Goal: Task Accomplishment & Management: Manage account settings

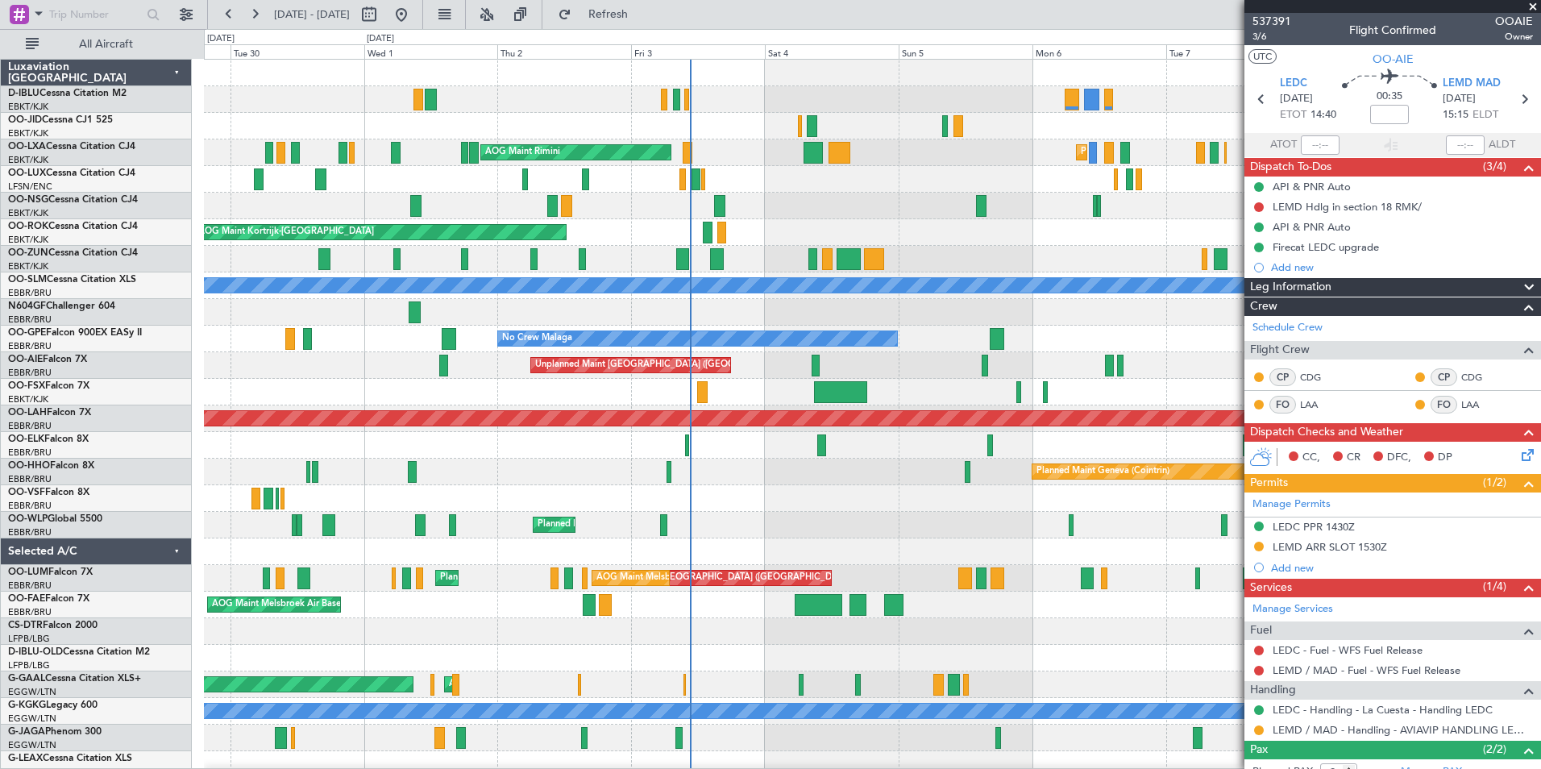
click at [985, 571] on div "A/C Unavailable Kortrijk-Wevelgem Planned Maint Kortrijk-Wevelgem Planned Maint…" at bounding box center [872, 565] width 1336 height 1011
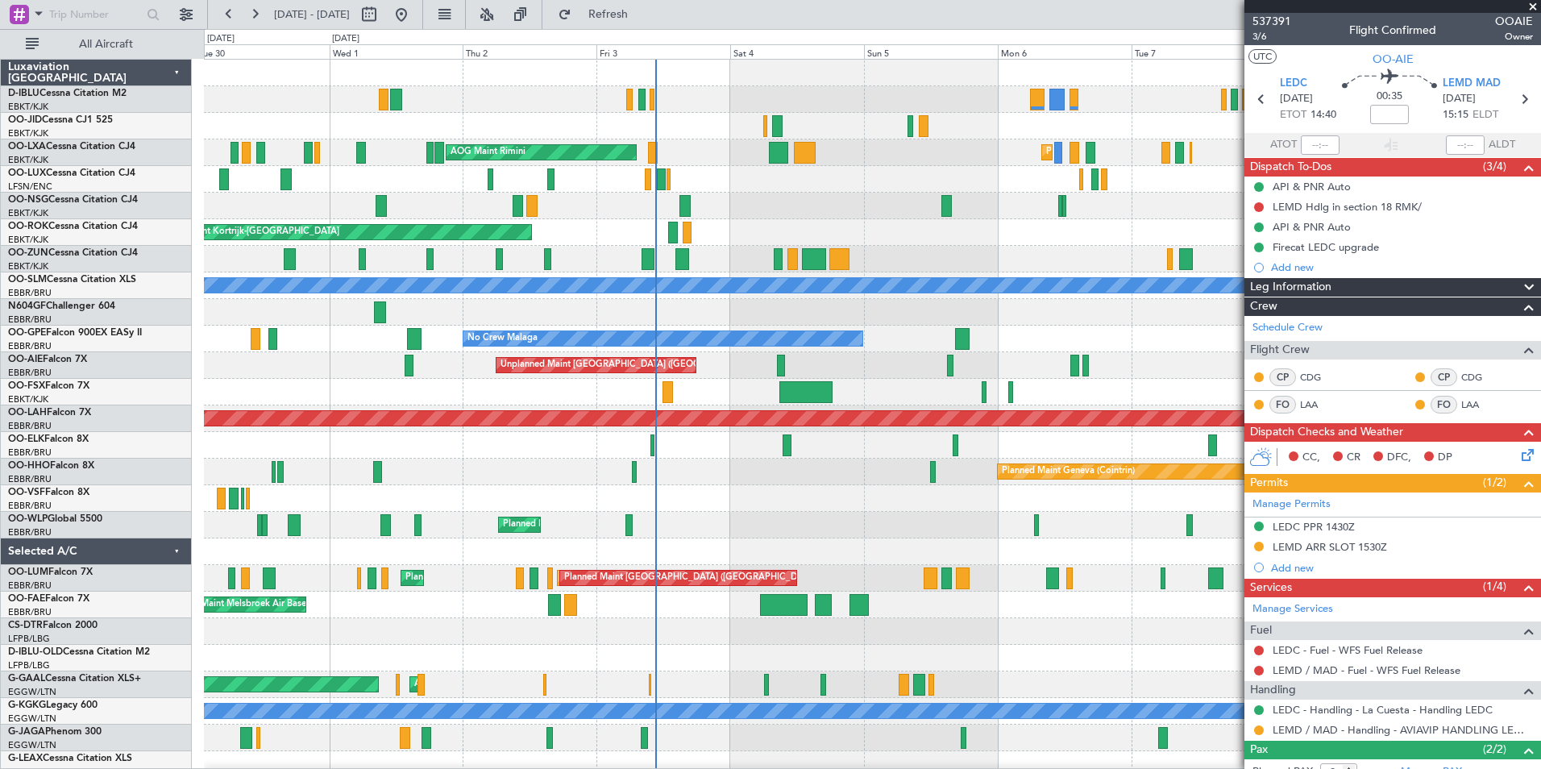
click at [780, 485] on div "A/C Unavailable Kortrijk-Wevelgem Planned Maint Kortrijk-Wevelgem Planned Maint…" at bounding box center [872, 565] width 1336 height 1011
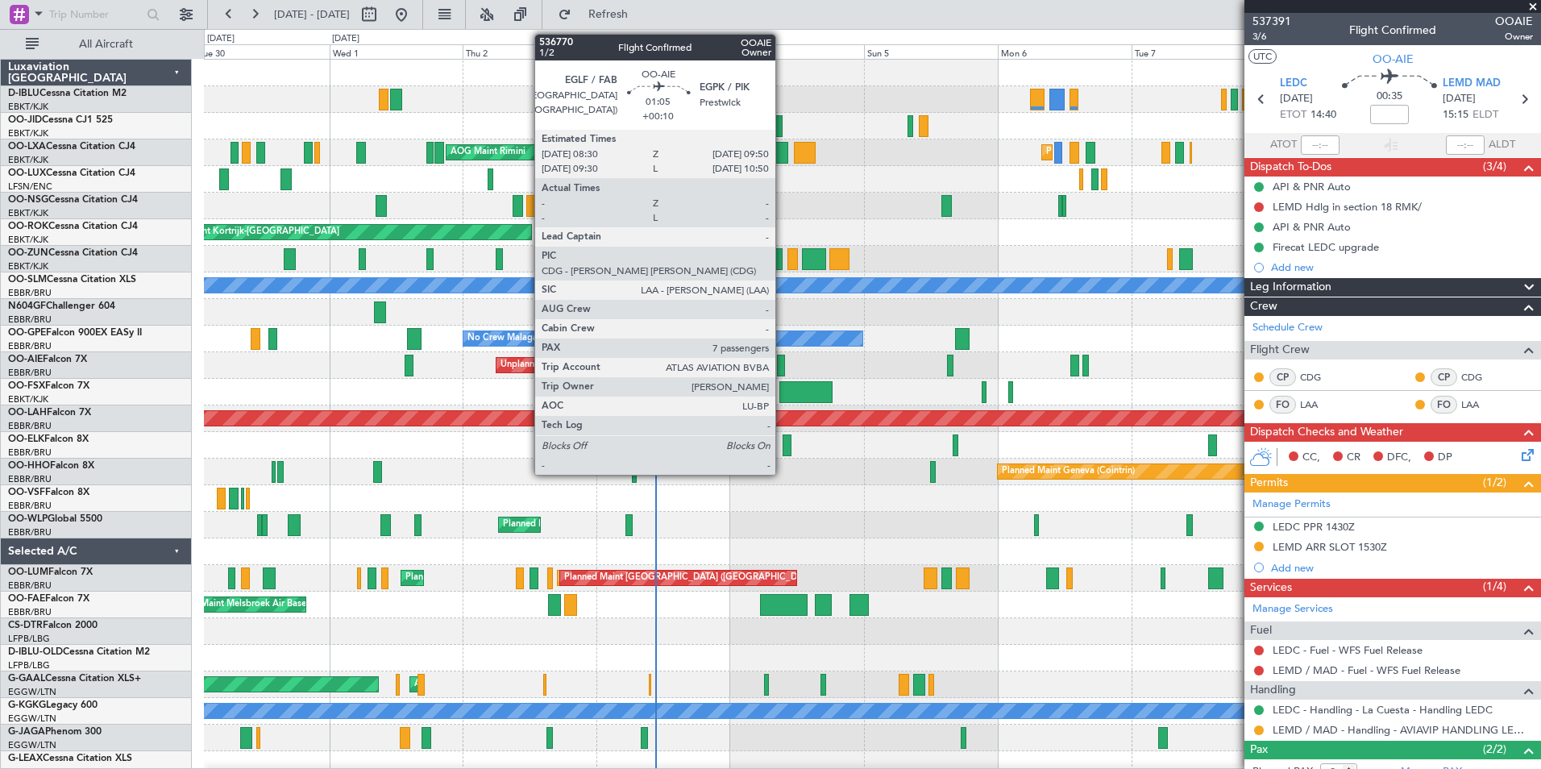
click at [783, 367] on div at bounding box center [781, 366] width 8 height 22
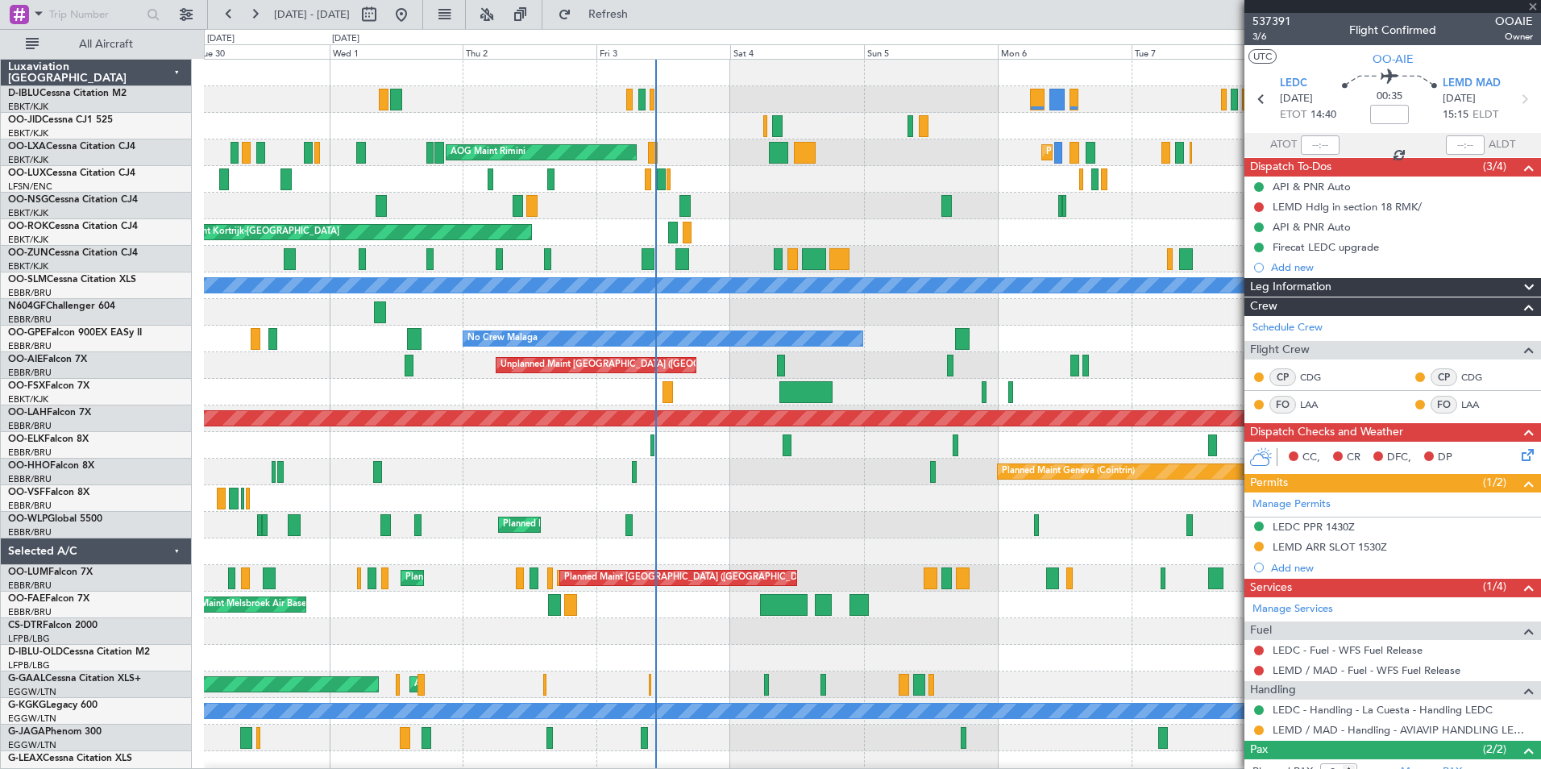
type input "+00:10"
type input "7"
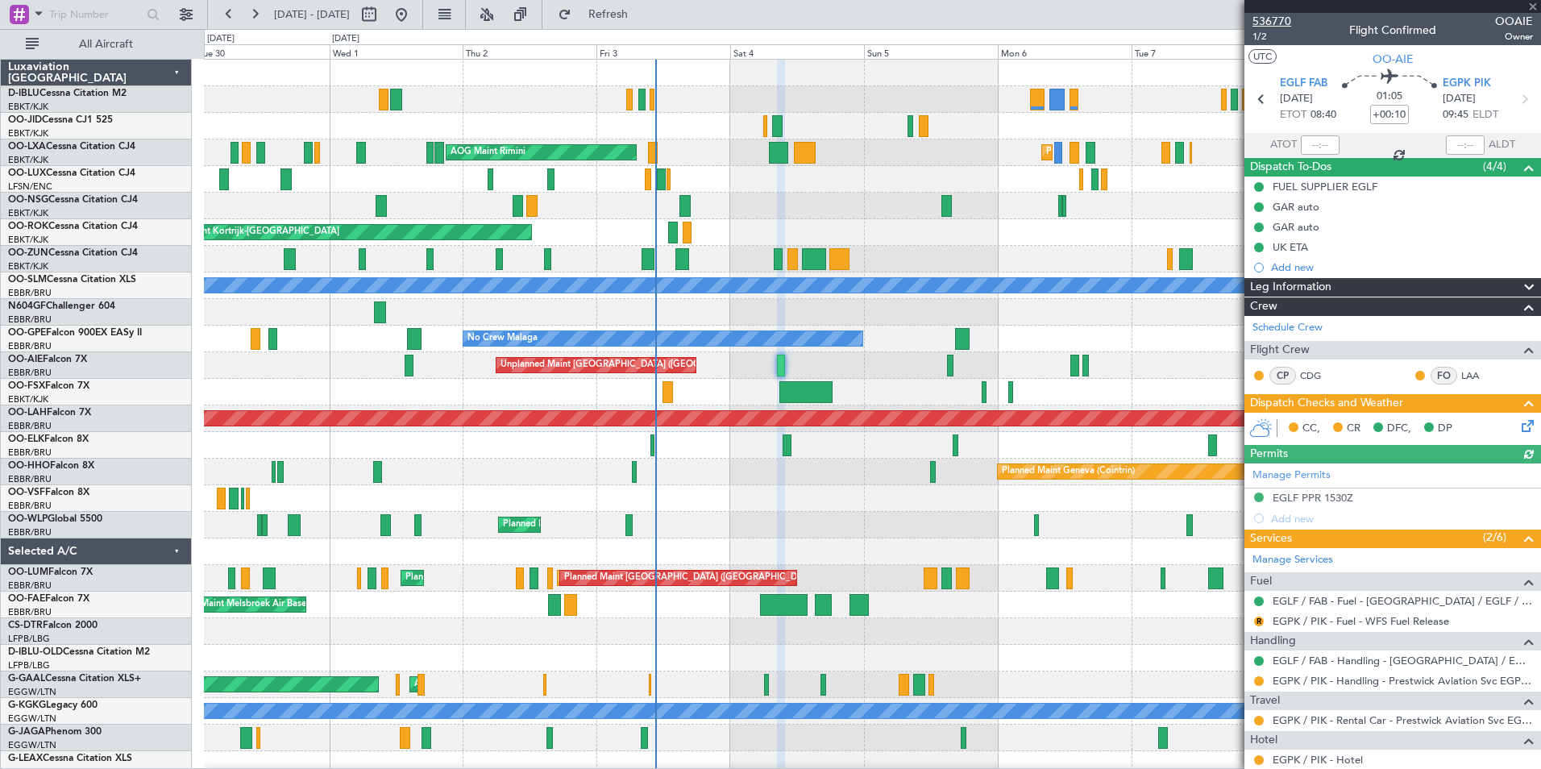
click at [1285, 18] on span "536770" at bounding box center [1272, 21] width 39 height 17
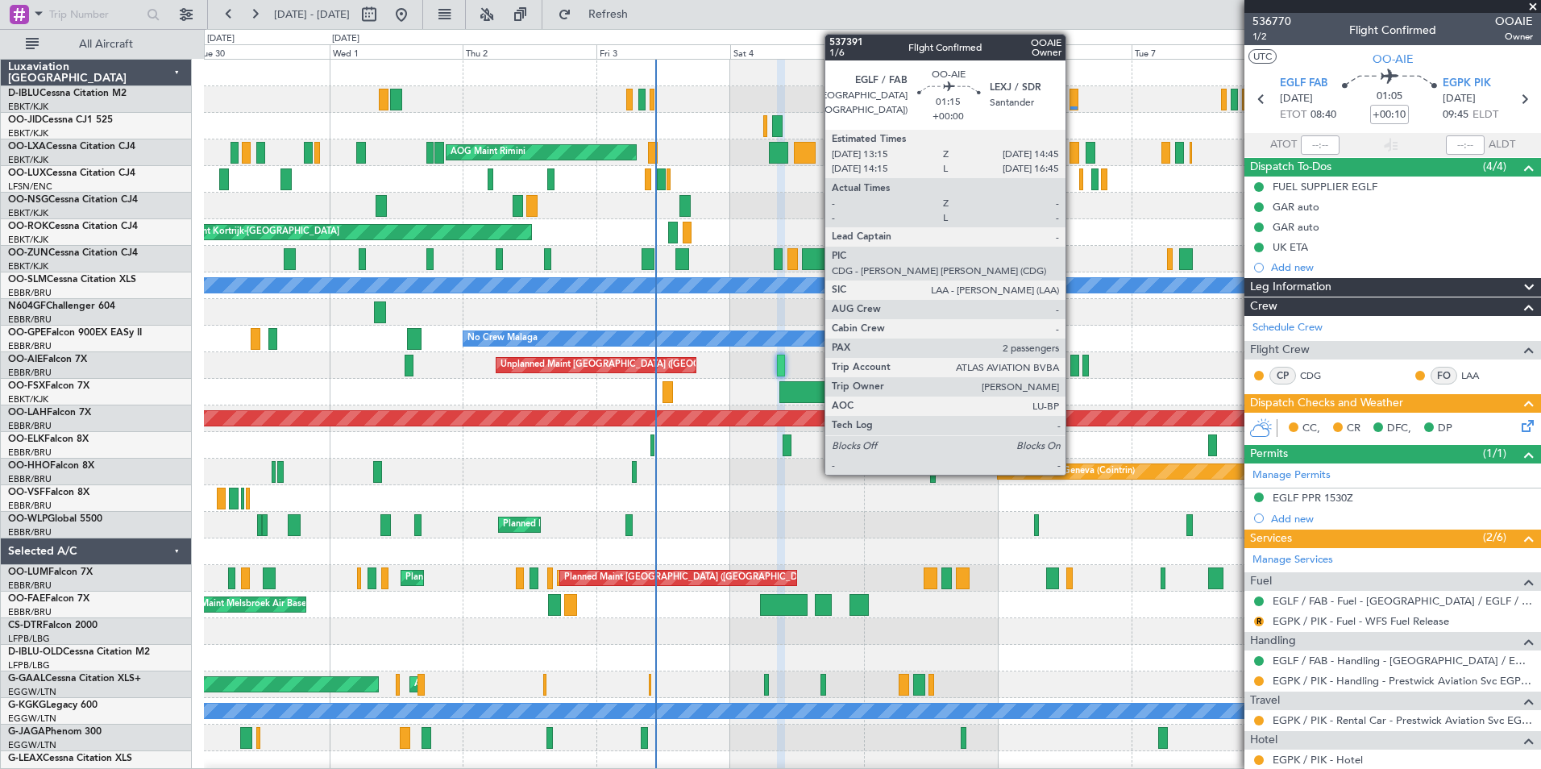
click at [1073, 373] on div at bounding box center [1074, 366] width 9 height 22
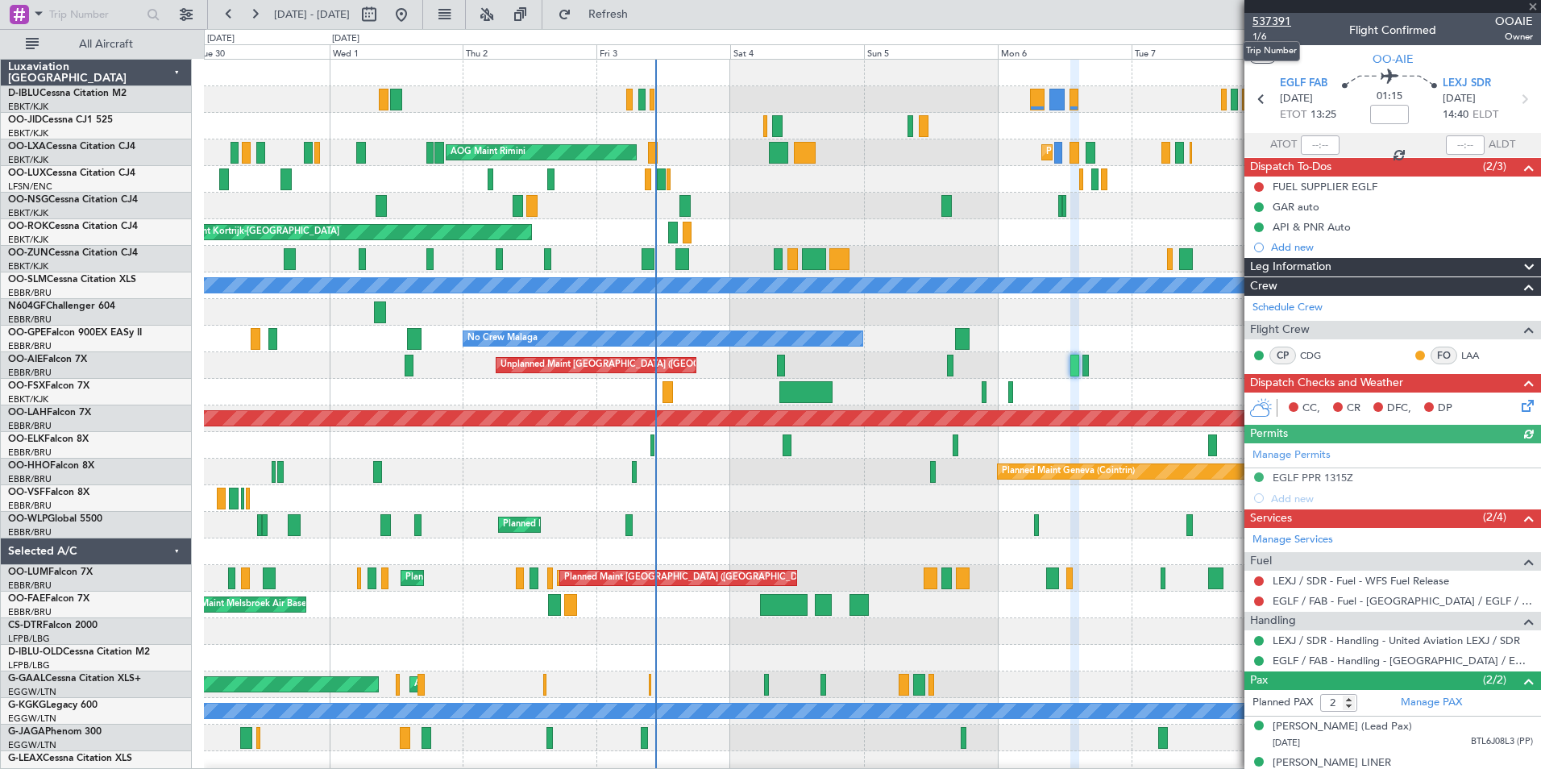
click at [1278, 27] on span "537391" at bounding box center [1272, 21] width 39 height 17
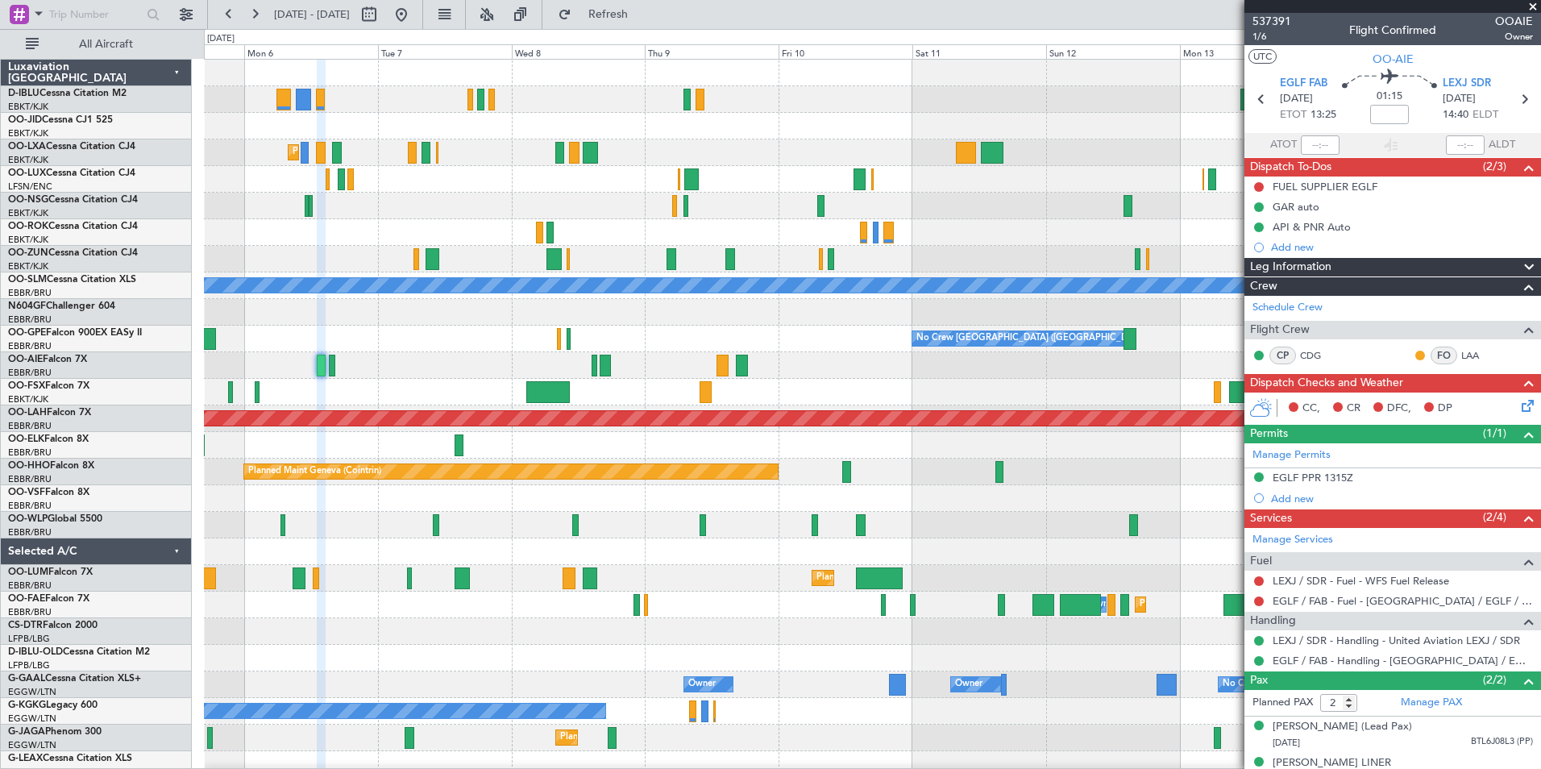
click at [518, 535] on div "No Crew Kortrijk-Wevelgem Planned Maint Kortrijk-Wevelgem AOG Maint Rimini A/C …" at bounding box center [872, 565] width 1336 height 1011
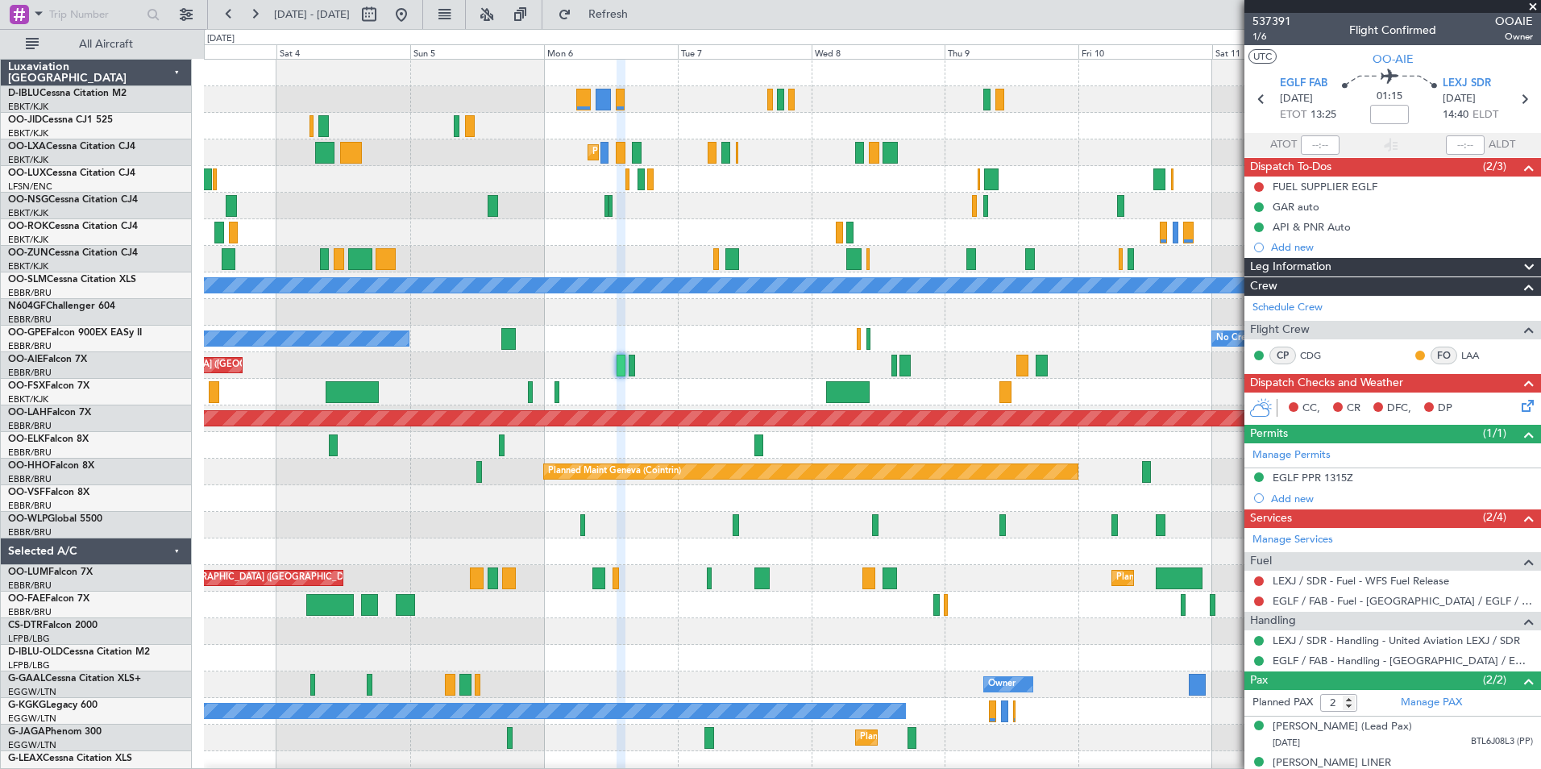
click at [1190, 496] on div at bounding box center [872, 498] width 1336 height 27
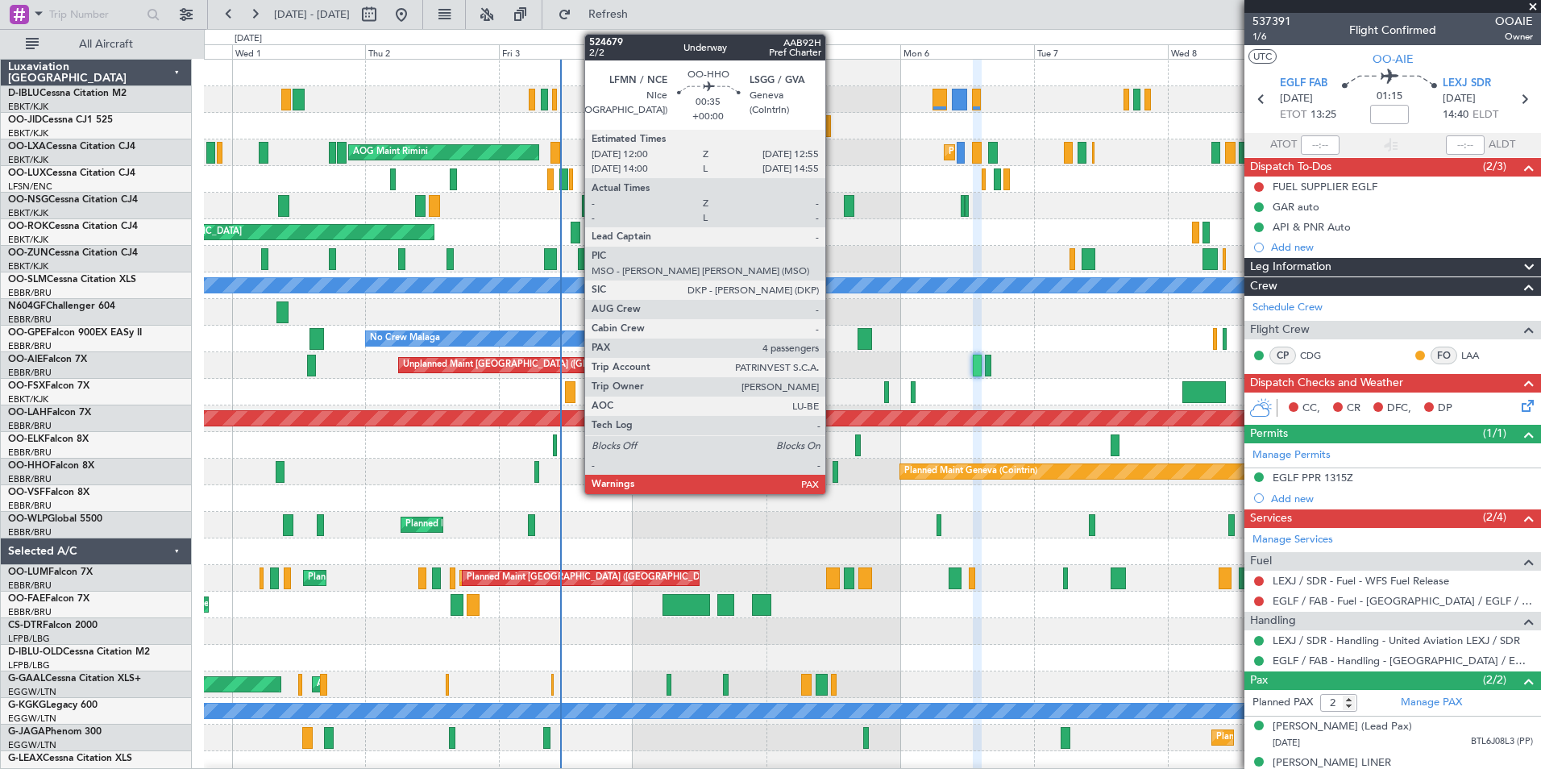
click at [833, 476] on div at bounding box center [836, 472] width 6 height 22
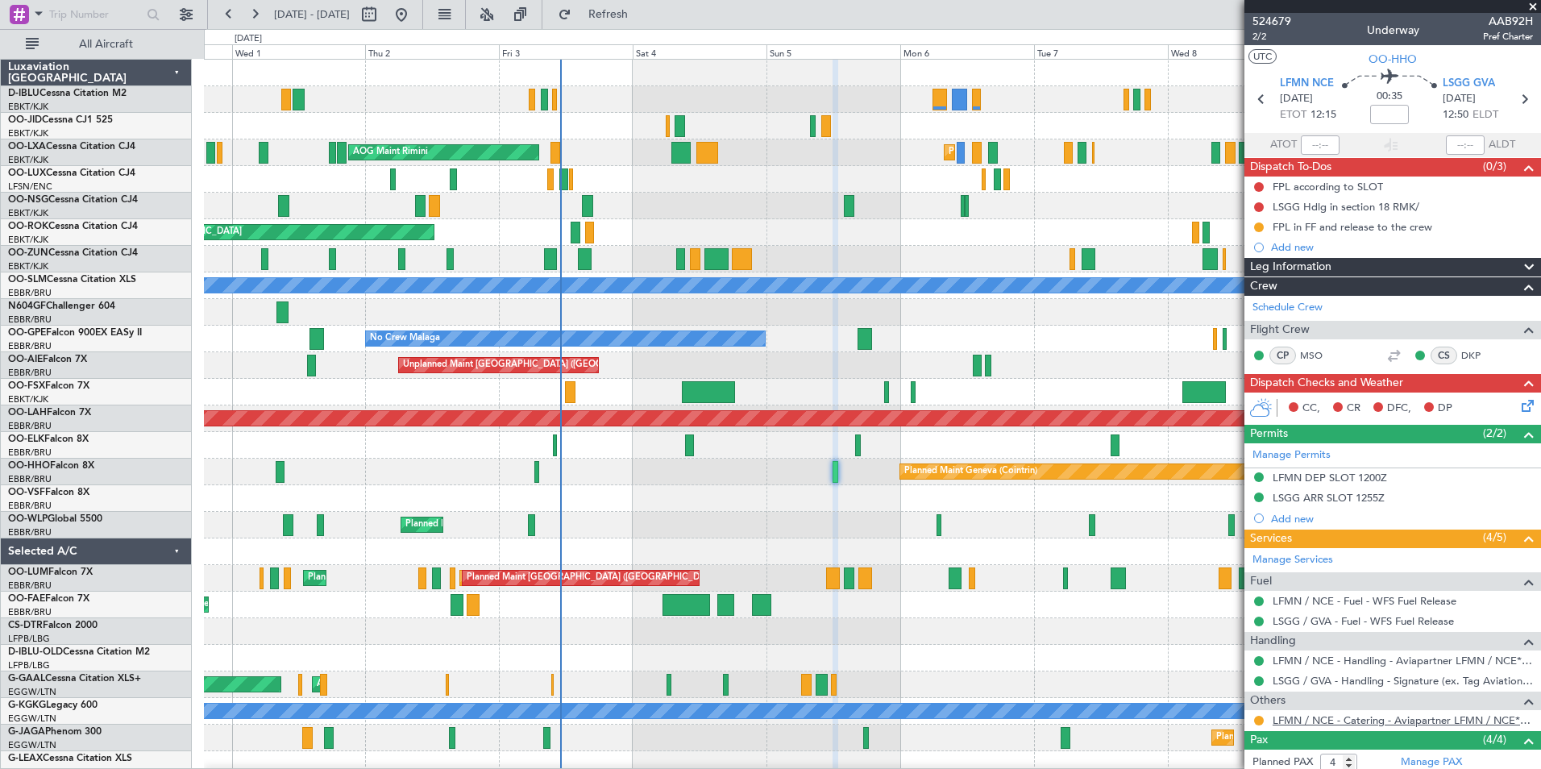
click at [1303, 725] on link "LFMN / NCE - Catering - Aviapartner LFMN / NCE*****MY HANDLING****" at bounding box center [1403, 720] width 260 height 14
click at [1257, 721] on button at bounding box center [1259, 721] width 10 height 10
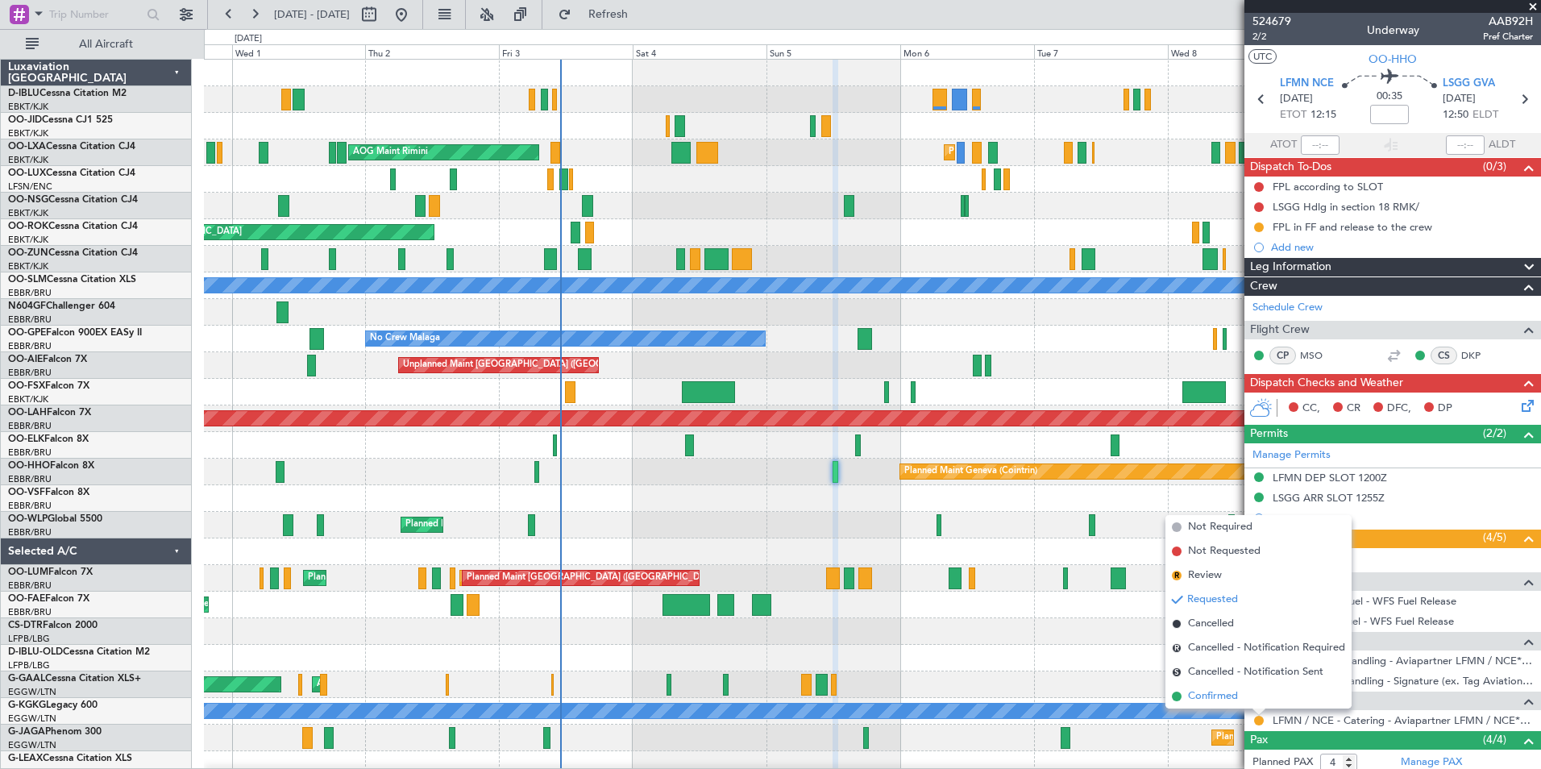
click at [1207, 693] on span "Confirmed" at bounding box center [1213, 696] width 50 height 16
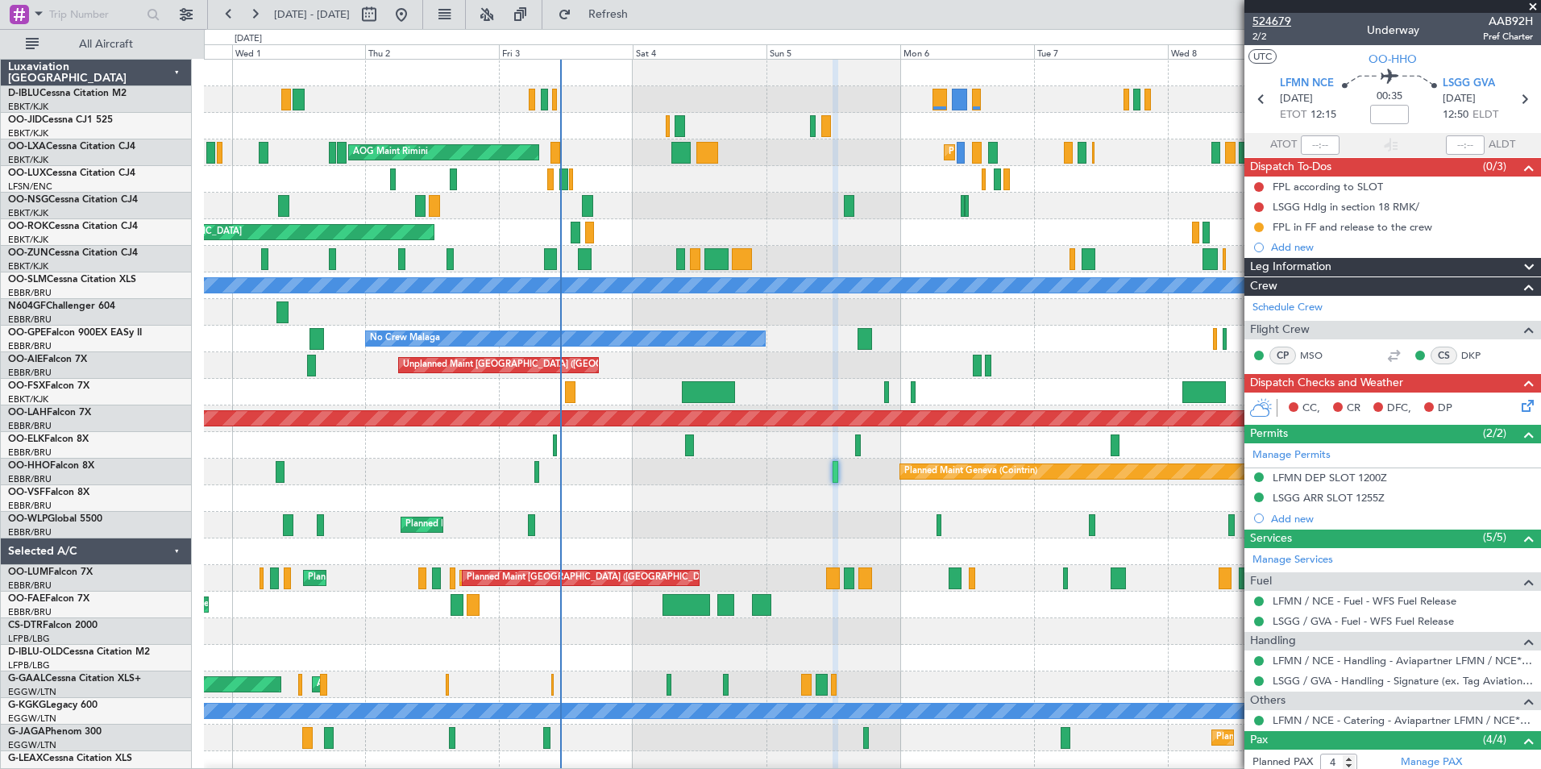
click at [1274, 27] on span "524679" at bounding box center [1272, 21] width 39 height 17
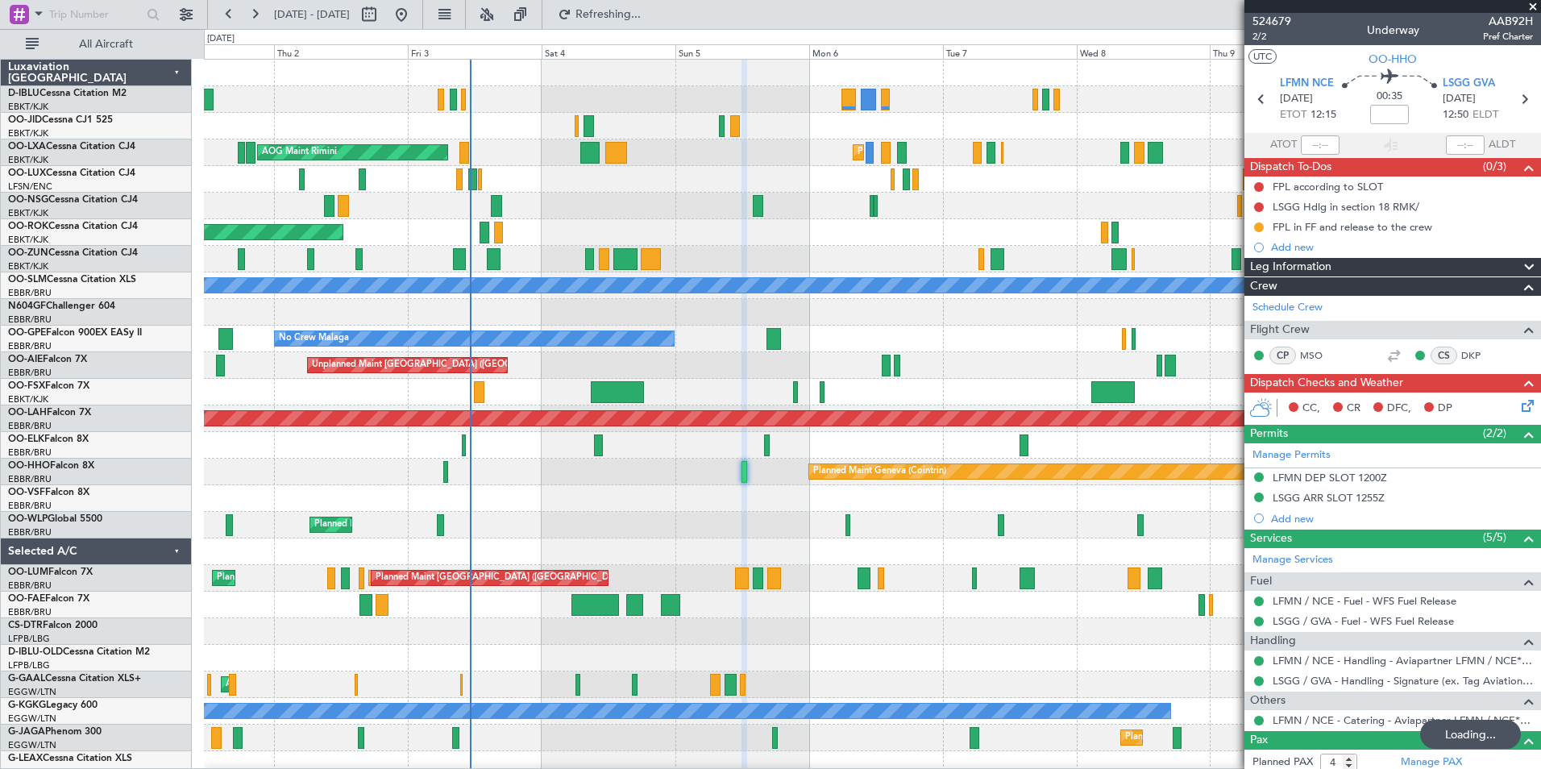
click at [750, 524] on div "Planned Maint Kortrijk-Wevelgem Planned Maint Kortrijk-Wevelgem AOG Maint Rimin…" at bounding box center [872, 565] width 1336 height 1011
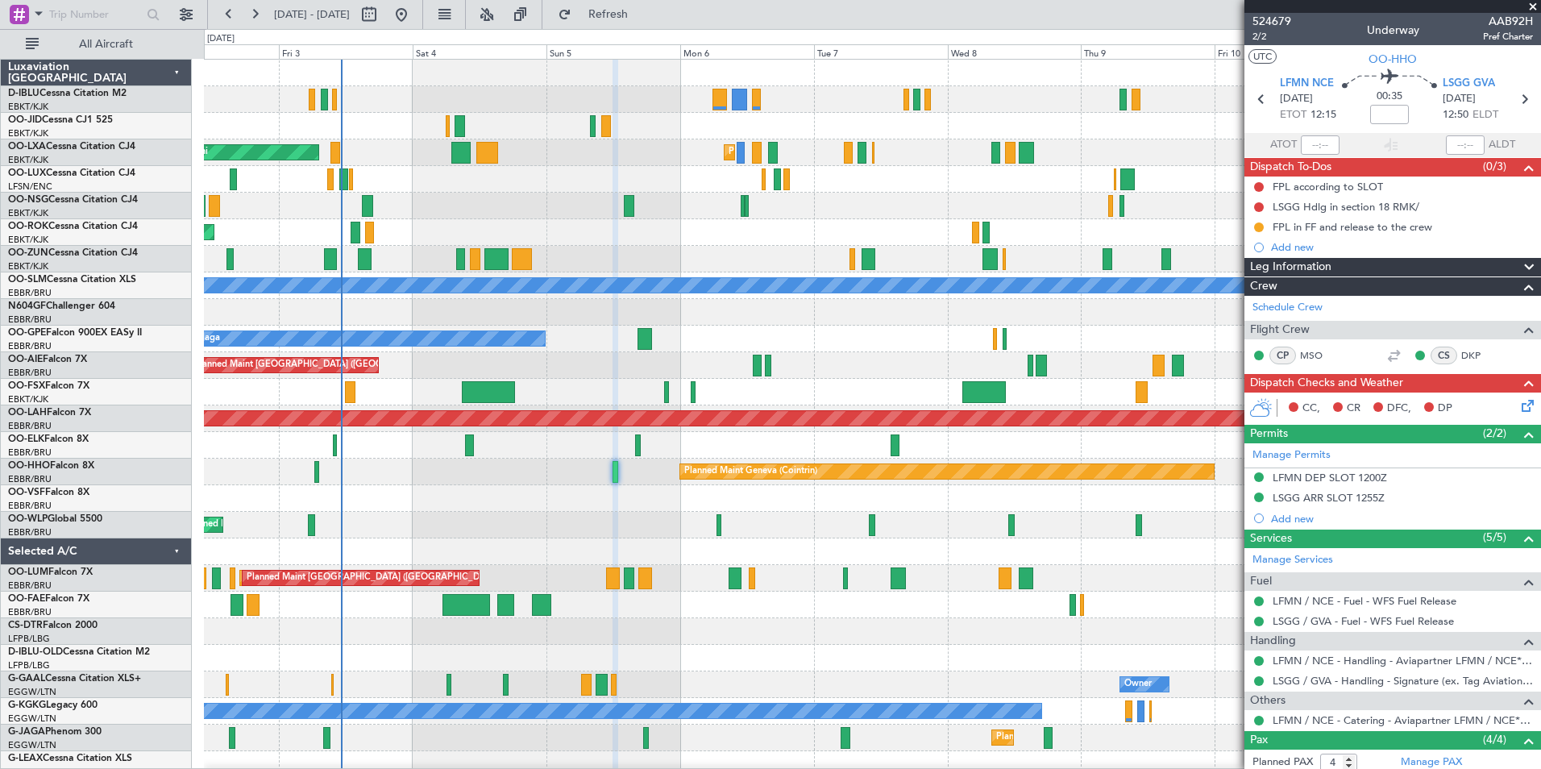
click at [889, 625] on div "AOG Maint Rimini Planned Maint Kortrijk-Wevelgem AOG Maint Kortrijk-Wevelgem A/…" at bounding box center [872, 565] width 1336 height 1011
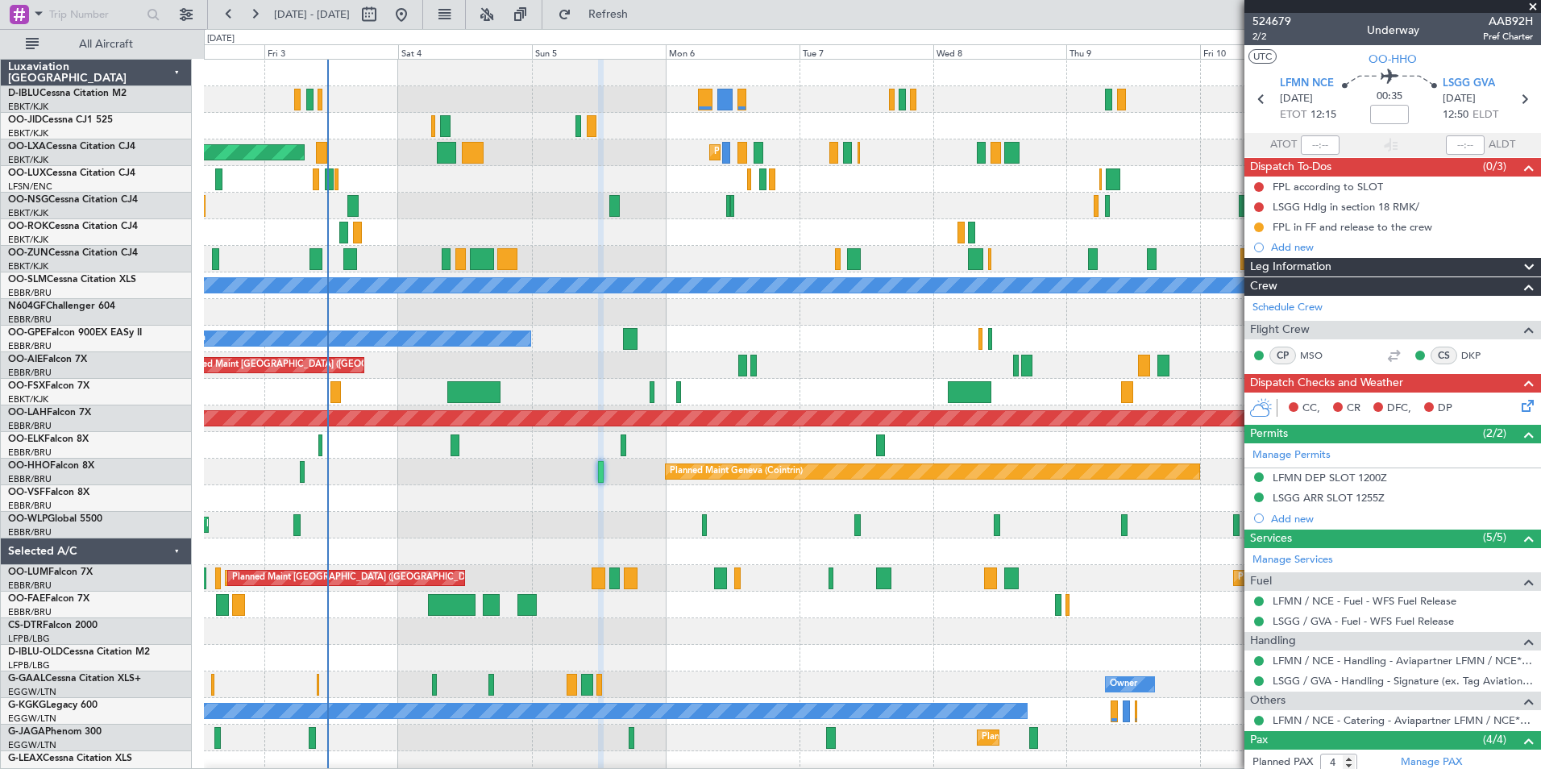
click at [459, 373] on div "AOG Maint Rimini Planned Maint Kortrijk-Wevelgem AOG Maint Kortrijk-Wevelgem A/…" at bounding box center [872, 565] width 1336 height 1011
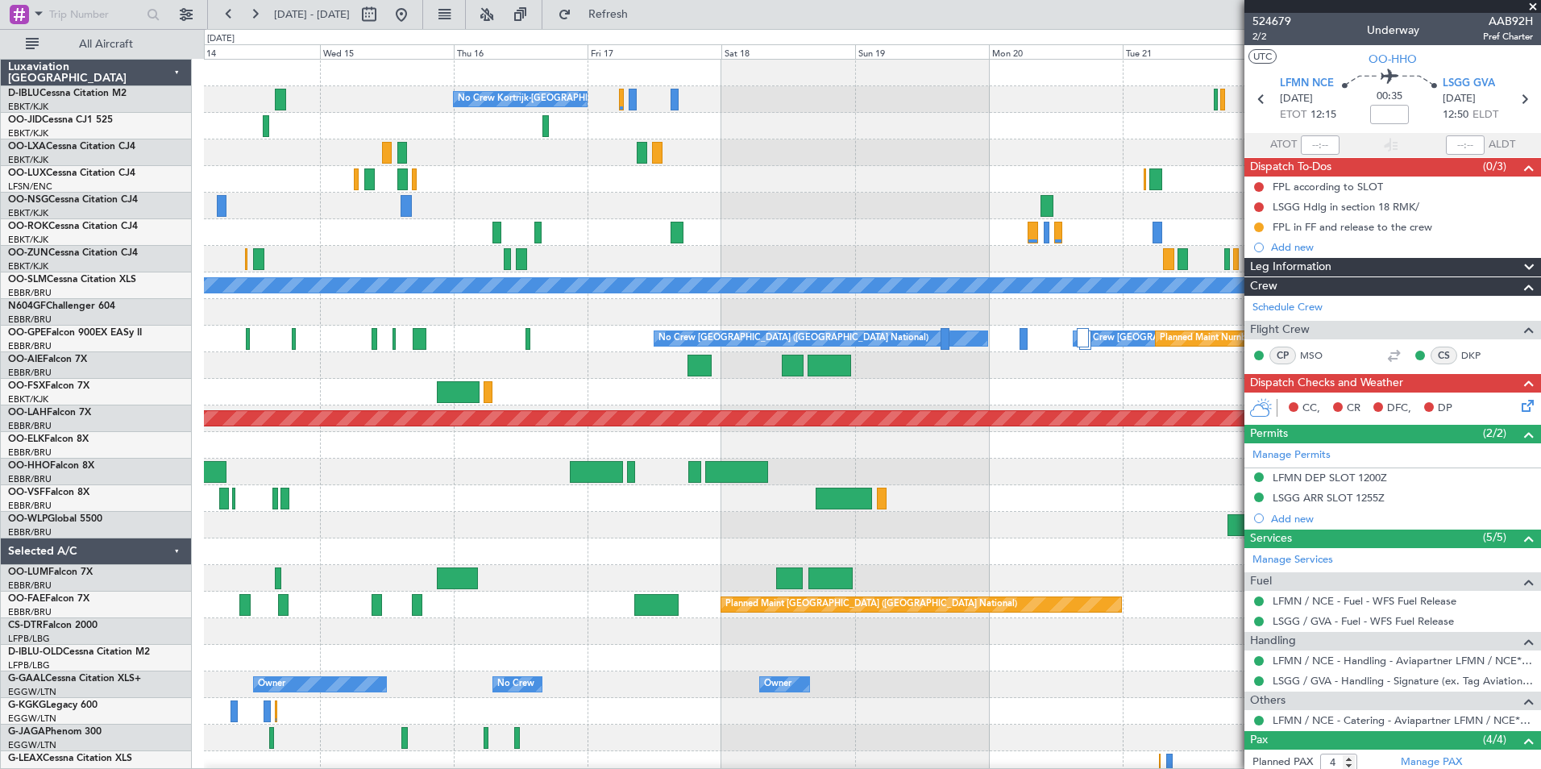
click at [800, 392] on div "No Crew Kortrijk-Wevelgem No Crew No Crew A/C Unavailable Monchengladbach No Cr…" at bounding box center [872, 605] width 1336 height 1091
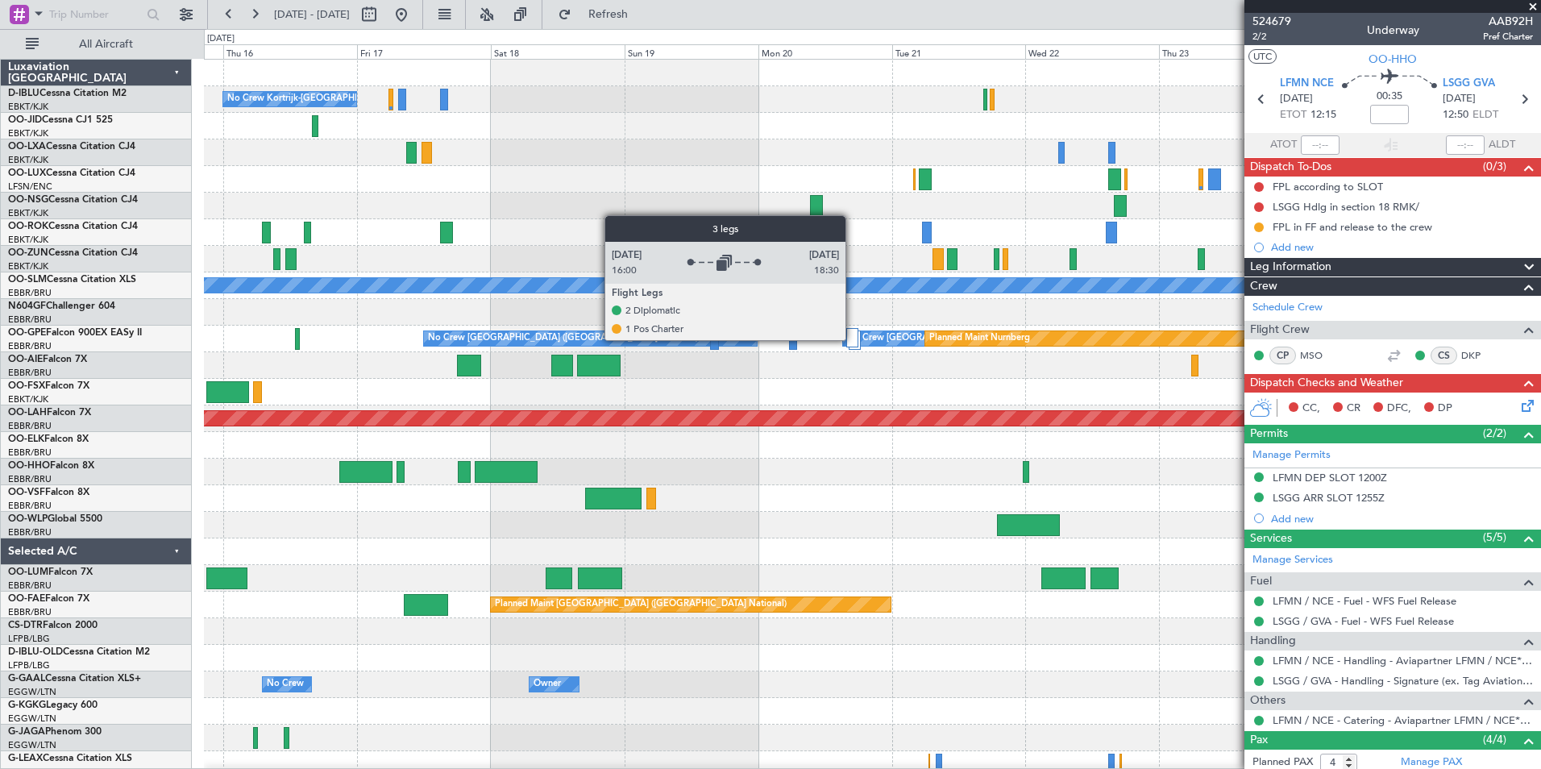
click at [853, 339] on div at bounding box center [852, 337] width 12 height 19
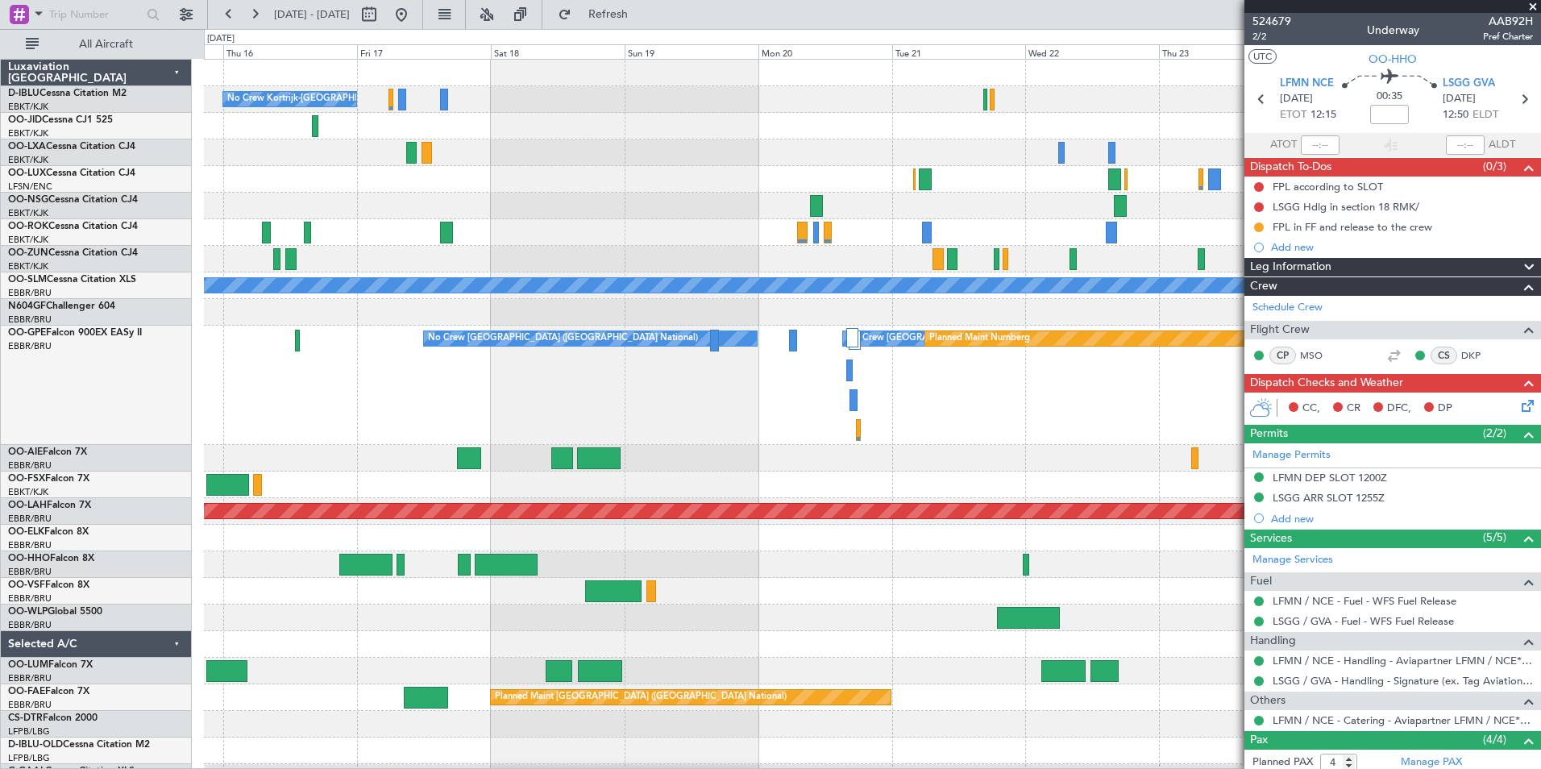
scroll to position [3, 0]
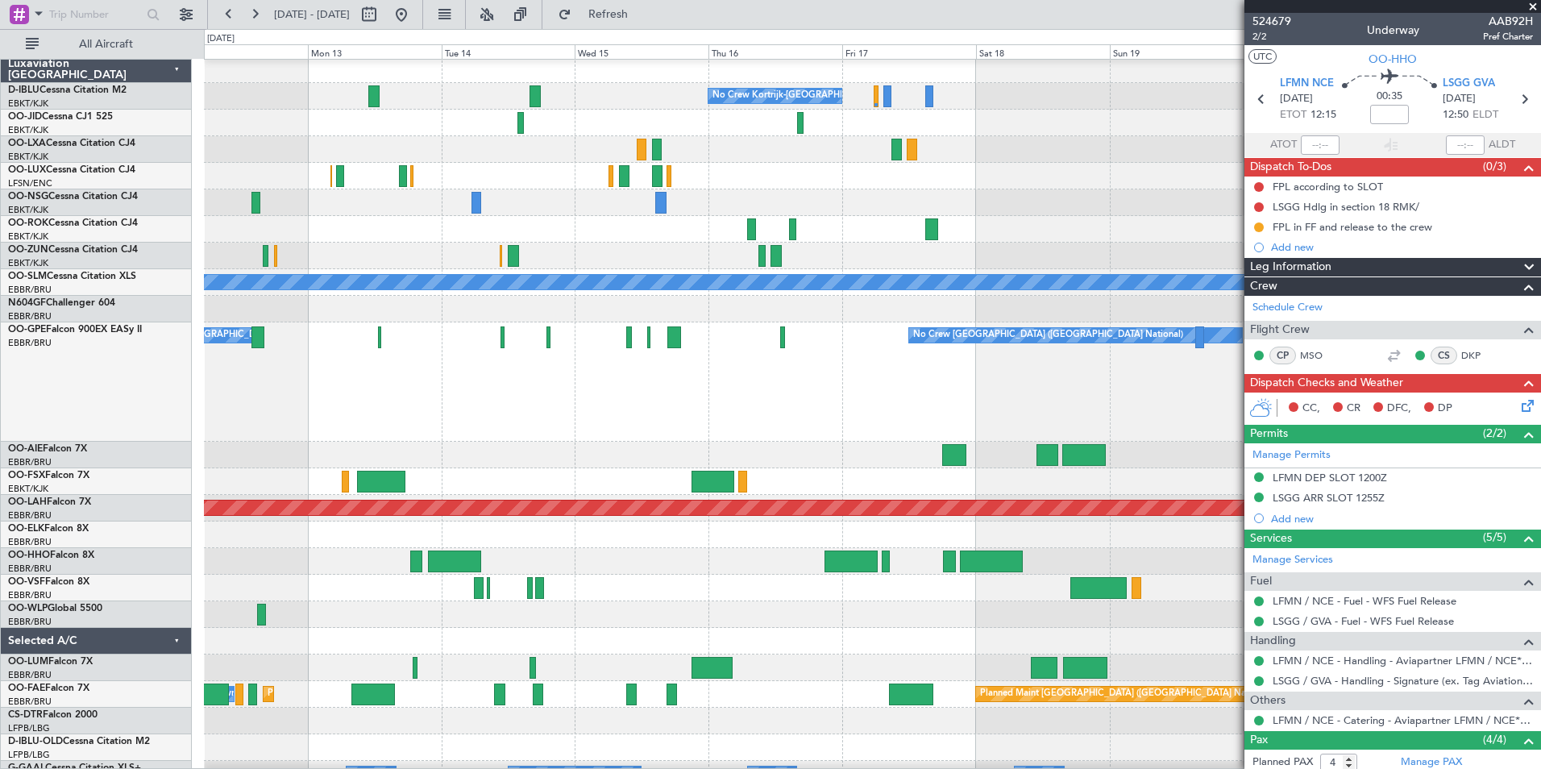
click at [1054, 403] on div "No Crew Brussels (Brussels National) No Crew Brussels (Brussels National) Plann…" at bounding box center [872, 381] width 1336 height 119
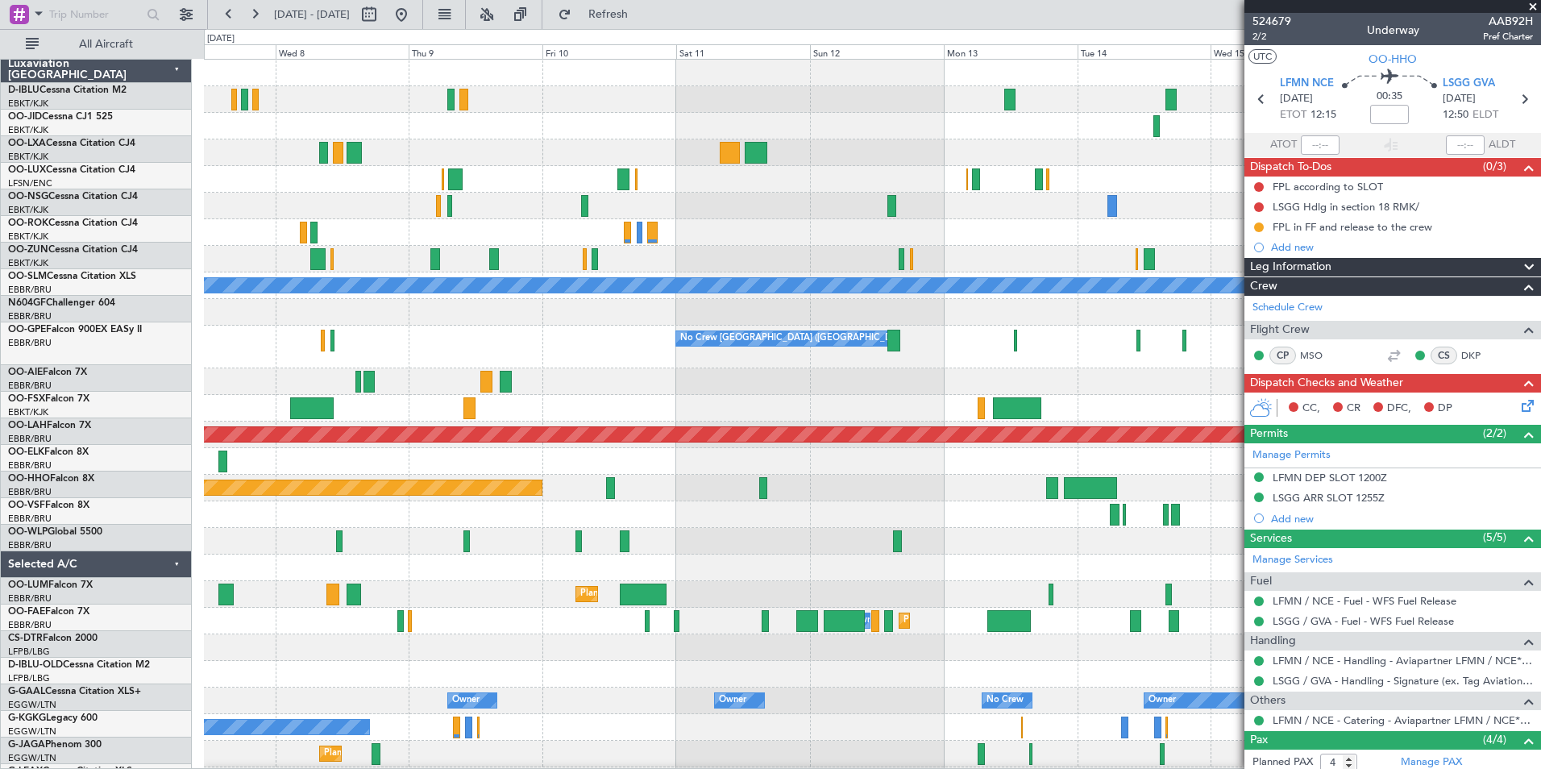
scroll to position [0, 0]
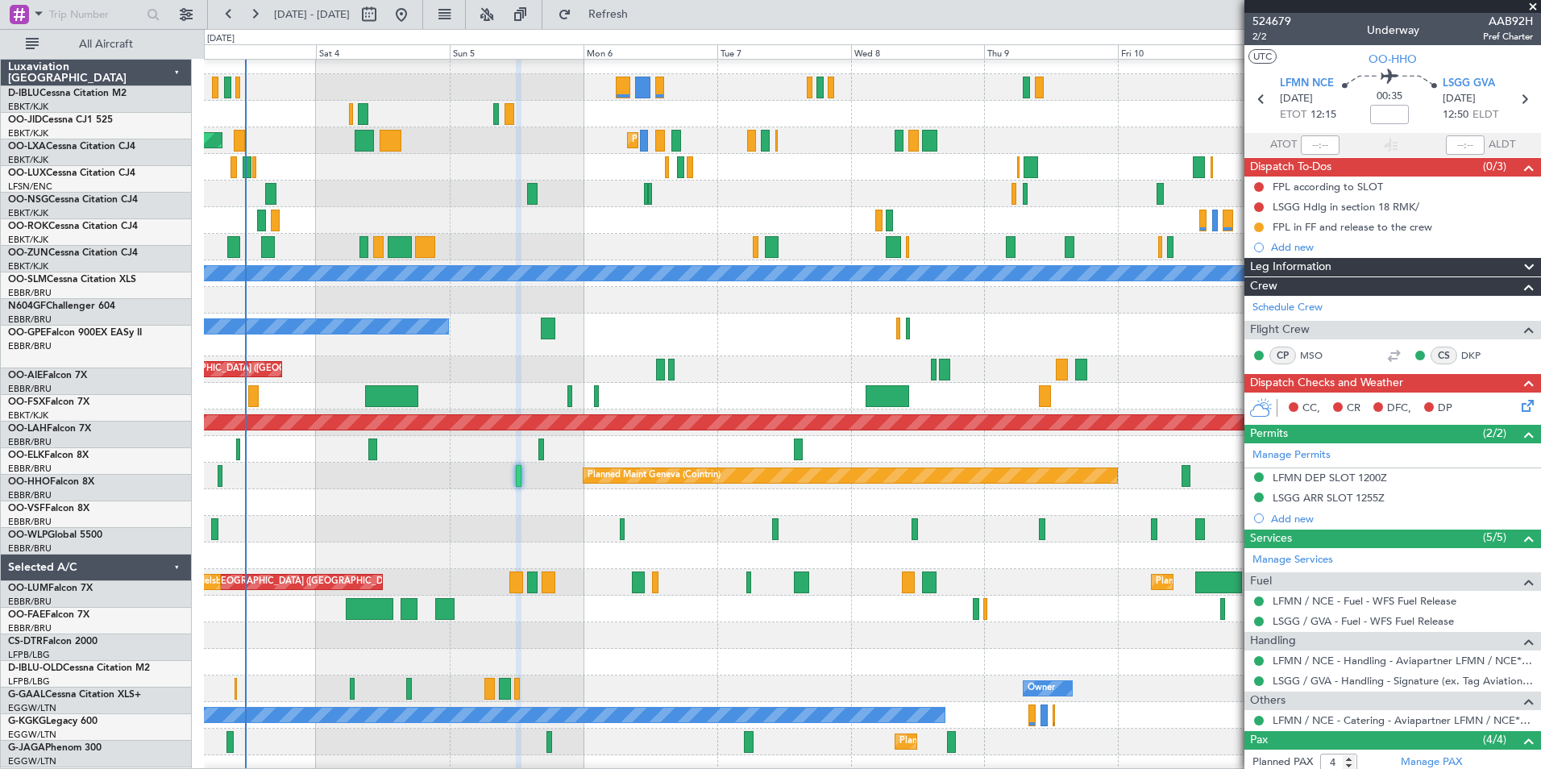
click at [1165, 384] on div at bounding box center [872, 396] width 1336 height 27
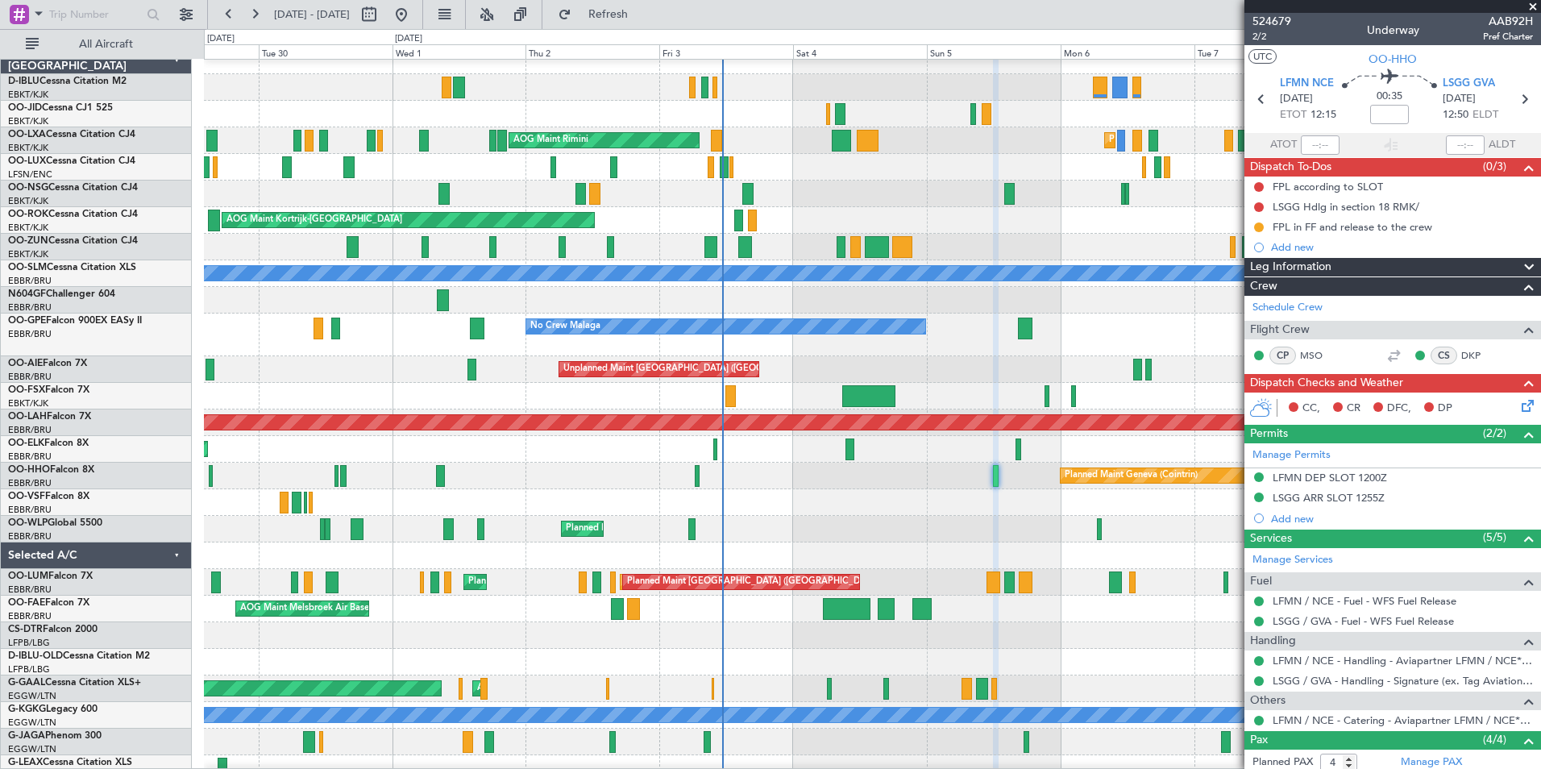
click at [1000, 342] on div "No Crew Malaga No Crew Brussels (Brussels National) No Crew Brussels (Brussels …" at bounding box center [872, 335] width 1336 height 43
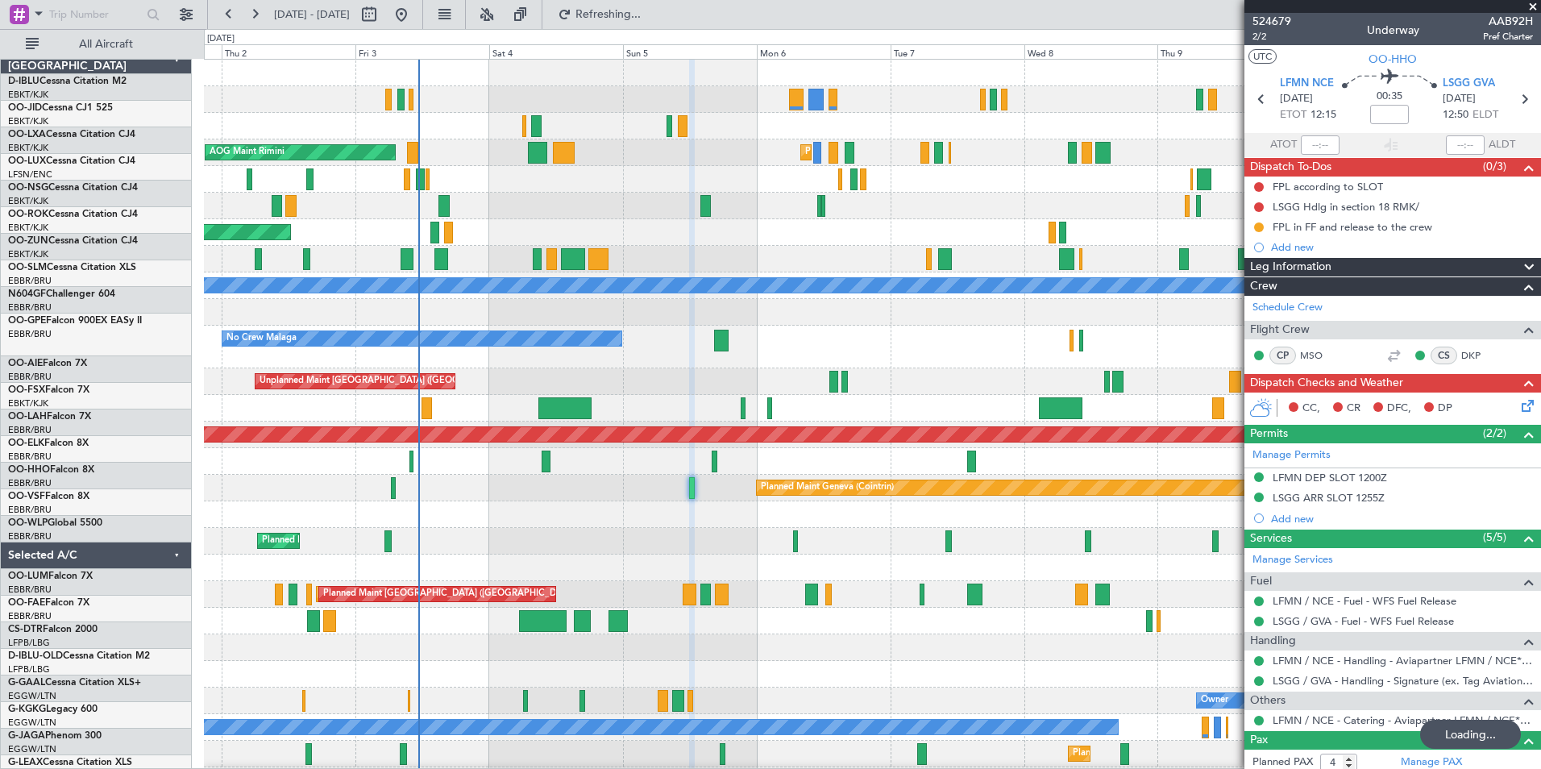
click at [607, 376] on div "Planned Maint Kortrijk-Wevelgem AOG Maint Rimini Planned Maint Kortrijk-Wevelge…" at bounding box center [872, 573] width 1336 height 1027
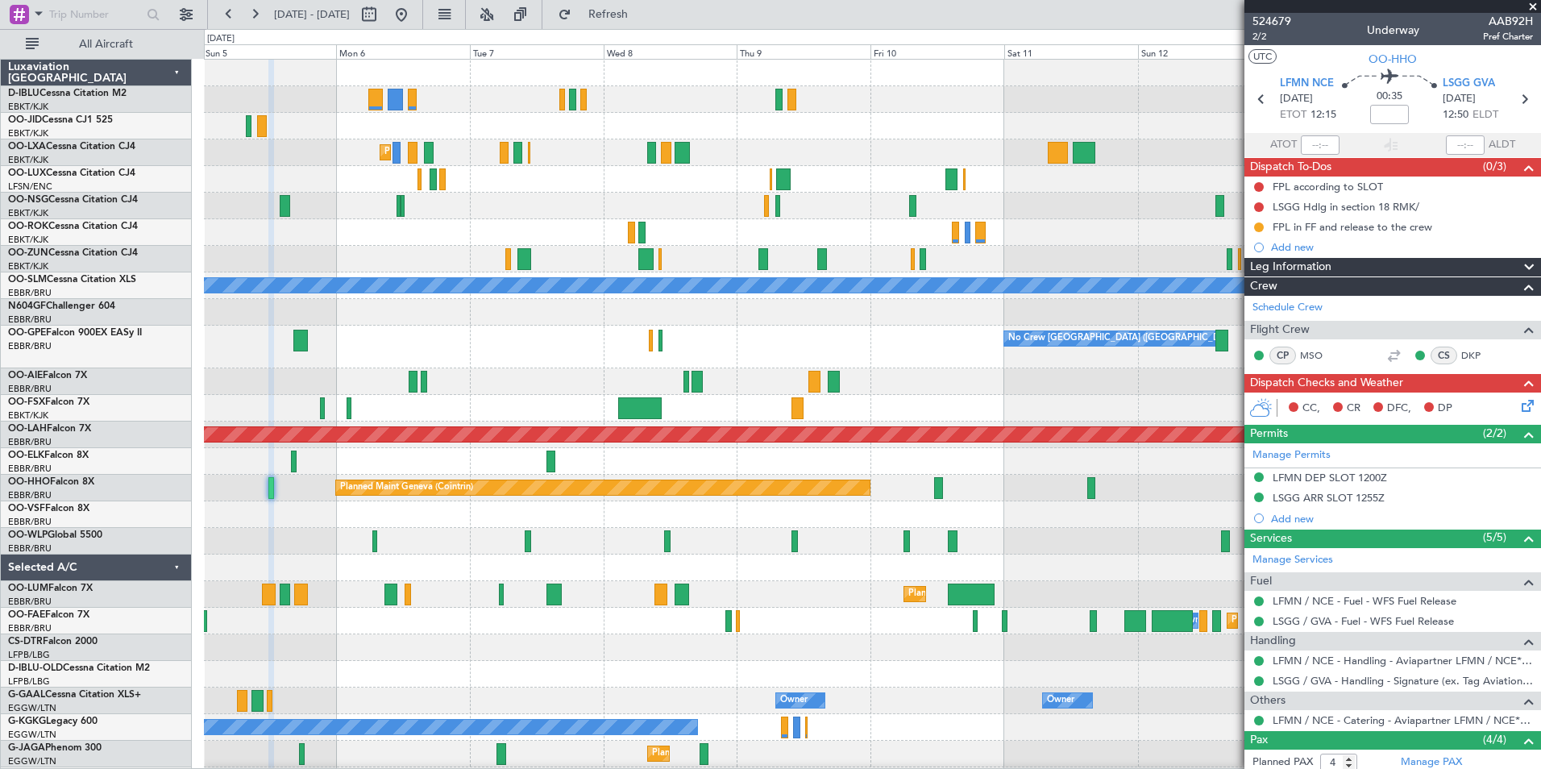
click at [497, 226] on div "No Crew Kortrijk-Wevelgem Planned Maint Kortrijk-Wevelgem AOG Maint Rimini AOG …" at bounding box center [872, 573] width 1336 height 1027
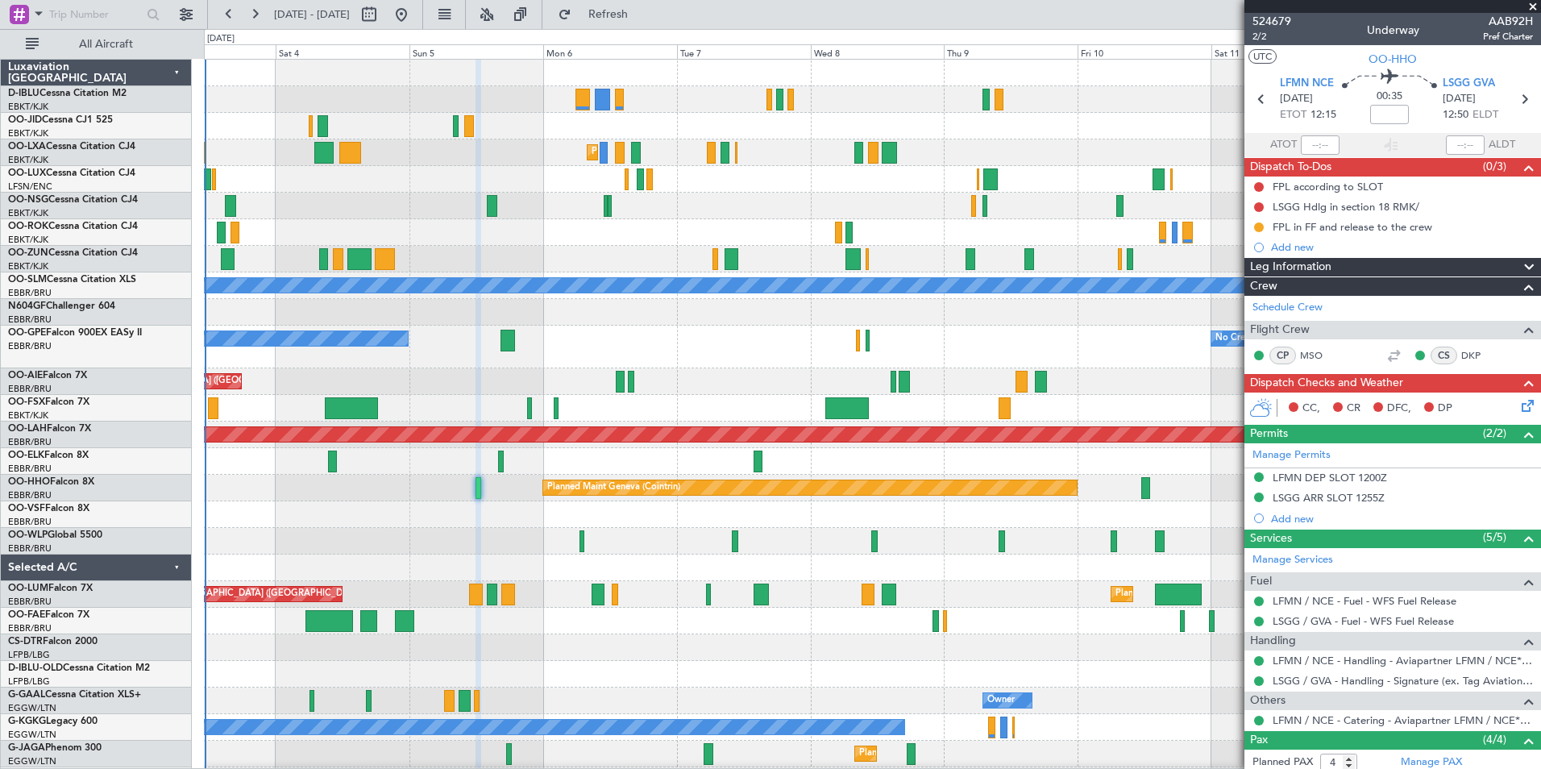
click at [997, 365] on div "No Crew [GEOGRAPHIC_DATA] ([GEOGRAPHIC_DATA] National) No Crew Malaga" at bounding box center [872, 347] width 1336 height 43
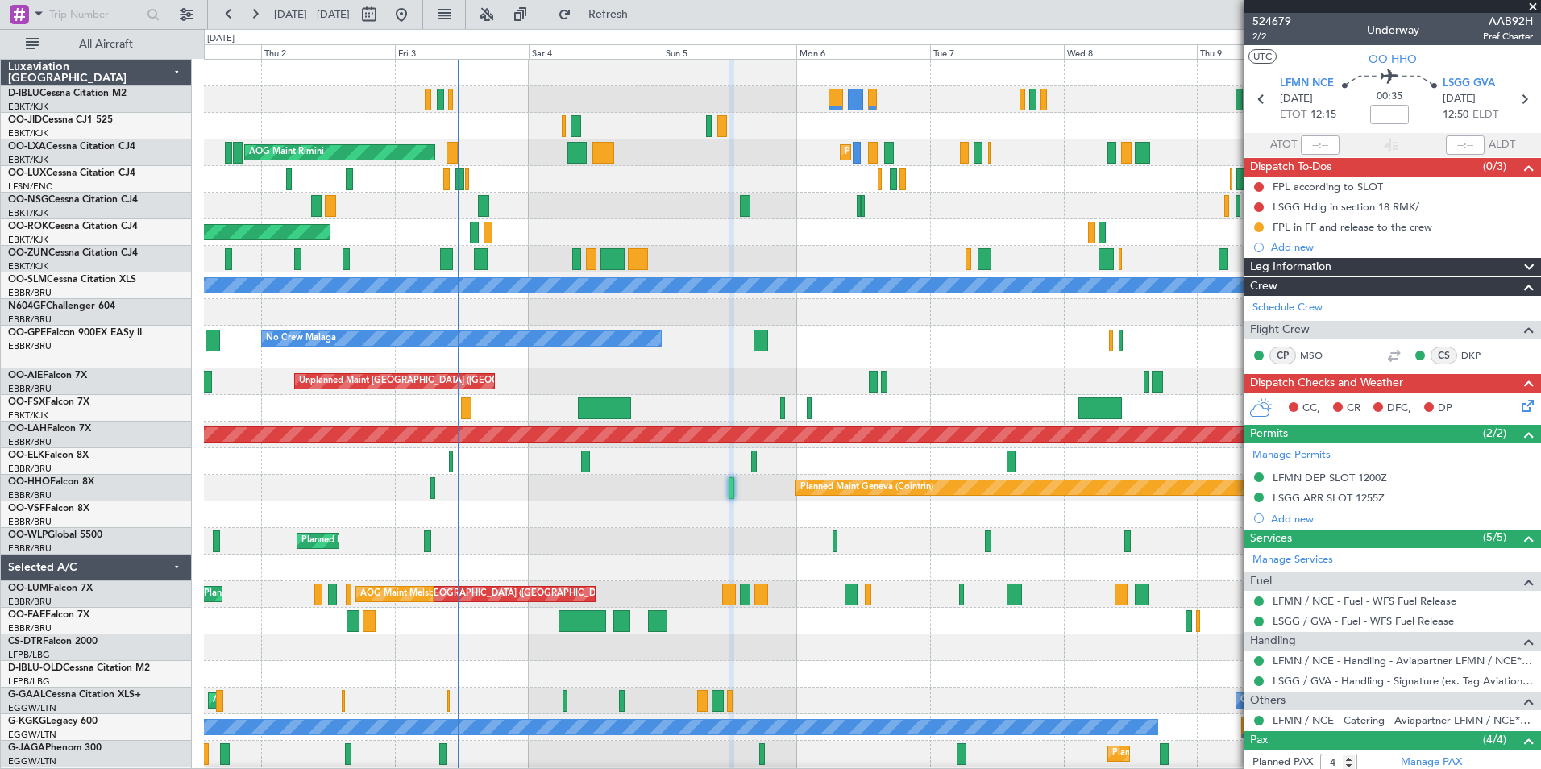
click at [929, 378] on div "Planned Maint Kortrijk-Wevelgem Planned Maint Kortrijk-Wevelgem AOG Maint Rimin…" at bounding box center [872, 573] width 1336 height 1027
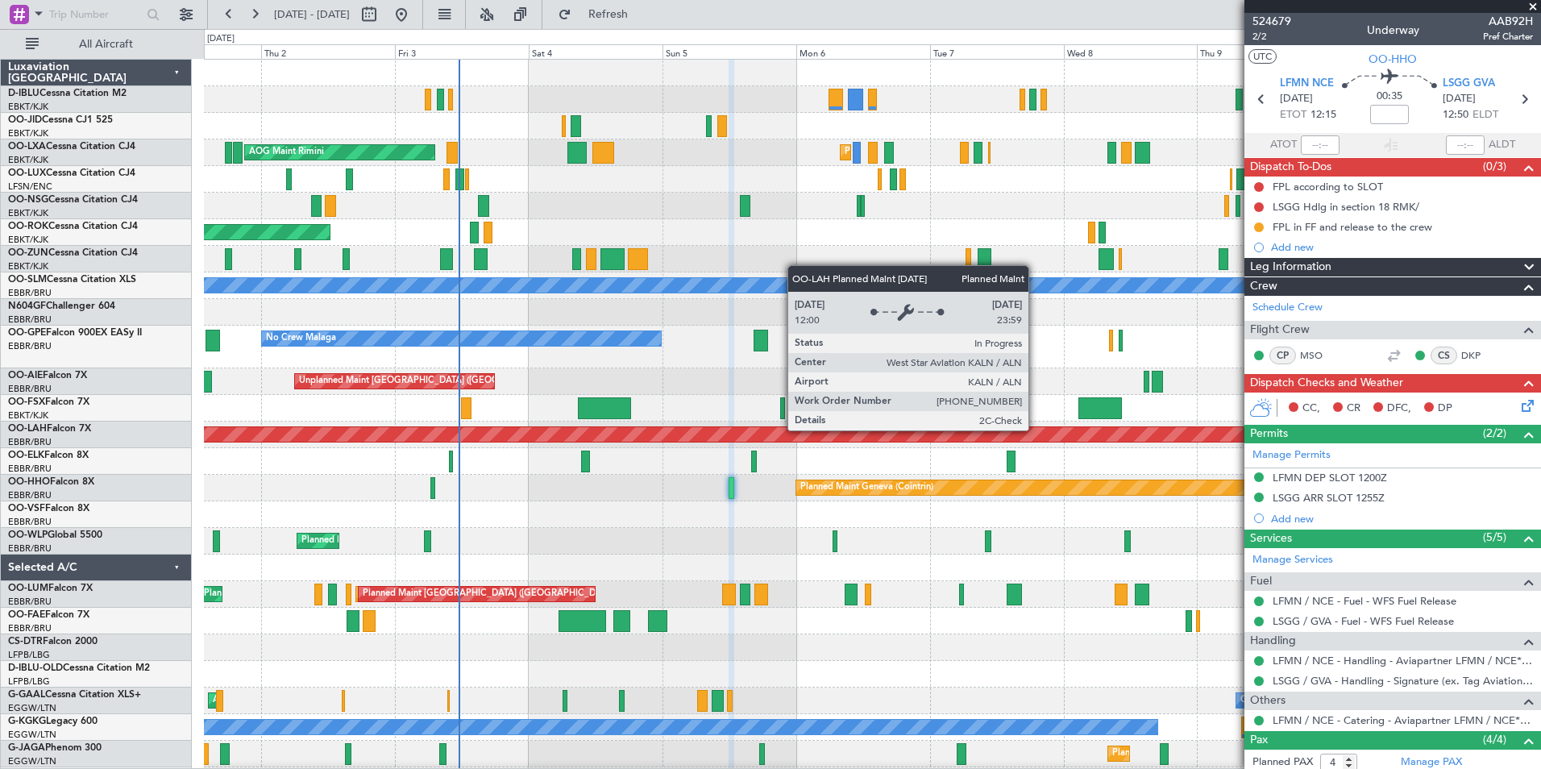
click at [364, 488] on div "Planned Maint Kortrijk-Wevelgem Planned Maint Kortrijk-Wevelgem AOG Maint Rimin…" at bounding box center [872, 573] width 1336 height 1027
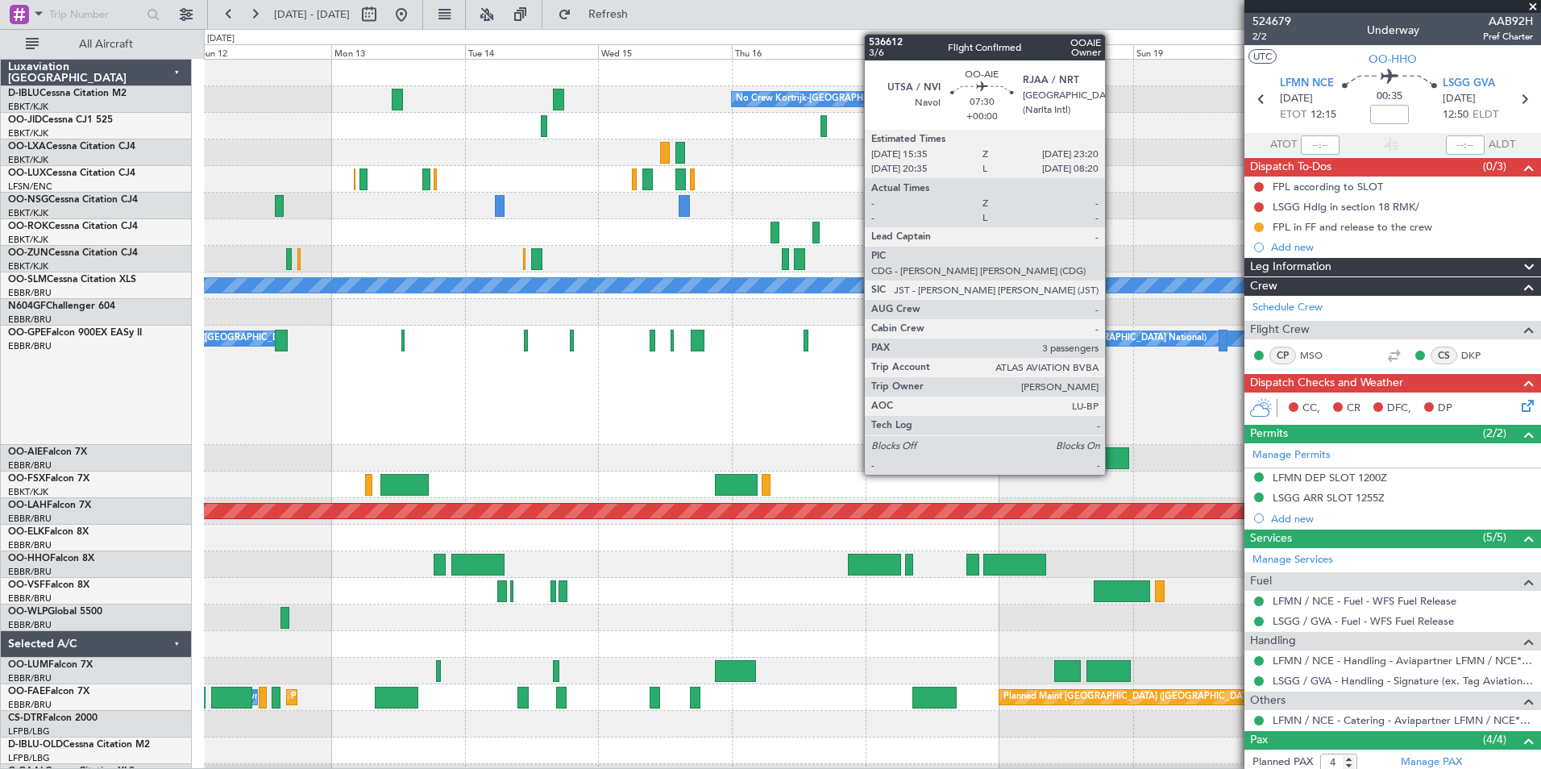
click at [1111, 456] on div at bounding box center [1108, 458] width 44 height 22
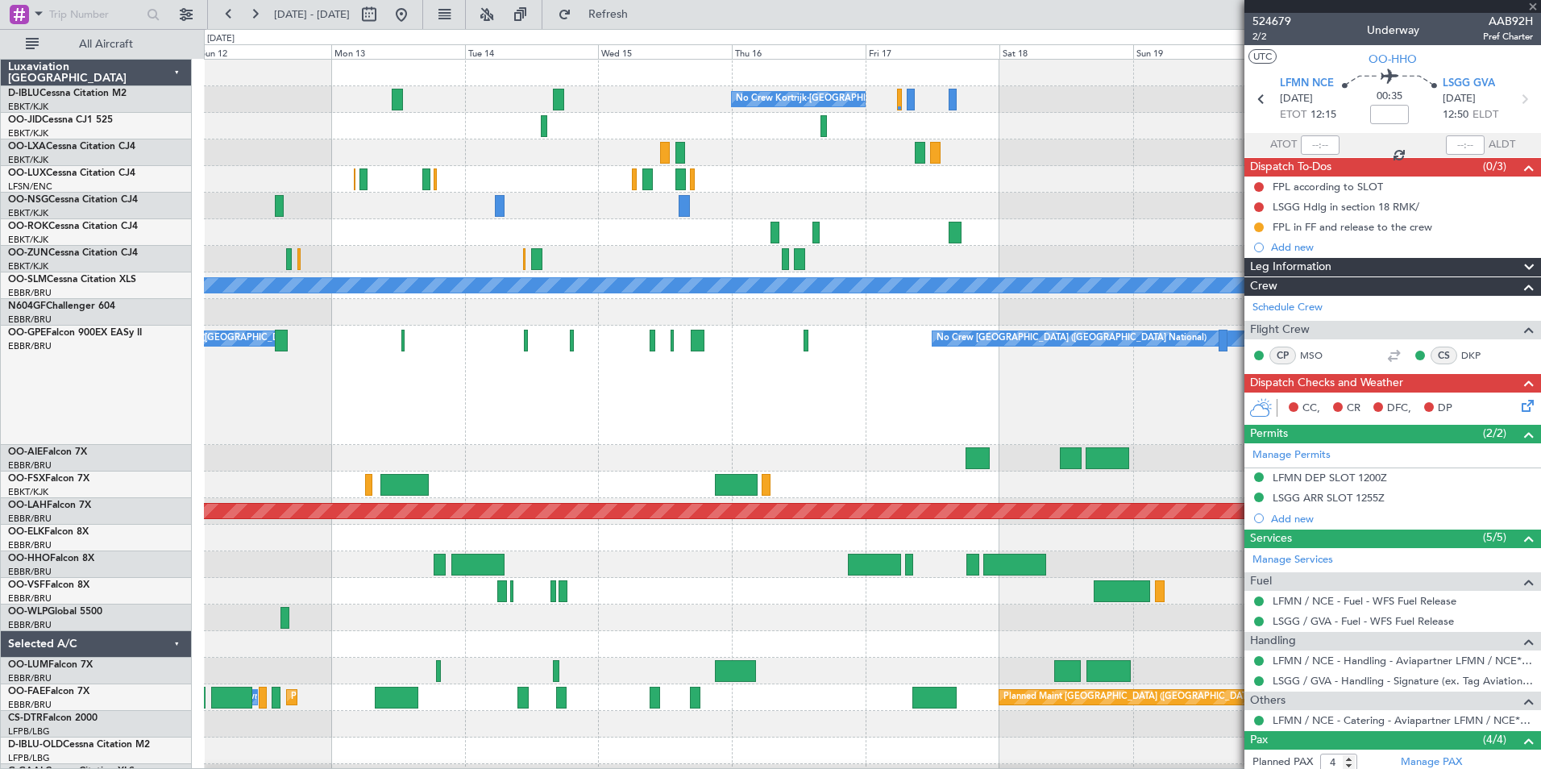
type input "3"
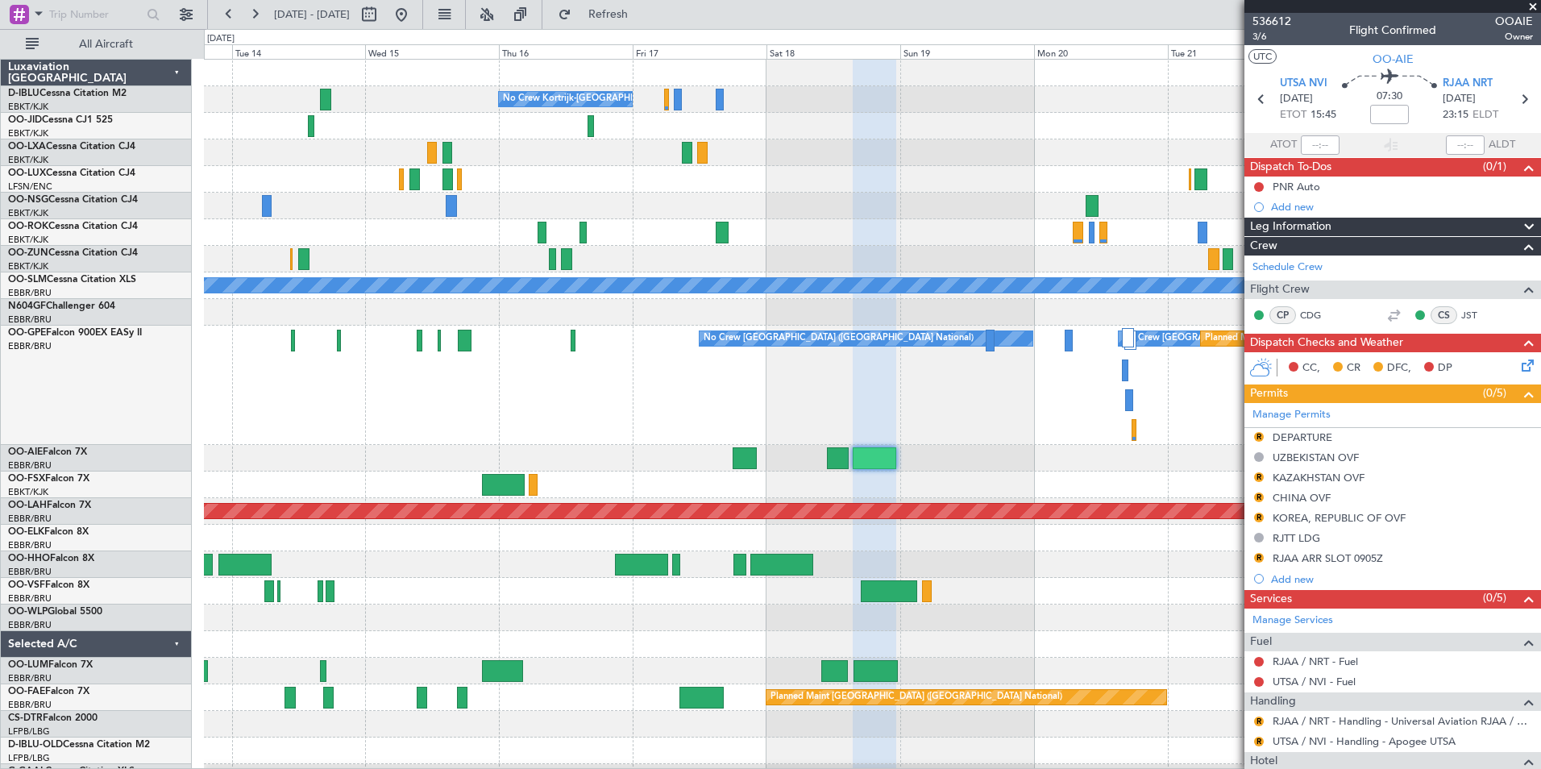
click at [942, 458] on div at bounding box center [872, 458] width 1336 height 27
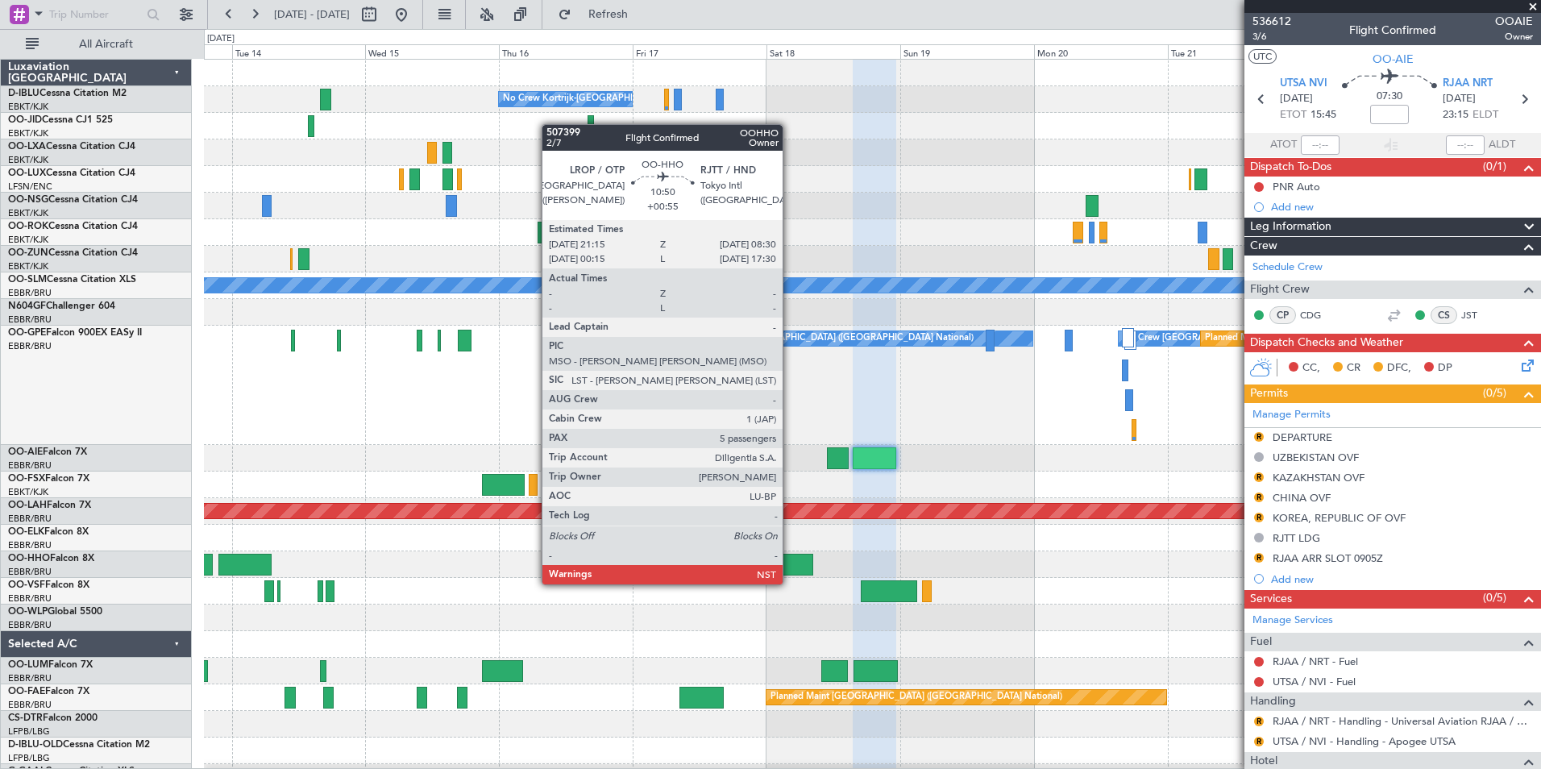
click at [790, 568] on div at bounding box center [781, 565] width 63 height 22
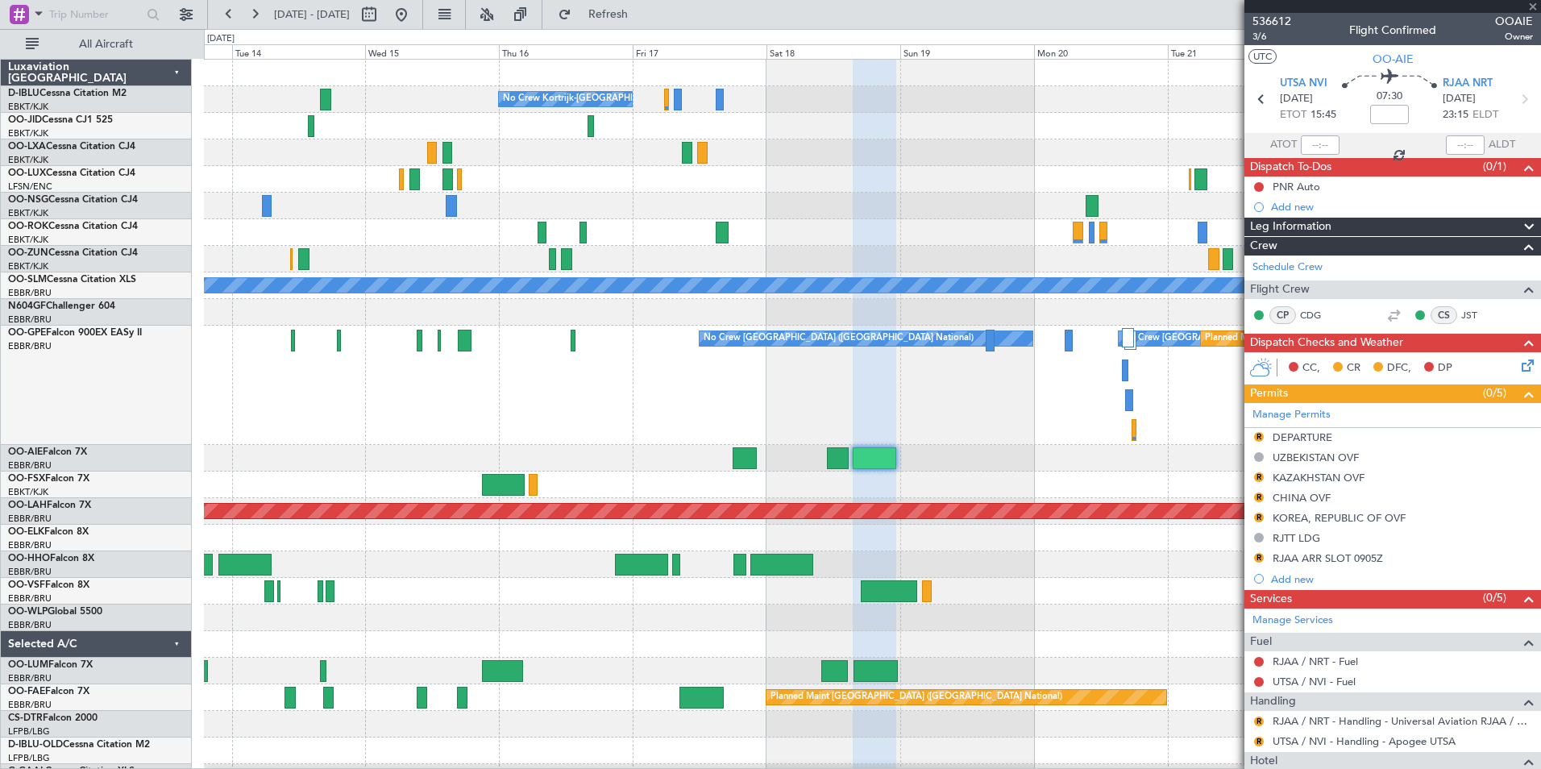
type input "+00:55"
type input "5"
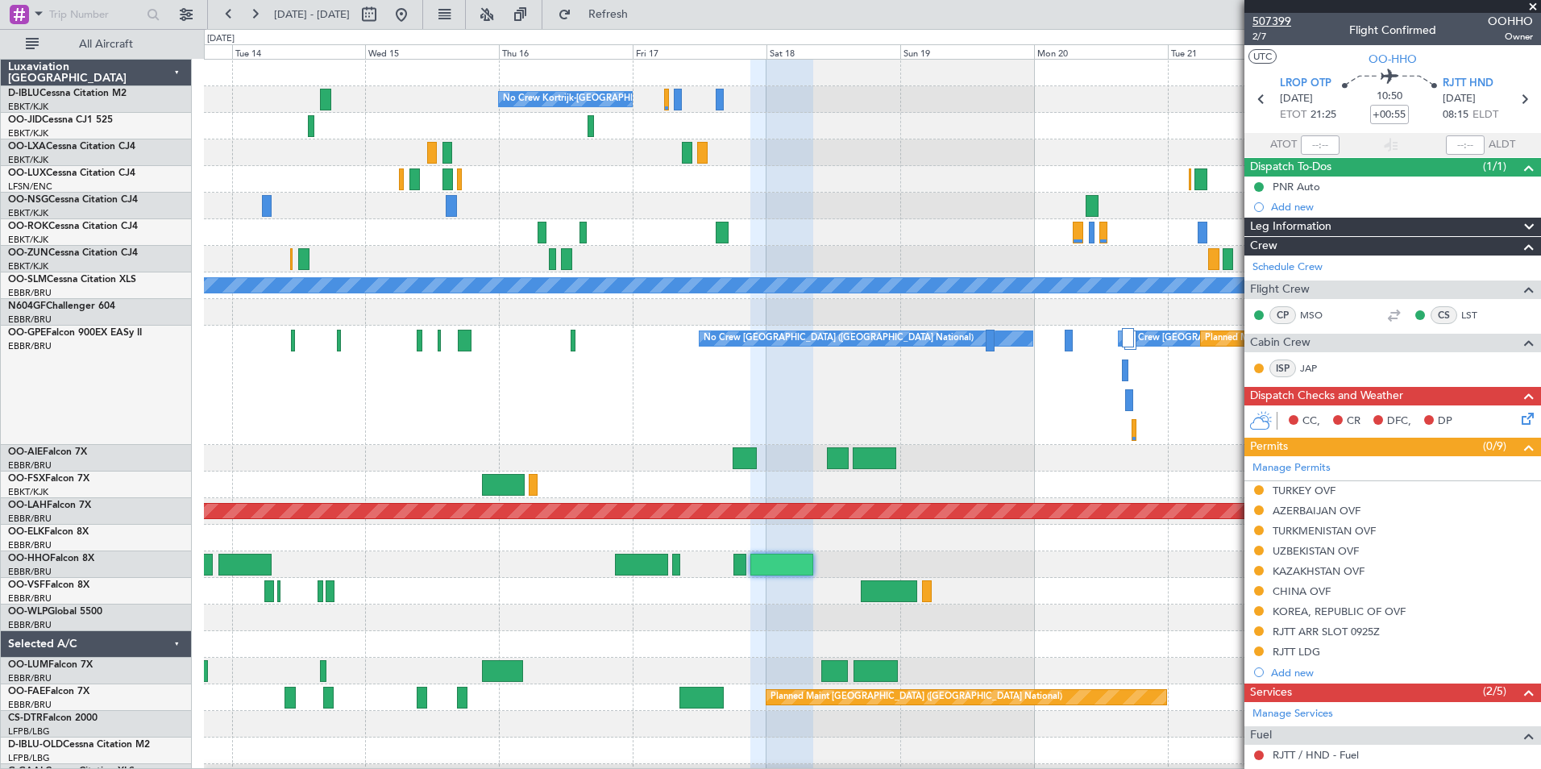
click at [1285, 19] on span "507399" at bounding box center [1272, 21] width 39 height 17
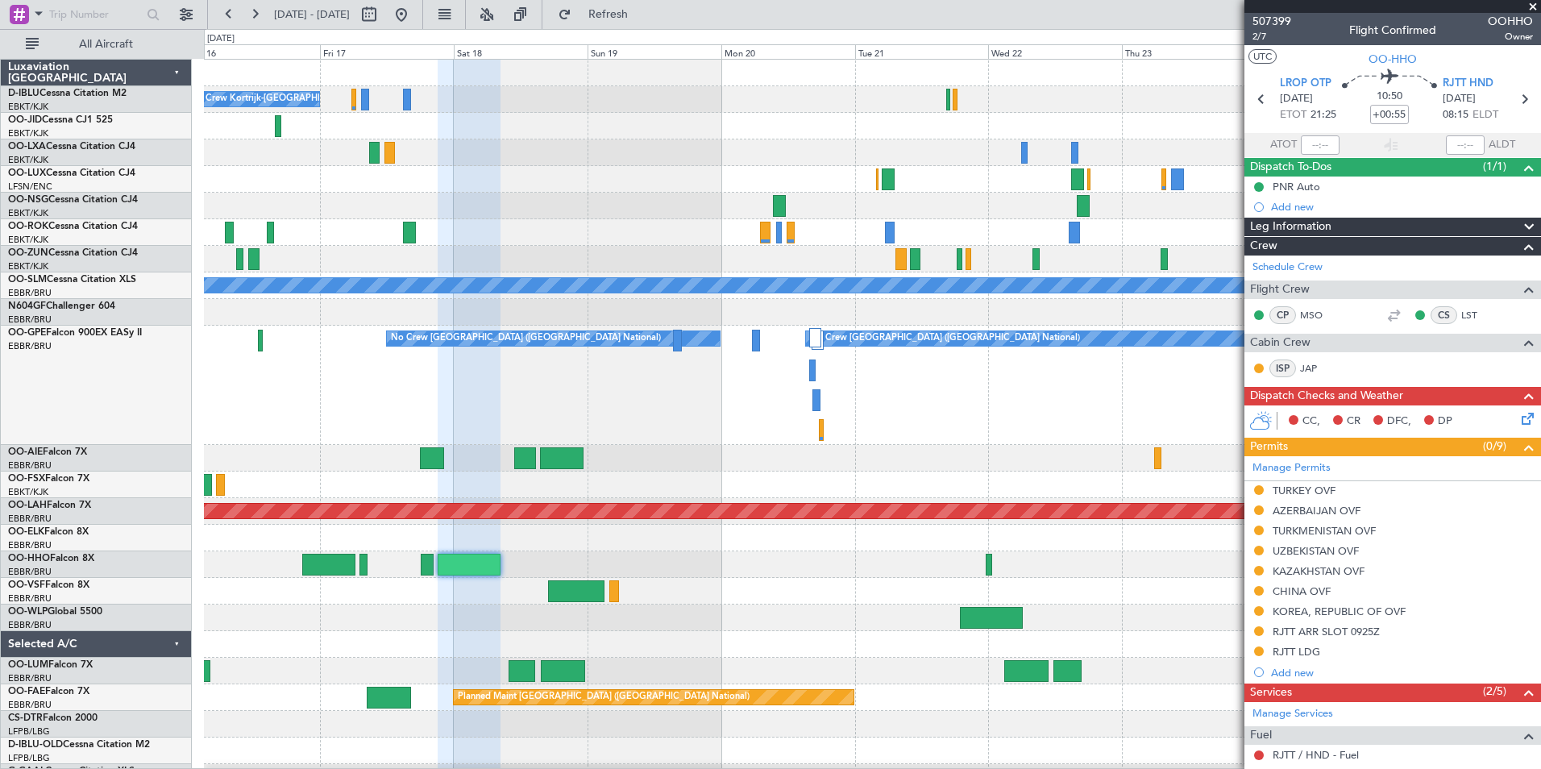
click at [639, 469] on div at bounding box center [872, 458] width 1336 height 27
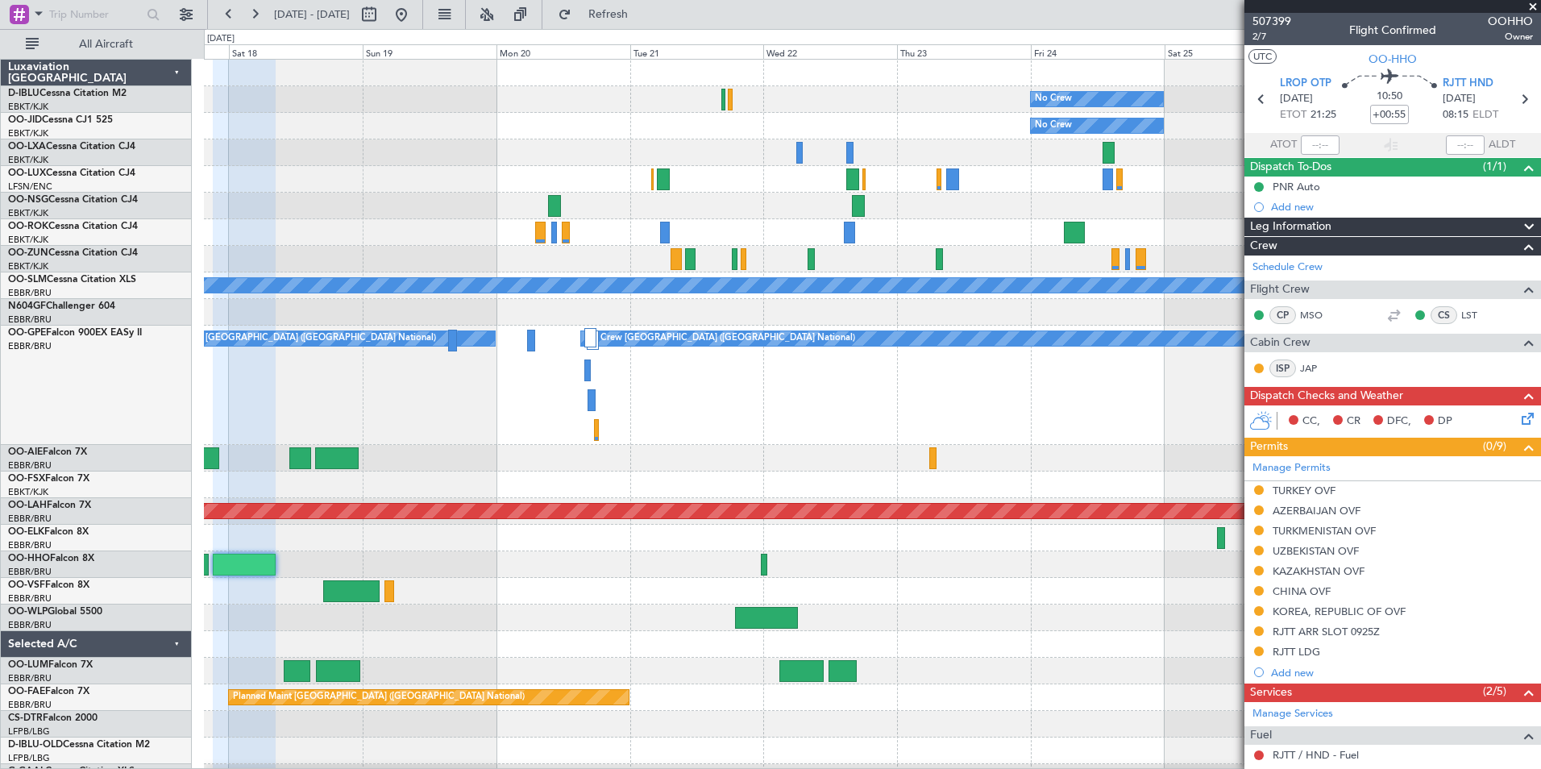
click at [706, 466] on div at bounding box center [872, 458] width 1336 height 27
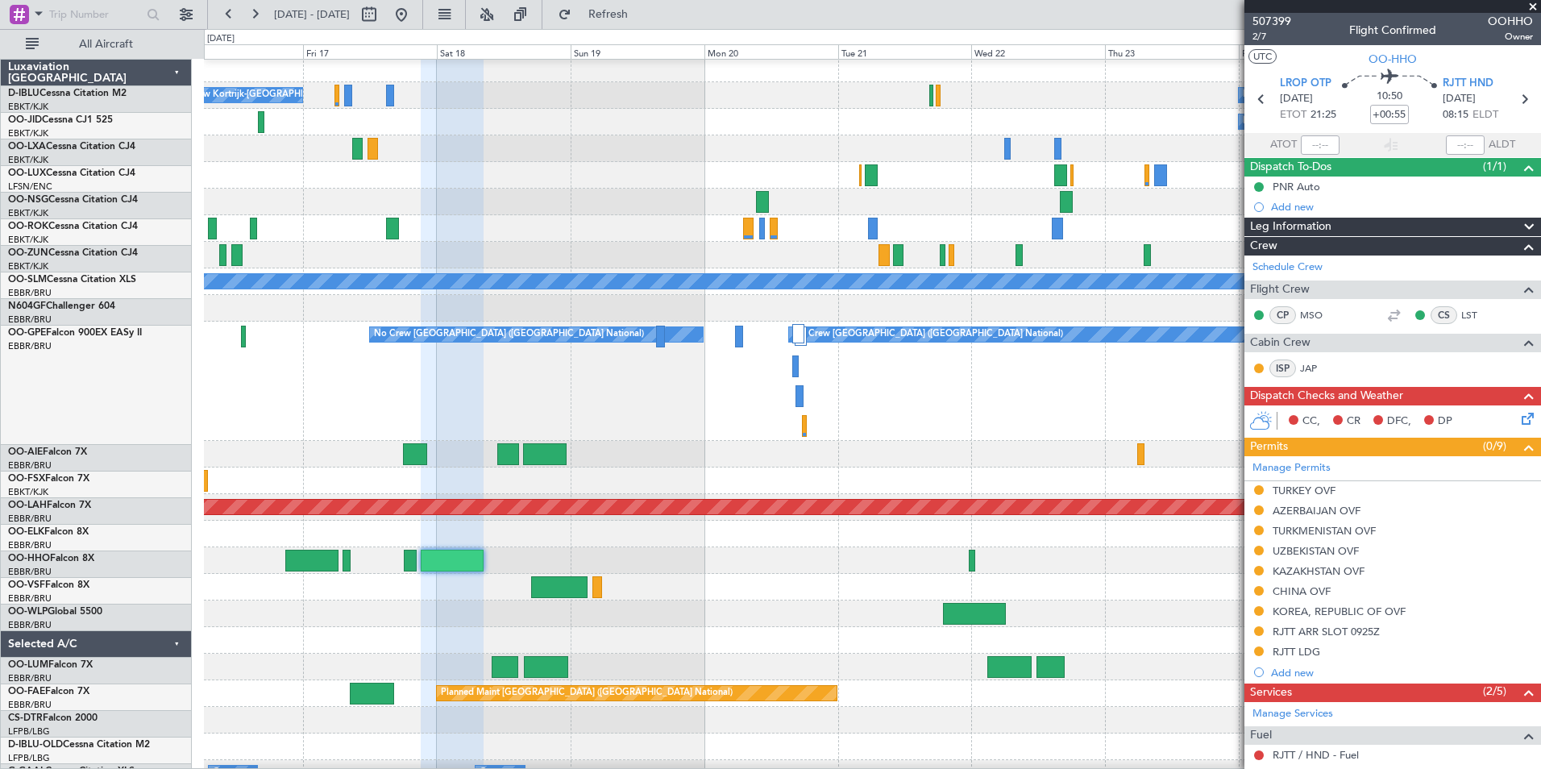
scroll to position [4, 0]
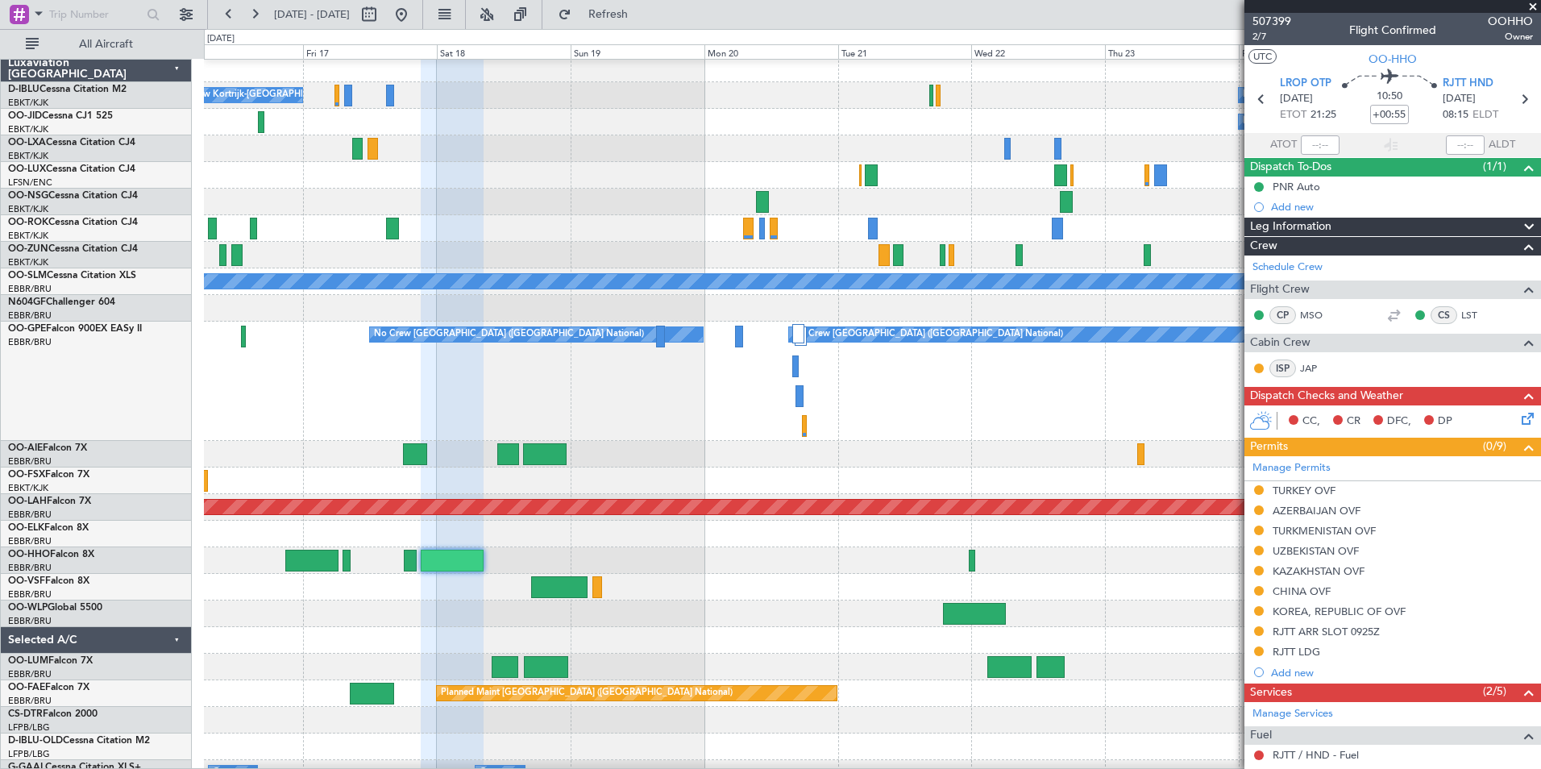
click at [1016, 452] on div at bounding box center [872, 454] width 1336 height 27
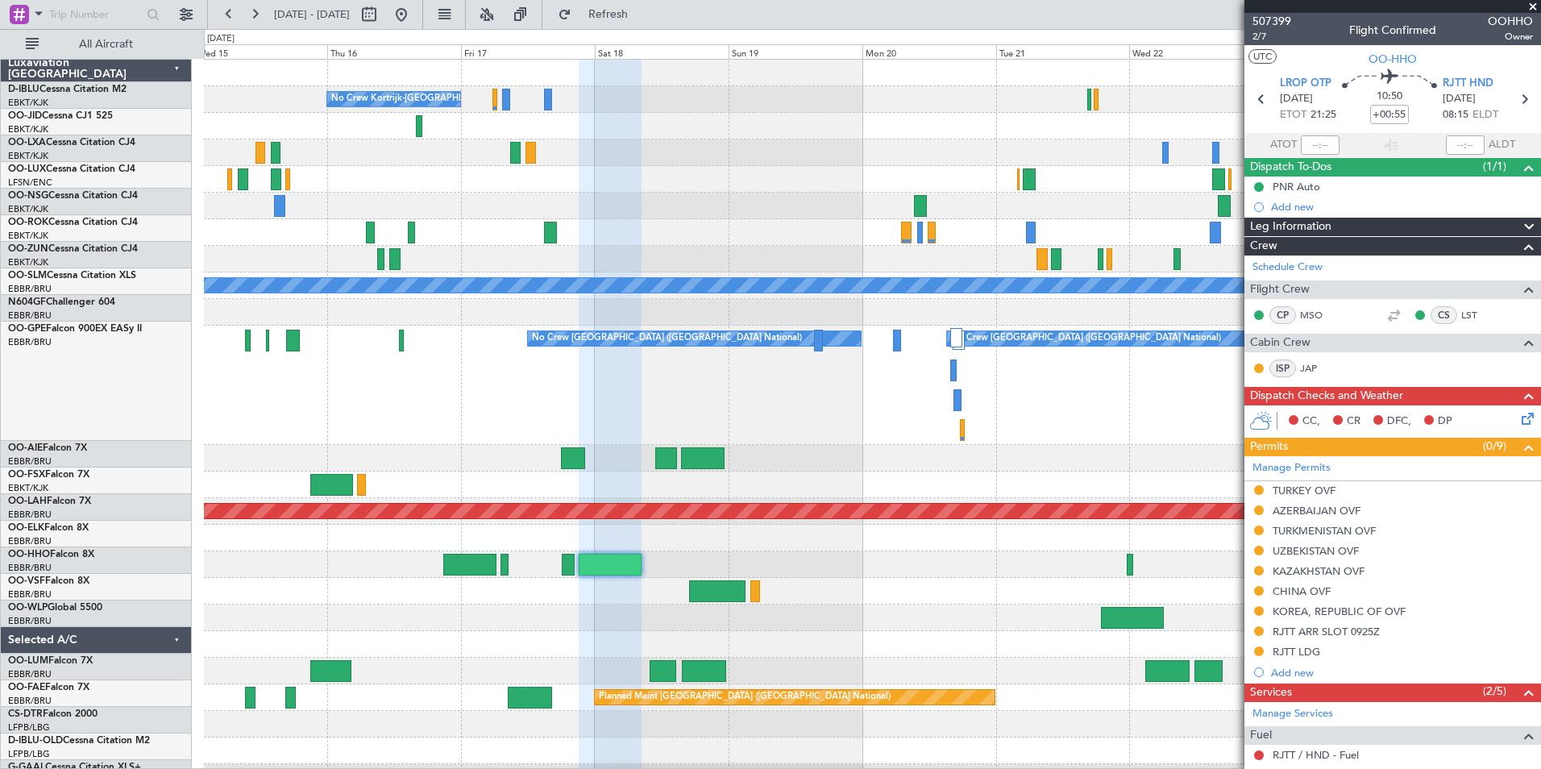
scroll to position [0, 0]
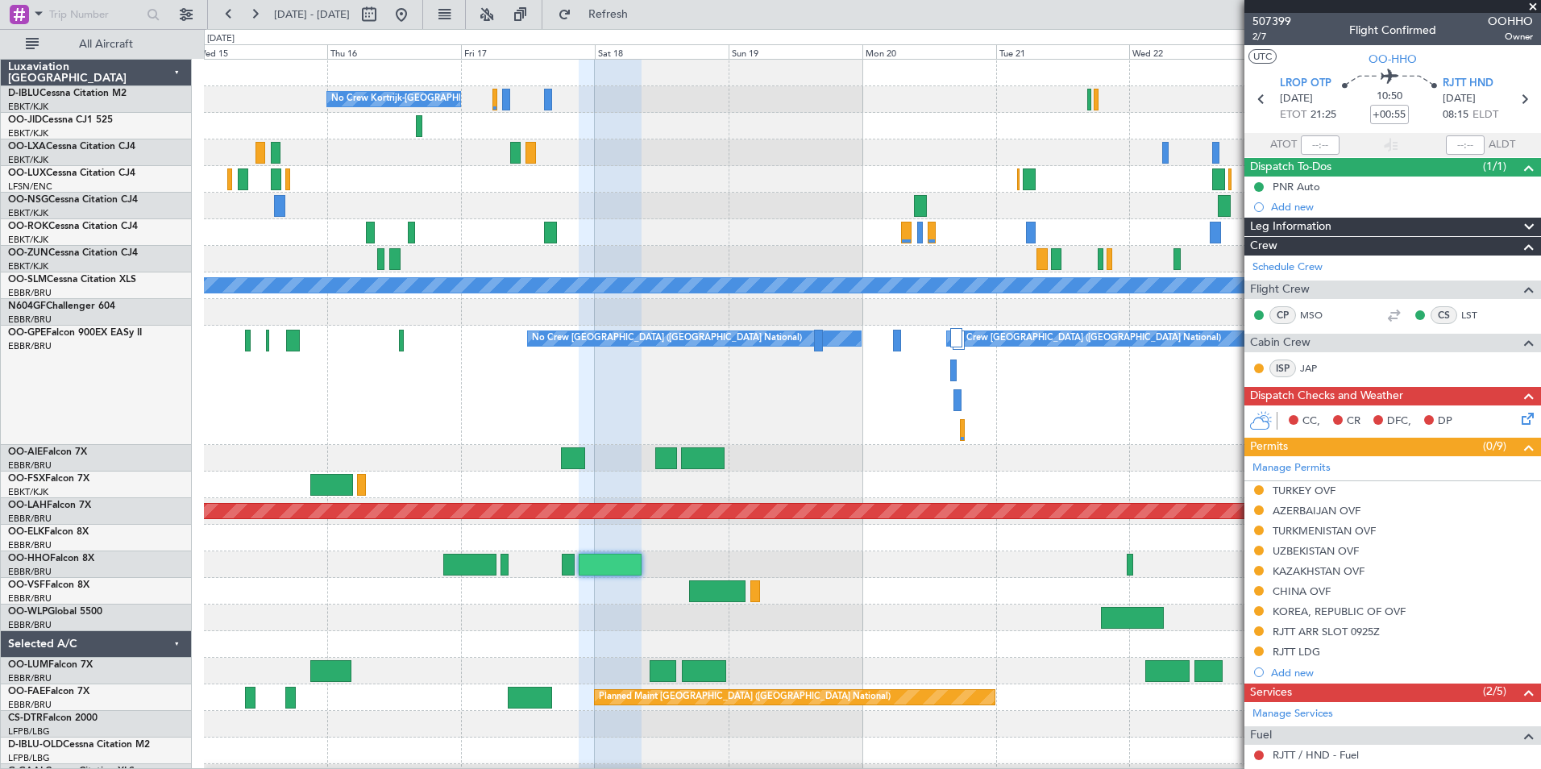
click at [951, 616] on div "No Crew No Crew Kortrijk-Wevelgem No Crew A/C Unavailable Monchengladbach Plann…" at bounding box center [872, 651] width 1336 height 1183
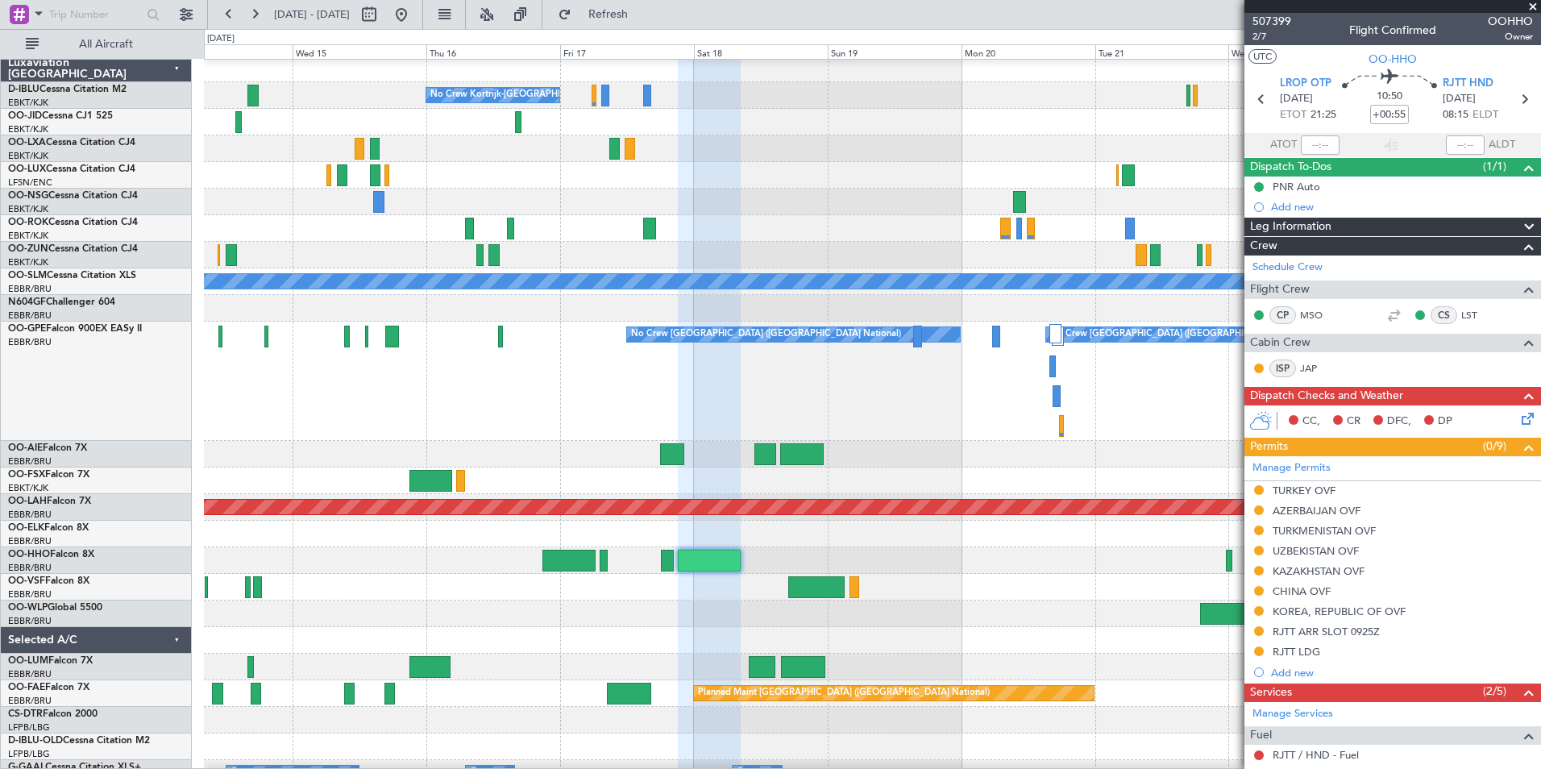
click at [1023, 574] on div at bounding box center [872, 587] width 1336 height 27
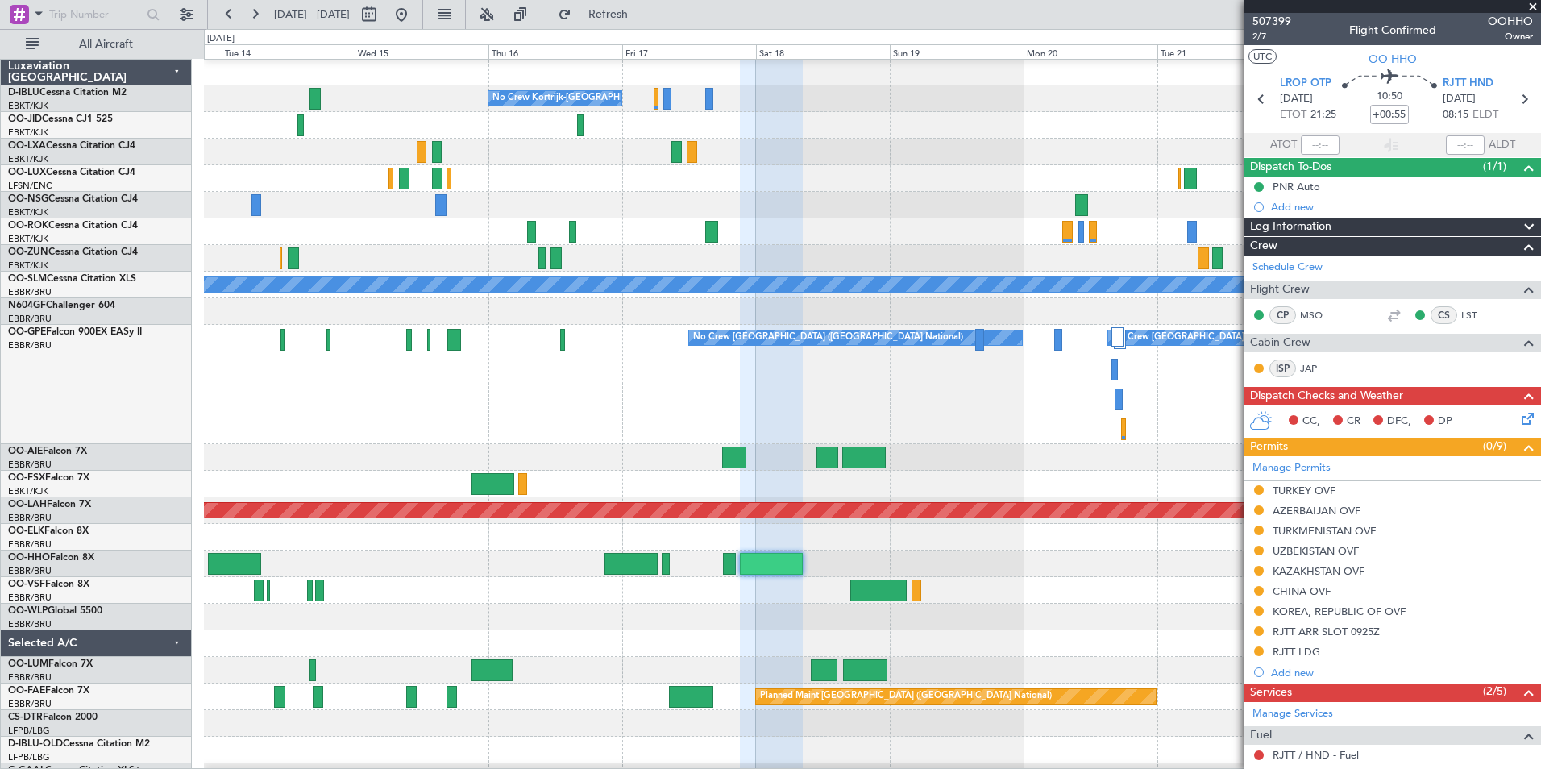
click at [1085, 577] on div at bounding box center [872, 590] width 1336 height 27
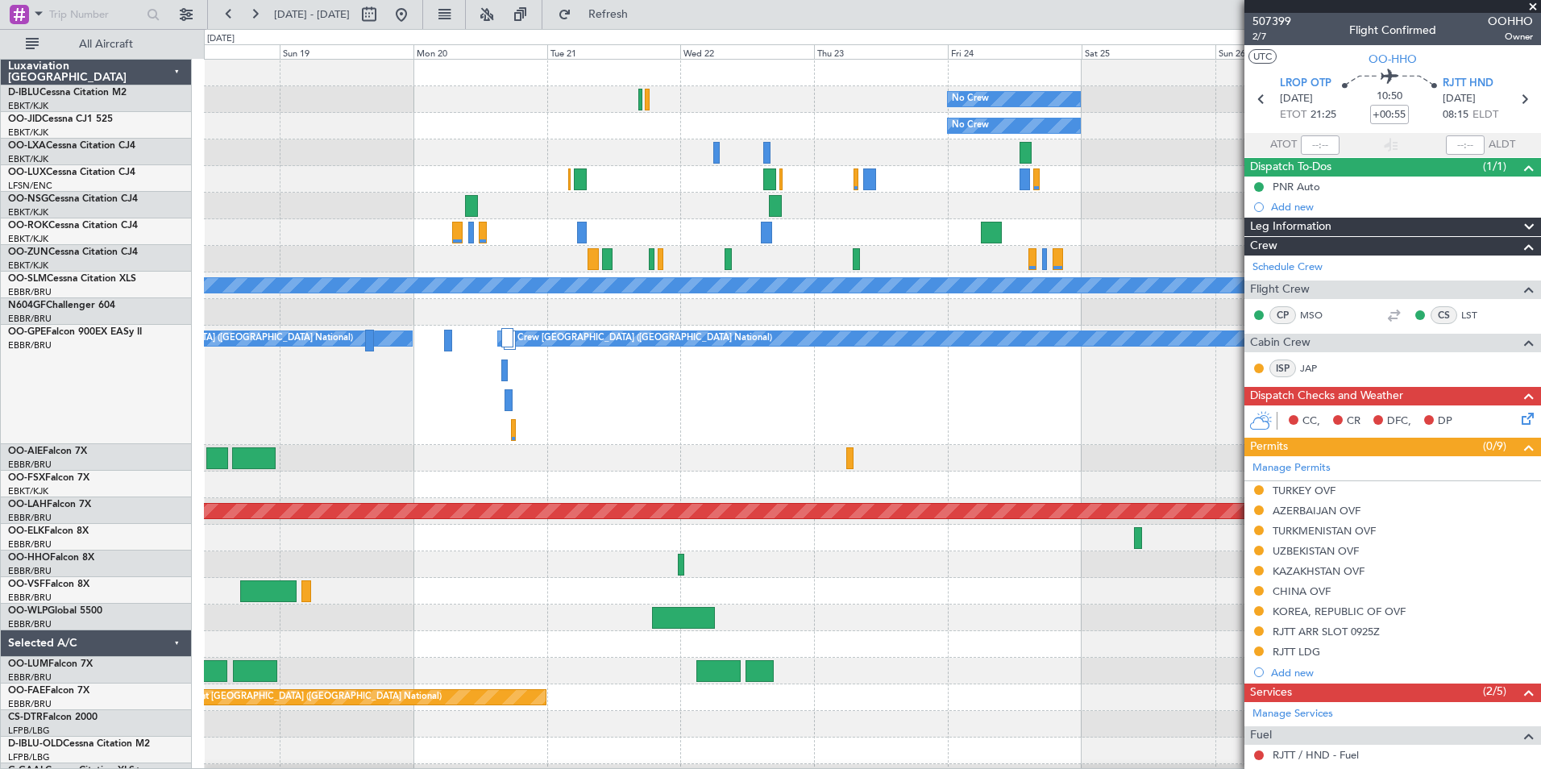
click at [391, 478] on div "No Crew No Crew Kortrijk-Wevelgem No Crew Planned Maint Paris (Le Bourget) A/C …" at bounding box center [872, 651] width 1336 height 1183
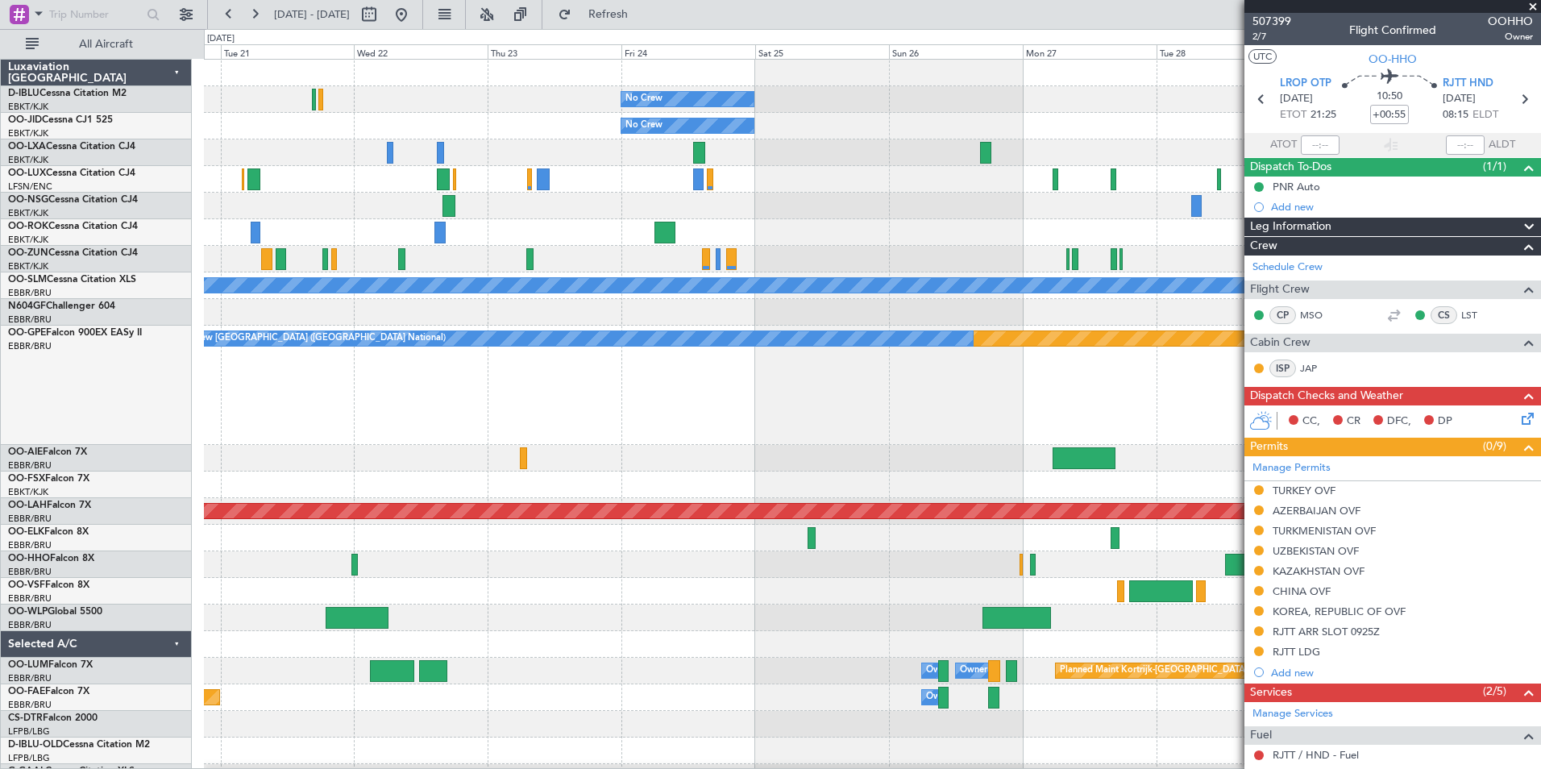
click at [556, 455] on div at bounding box center [872, 458] width 1336 height 27
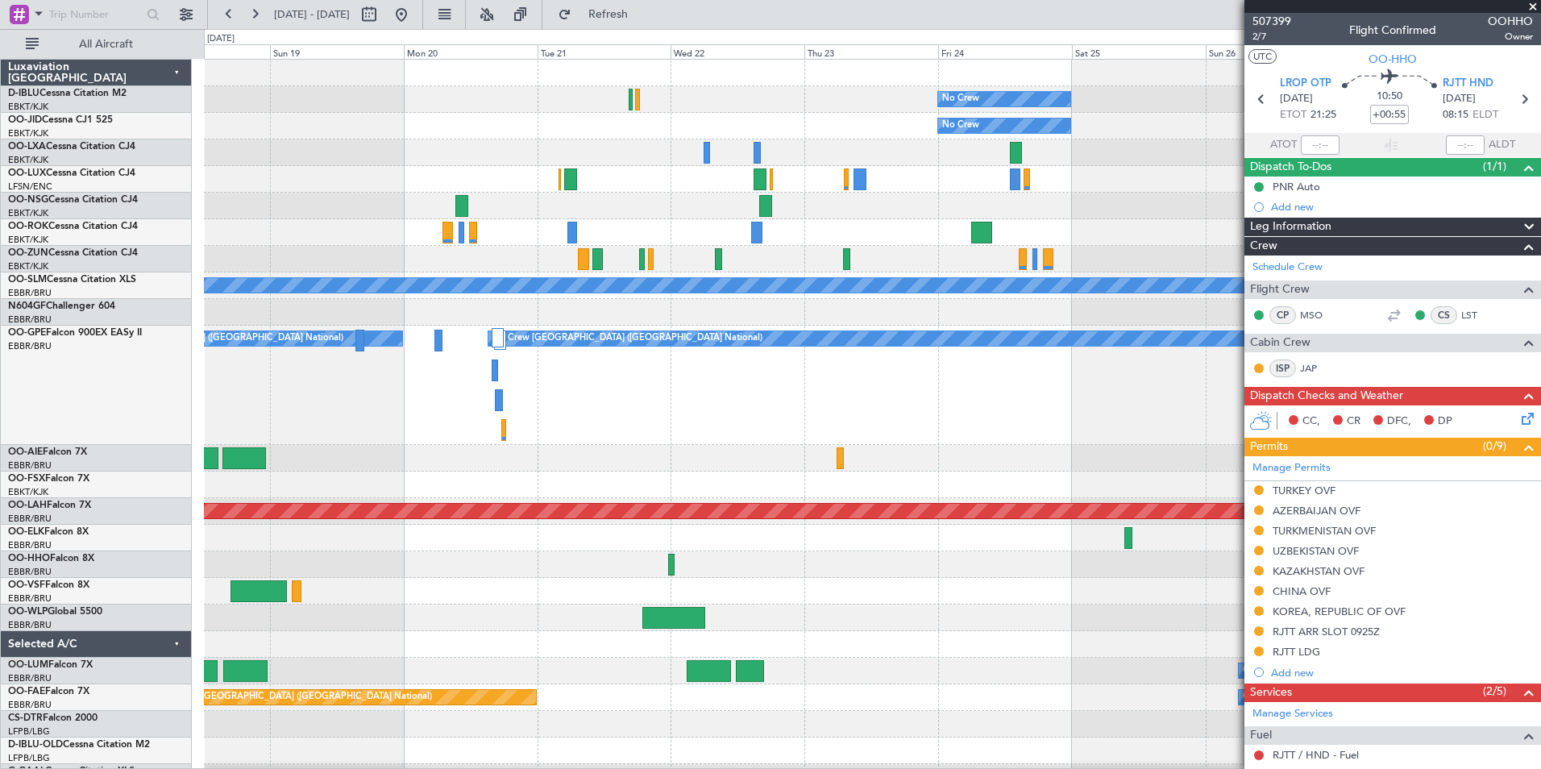
click at [999, 423] on div "Planned Maint Nurnberg No Crew Brussels (Brussels National) No Crew Brussels (B…" at bounding box center [872, 385] width 1336 height 119
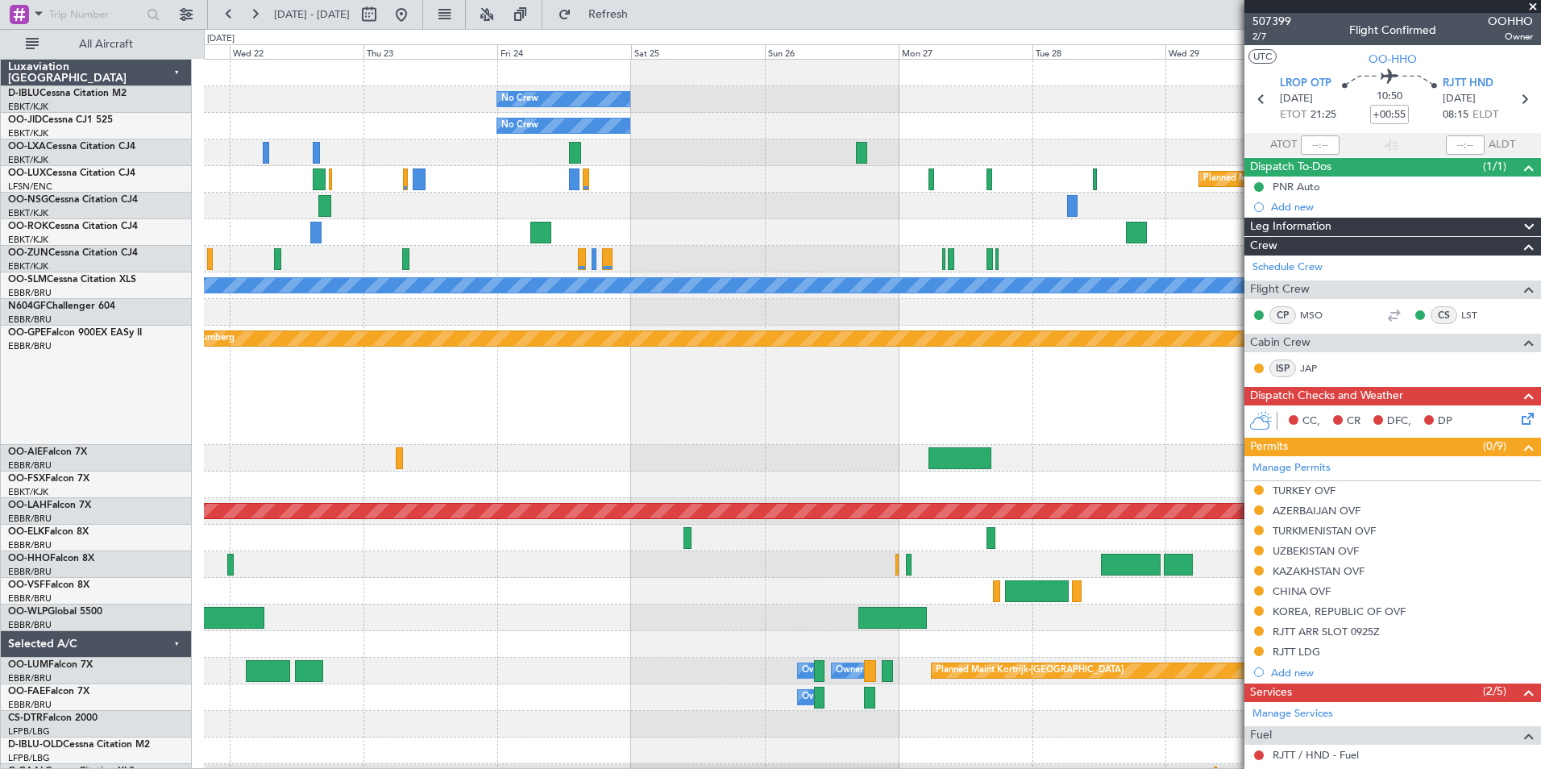
click at [324, 402] on div "No Crew Brussels (Brussels National) Planned Maint Nurnberg No Crew Brussels (B…" at bounding box center [872, 385] width 1336 height 119
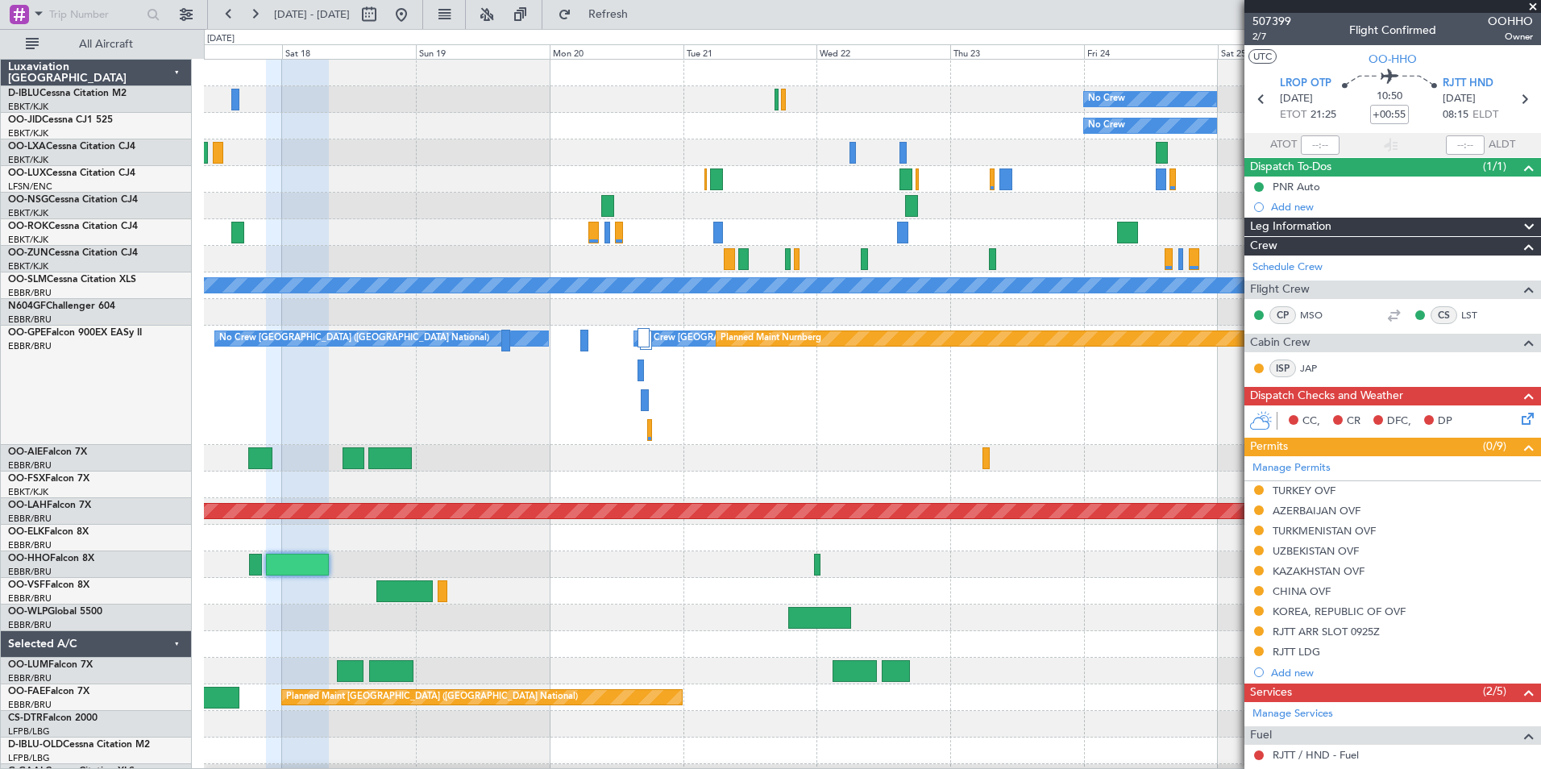
click at [1127, 430] on div "No Crew Brussels (Brussels National) Planned Maint Nurnberg No Crew Brussels (B…" at bounding box center [872, 385] width 1336 height 119
click at [1099, 450] on div "No Crew No Crew Kortrijk-Wevelgem No Crew Planned Maint Paris (Le Bourget) A/C …" at bounding box center [872, 611] width 1336 height 1103
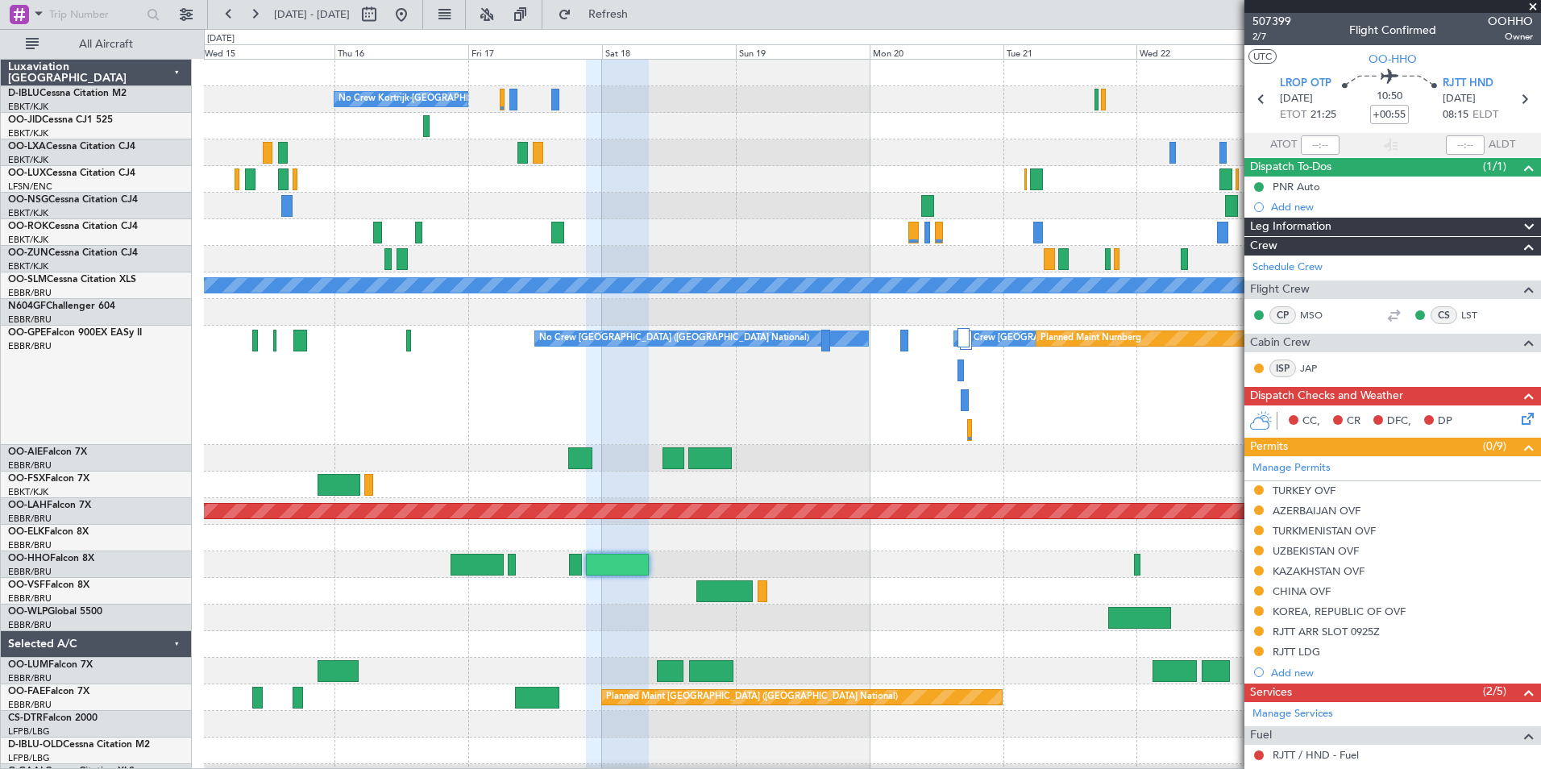
click at [1223, 463] on div at bounding box center [872, 458] width 1336 height 27
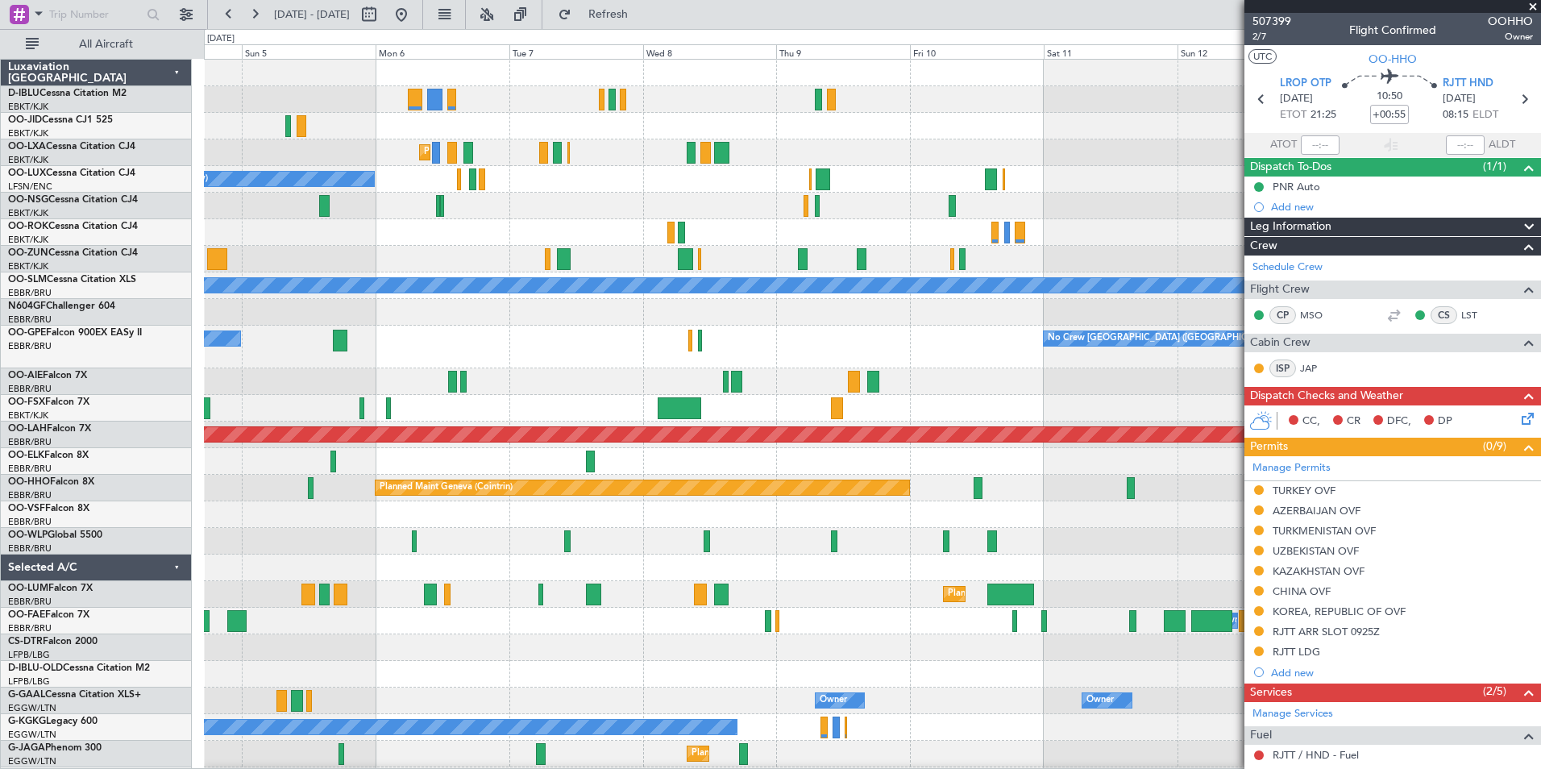
click at [876, 523] on div "No Crew Kortrijk-Wevelgem Planned Maint Kortrijk-Wevelgem AOG Maint Rimini No C…" at bounding box center [872, 613] width 1336 height 1107
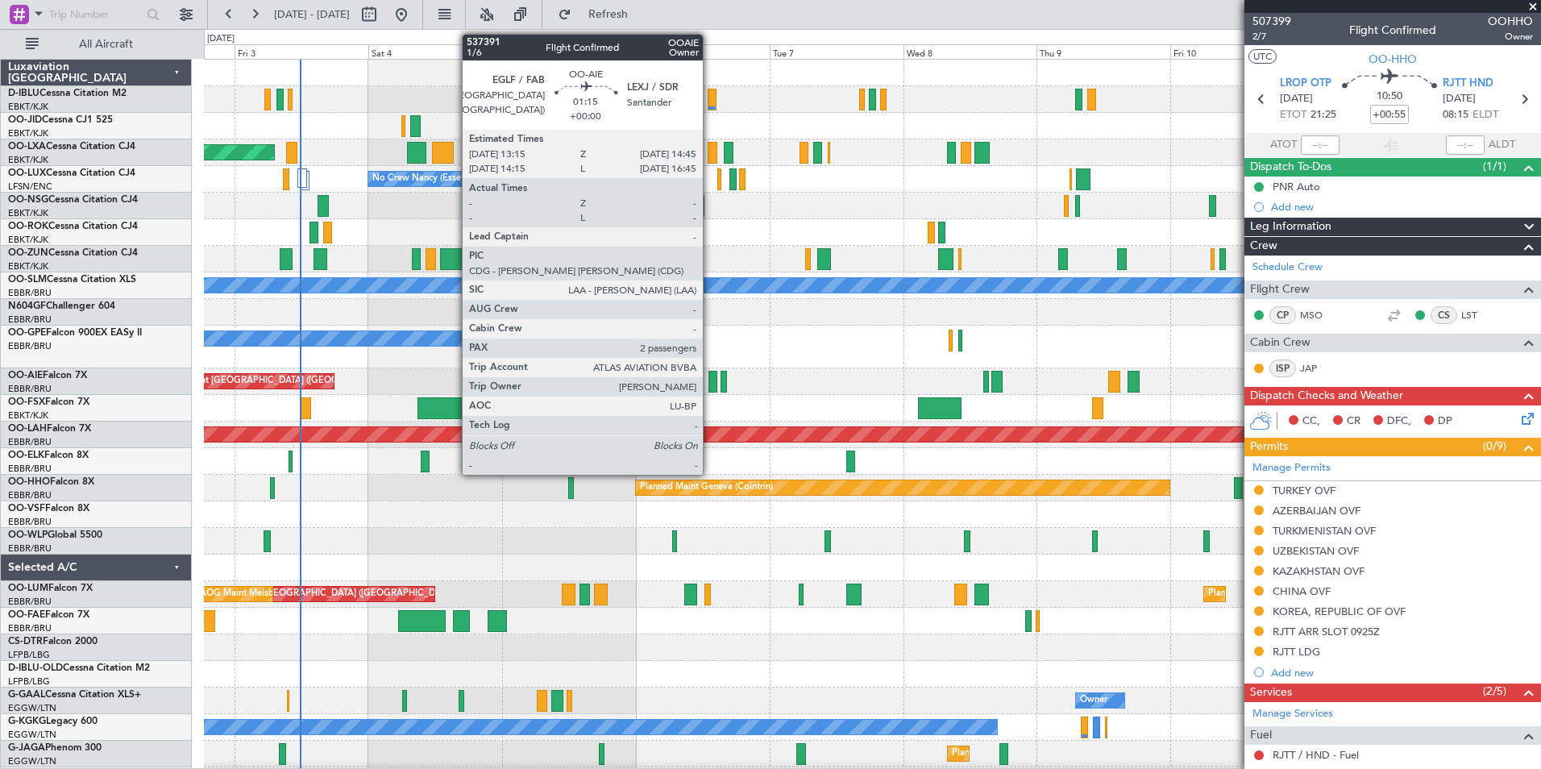
click at [710, 379] on div at bounding box center [712, 382] width 9 height 22
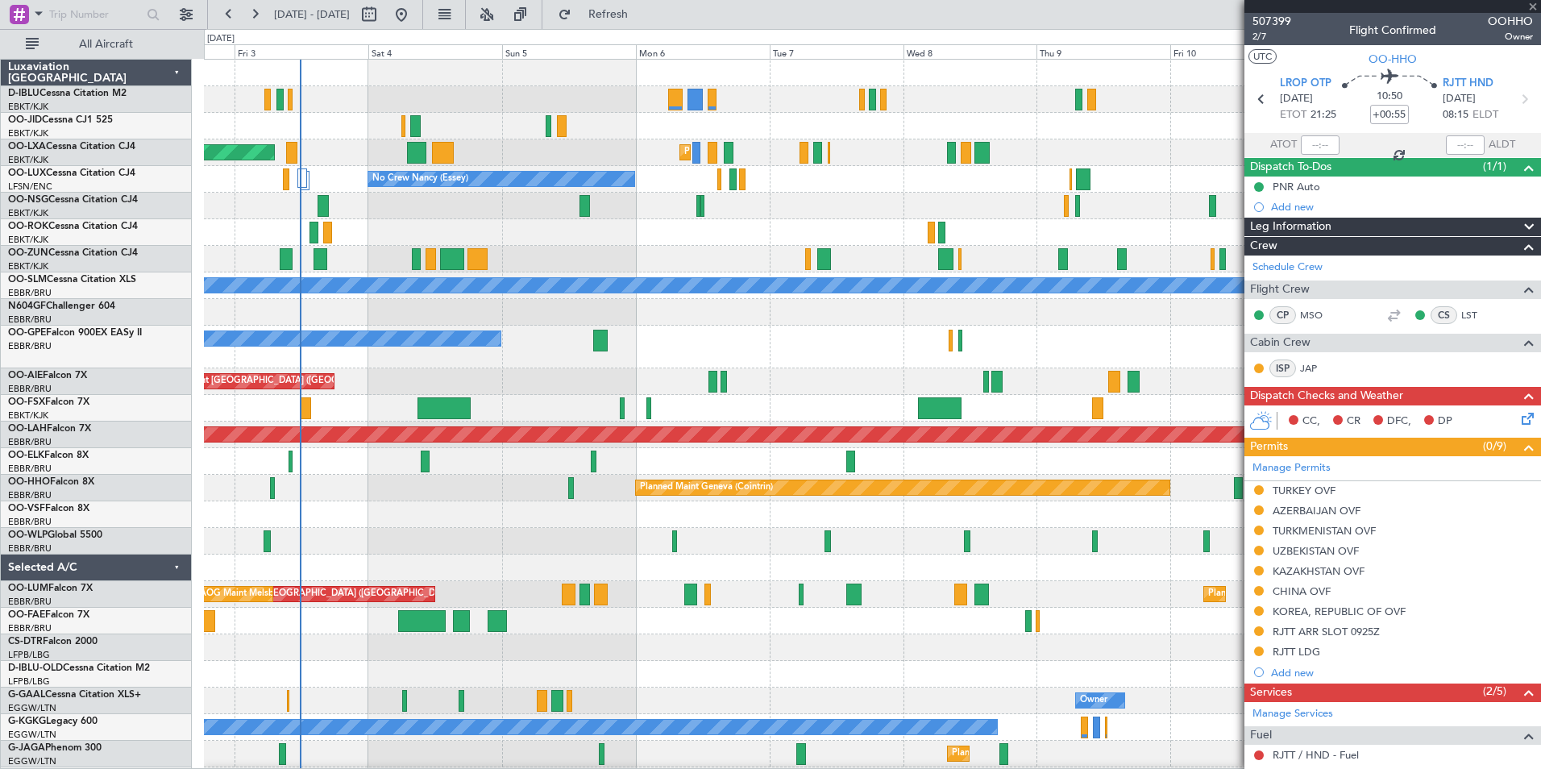
type input "2"
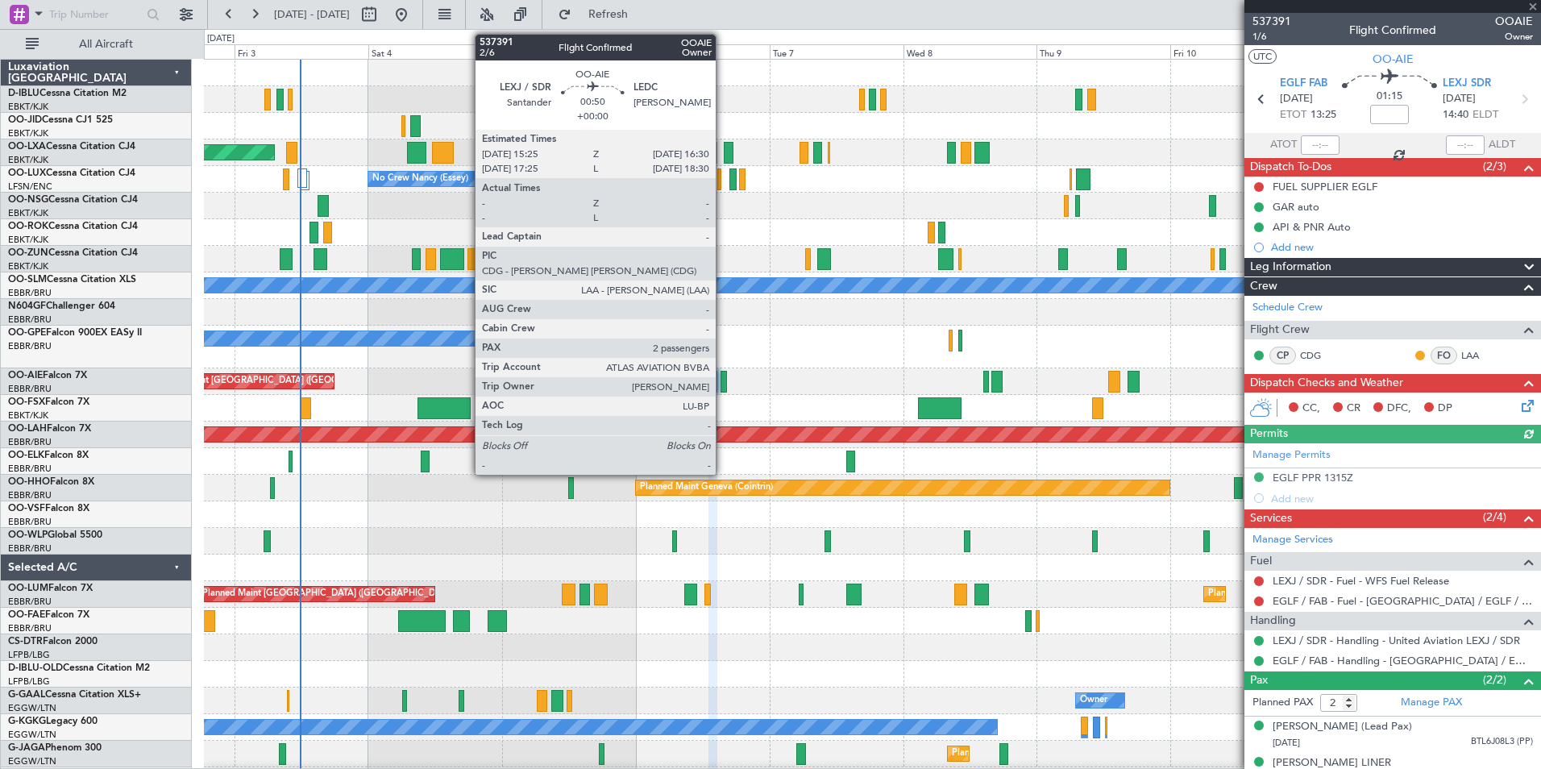
click at [722, 381] on div at bounding box center [724, 382] width 6 height 22
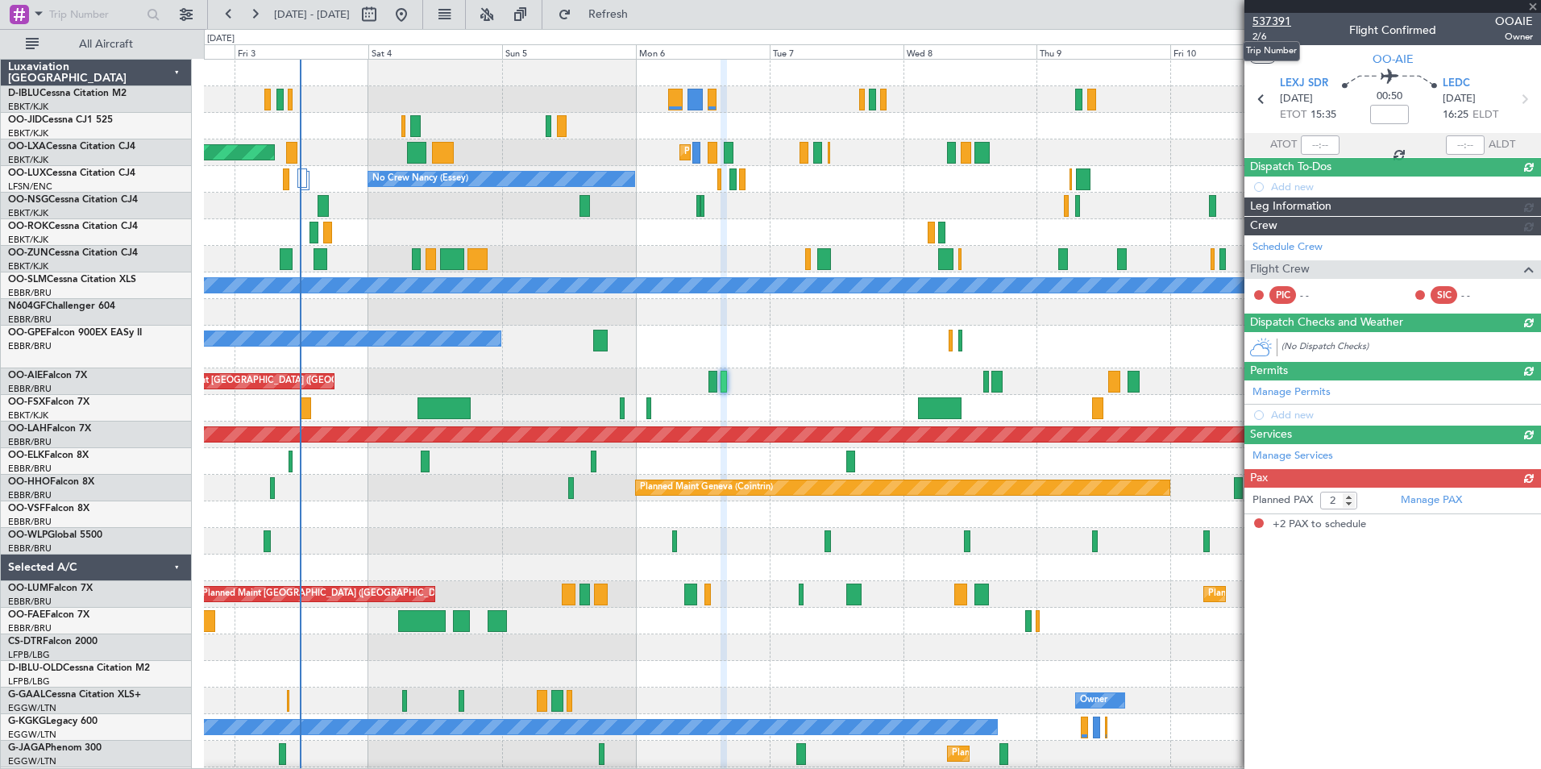
click at [1279, 29] on span "537391" at bounding box center [1272, 21] width 39 height 17
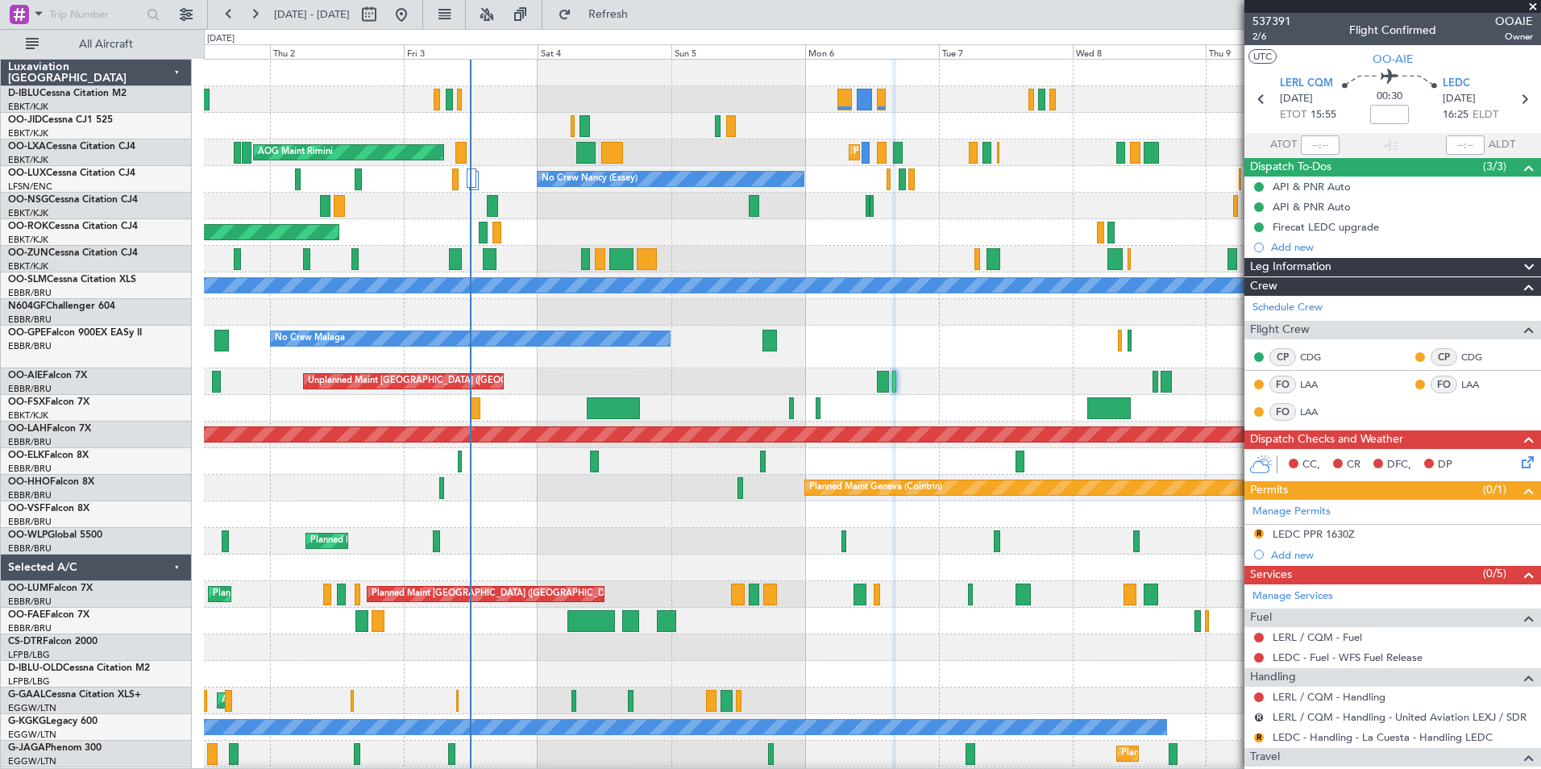
click at [783, 385] on div "Planned Maint Kortrijk-Wevelgem Planned Maint Kortrijk-Wevelgem AOG Maint Rimin…" at bounding box center [872, 573] width 1336 height 1027
click at [217, 371] on div "Unplanned Maint [GEOGRAPHIC_DATA] ([GEOGRAPHIC_DATA])" at bounding box center [872, 381] width 1336 height 27
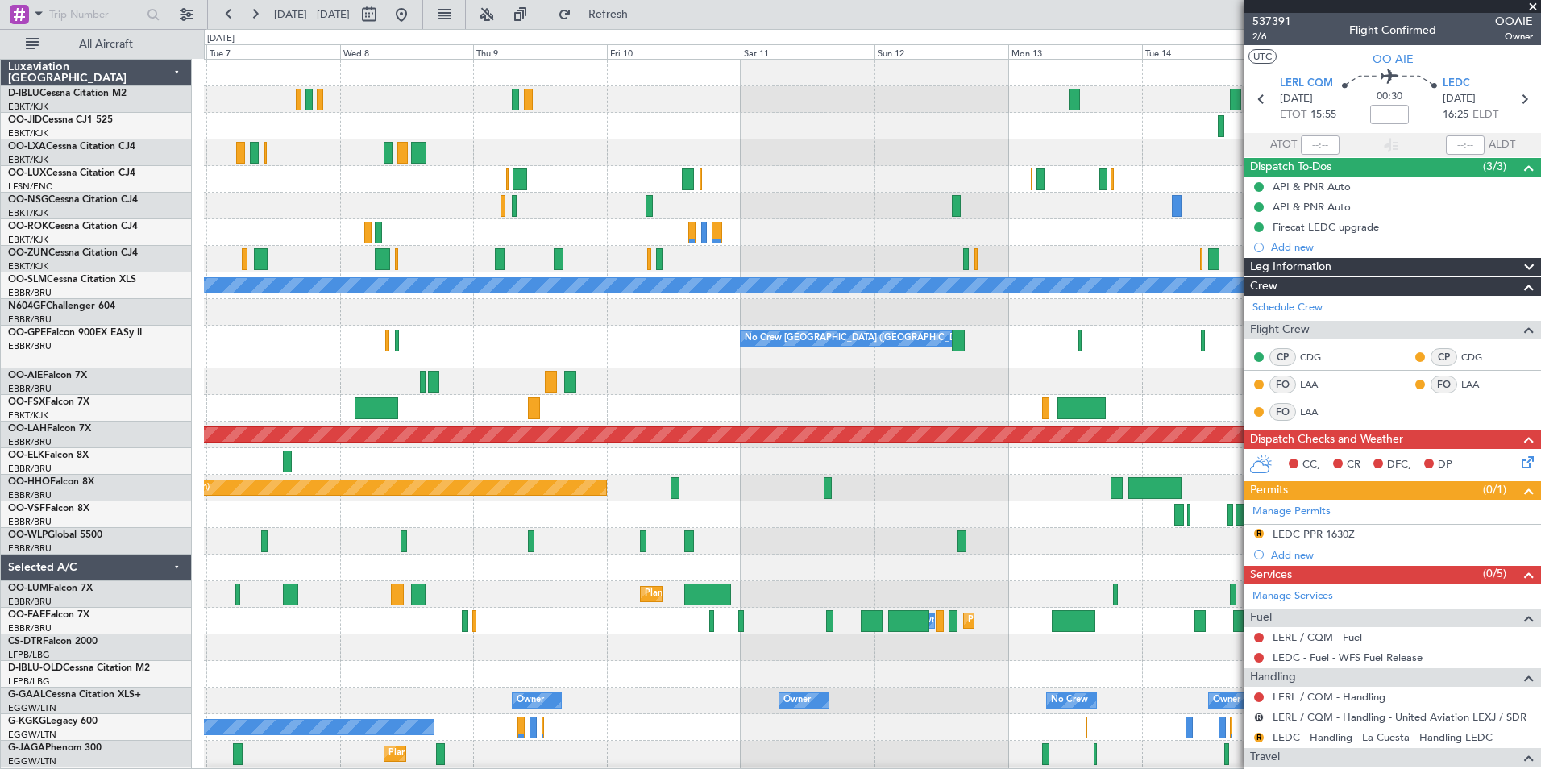
click at [816, 372] on div "No Crew Kortrijk-Wevelgem Planned Maint Kortrijk-Wevelgem No Crew Nancy (Essey)…" at bounding box center [872, 600] width 1336 height 1080
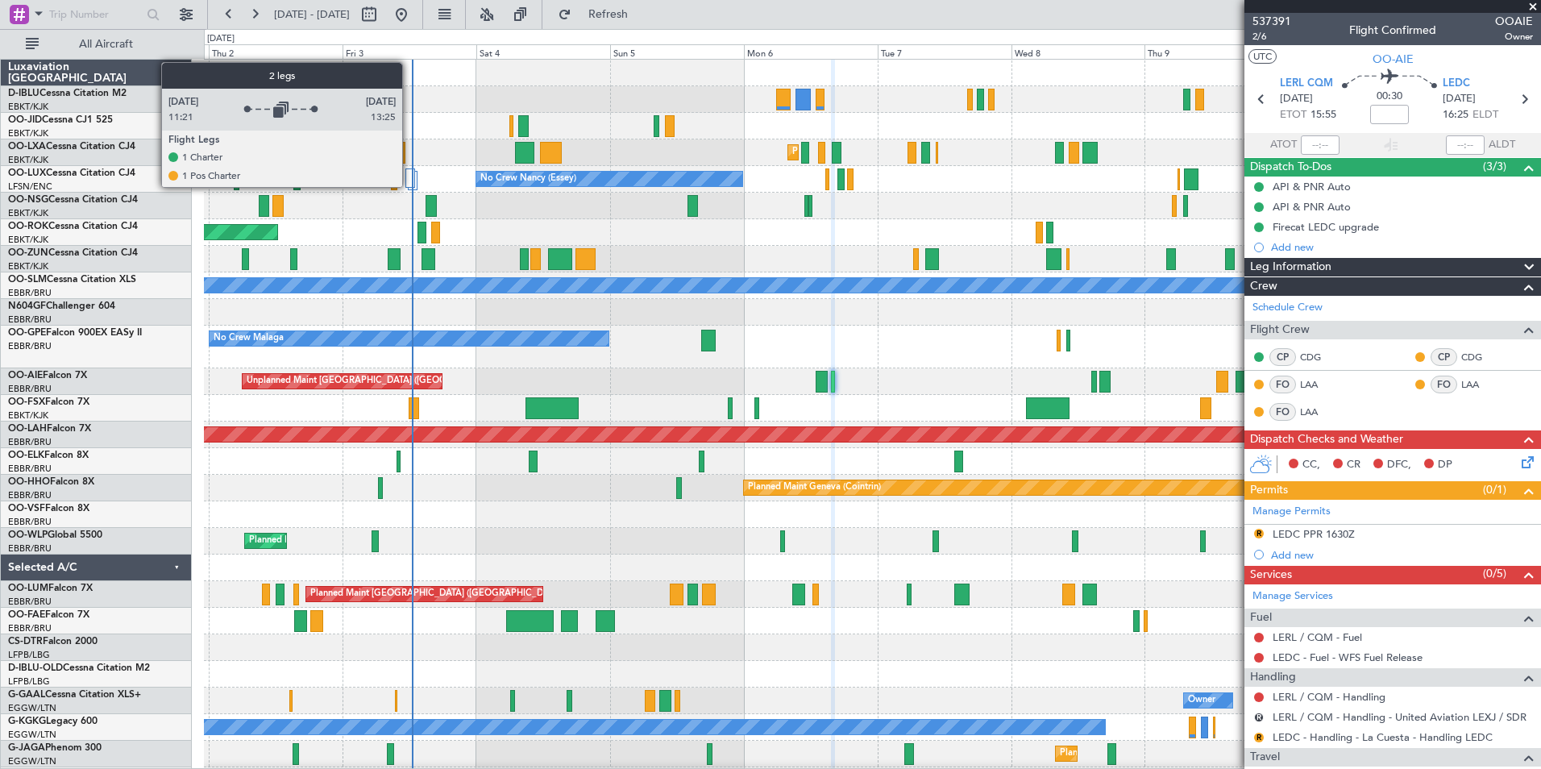
click at [409, 186] on div at bounding box center [410, 177] width 10 height 19
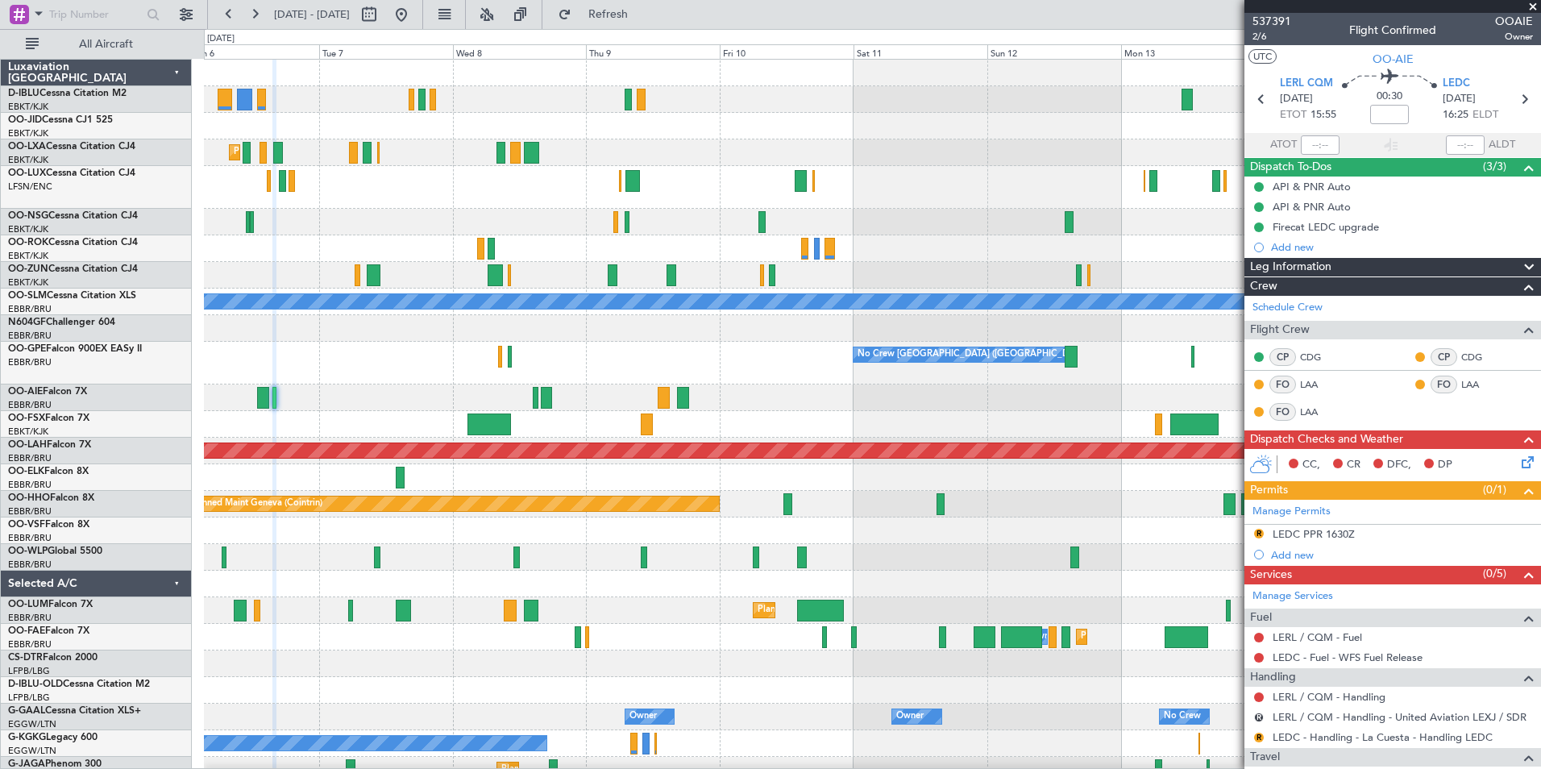
click at [355, 467] on div "No Crew Kortrijk-Wevelgem Planned Maint Kortrijk-Wevelgem No Crew Nancy (Essey)…" at bounding box center [872, 581] width 1336 height 1043
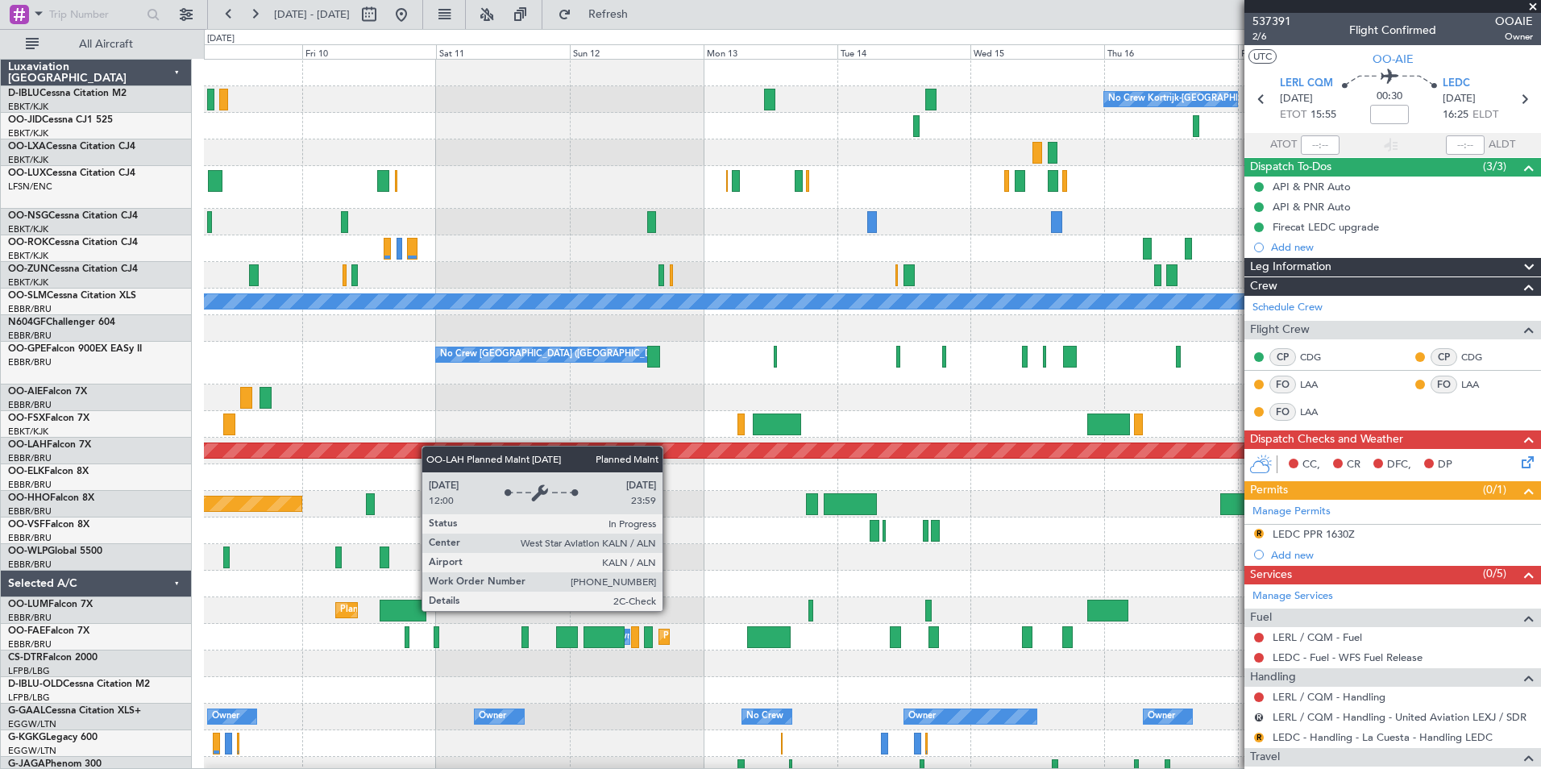
click at [292, 468] on div "No Crew Kortrijk-Wevelgem A/C Unavailable Monchengladbach No Crew Brussels (Bru…" at bounding box center [872, 581] width 1336 height 1043
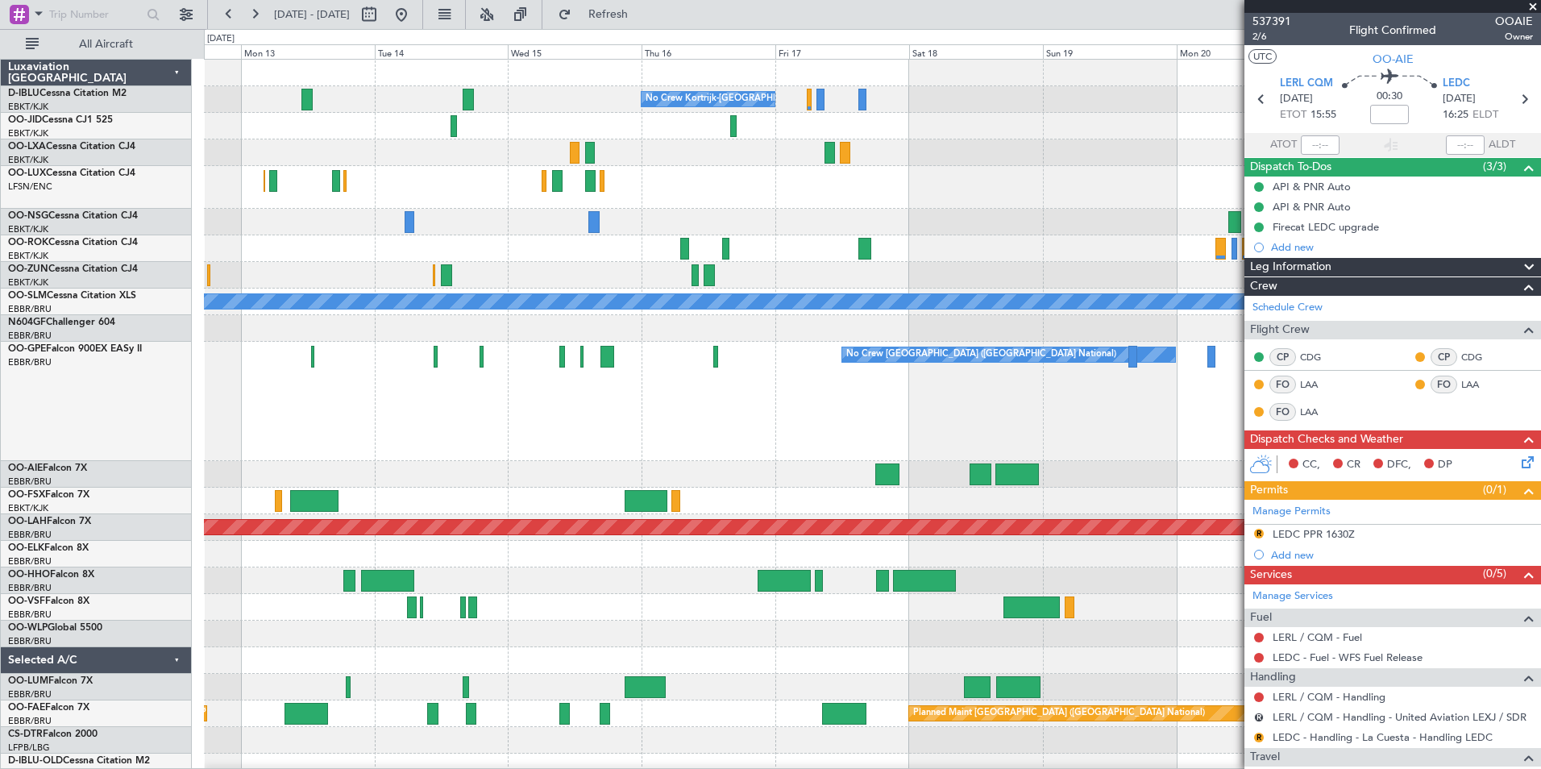
click at [904, 418] on div "No Crew [GEOGRAPHIC_DATA] ([GEOGRAPHIC_DATA] National) No Crew [GEOGRAPHIC_DATA…" at bounding box center [872, 401] width 1336 height 119
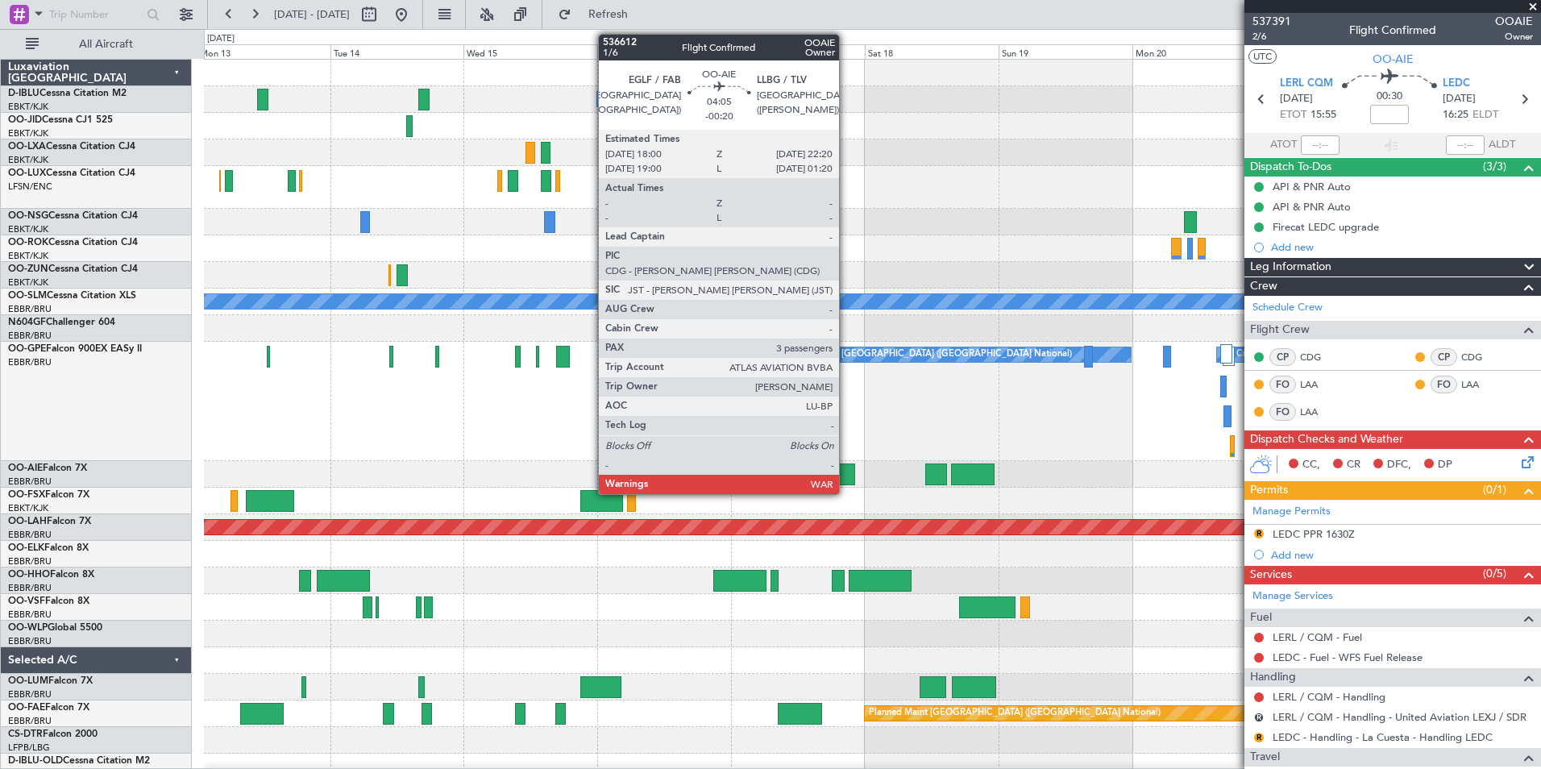
click at [845, 473] on div at bounding box center [843, 474] width 24 height 22
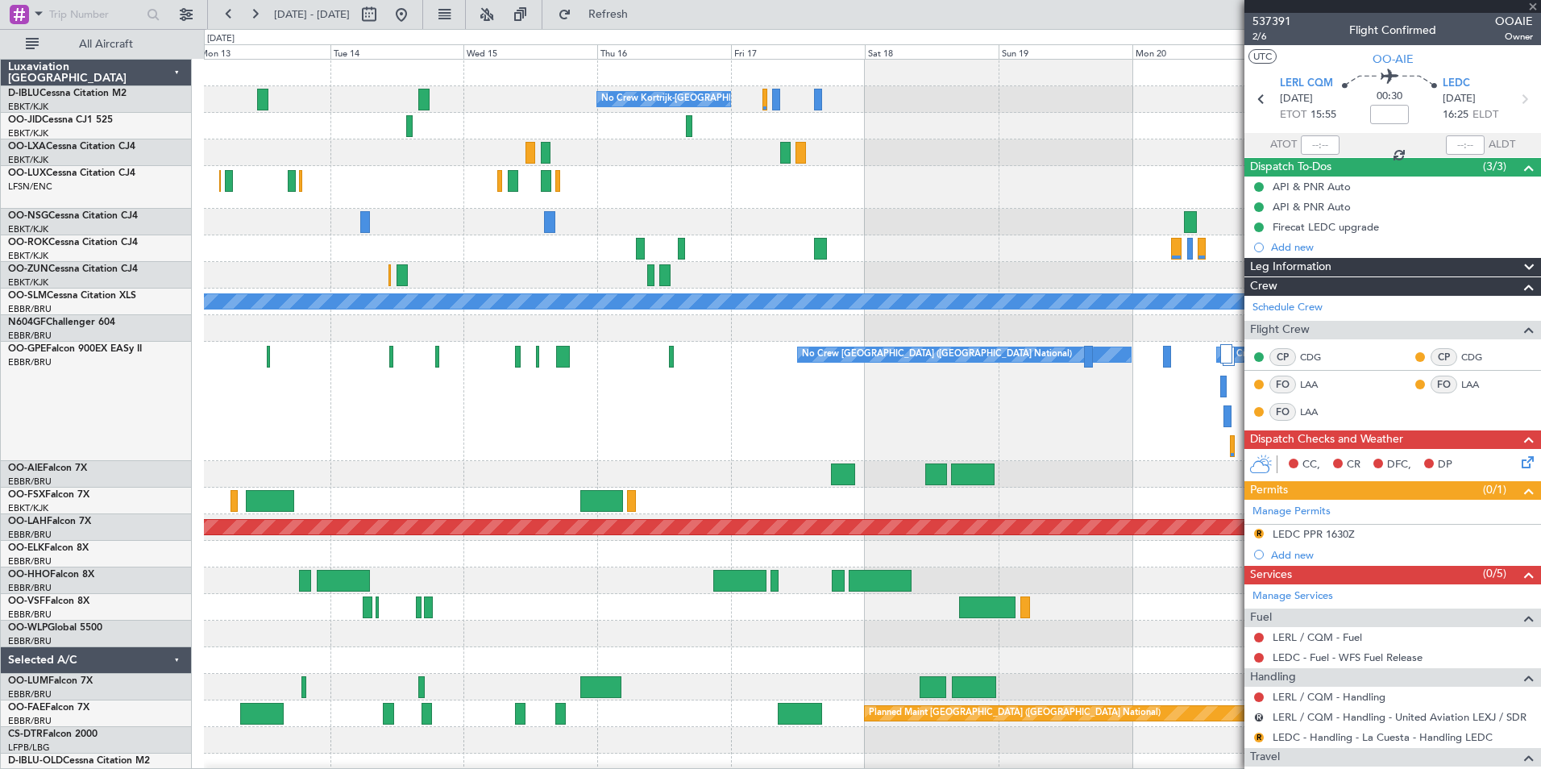
type input "-00:20"
type input "3"
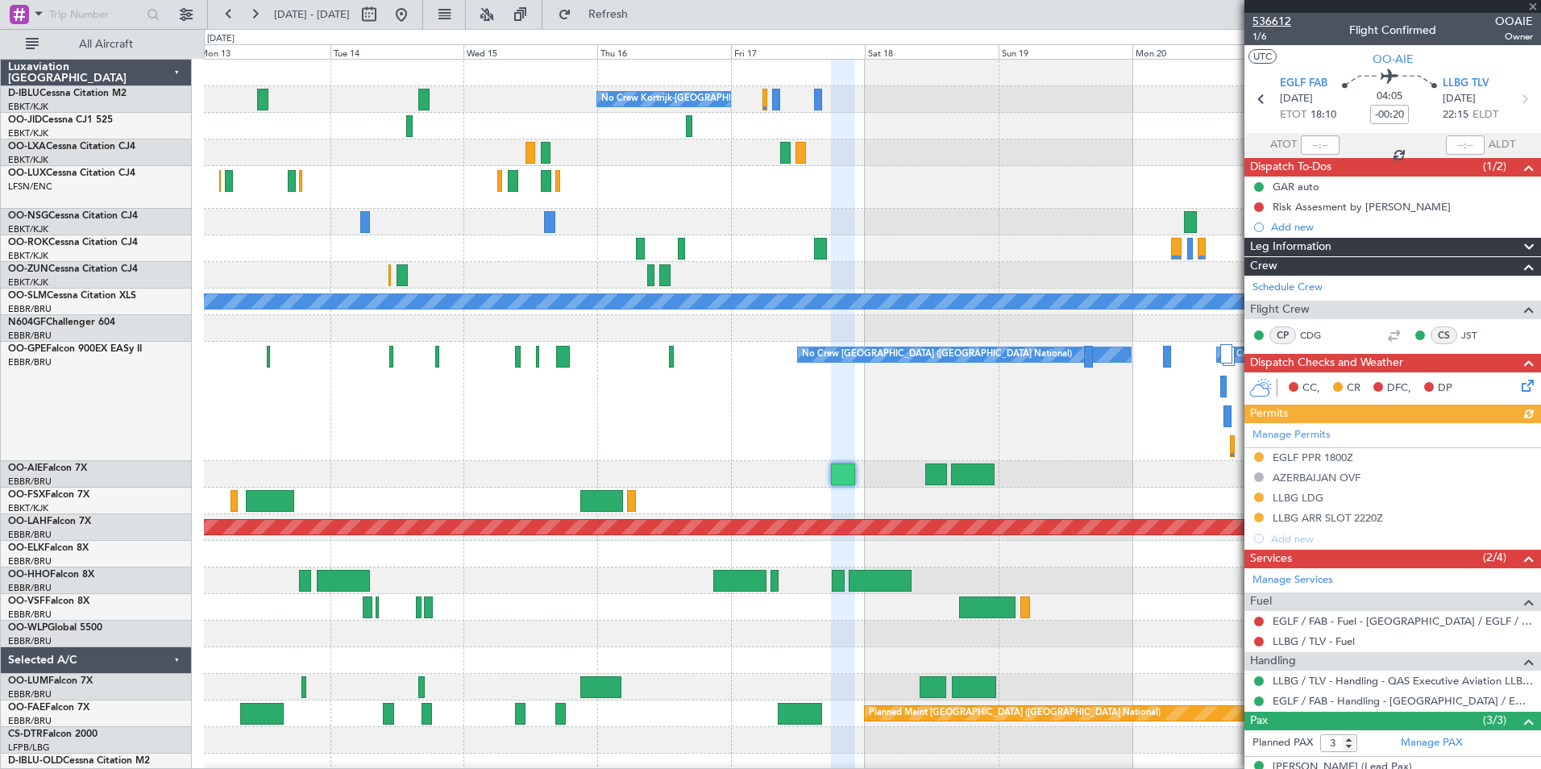
click at [1274, 21] on span "536612" at bounding box center [1272, 21] width 39 height 17
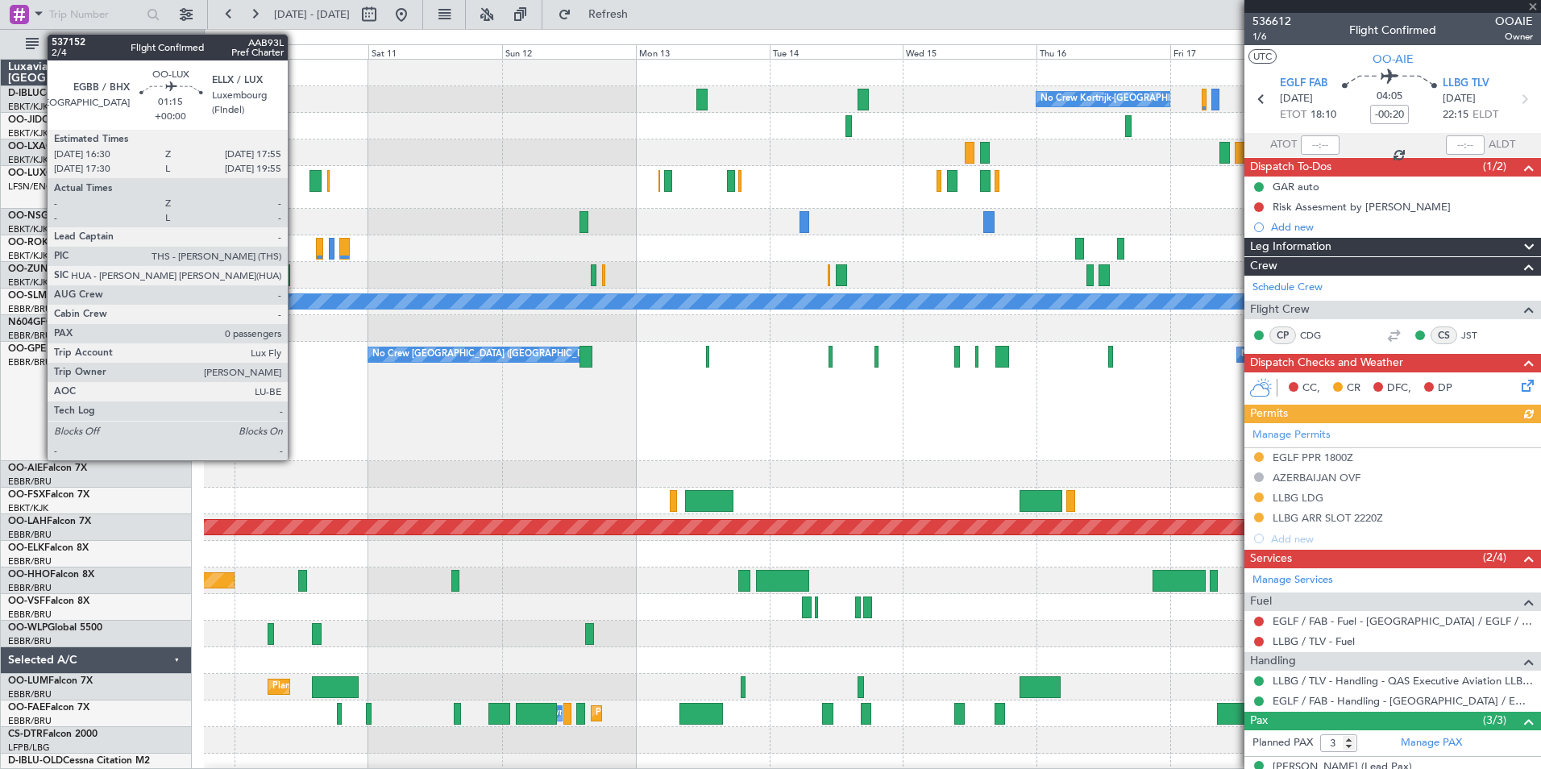
click at [971, 438] on div "No Crew [GEOGRAPHIC_DATA] ([GEOGRAPHIC_DATA] National) No Crew [GEOGRAPHIC_DATA…" at bounding box center [872, 401] width 1336 height 119
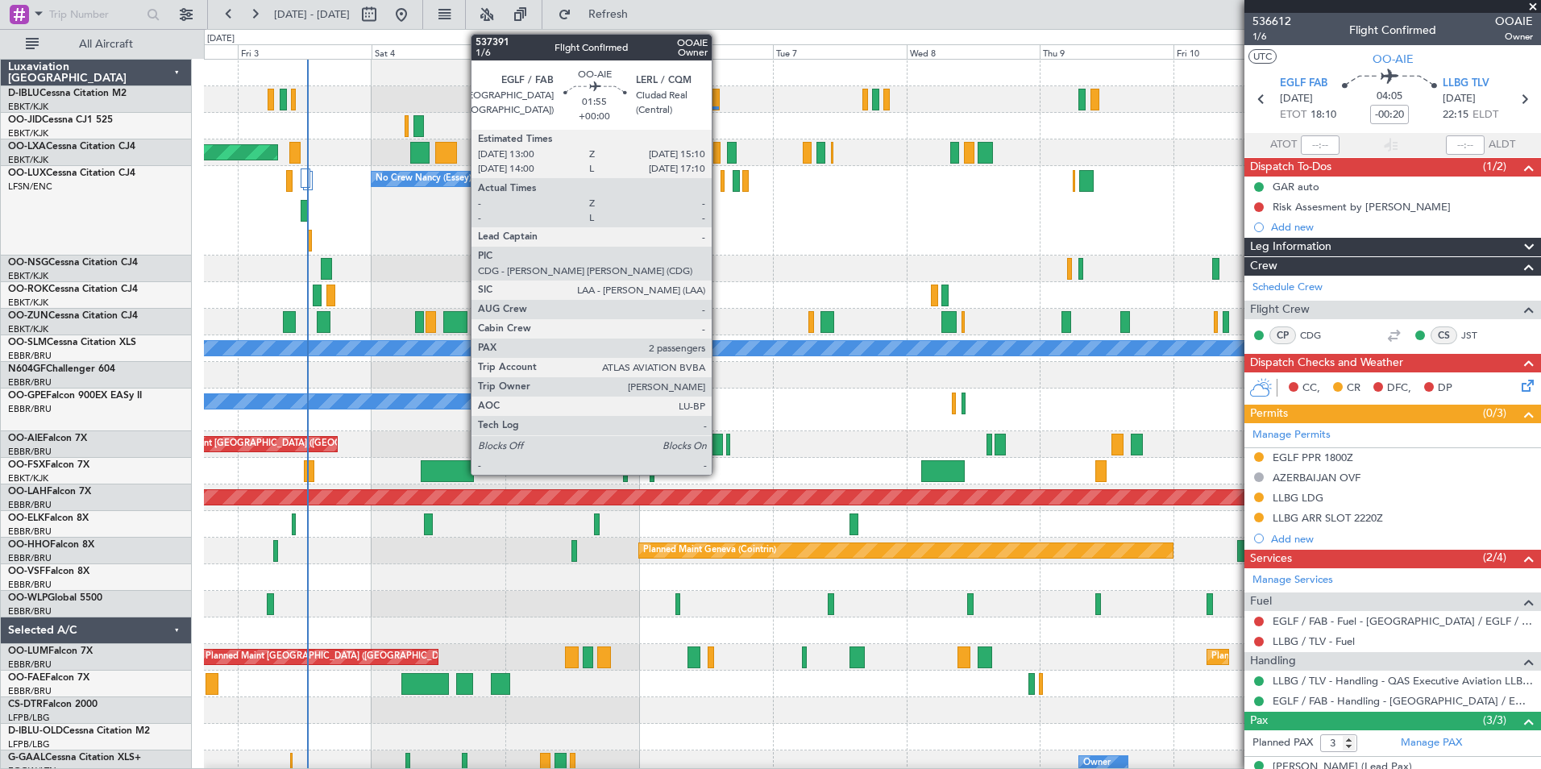
click at [719, 443] on div at bounding box center [717, 445] width 12 height 22
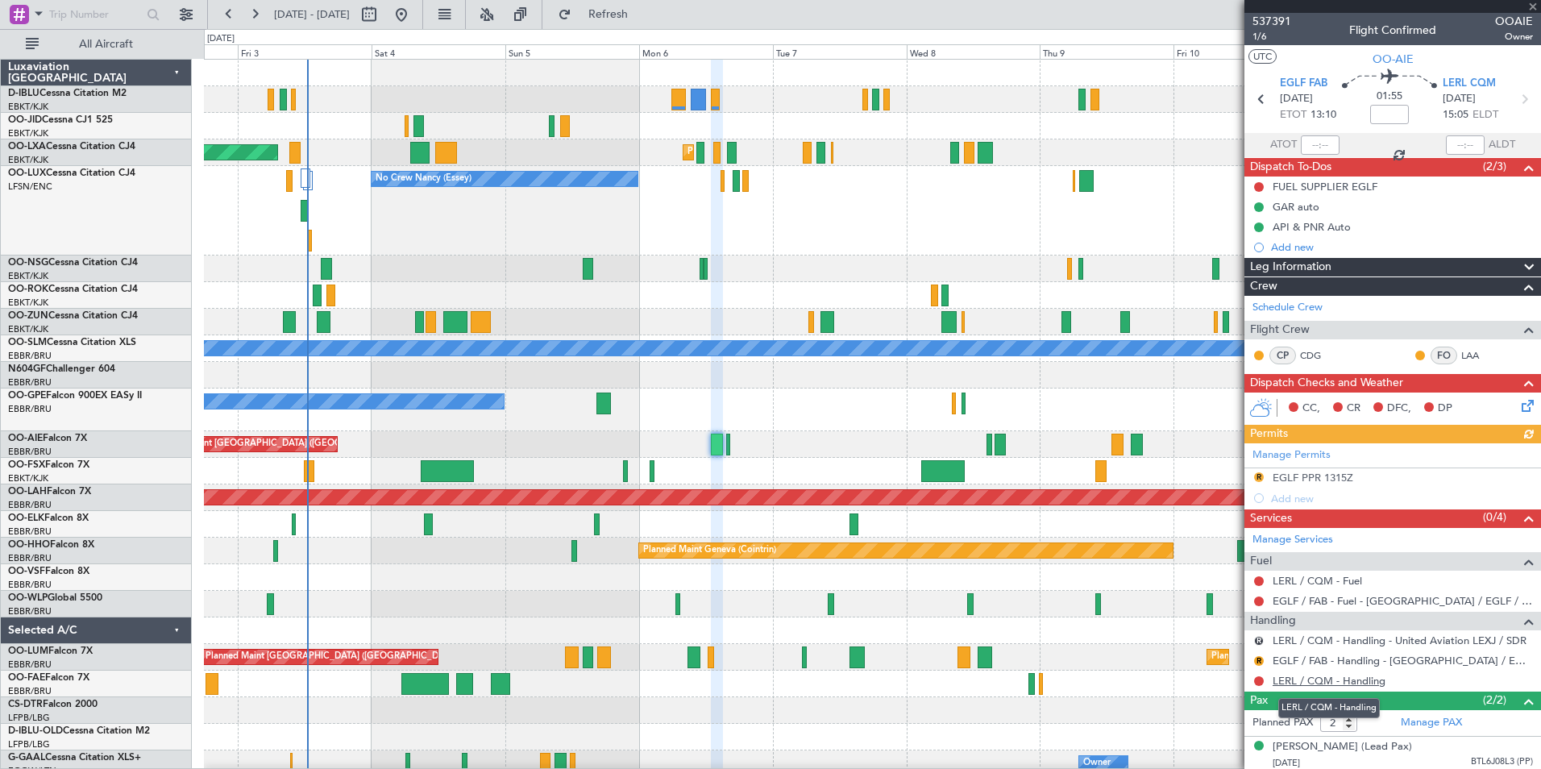
click at [1321, 682] on link "LERL / CQM - Handling" at bounding box center [1329, 681] width 113 height 14
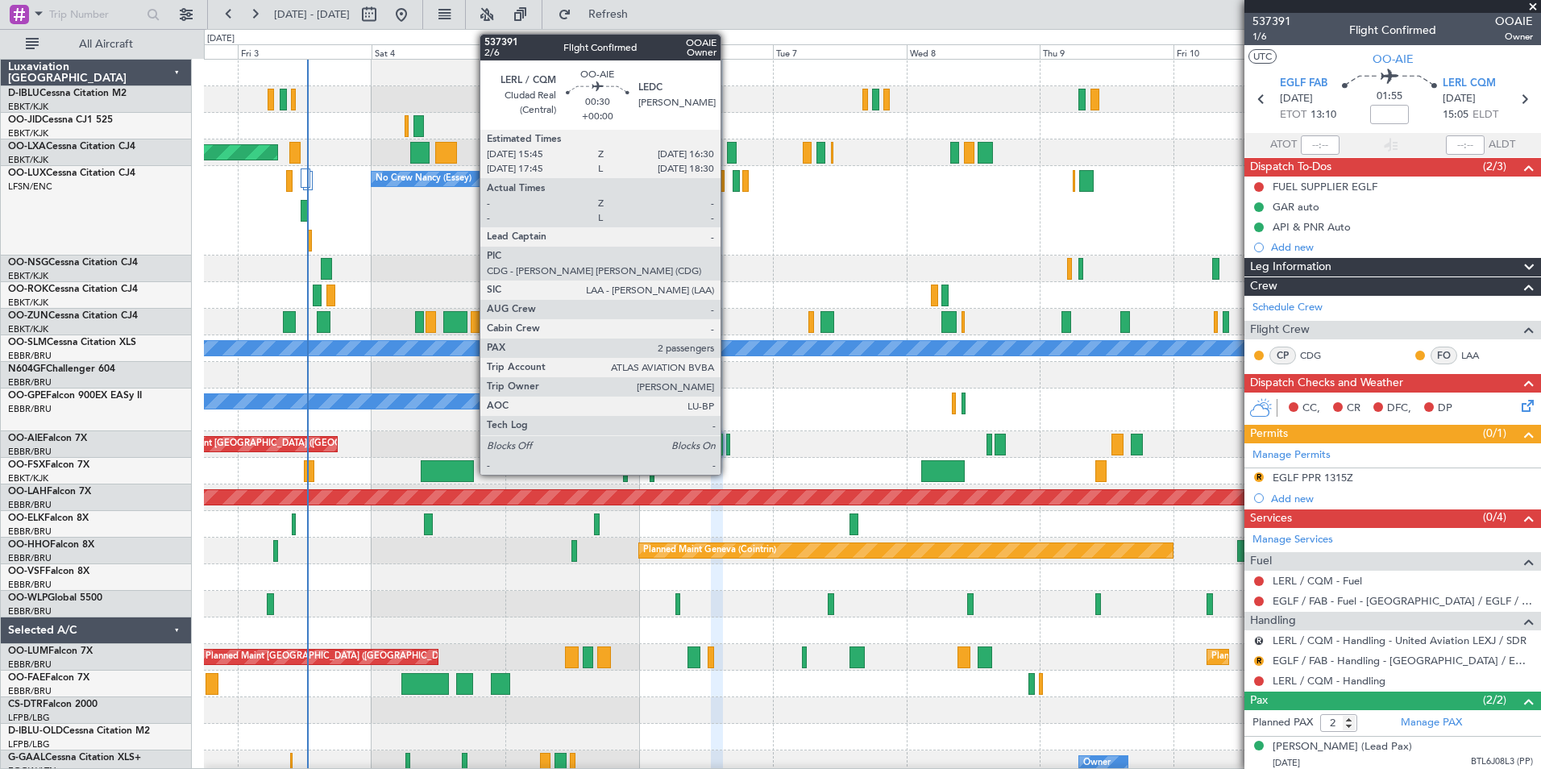
click at [728, 440] on div at bounding box center [728, 445] width 5 height 22
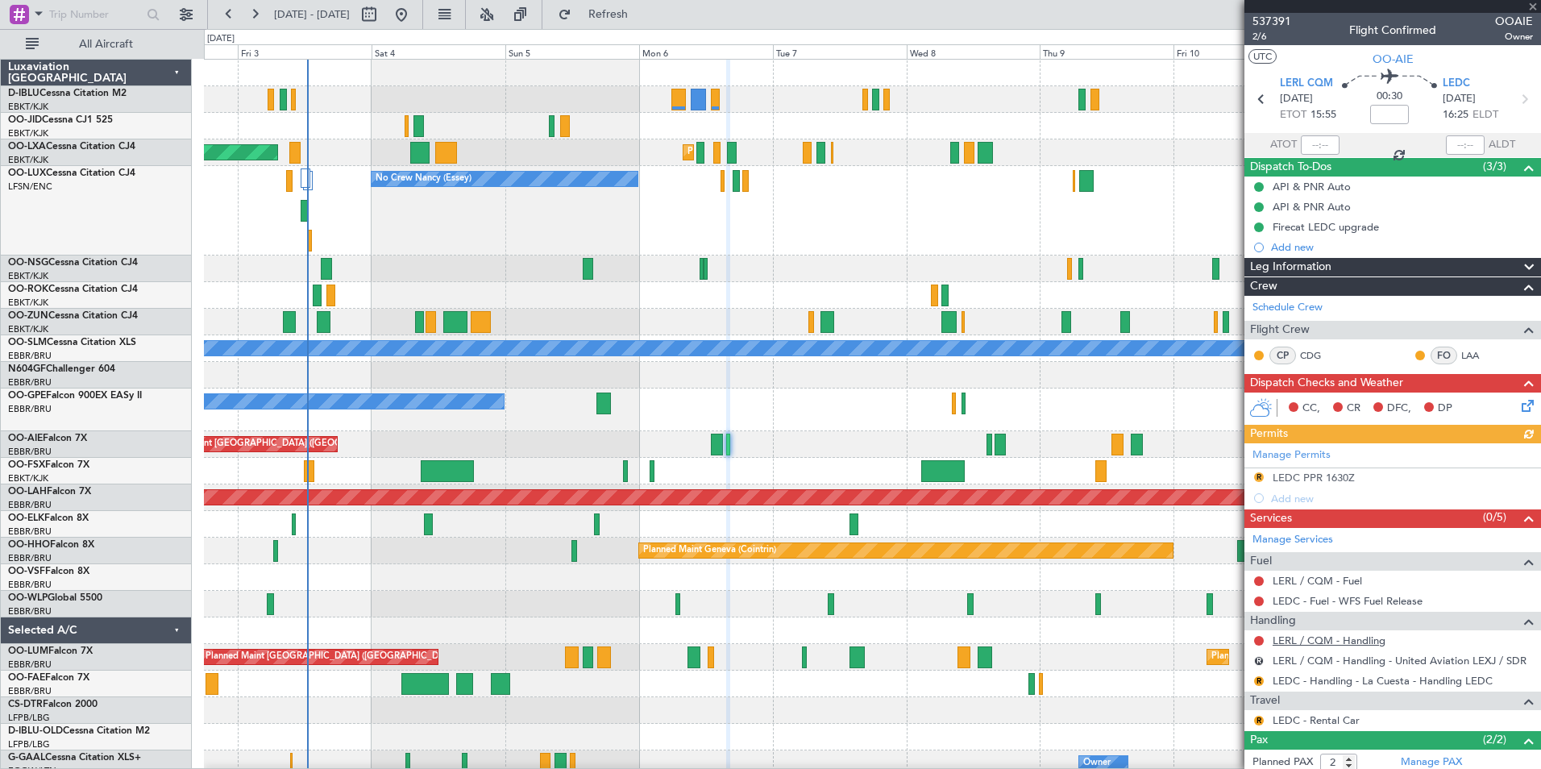
click at [1323, 644] on link "LERL / CQM - Handling" at bounding box center [1329, 641] width 113 height 14
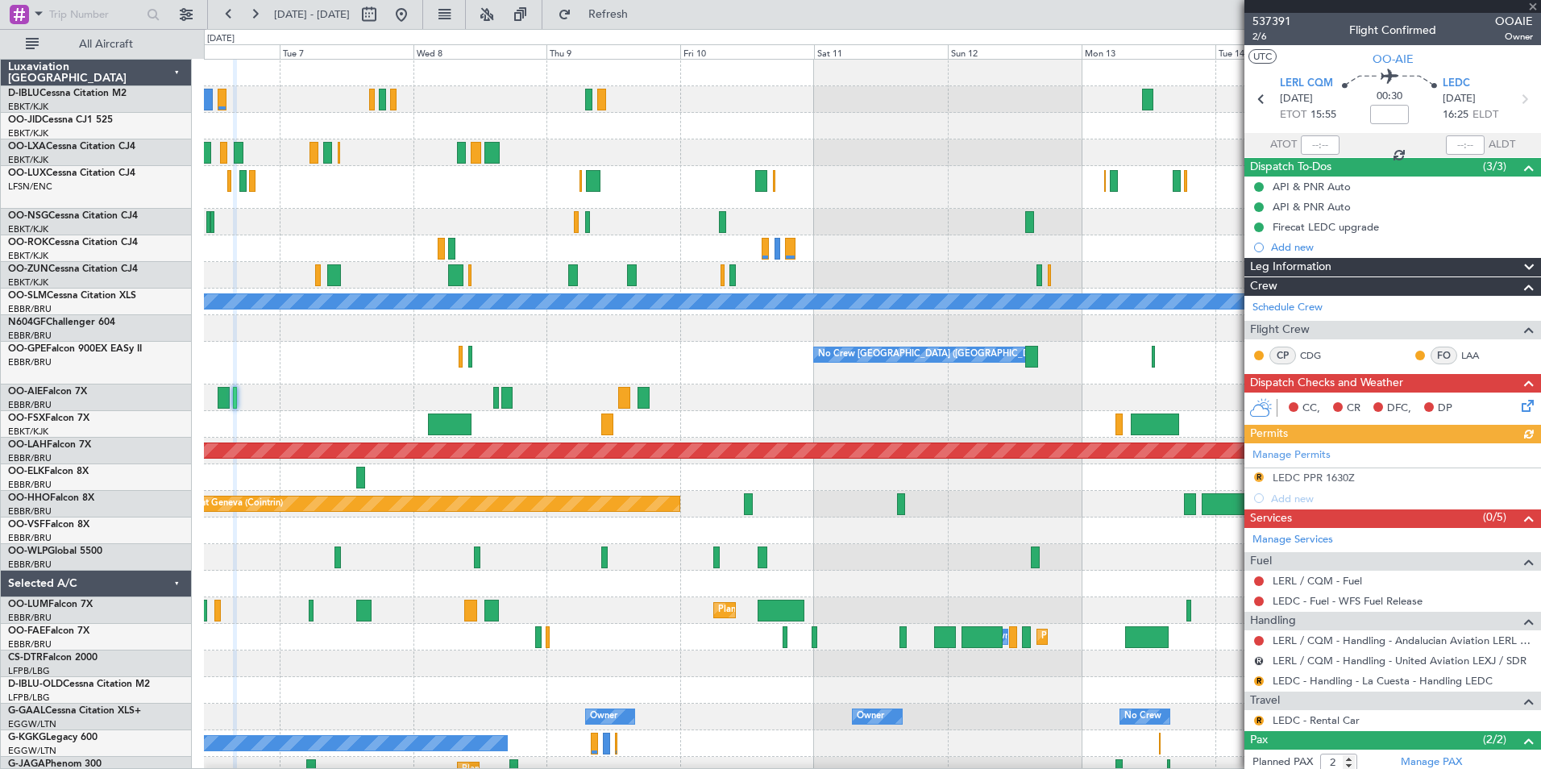
click at [377, 318] on div "No Crew Kortrijk-Wevelgem Planned Maint Kortrijk-Wevelgem No Crew Nancy (Essey)…" at bounding box center [872, 581] width 1336 height 1043
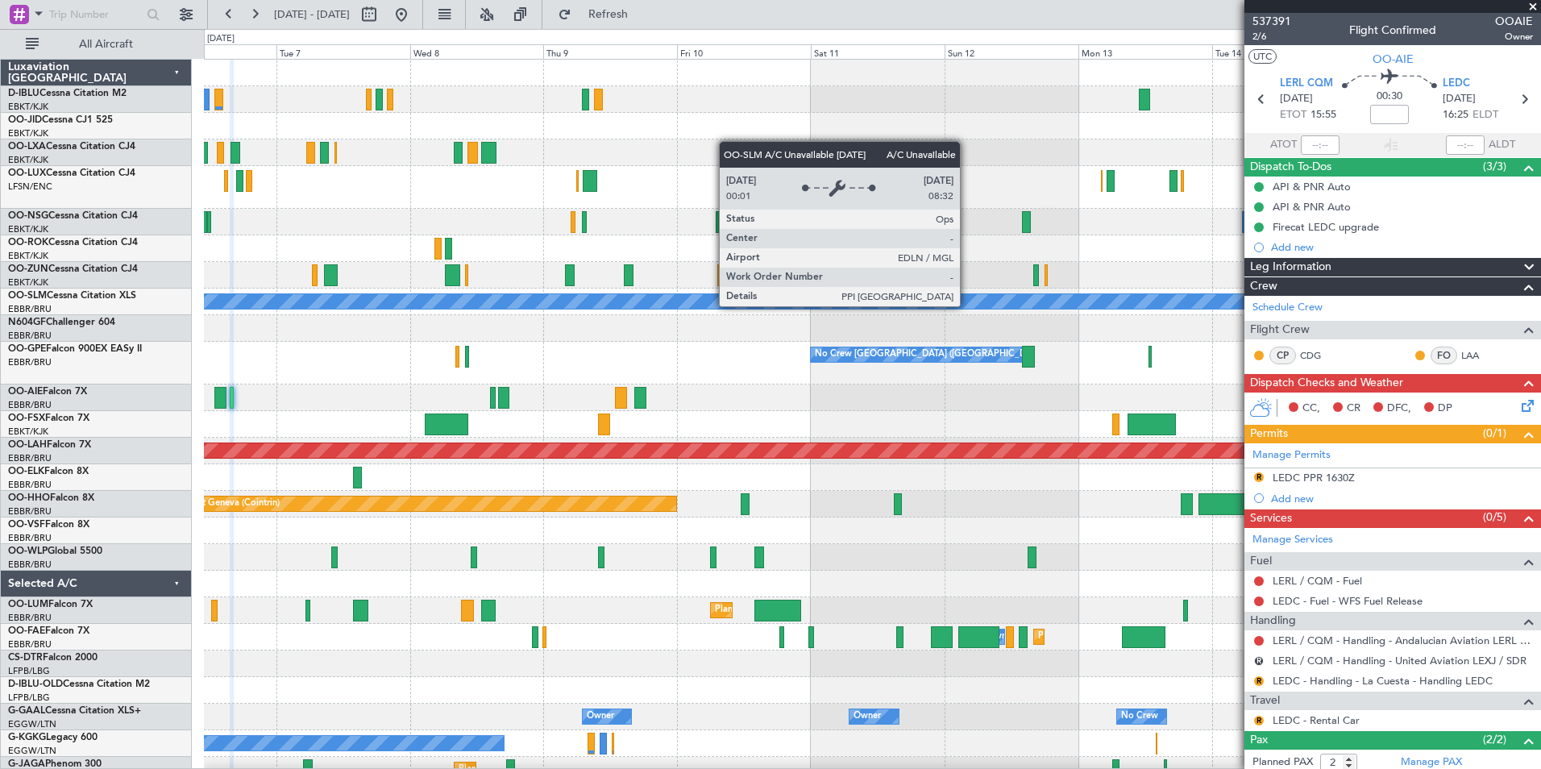
click at [924, 318] on div "No Crew Kortrijk-Wevelgem Planned Maint Kortrijk-Wevelgem No Crew Nancy (Essey)…" at bounding box center [872, 581] width 1336 height 1043
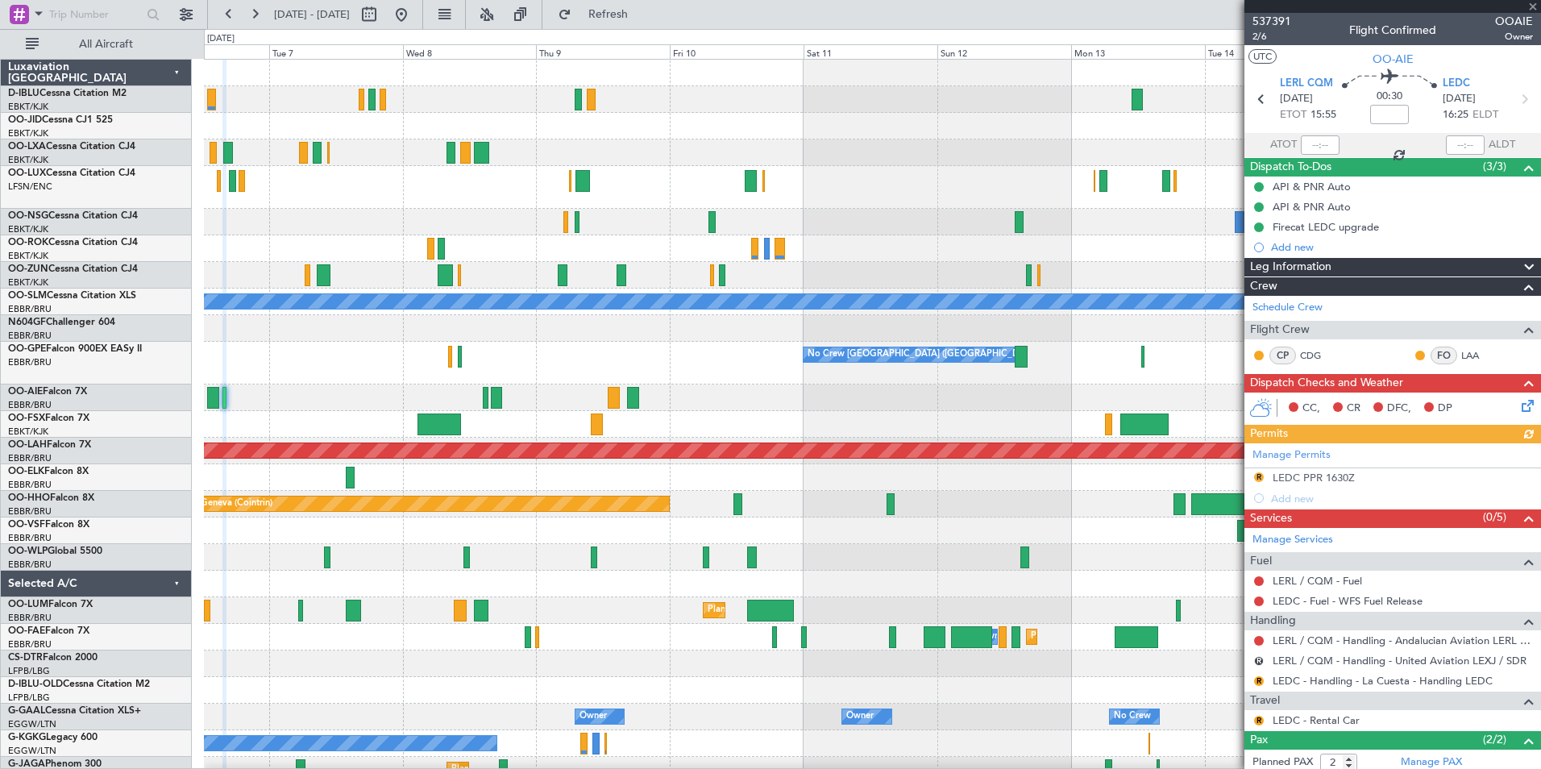
click at [237, 405] on div at bounding box center [872, 397] width 1336 height 27
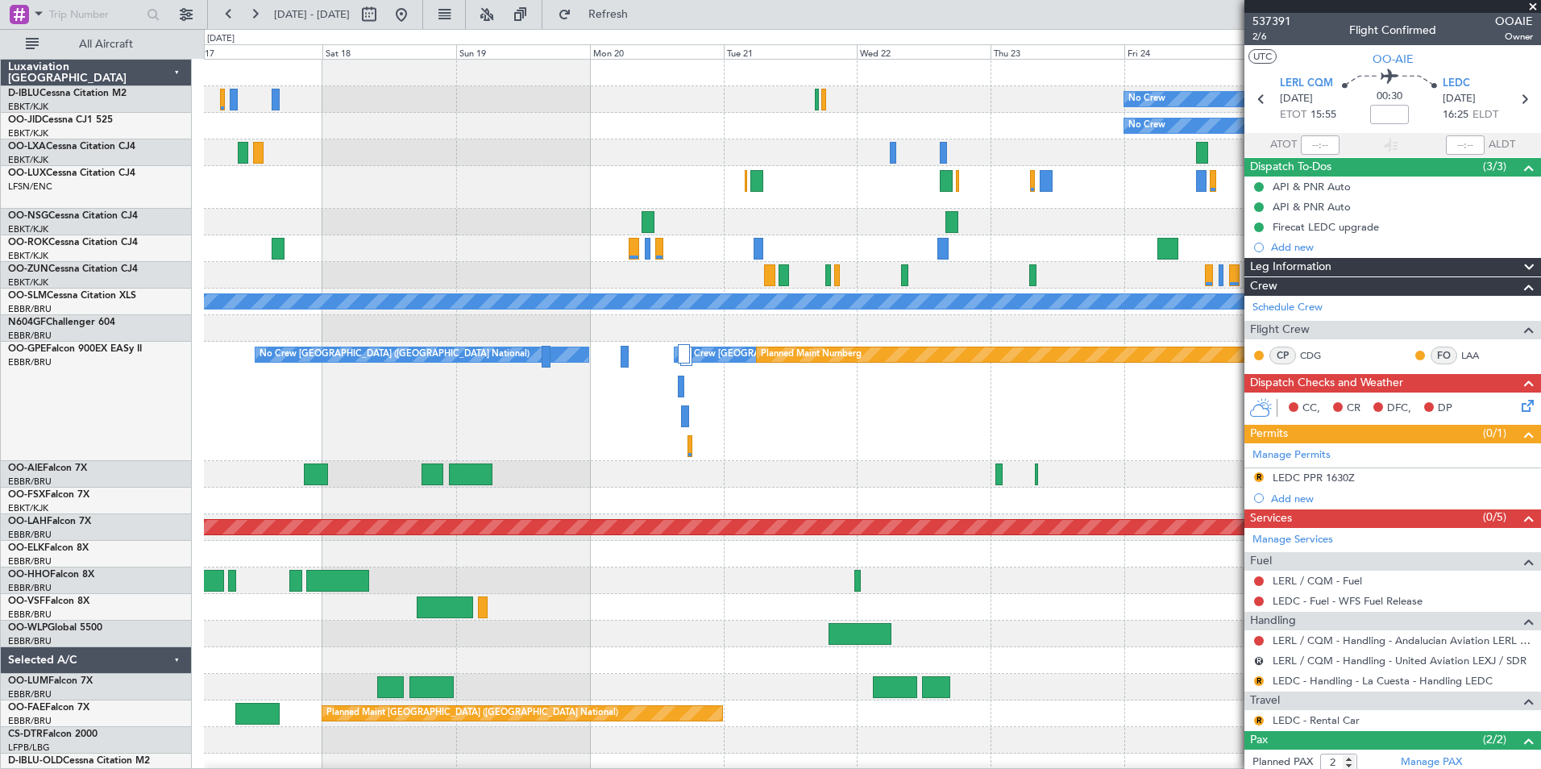
click at [484, 474] on div at bounding box center [872, 474] width 1336 height 27
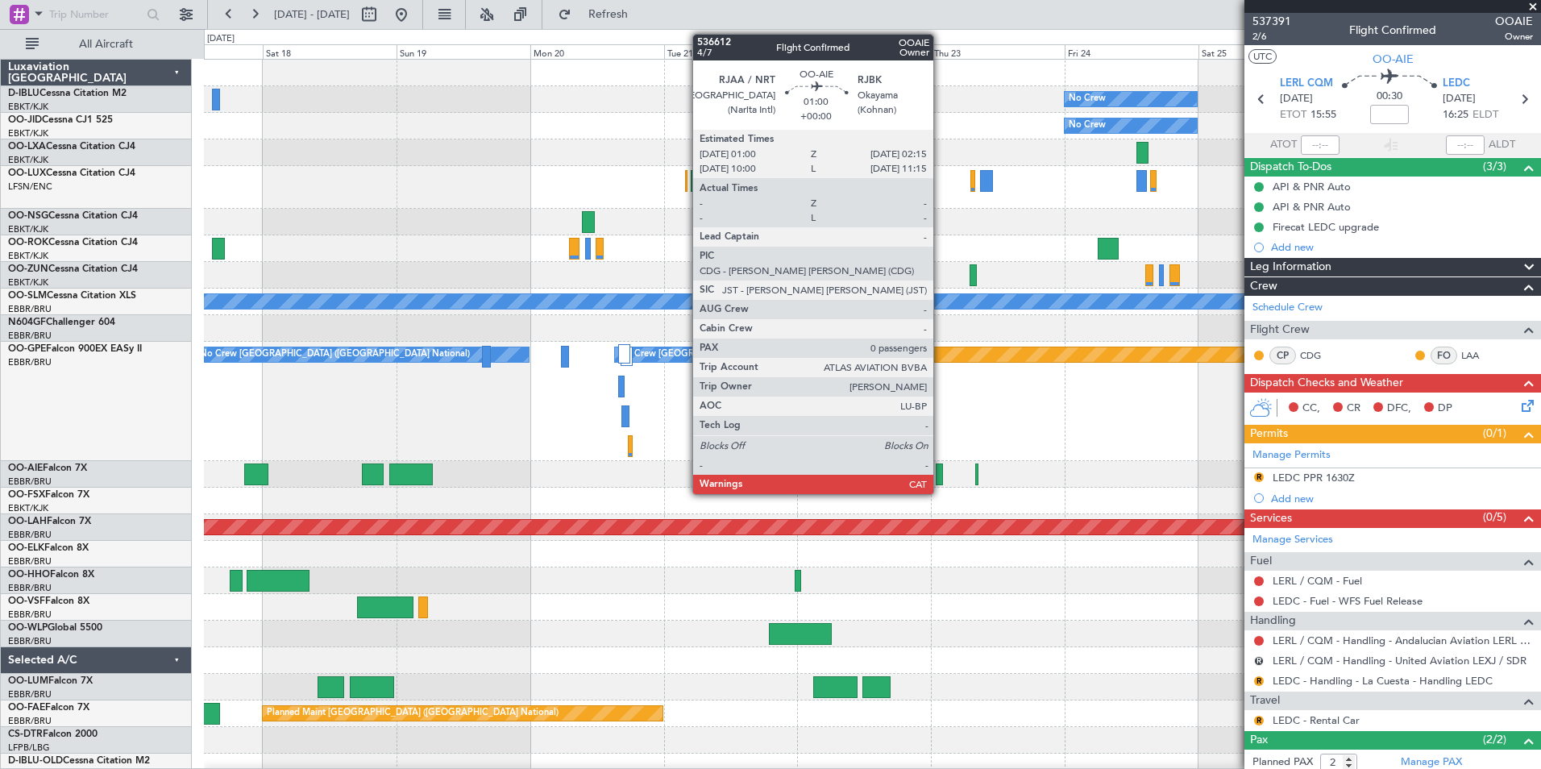
click at [941, 476] on div at bounding box center [939, 474] width 7 height 22
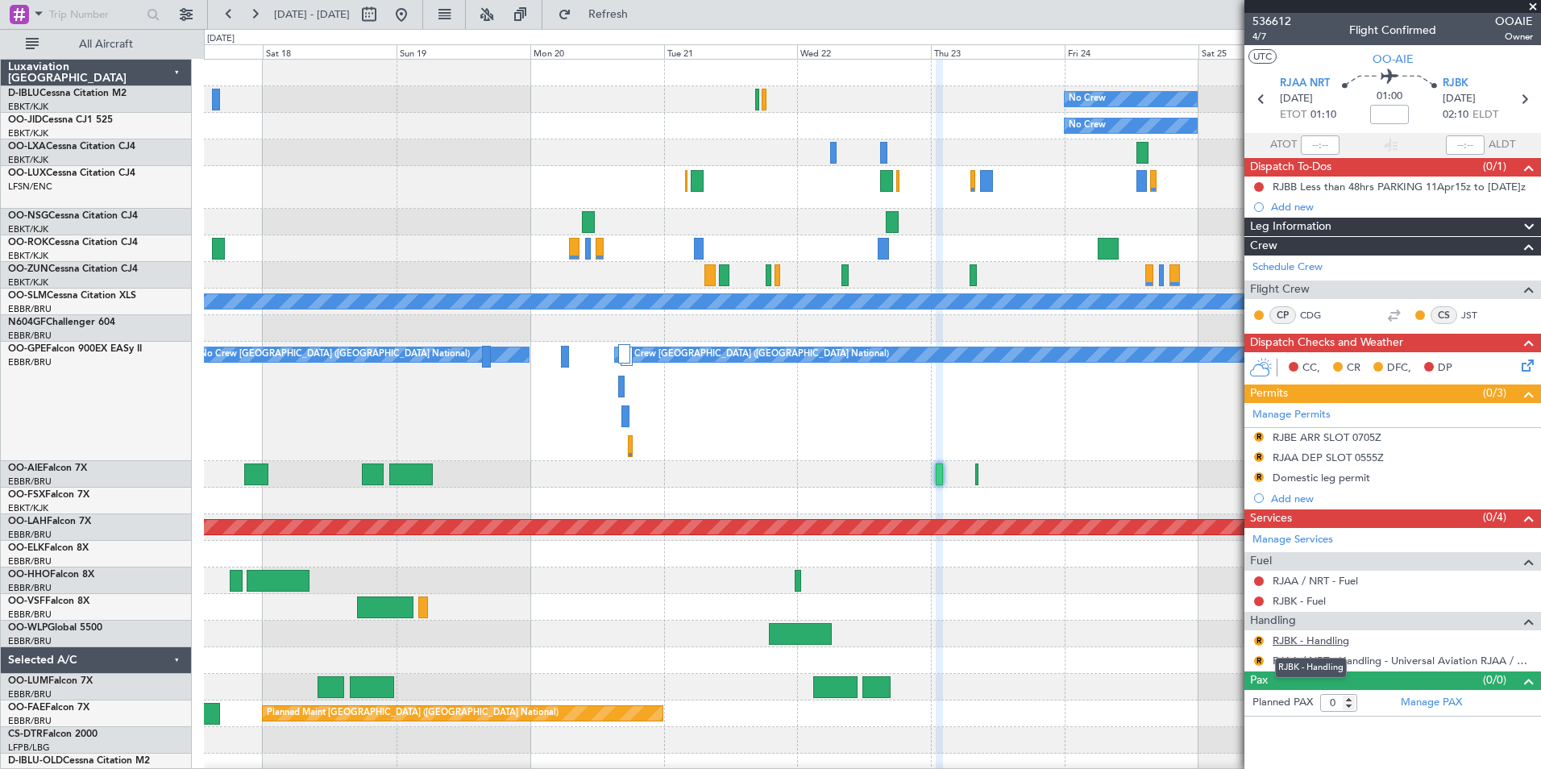
click at [1333, 642] on link "RJBK - Handling" at bounding box center [1311, 641] width 77 height 14
click at [1431, 698] on link "Manage PAX" at bounding box center [1431, 703] width 61 height 16
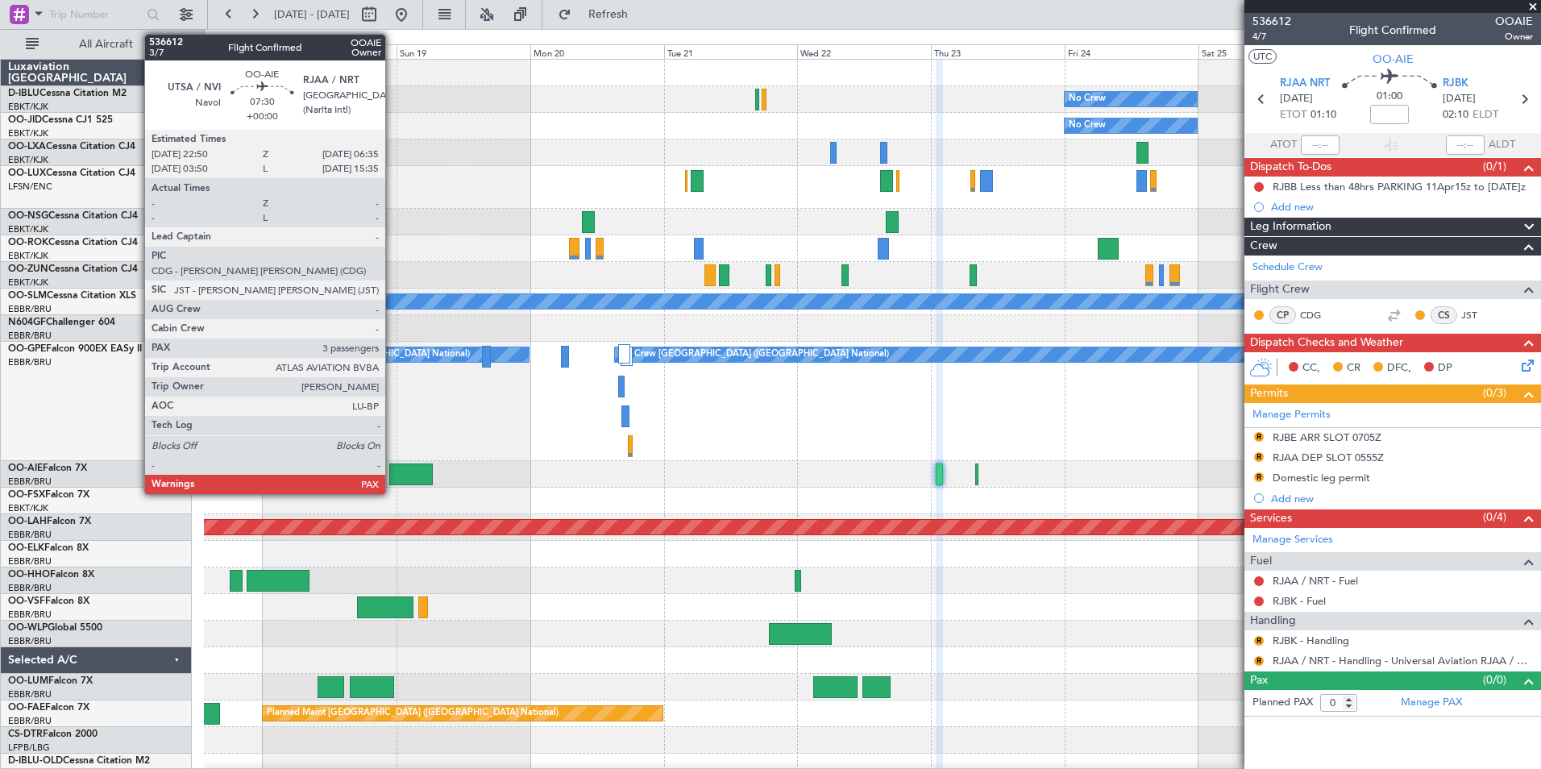
click at [393, 472] on div at bounding box center [411, 474] width 44 height 22
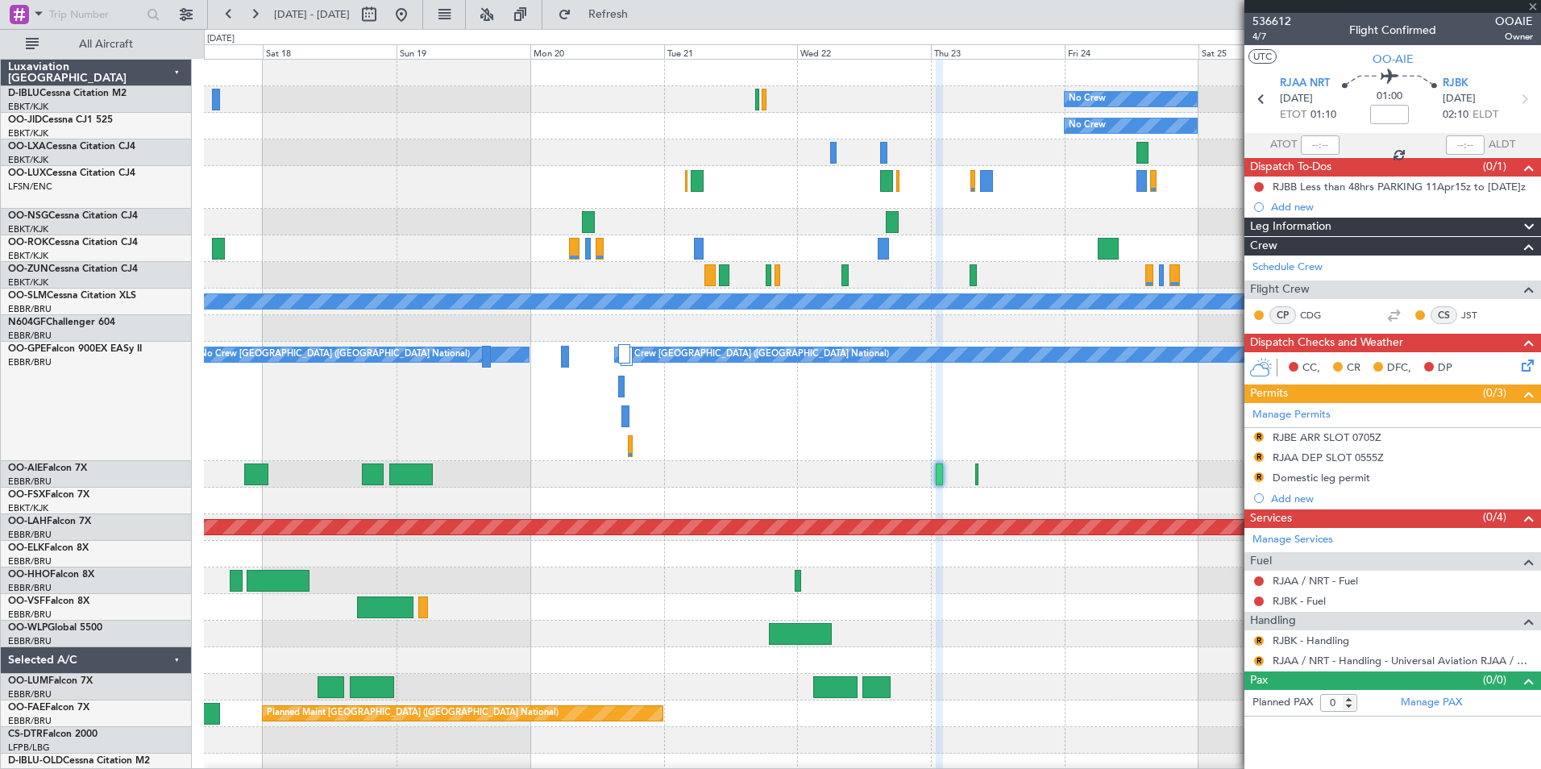
type input "3"
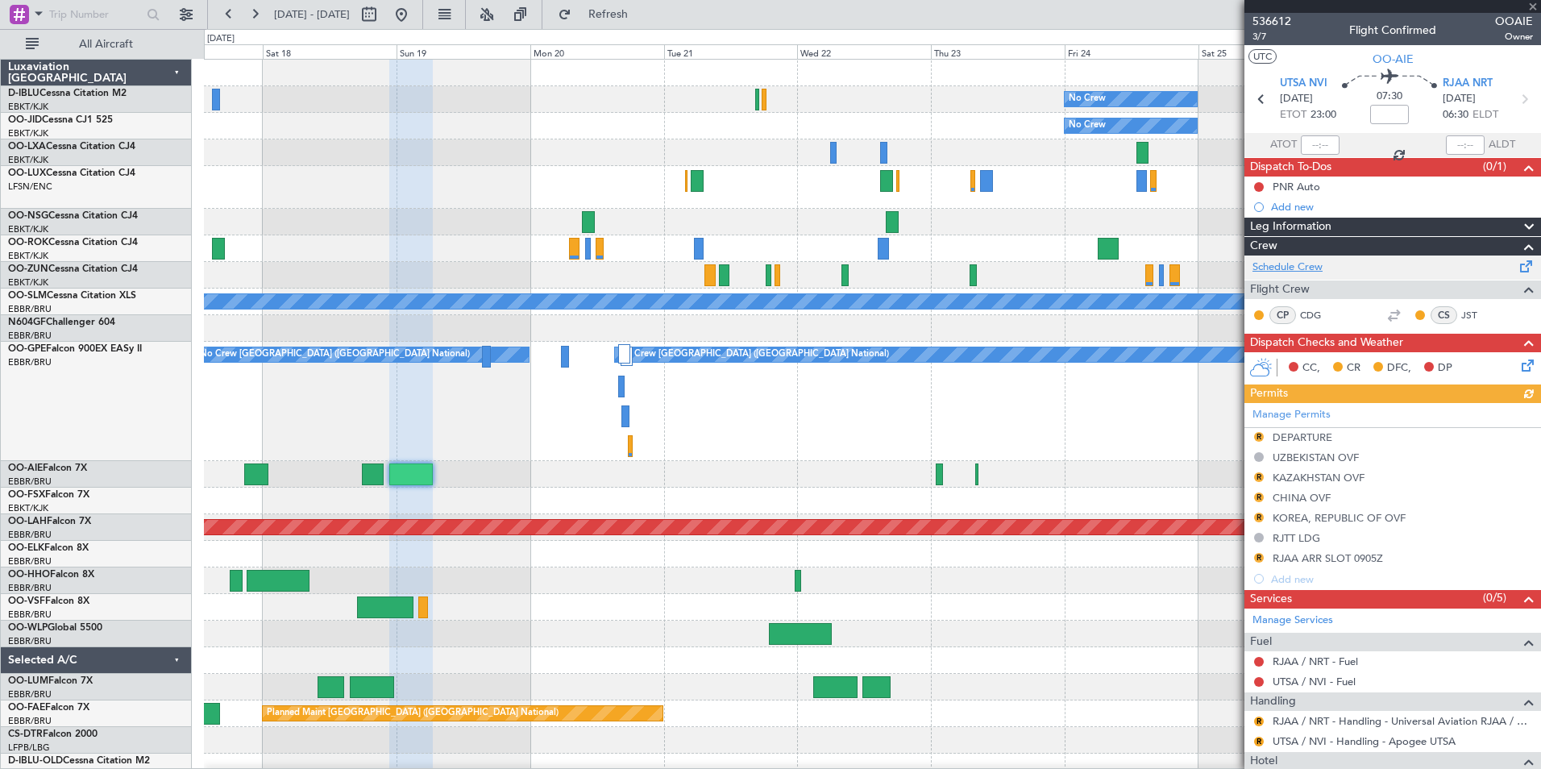
click at [1298, 261] on link "Schedule Crew" at bounding box center [1288, 268] width 70 height 16
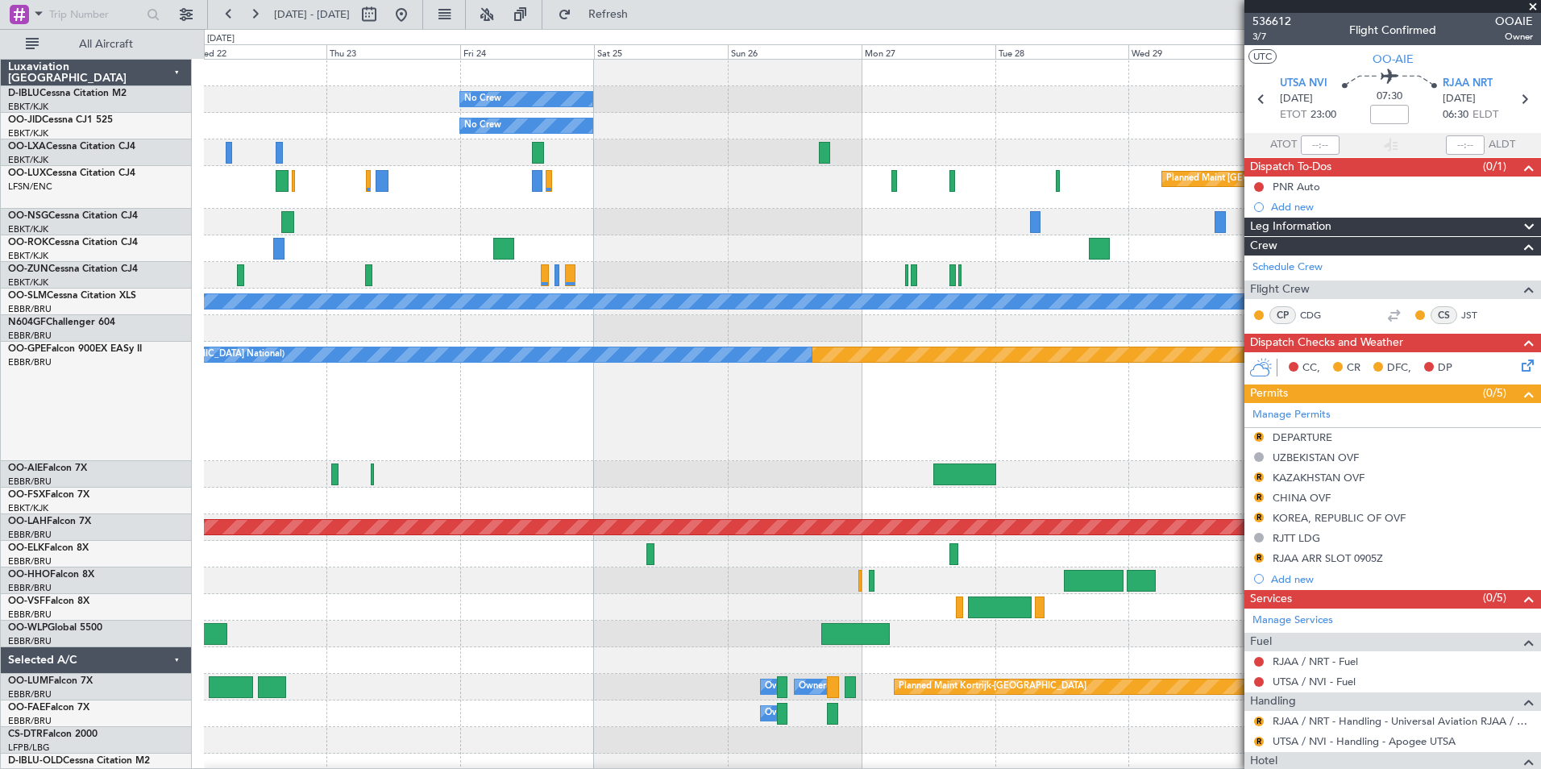
click at [546, 440] on div "Planned Maint Nurnberg No Crew Brussels (Brussels National) No Crew Brussels (B…" at bounding box center [872, 401] width 1336 height 119
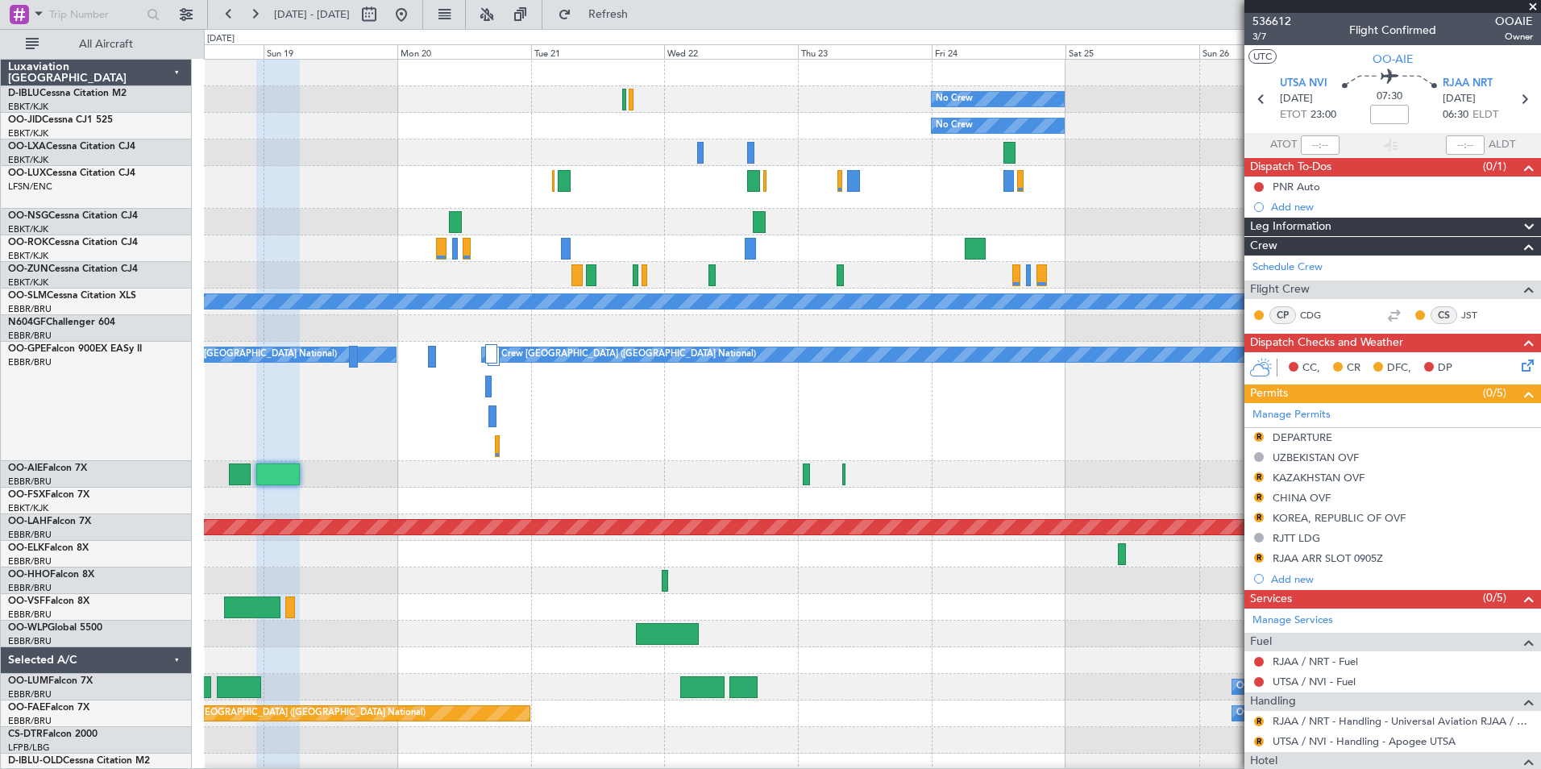
click at [904, 476] on div "No Crew No Crew Kortrijk-Wevelgem No Crew Planned Maint Paris (Le Bourget) A/C …" at bounding box center [872, 620] width 1336 height 1120
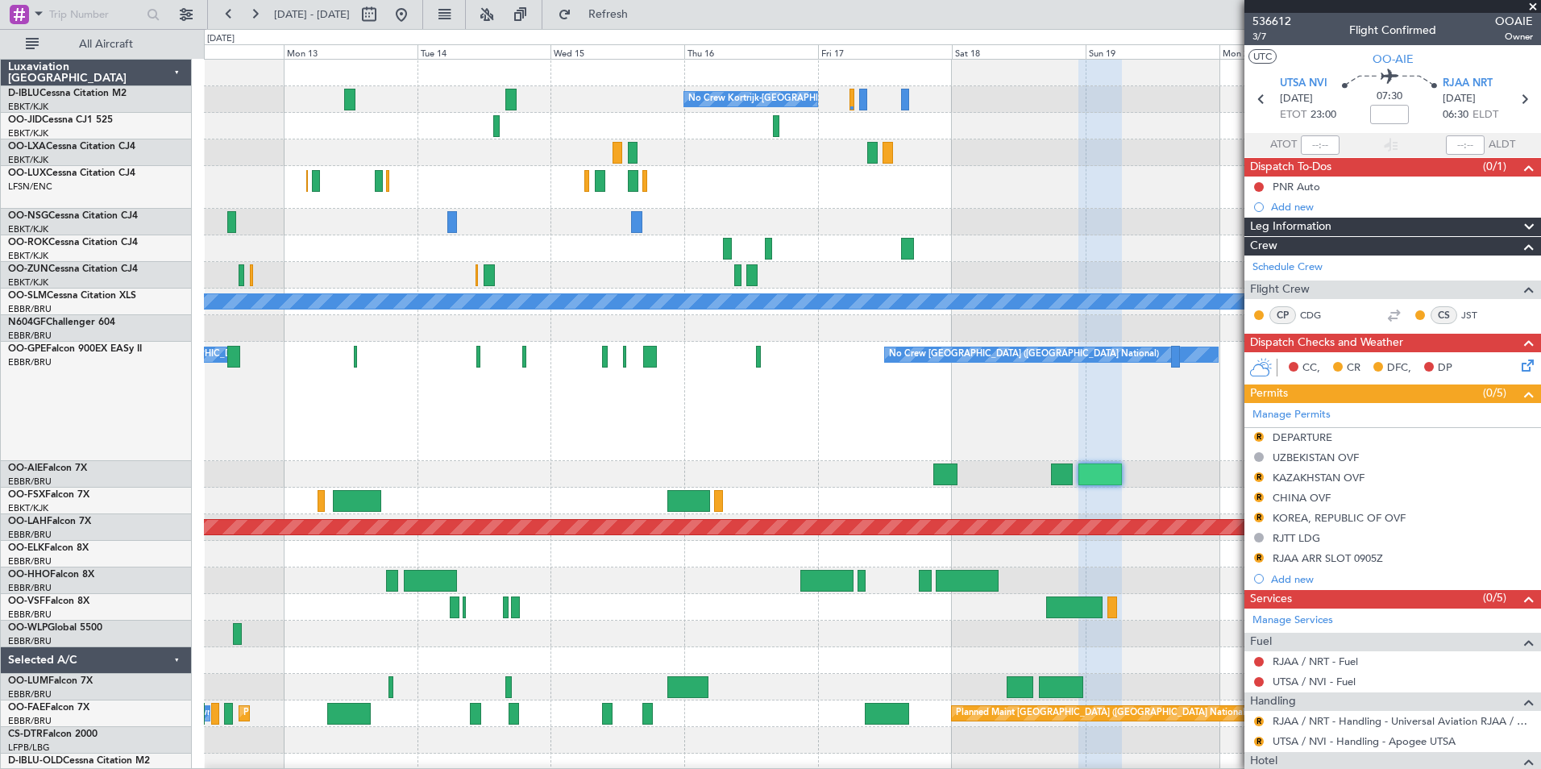
click at [934, 415] on div "Planned Maint Nurnberg No Crew Brussels (Brussels National) No Crew Brussels (B…" at bounding box center [872, 401] width 1336 height 119
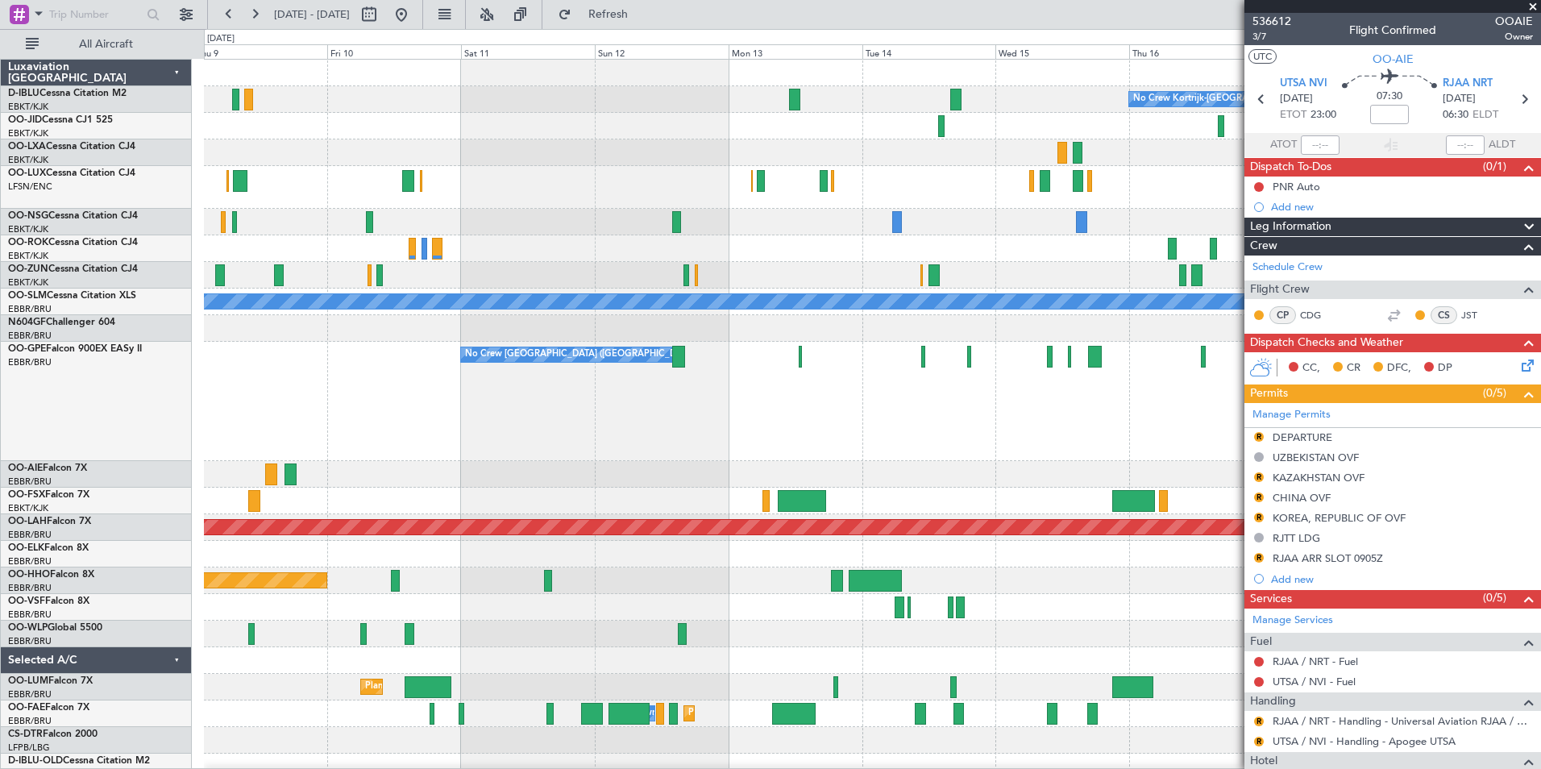
click at [1070, 402] on div "No Crew Brussels (Brussels National) No Crew Brussels (Brussels National) No Cr…" at bounding box center [872, 401] width 1336 height 119
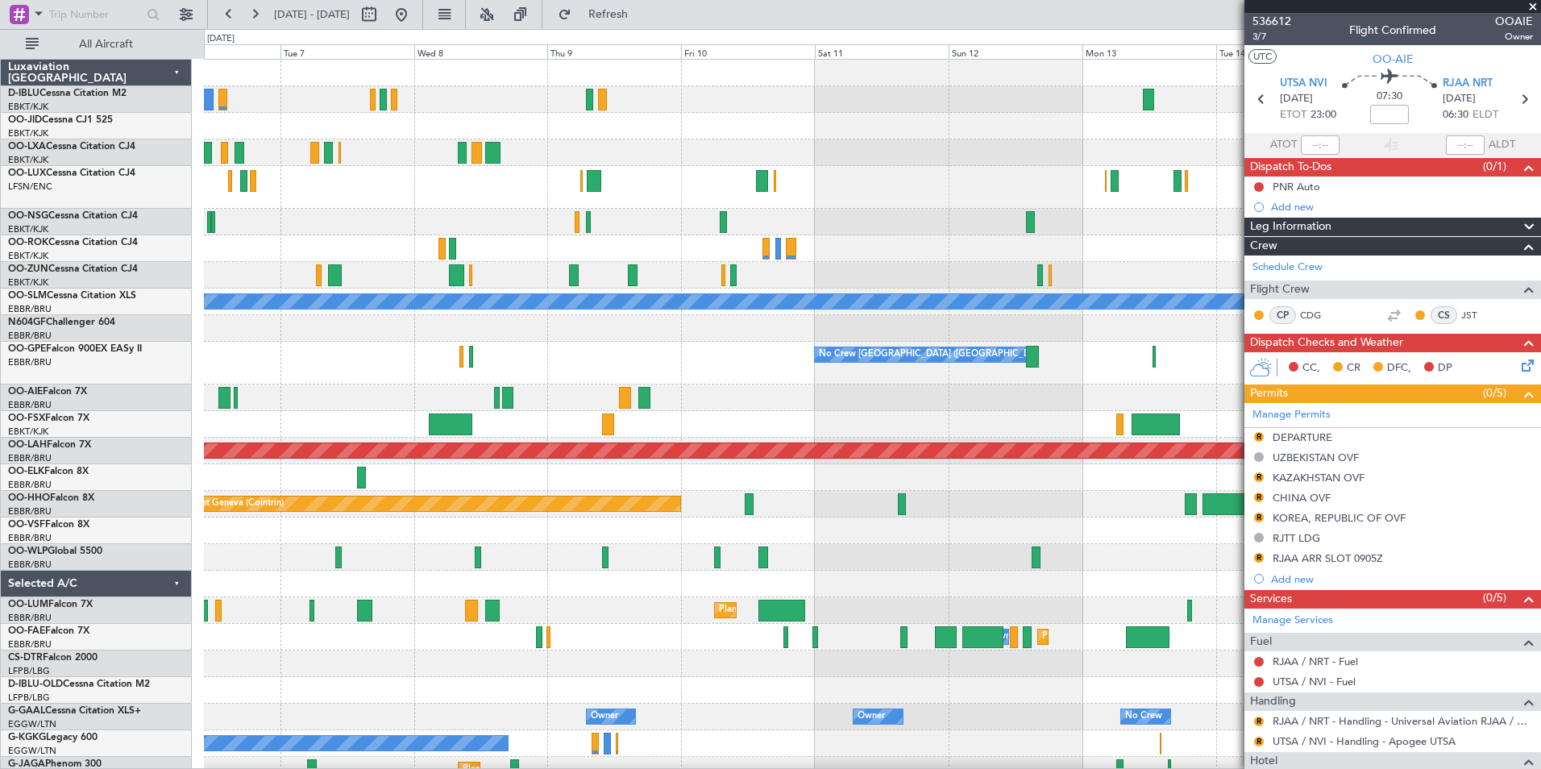
click at [1027, 397] on div at bounding box center [872, 397] width 1336 height 27
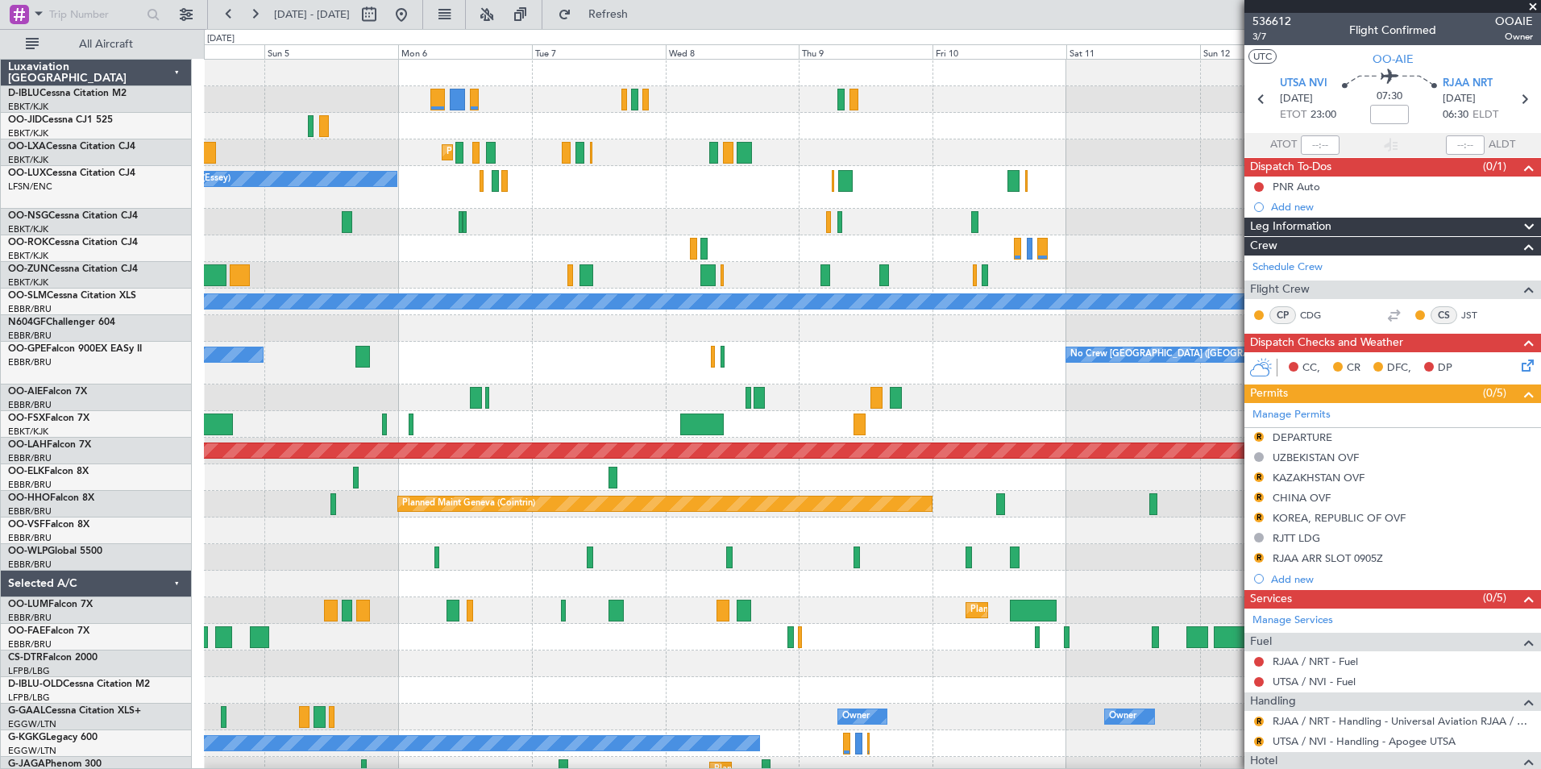
click at [1011, 396] on div "Unplanned Maint [GEOGRAPHIC_DATA] ([GEOGRAPHIC_DATA])" at bounding box center [872, 397] width 1336 height 27
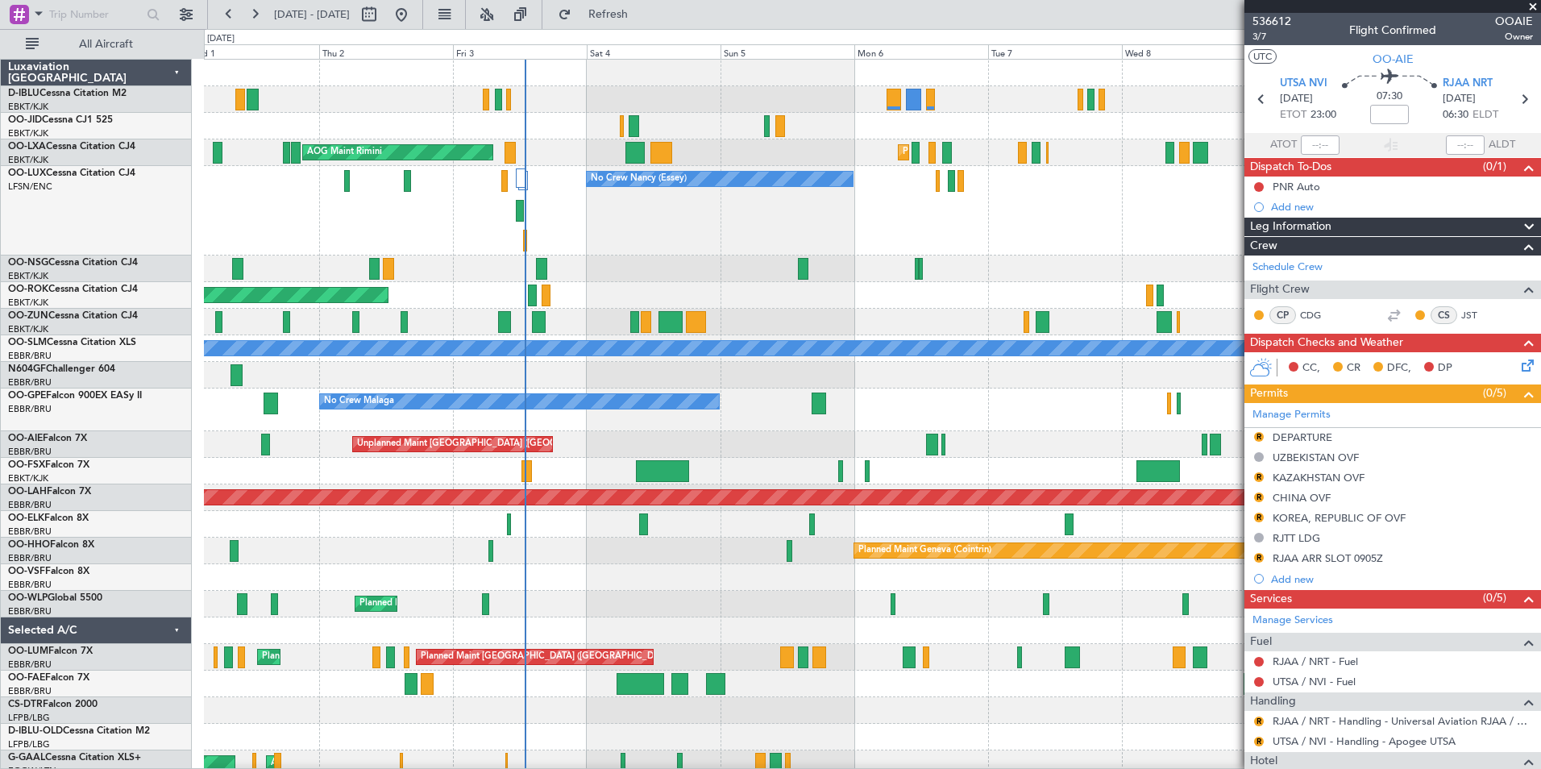
click at [1051, 403] on div "No Crew Brussels (Brussels National) No Crew Malaga No Crew Brussels (Brussels …" at bounding box center [872, 409] width 1336 height 43
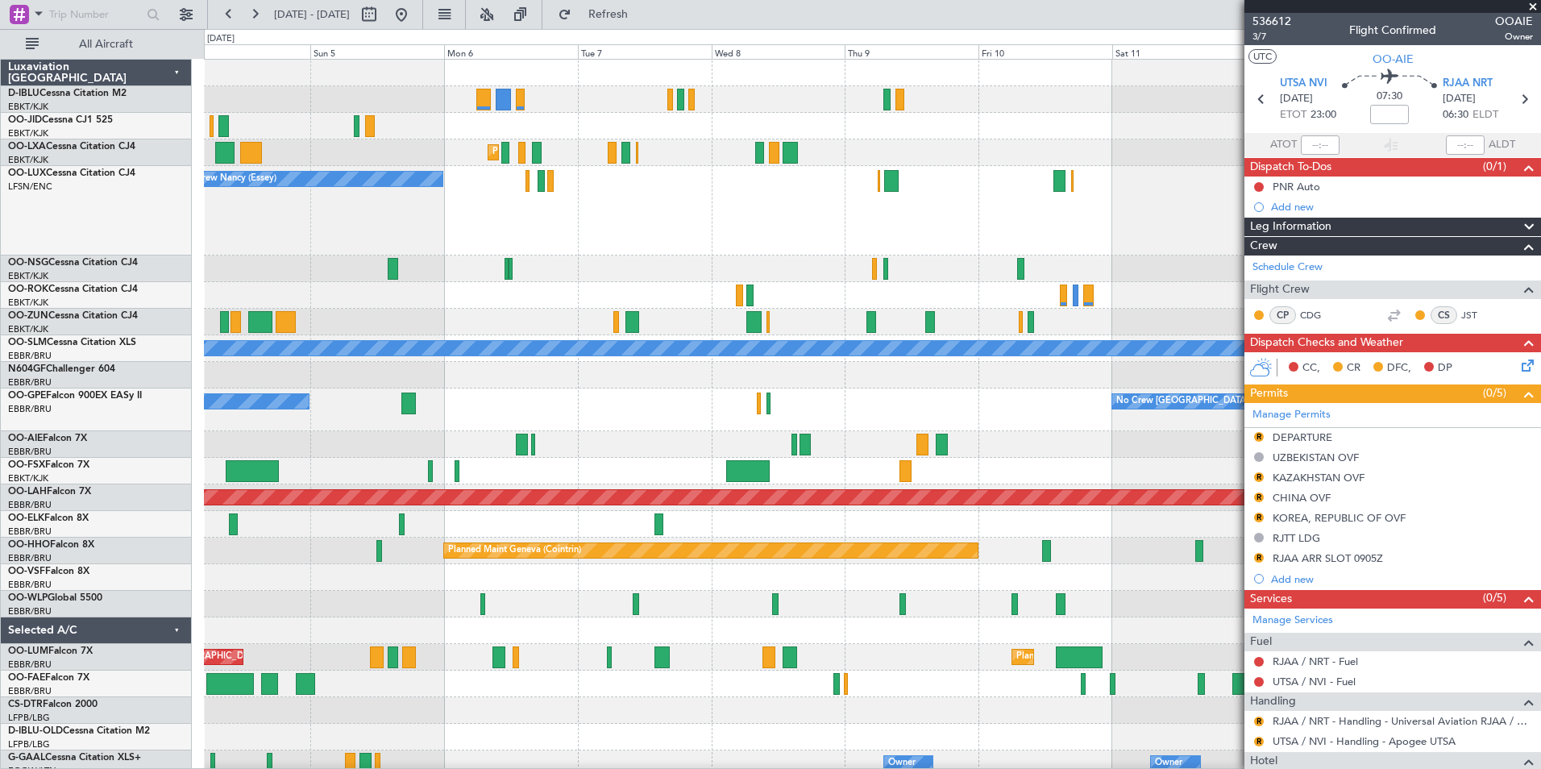
click at [733, 413] on div "No Crew [GEOGRAPHIC_DATA] ([GEOGRAPHIC_DATA] National) No Crew Malaga" at bounding box center [872, 409] width 1336 height 43
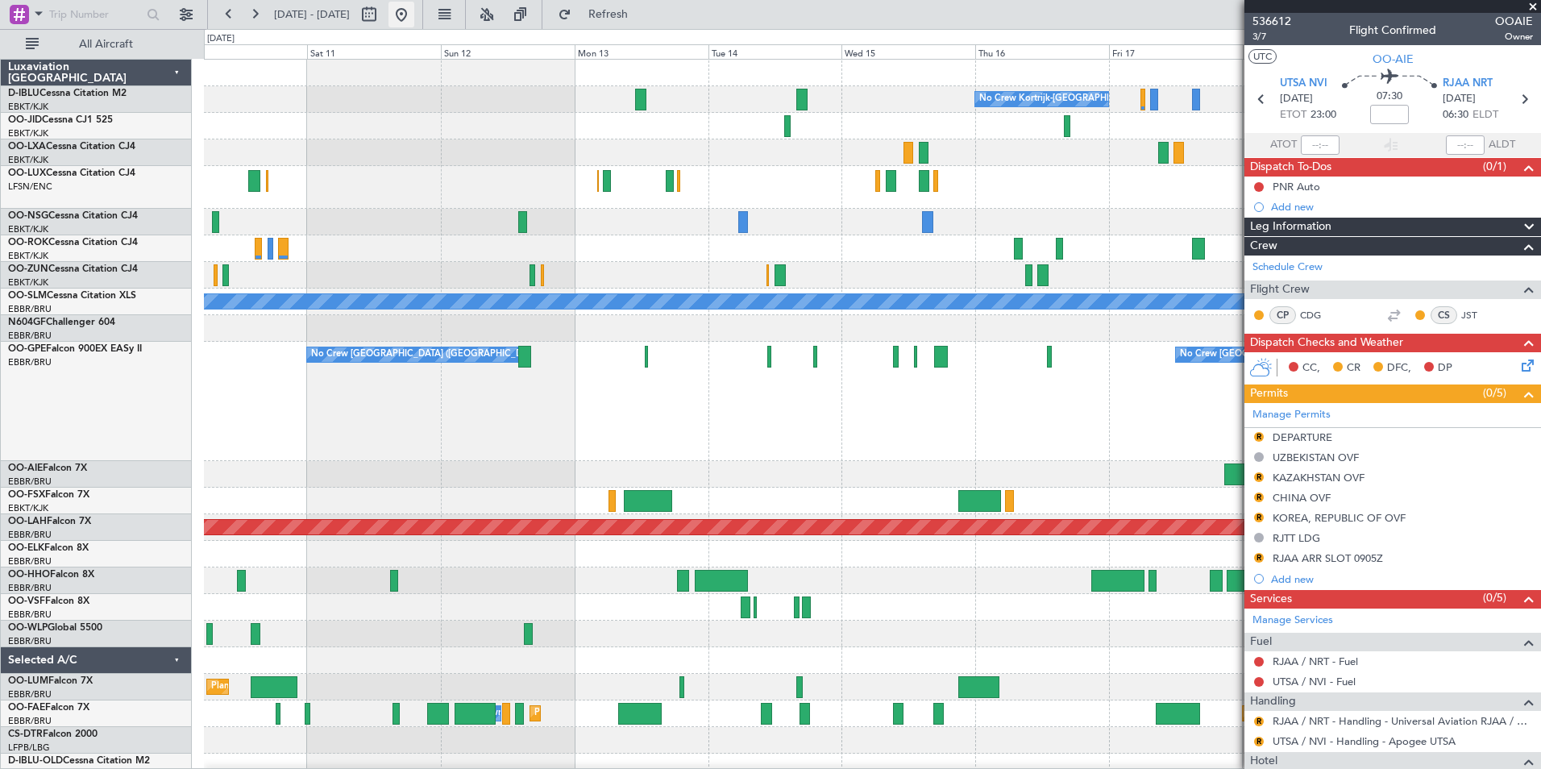
click at [414, 22] on button at bounding box center [401, 15] width 26 height 26
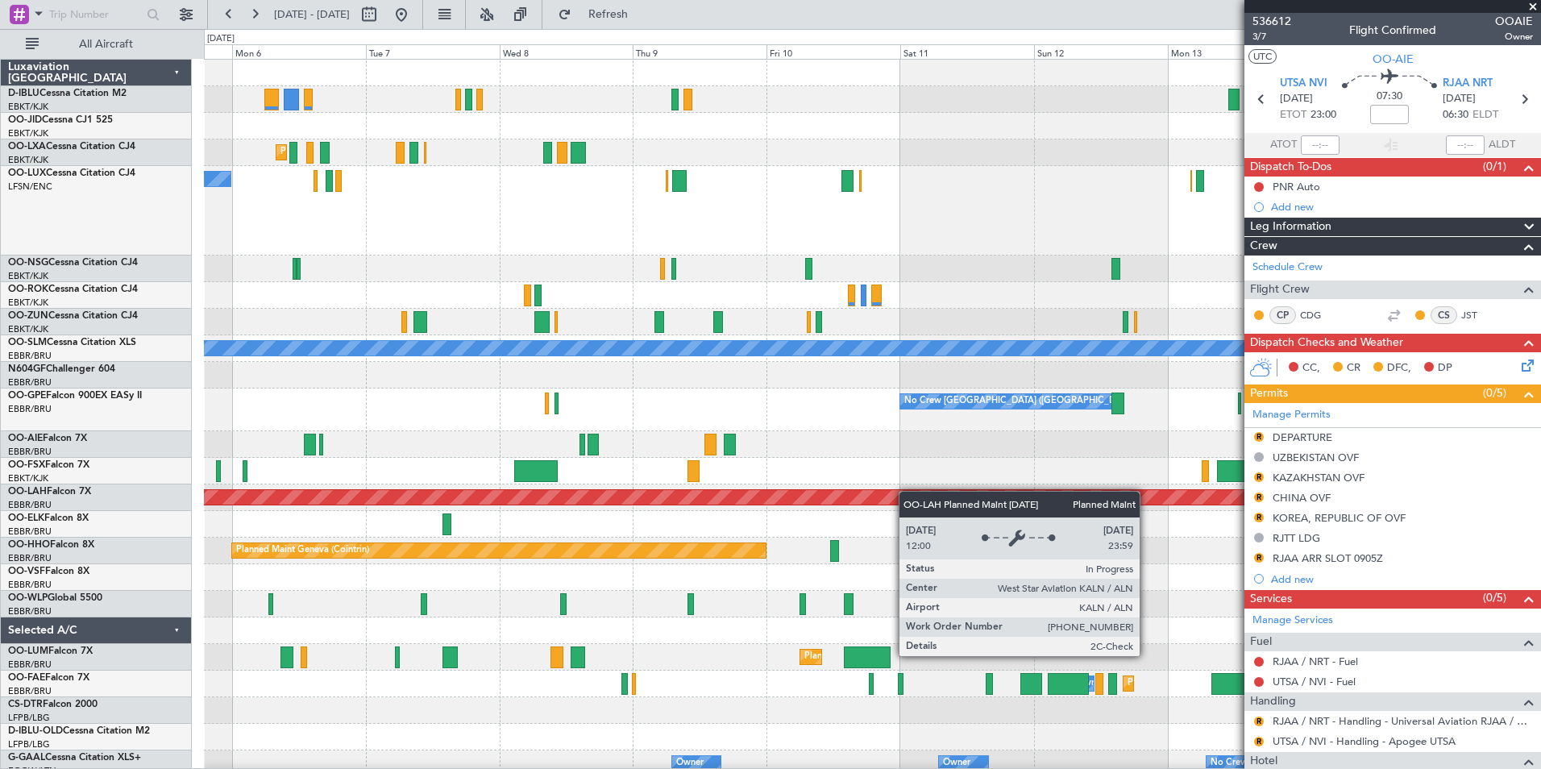
click at [842, 496] on div "No Crew Kortrijk-[GEOGRAPHIC_DATA] Planned Maint [GEOGRAPHIC_DATA]-[GEOGRAPHIC_…" at bounding box center [872, 605] width 1336 height 1090
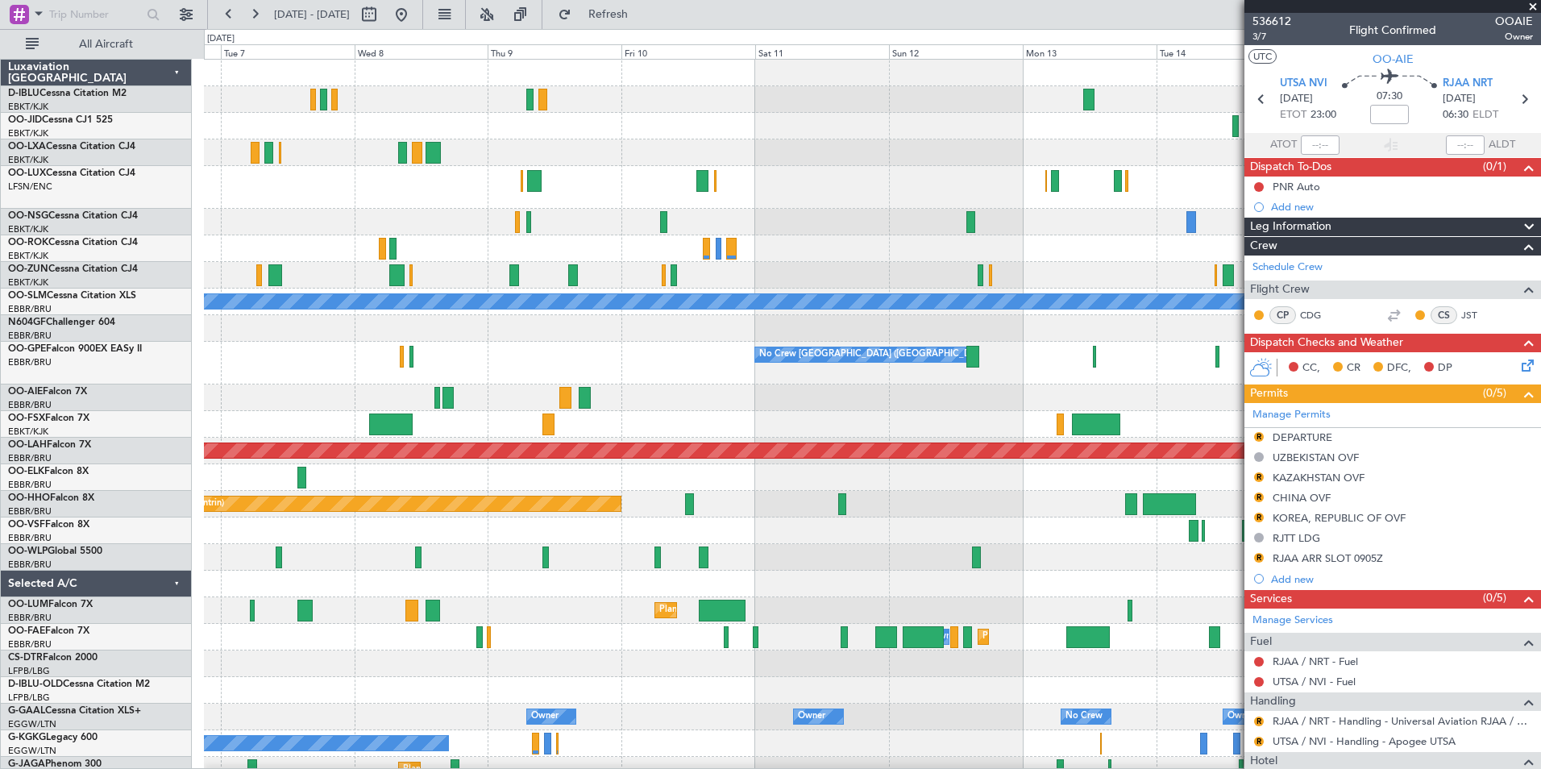
click at [961, 420] on div "No Crew Kortrijk-[GEOGRAPHIC_DATA] Planned Maint [GEOGRAPHIC_DATA]-[GEOGRAPHIC_…" at bounding box center [872, 621] width 1336 height 1123
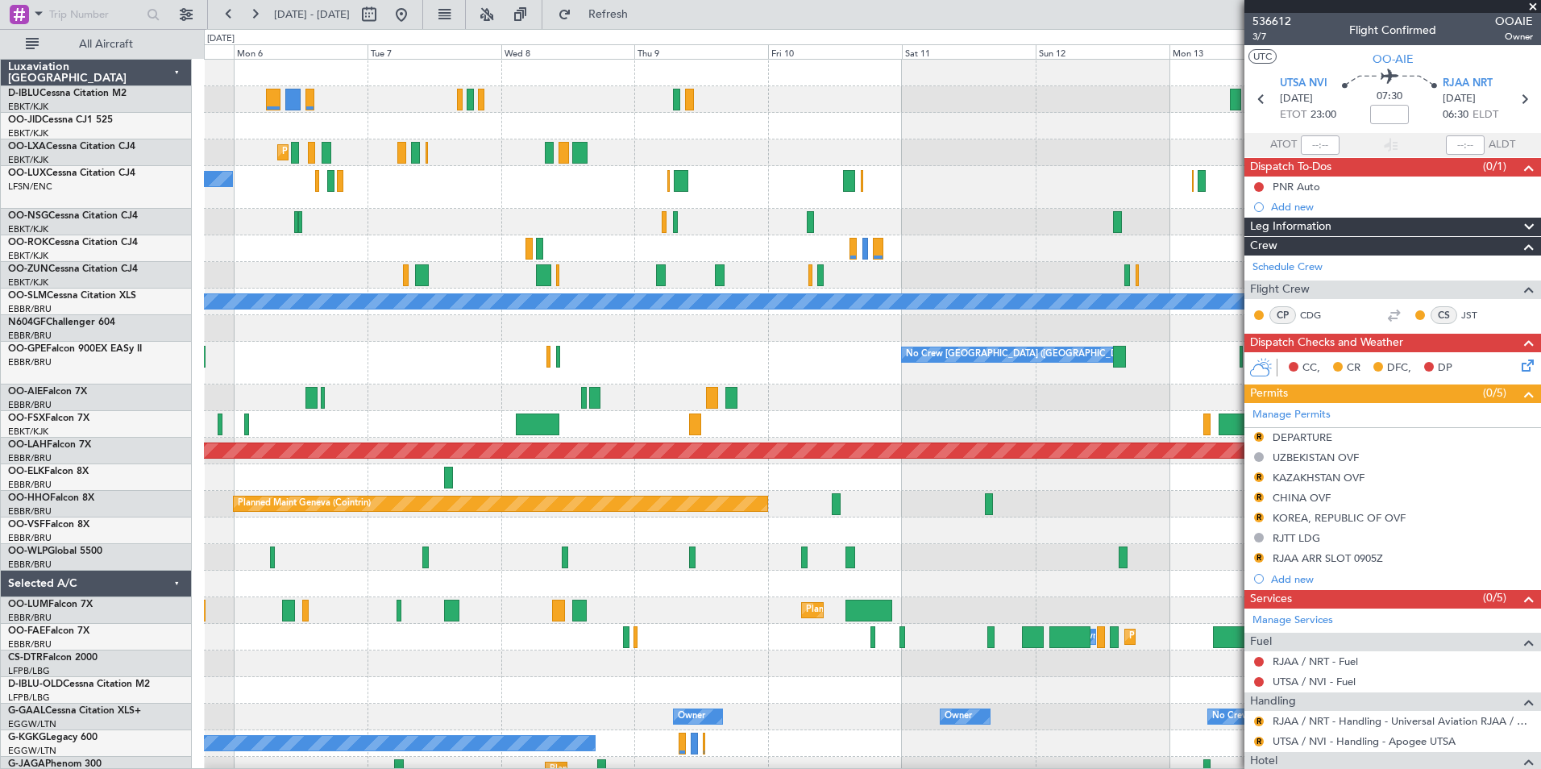
click at [973, 415] on div "No Crew Kortrijk-[GEOGRAPHIC_DATA] Planned Maint [GEOGRAPHIC_DATA]-[GEOGRAPHIC_…" at bounding box center [872, 621] width 1336 height 1123
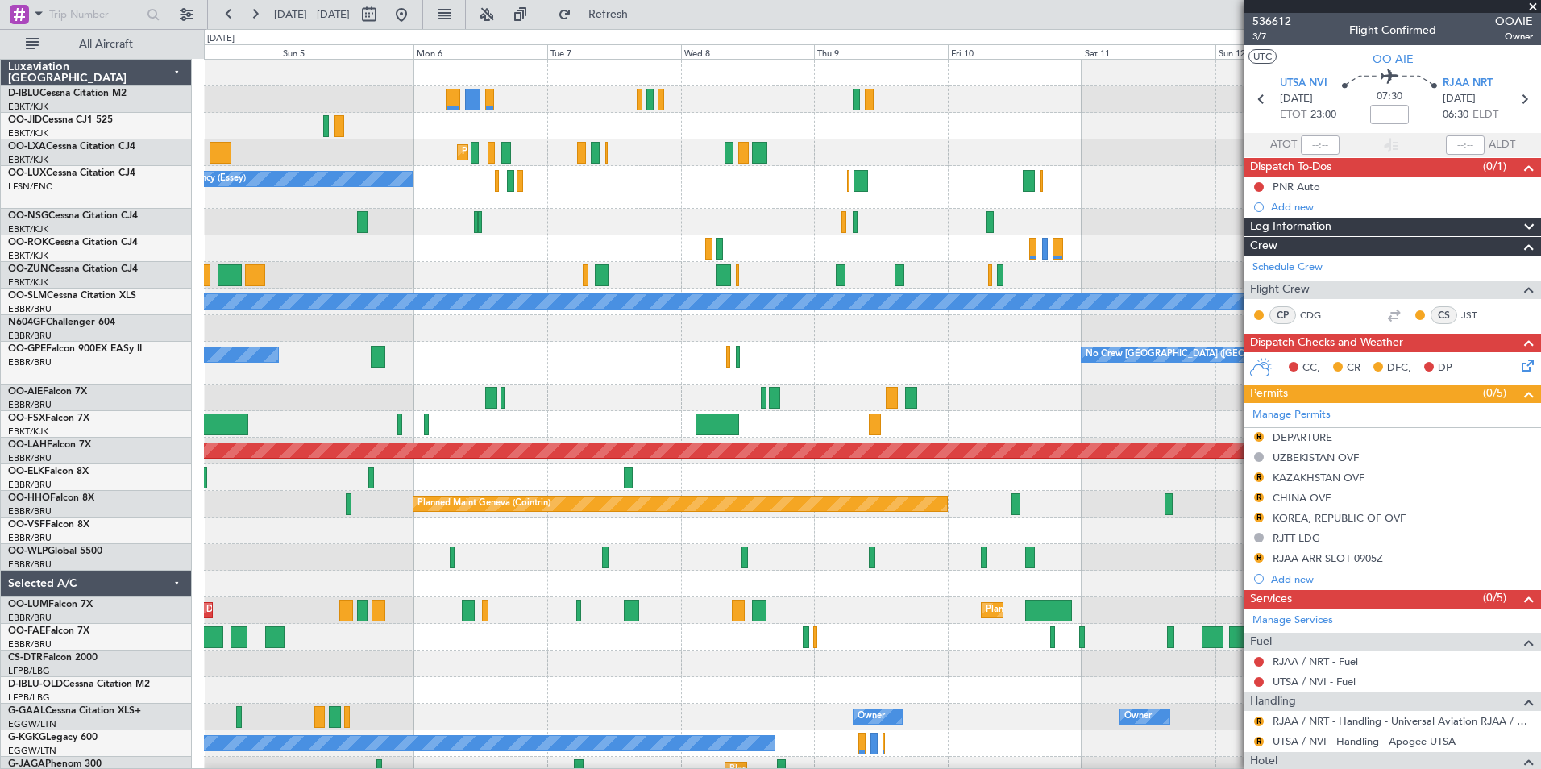
click at [1041, 393] on div "Unplanned Maint [GEOGRAPHIC_DATA] ([GEOGRAPHIC_DATA])" at bounding box center [872, 397] width 1336 height 27
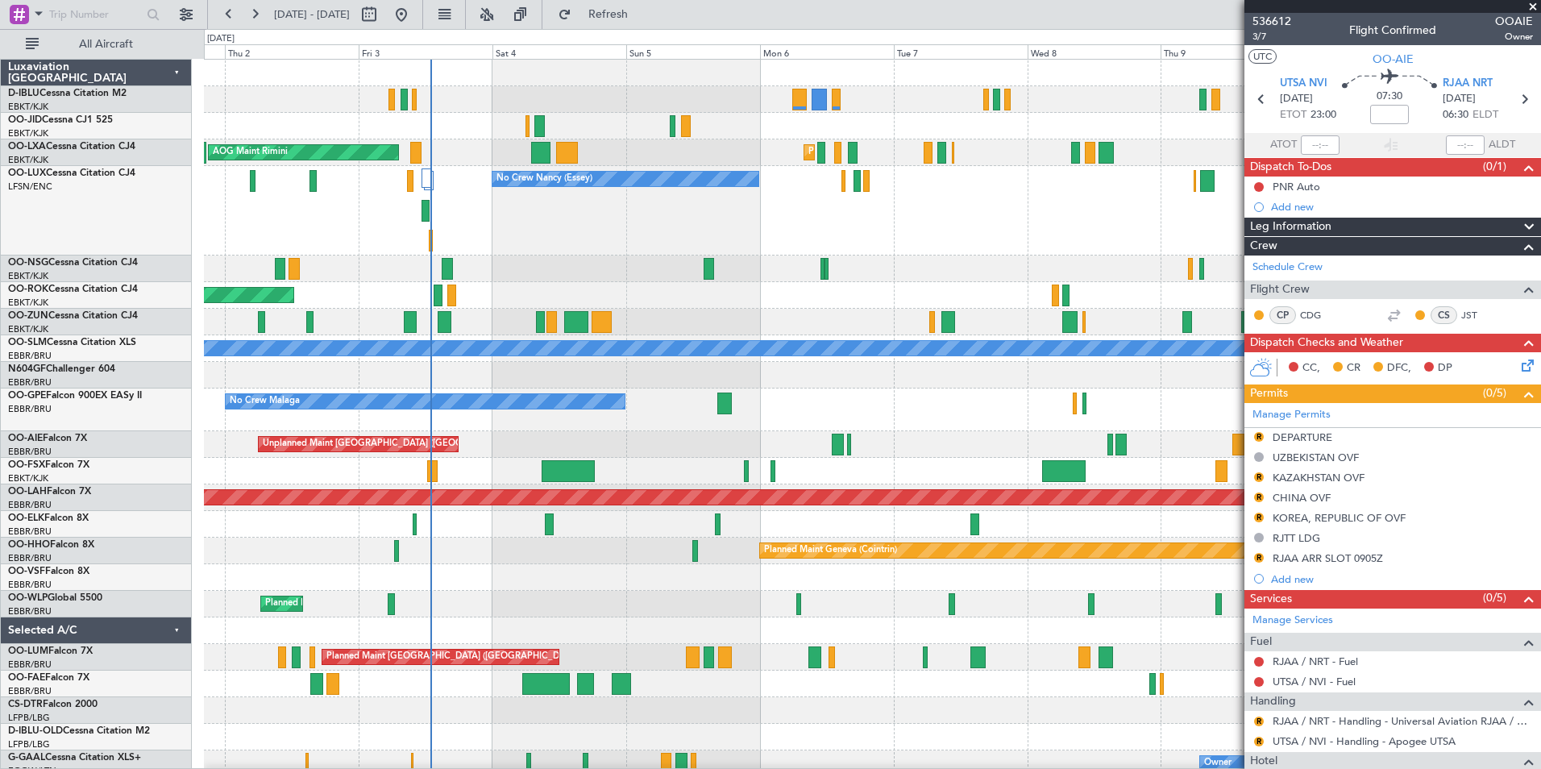
click at [868, 410] on div "Planned Maint Kortrijk-[GEOGRAPHIC_DATA] Planned Maint [GEOGRAPHIC_DATA]-[GEOGR…" at bounding box center [872, 605] width 1336 height 1090
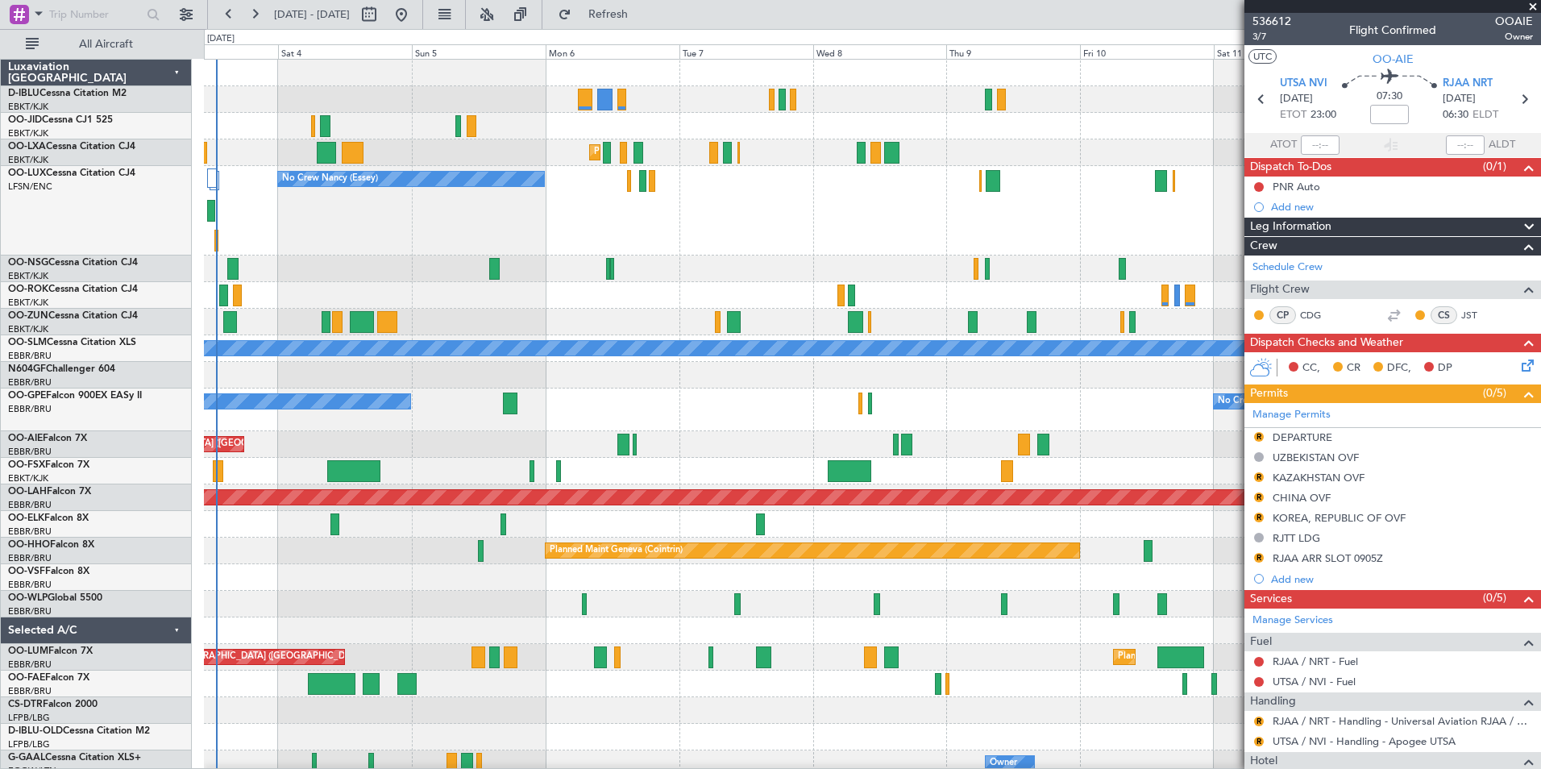
click at [941, 418] on div "No Crew [GEOGRAPHIC_DATA] ([GEOGRAPHIC_DATA] National) No Crew Malaga" at bounding box center [872, 409] width 1336 height 43
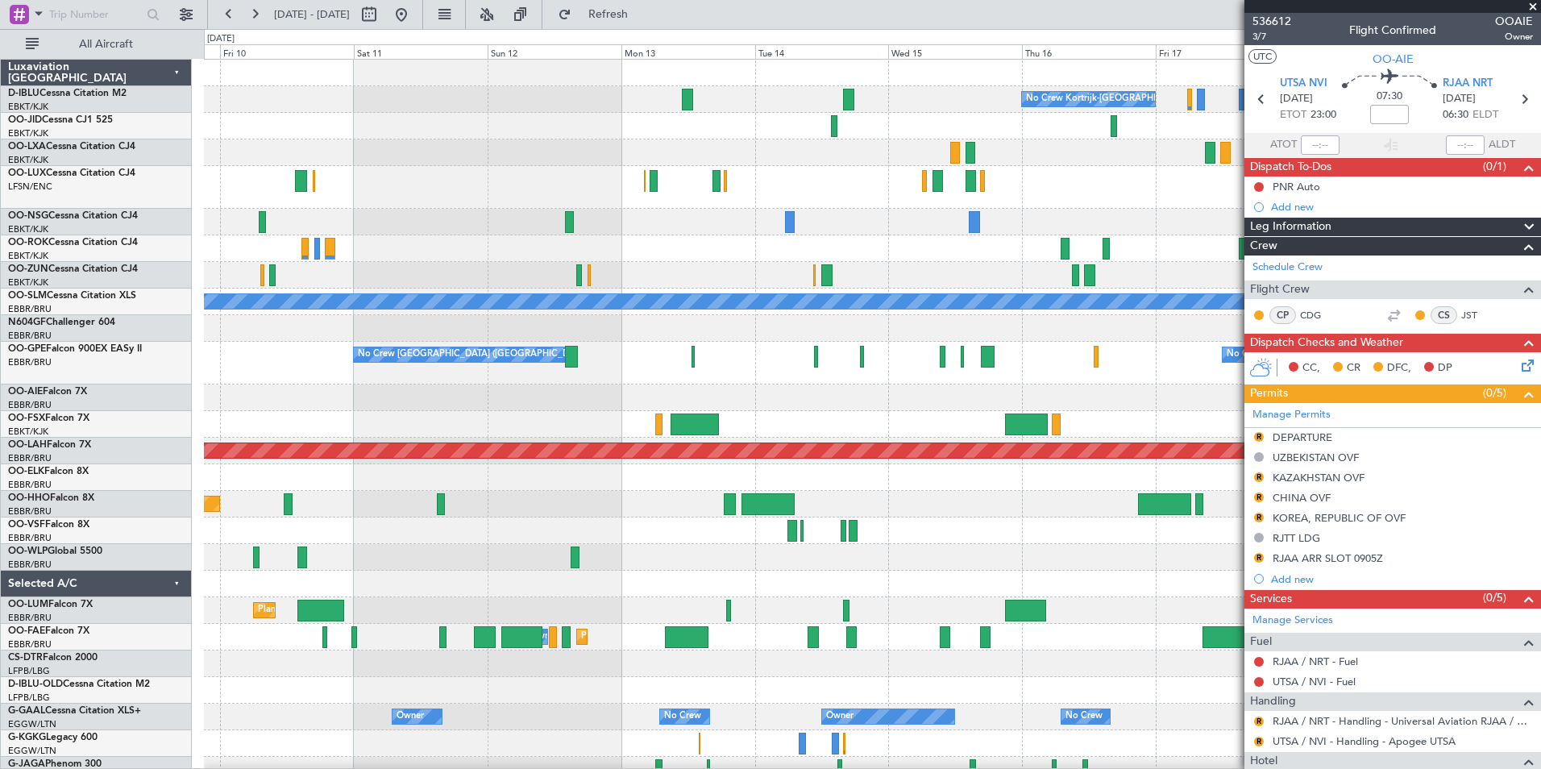
click at [889, 428] on div "No Crew Kortrijk-[GEOGRAPHIC_DATA] A/C Unavailable [GEOGRAPHIC_DATA] No Crew [G…" at bounding box center [872, 621] width 1336 height 1123
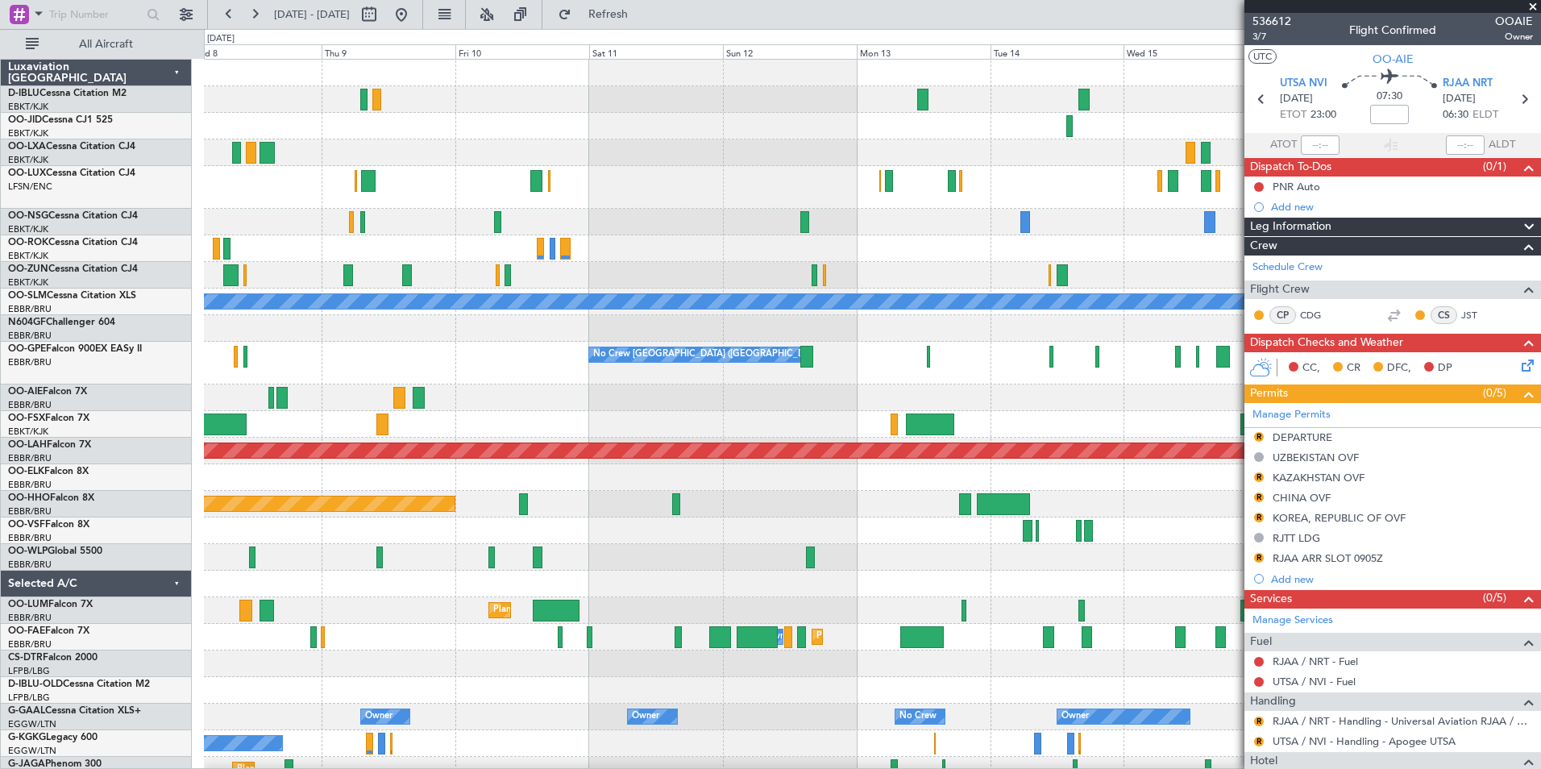
click at [796, 442] on div "No Crew Kortrijk-[GEOGRAPHIC_DATA] Planned Maint [GEOGRAPHIC_DATA]-[GEOGRAPHIC_…" at bounding box center [872, 621] width 1336 height 1123
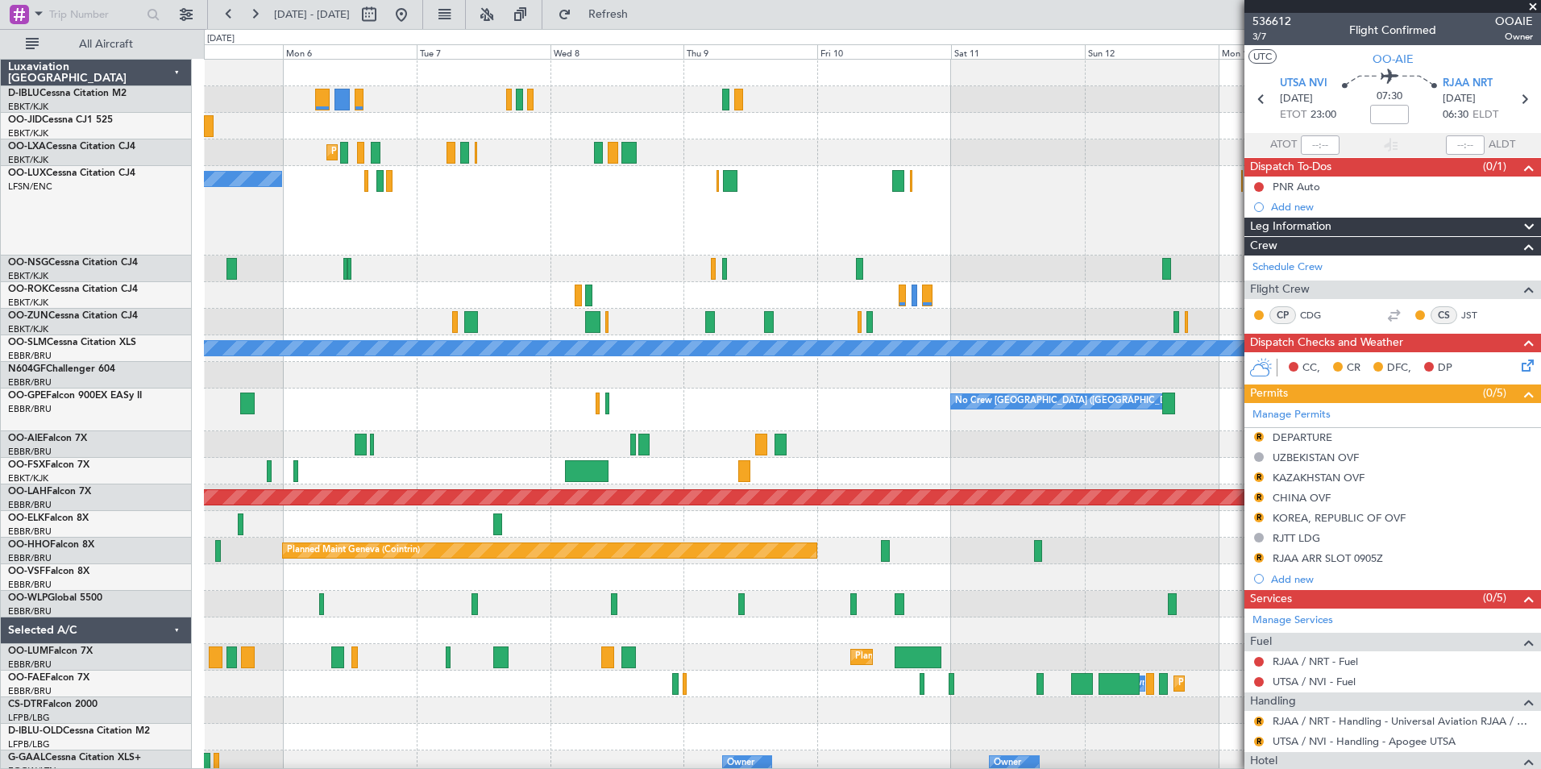
click at [833, 456] on div "Unplanned Maint [GEOGRAPHIC_DATA] ([GEOGRAPHIC_DATA])" at bounding box center [872, 444] width 1336 height 27
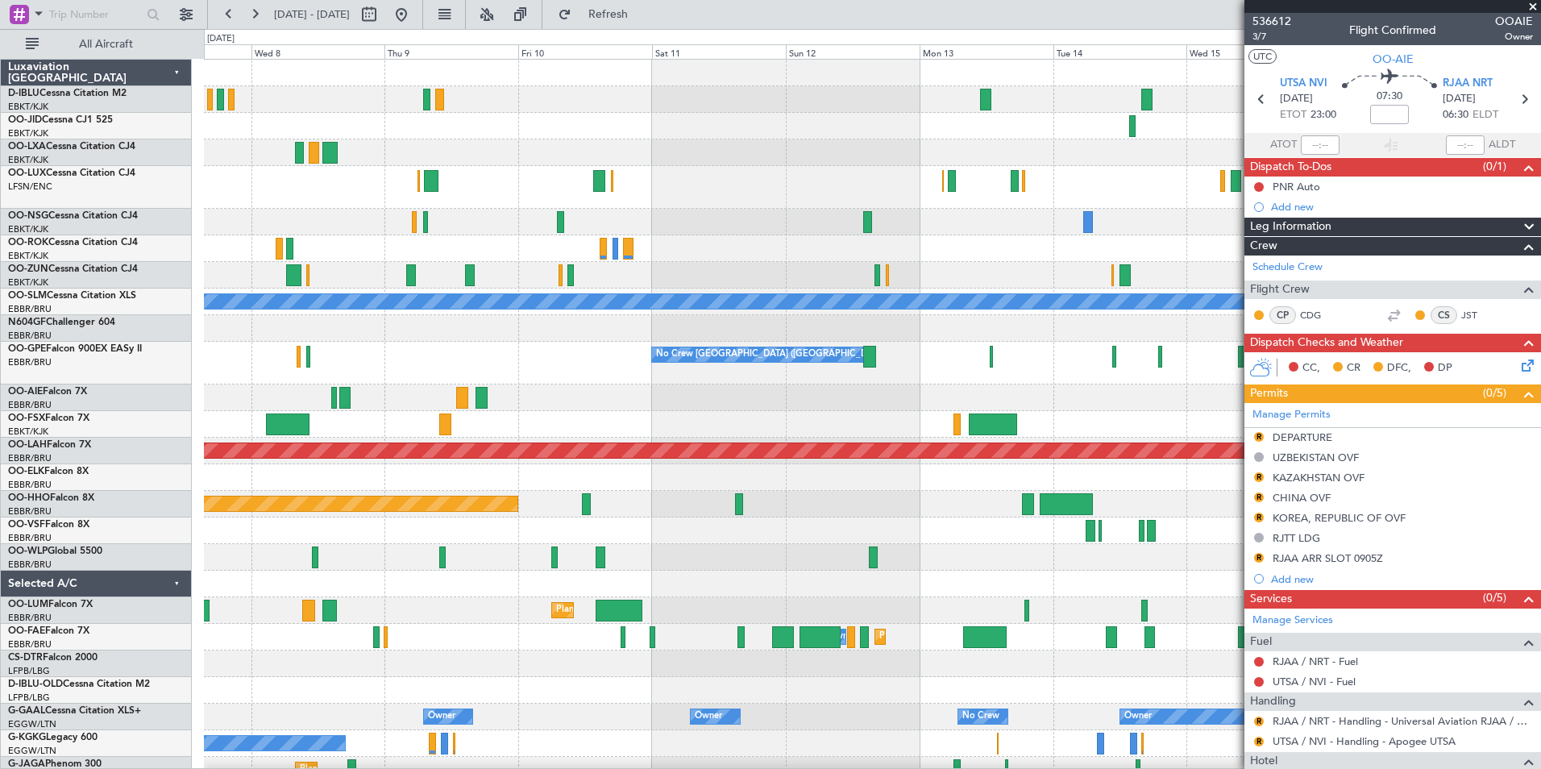
click at [844, 531] on div at bounding box center [872, 530] width 1336 height 27
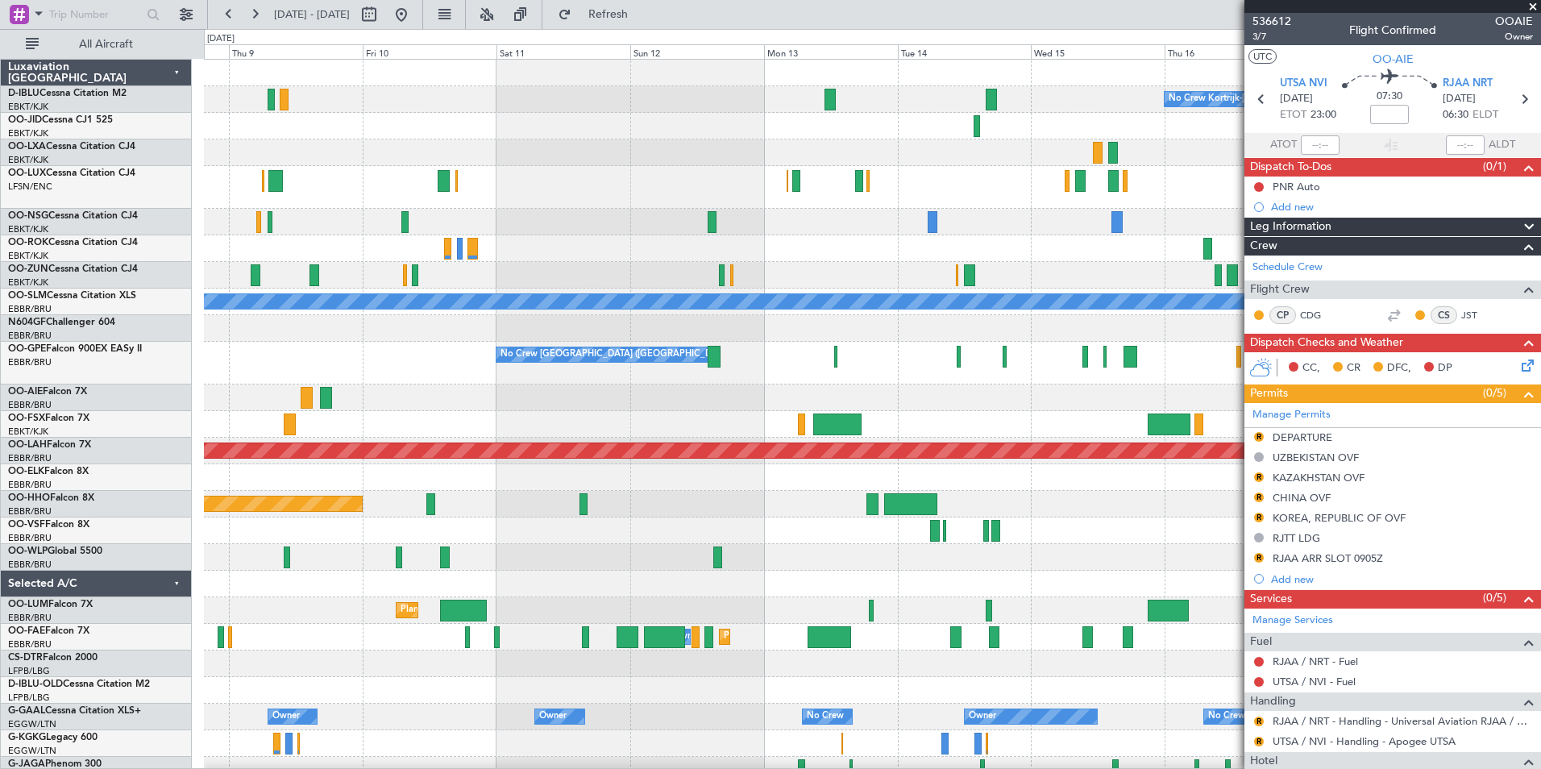
click at [792, 553] on div "No Crew Kortrijk-[GEOGRAPHIC_DATA] Planned Maint [GEOGRAPHIC_DATA]-[GEOGRAPHIC_…" at bounding box center [872, 621] width 1336 height 1123
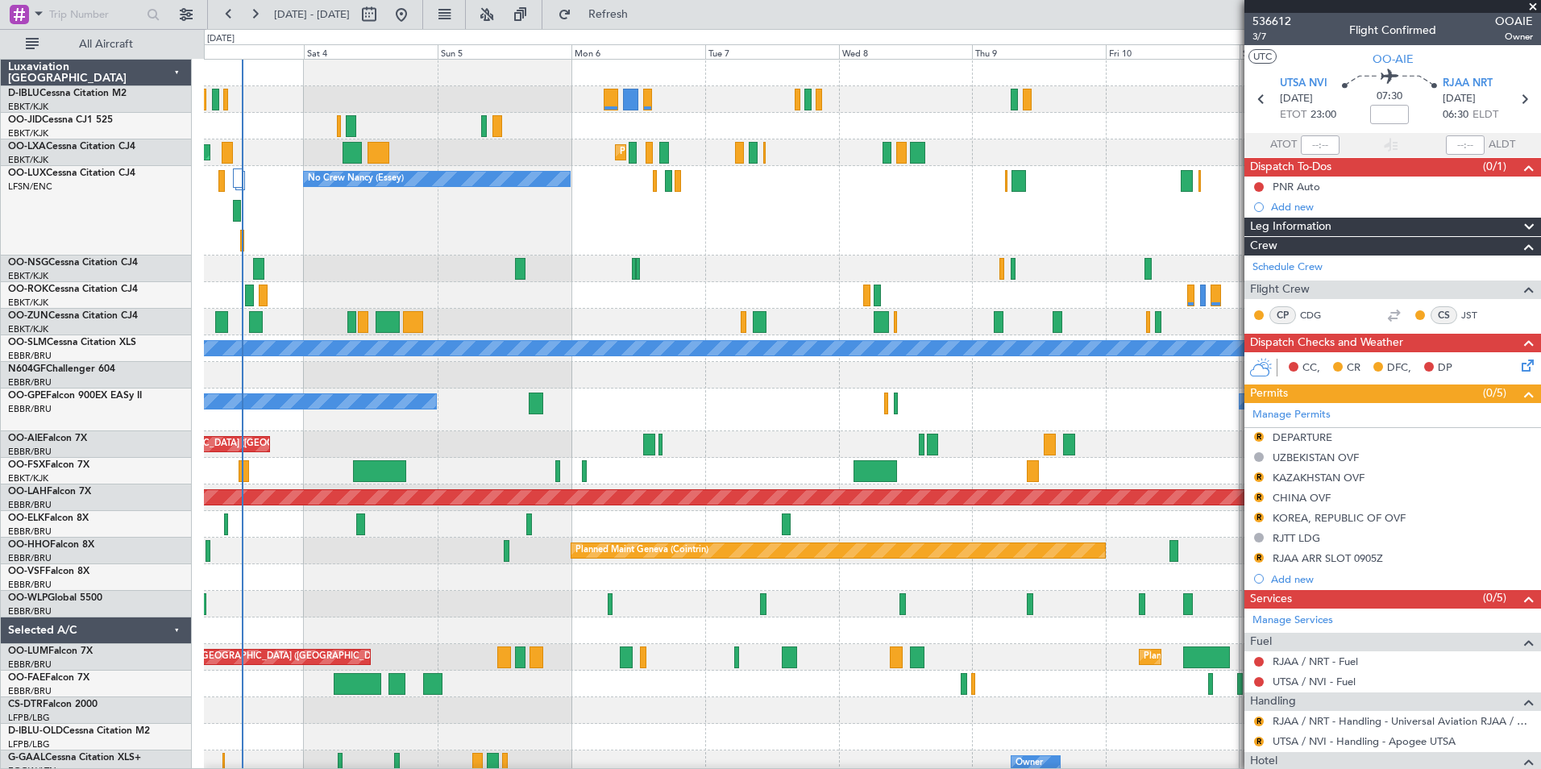
click at [1041, 452] on div "Unplanned Maint [GEOGRAPHIC_DATA] ([GEOGRAPHIC_DATA])" at bounding box center [872, 444] width 1336 height 27
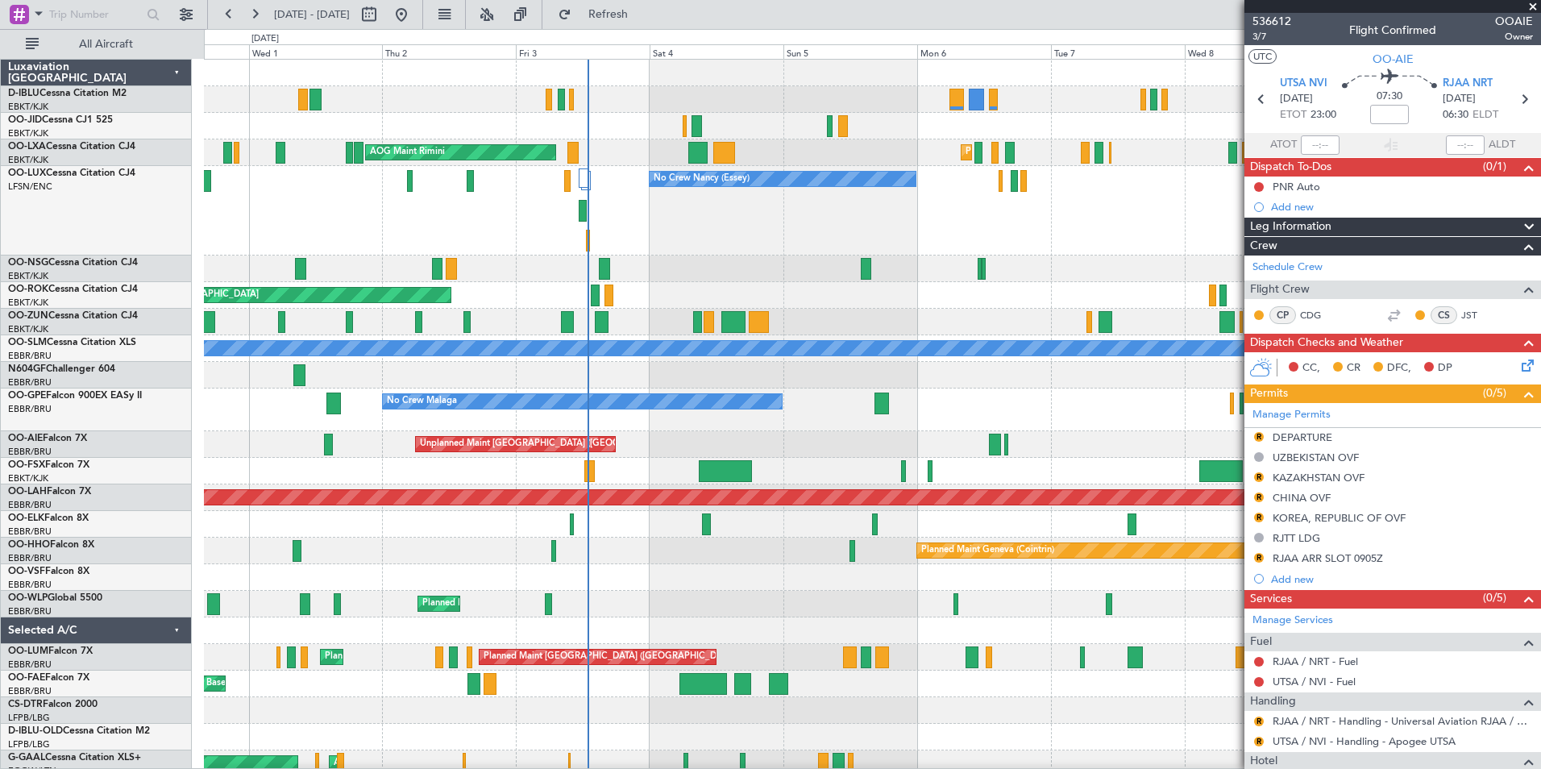
click at [983, 466] on div "Planned Maint Kortrijk-[GEOGRAPHIC_DATA] Planned Maint [GEOGRAPHIC_DATA]-[GEOGR…" at bounding box center [872, 645] width 1336 height 1170
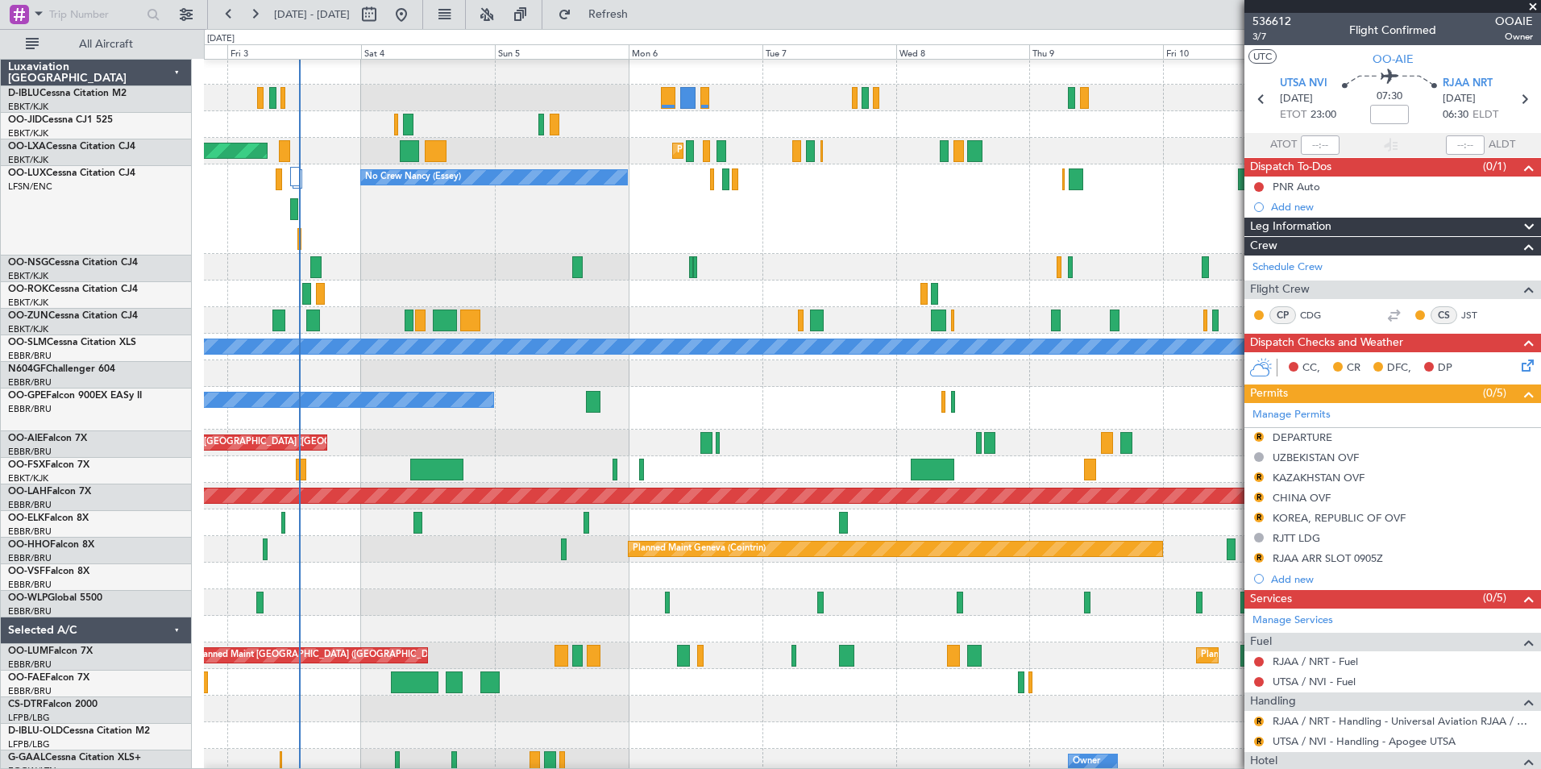
click at [808, 463] on div at bounding box center [872, 469] width 1336 height 27
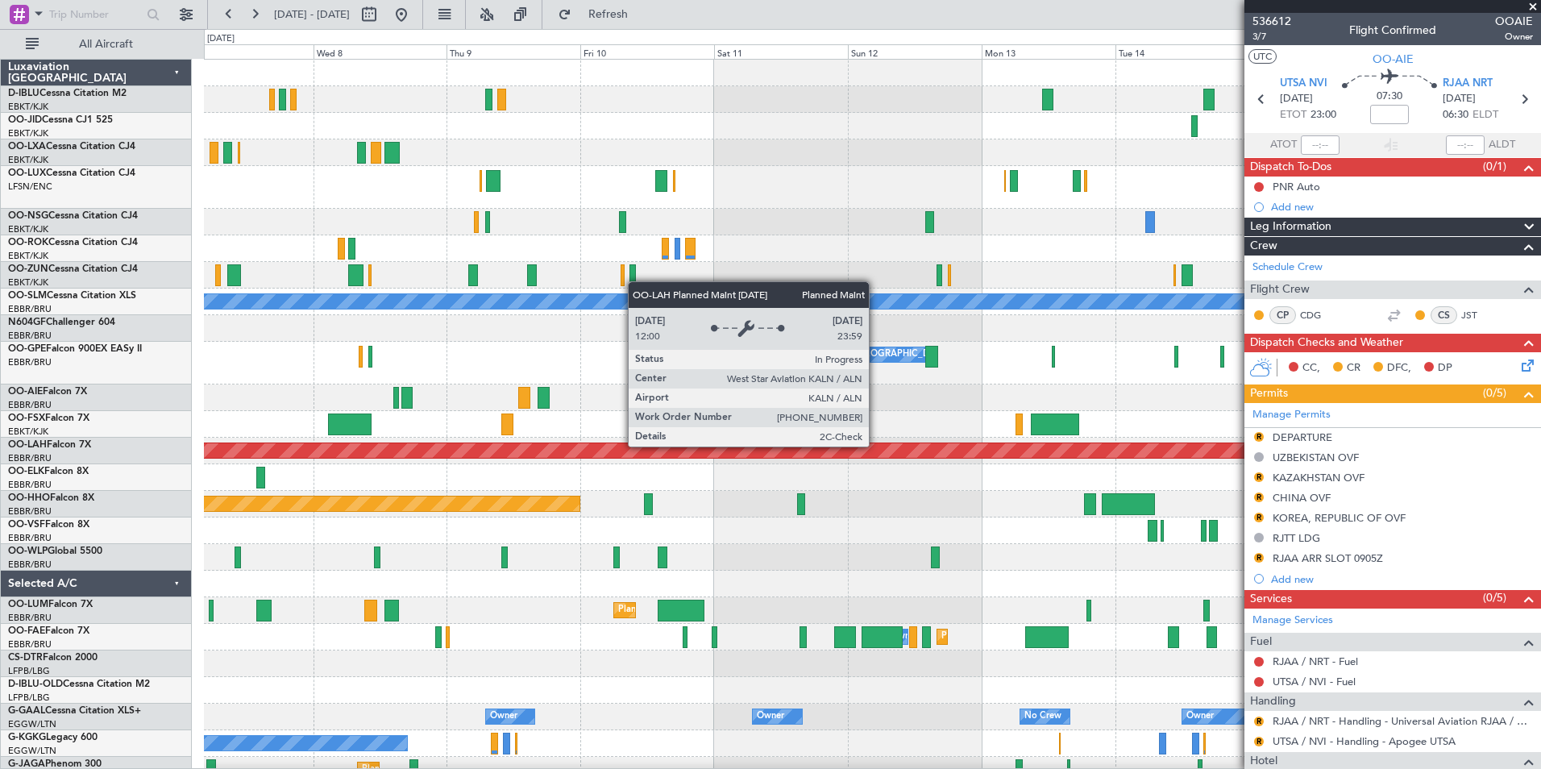
click at [692, 459] on div "Planned Maint [PERSON_NAME]-[GEOGRAPHIC_DATA][PERSON_NAME] ([GEOGRAPHIC_DATA][P…" at bounding box center [872, 451] width 1336 height 27
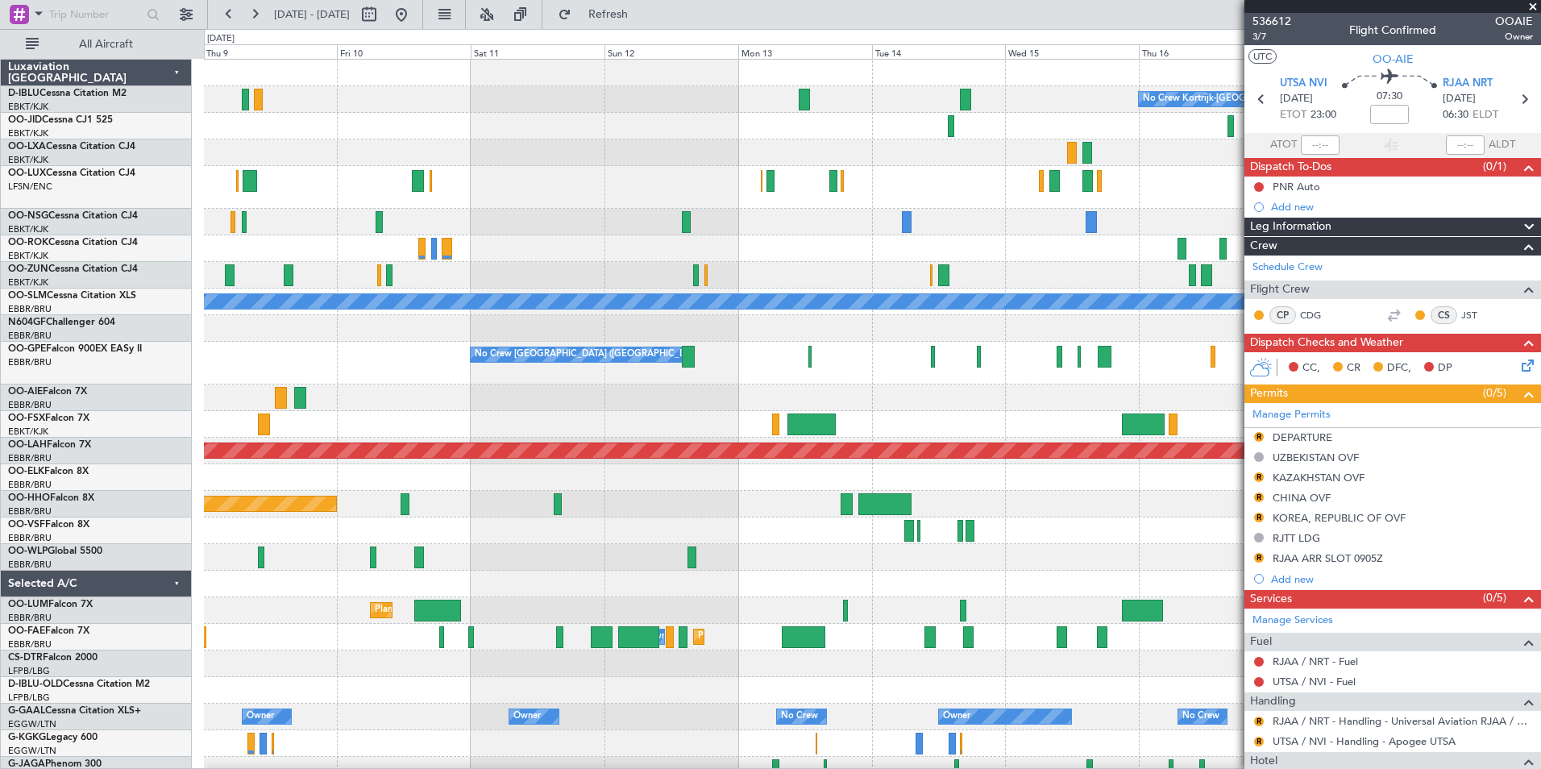
click at [1053, 517] on div "Planned Maint Geneva (Cointrin)" at bounding box center [872, 504] width 1336 height 27
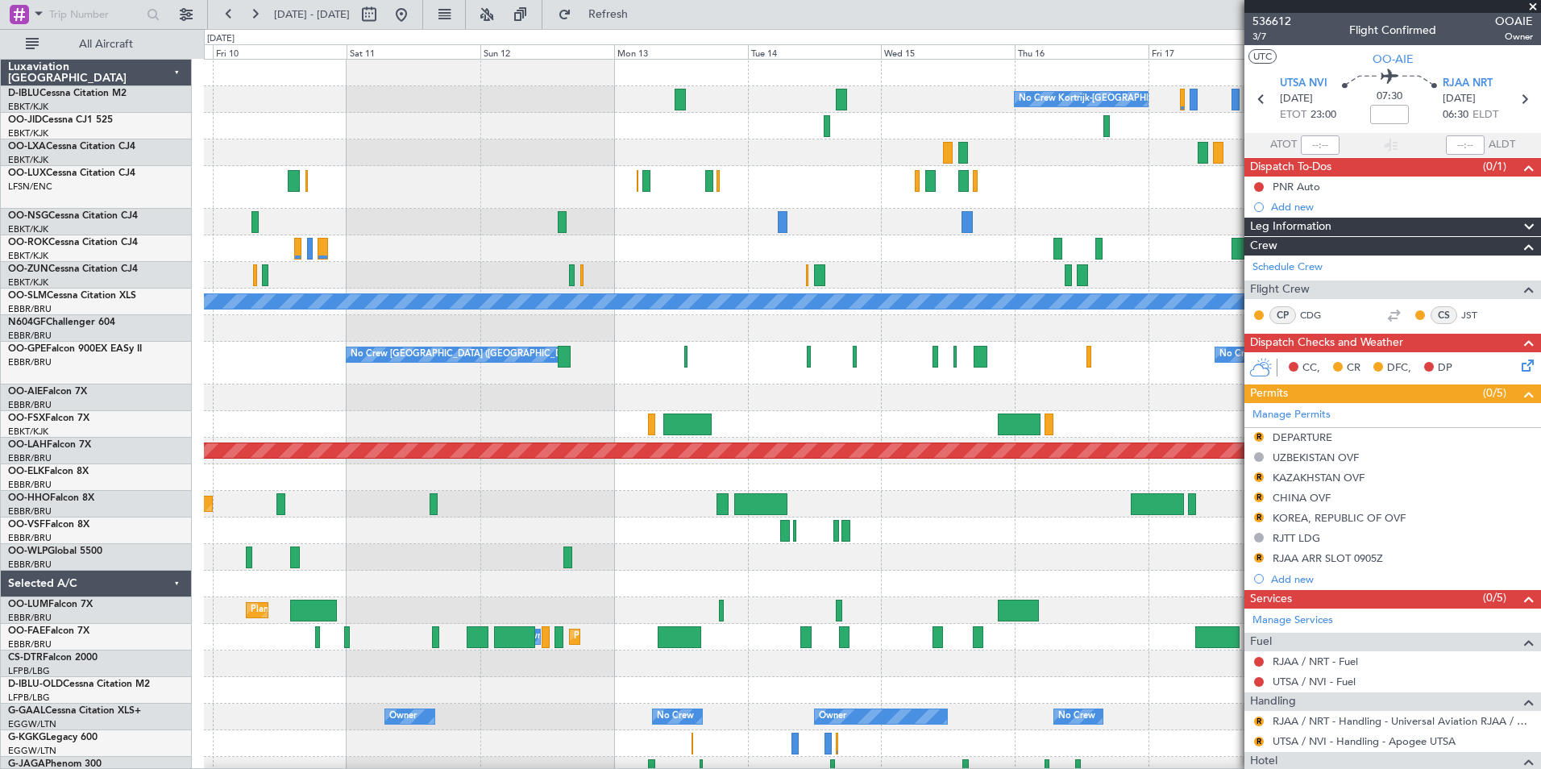
click at [966, 530] on div at bounding box center [872, 530] width 1336 height 27
click at [1121, 480] on div at bounding box center [872, 477] width 1336 height 27
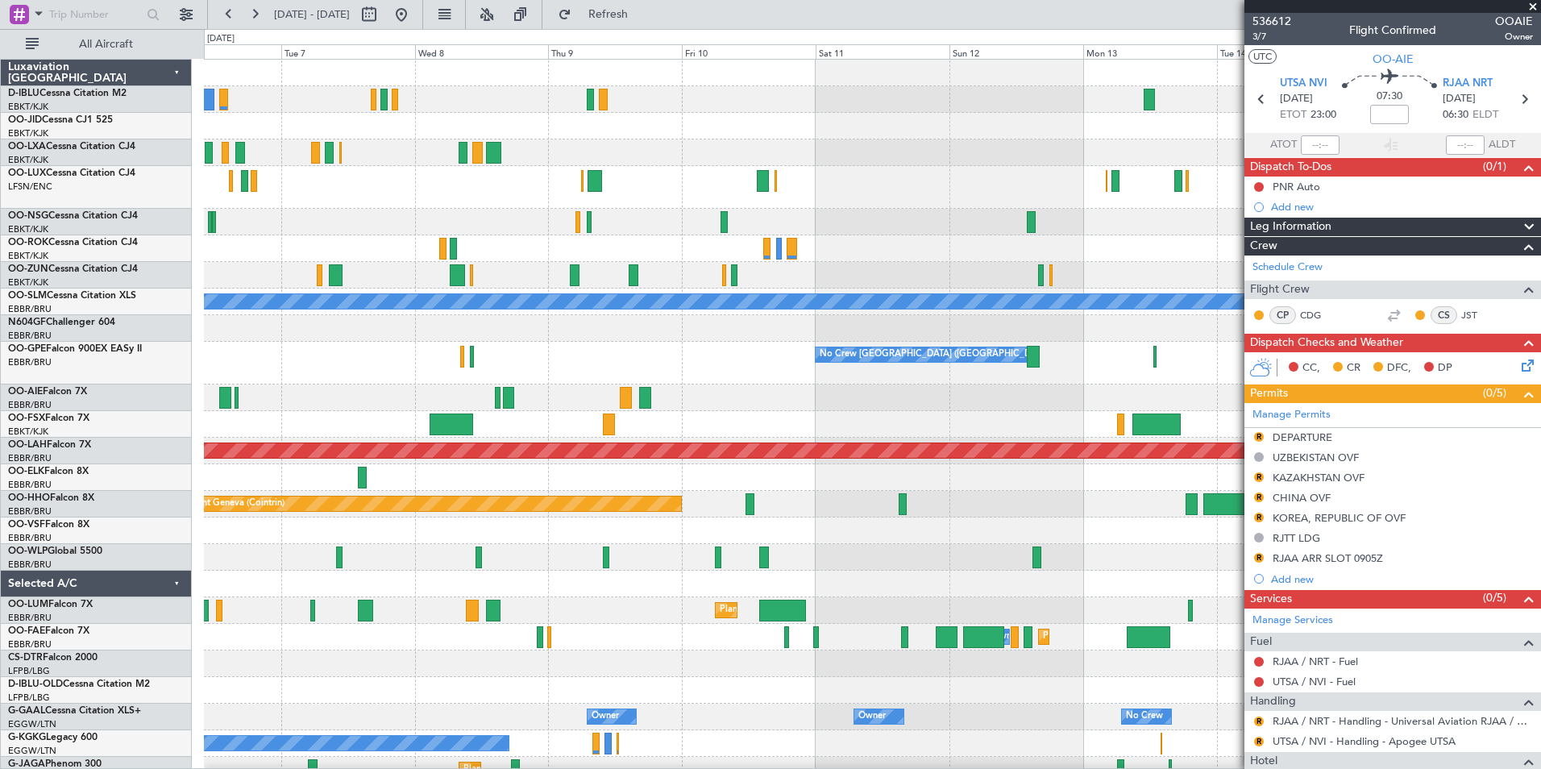
click at [791, 540] on div at bounding box center [872, 530] width 1336 height 27
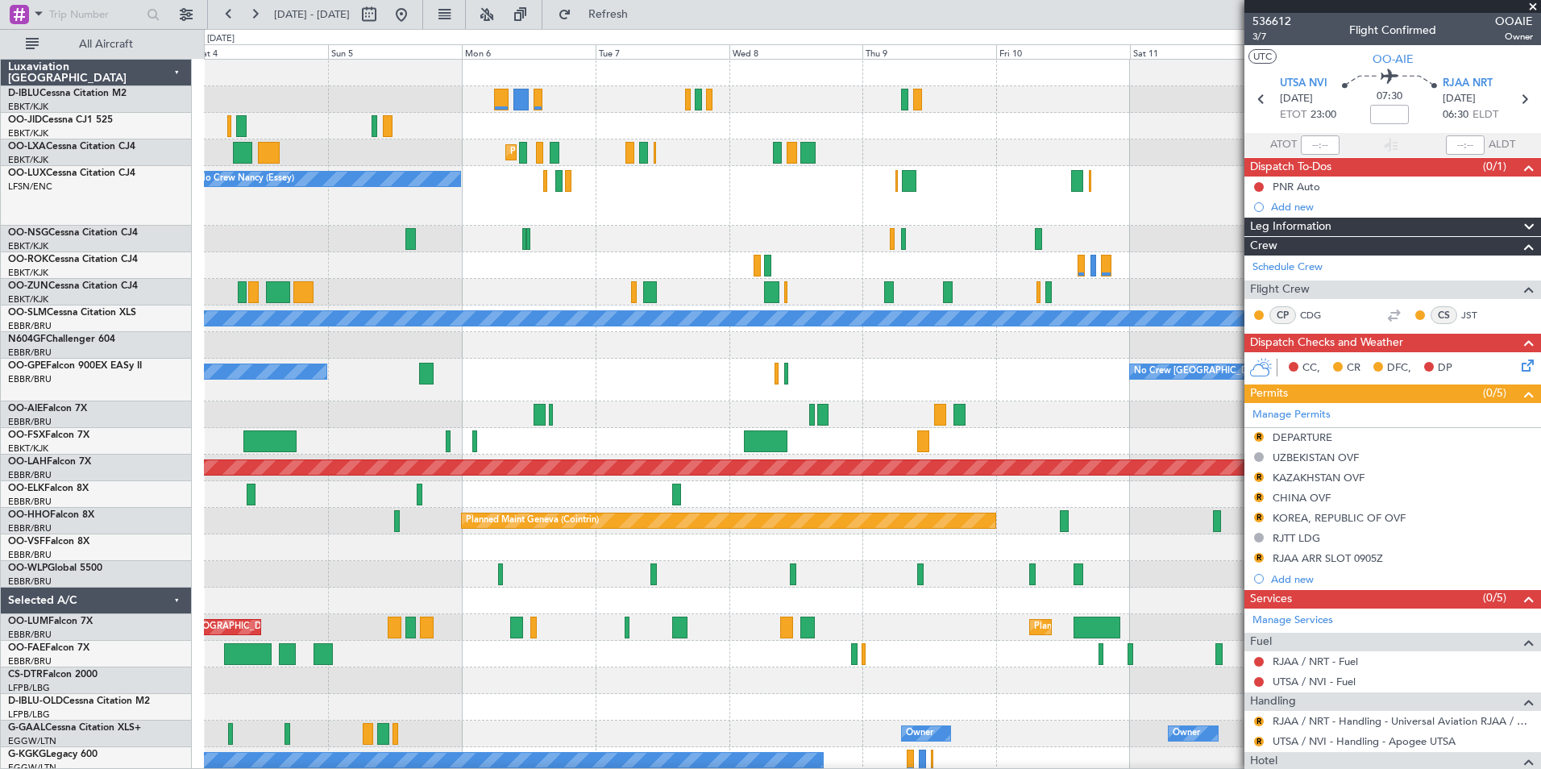
click at [791, 540] on div at bounding box center [872, 547] width 1336 height 27
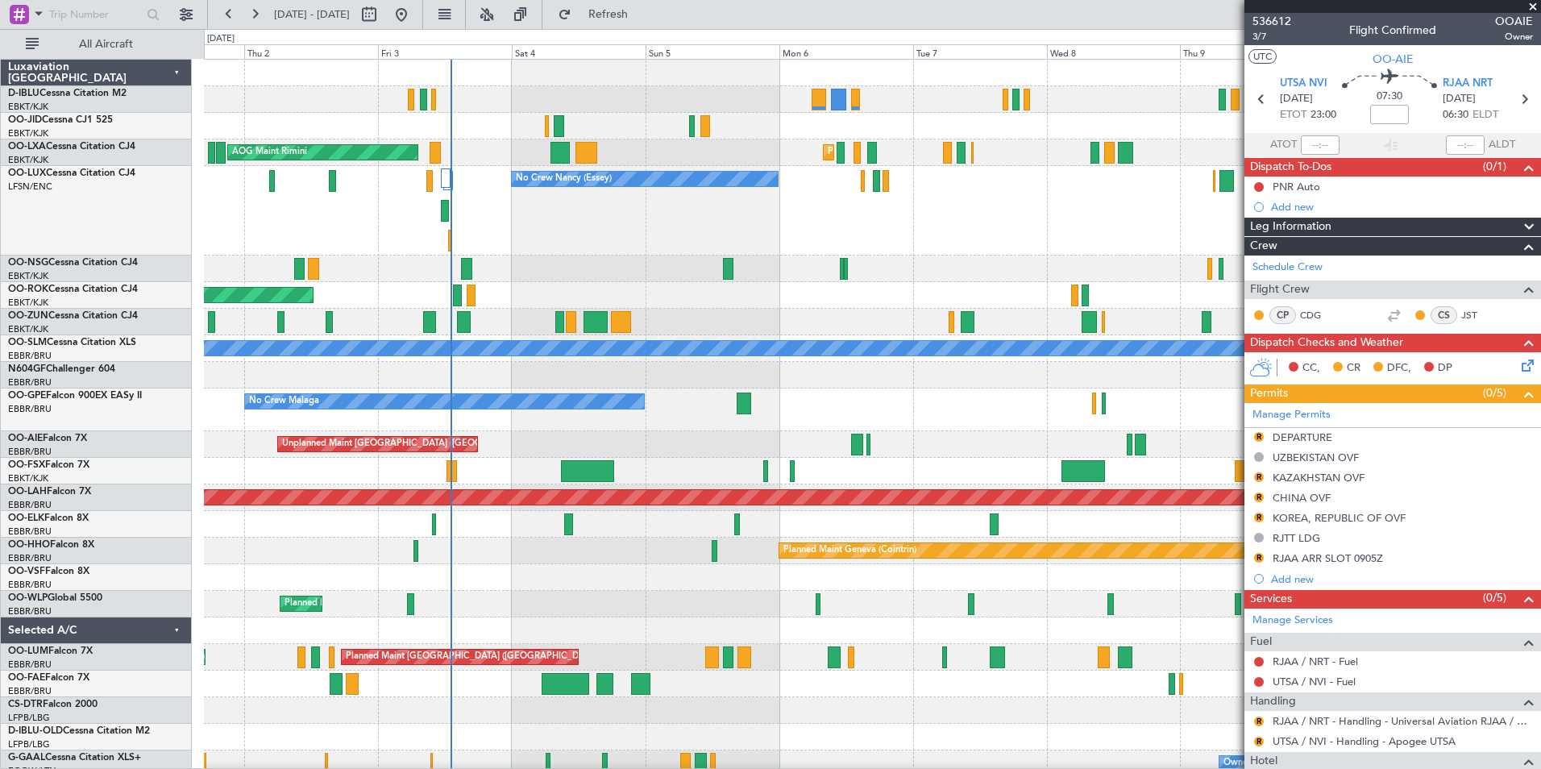
click at [592, 563] on div "Planned Maint Geneva (Cointrin)" at bounding box center [872, 551] width 1336 height 27
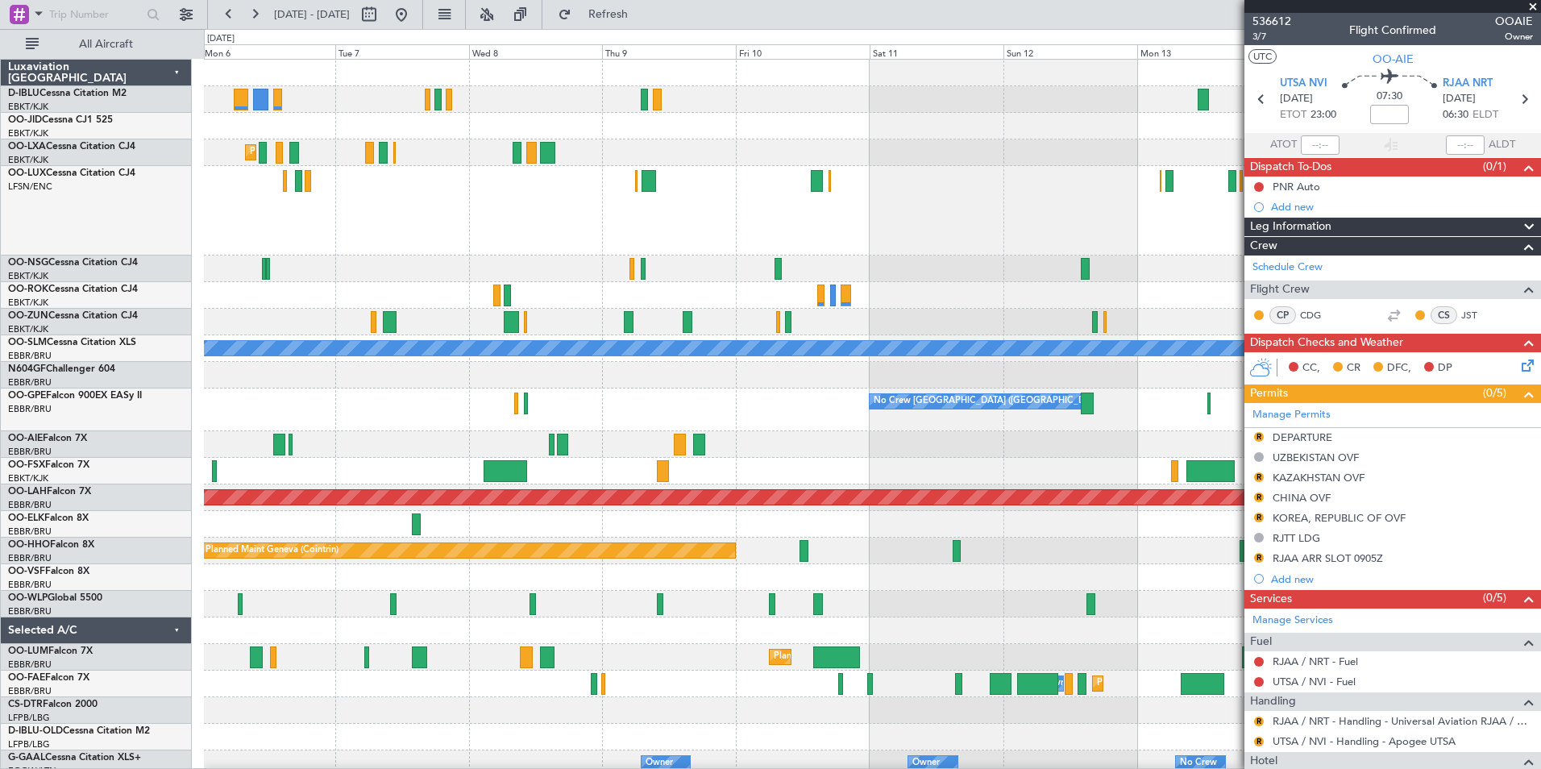
click at [547, 471] on div "No Crew Kortrijk-[GEOGRAPHIC_DATA] Planned Maint [GEOGRAPHIC_DATA]-[GEOGRAPHIC_…" at bounding box center [872, 605] width 1336 height 1090
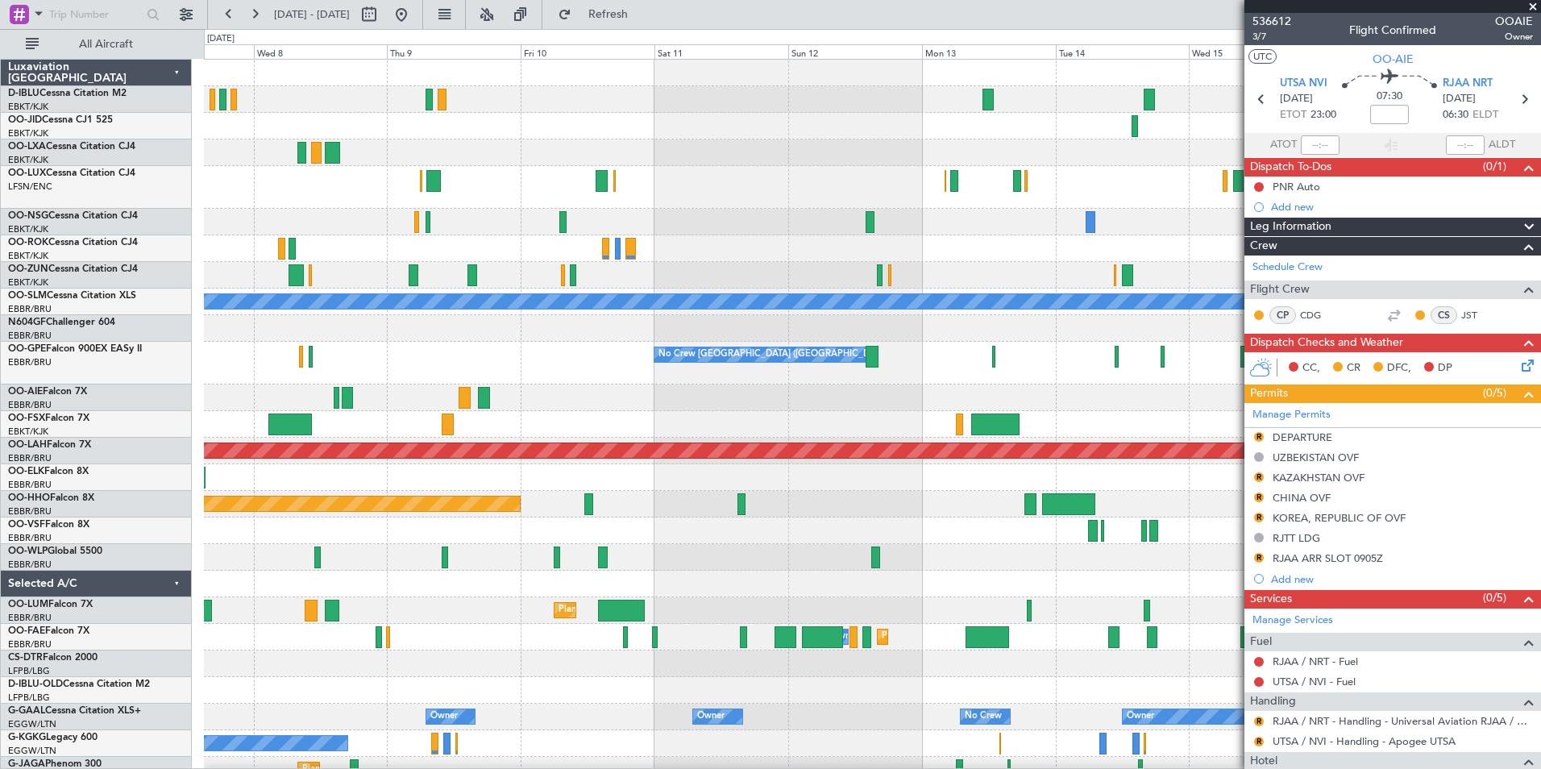
click at [766, 485] on div "No Crew Kortrijk-[GEOGRAPHIC_DATA] Planned Maint [GEOGRAPHIC_DATA]-[GEOGRAPHIC_…" at bounding box center [872, 581] width 1336 height 1043
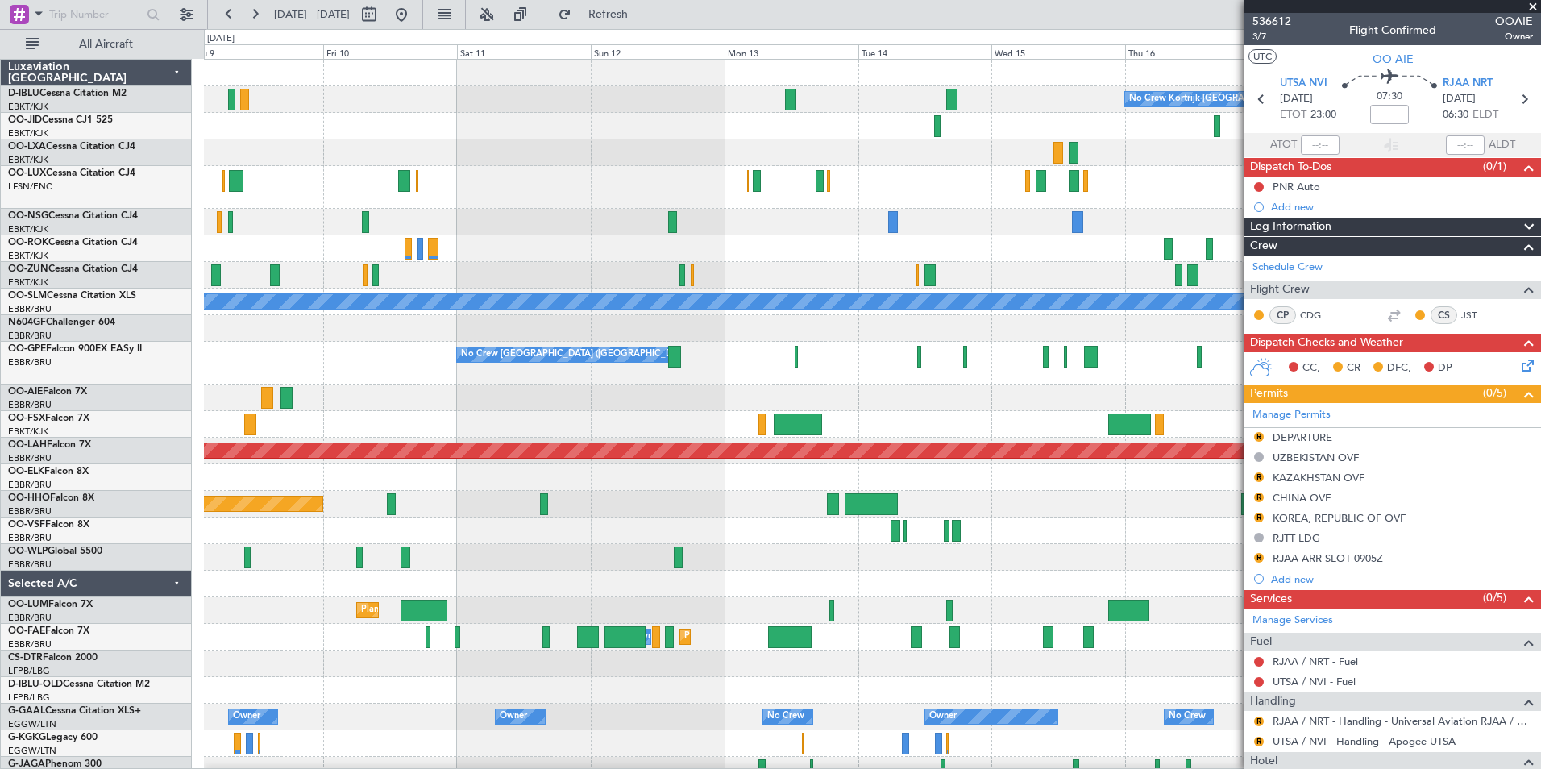
click at [916, 401] on div "No Crew Kortrijk-[GEOGRAPHIC_DATA] A/C Unavailable [GEOGRAPHIC_DATA] No Crew [G…" at bounding box center [872, 621] width 1336 height 1123
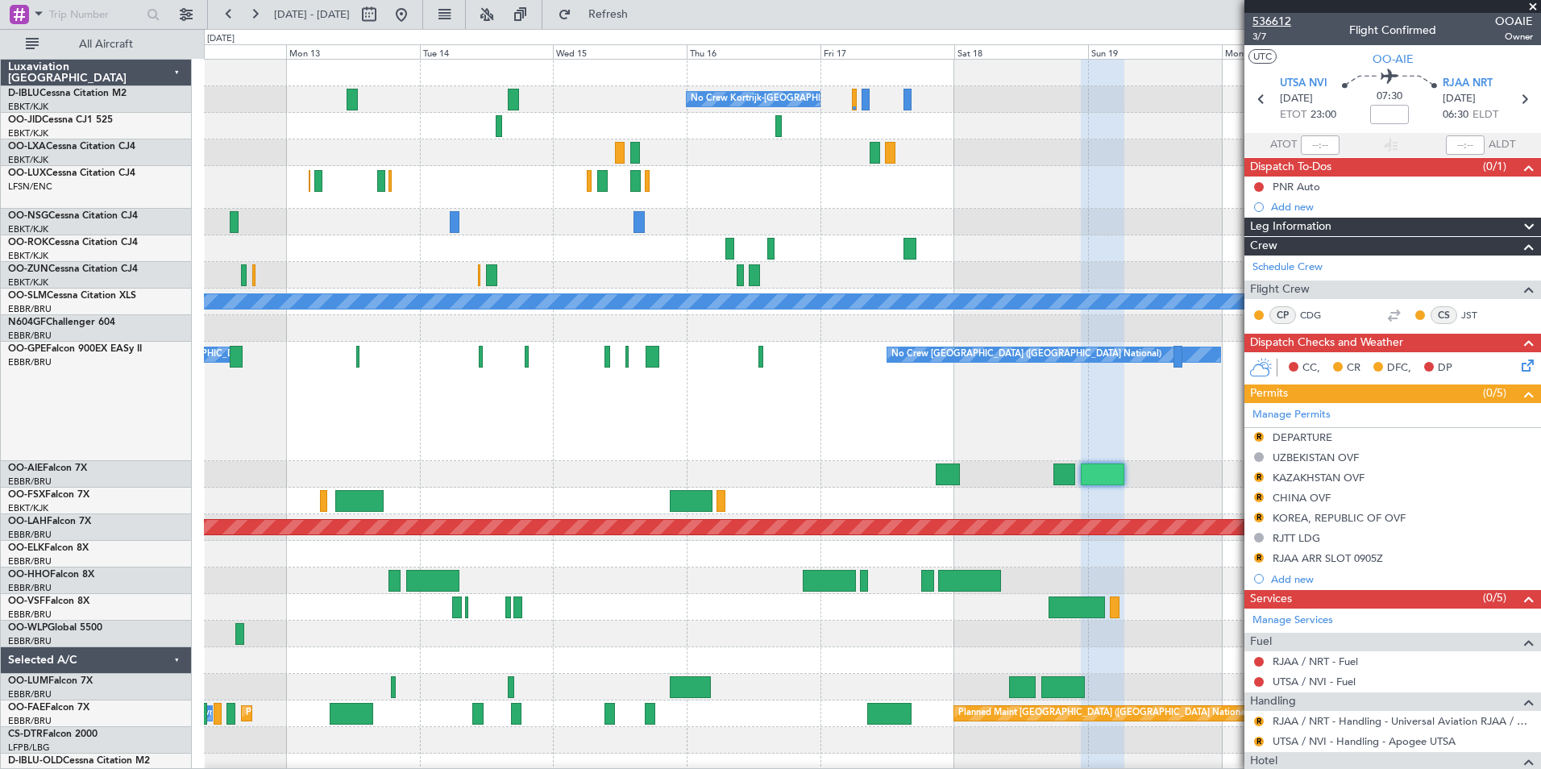
click at [1266, 14] on span "536612" at bounding box center [1272, 21] width 39 height 17
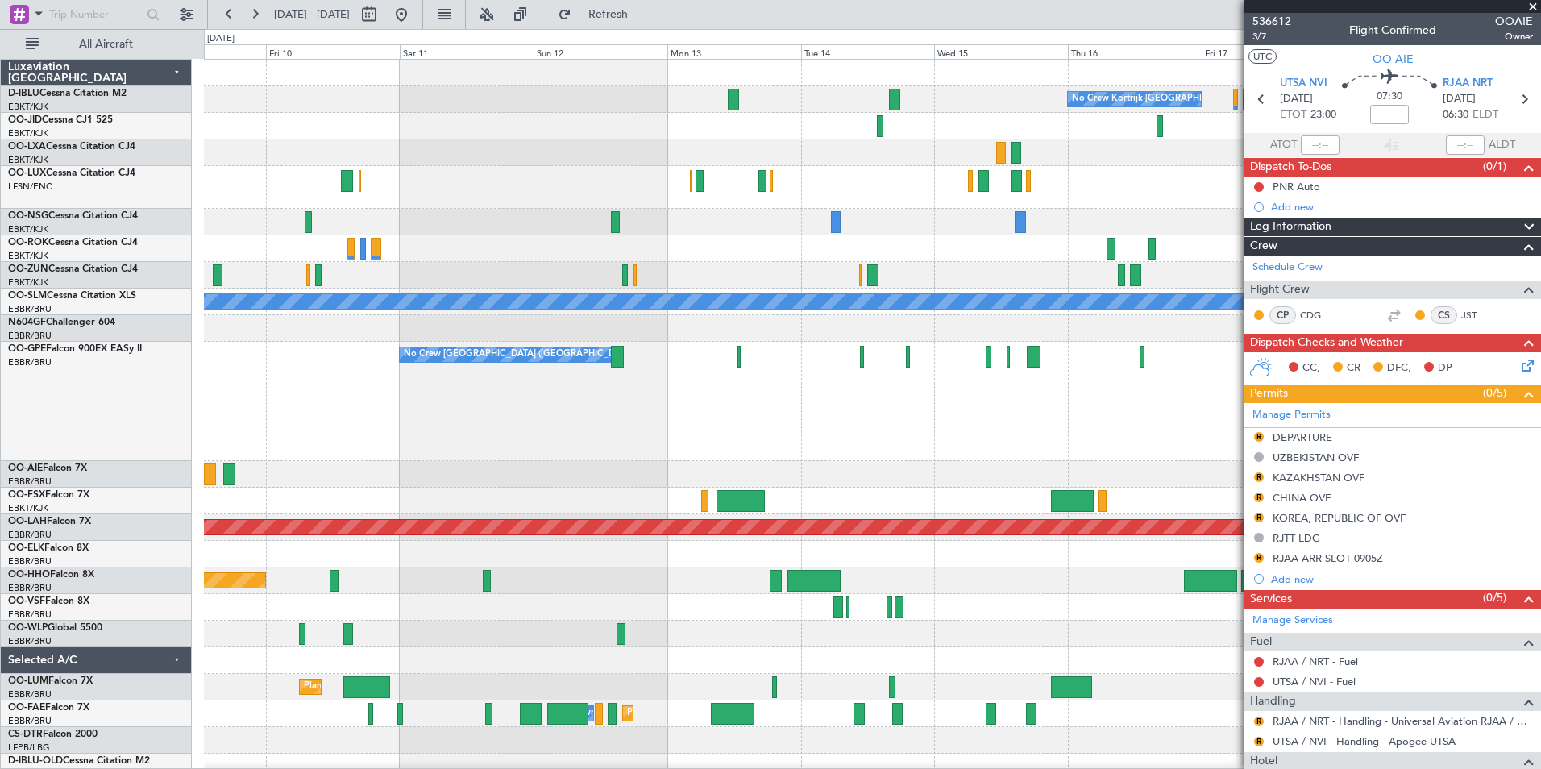
click at [989, 430] on div "No Crew [GEOGRAPHIC_DATA] ([GEOGRAPHIC_DATA] National) No Crew [GEOGRAPHIC_DATA…" at bounding box center [872, 401] width 1336 height 119
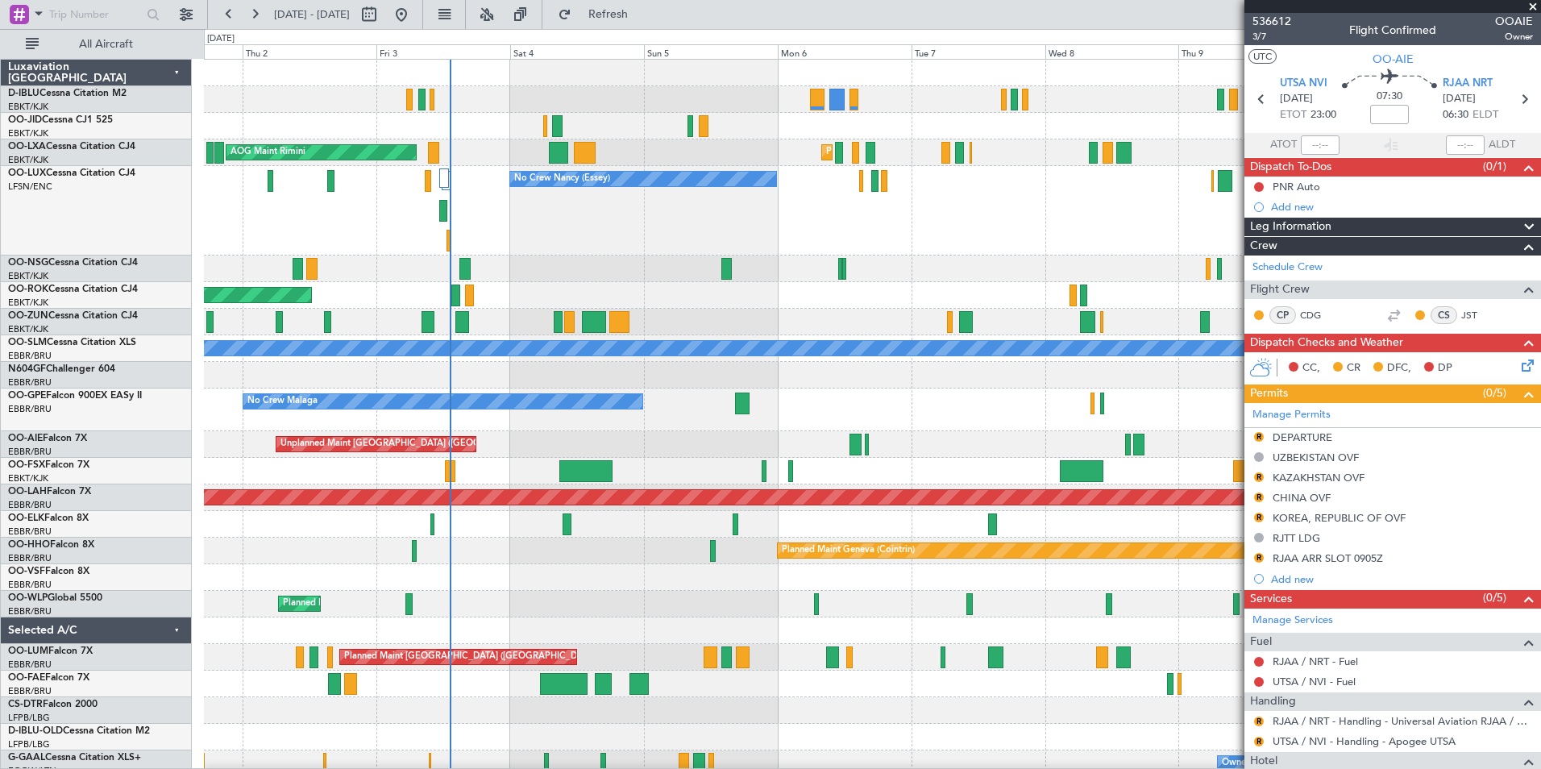
click at [264, 337] on div "Planned Maint Kortrijk-[GEOGRAPHIC_DATA] Planned Maint [GEOGRAPHIC_DATA]-[GEOGR…" at bounding box center [872, 605] width 1336 height 1090
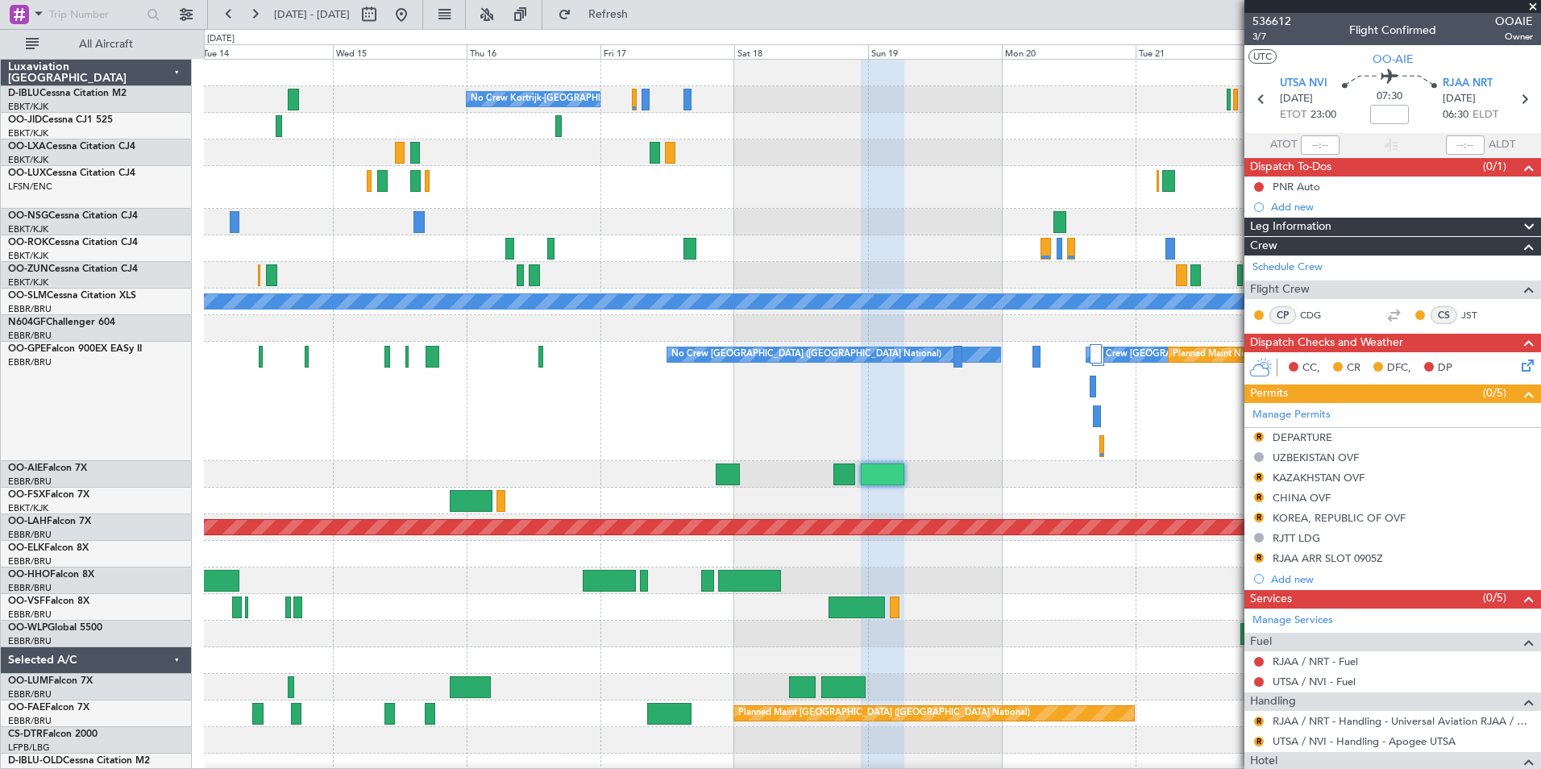
click at [882, 447] on div "No Crew [GEOGRAPHIC_DATA] ([GEOGRAPHIC_DATA] National) No Crew [GEOGRAPHIC_DATA…" at bounding box center [872, 401] width 1336 height 119
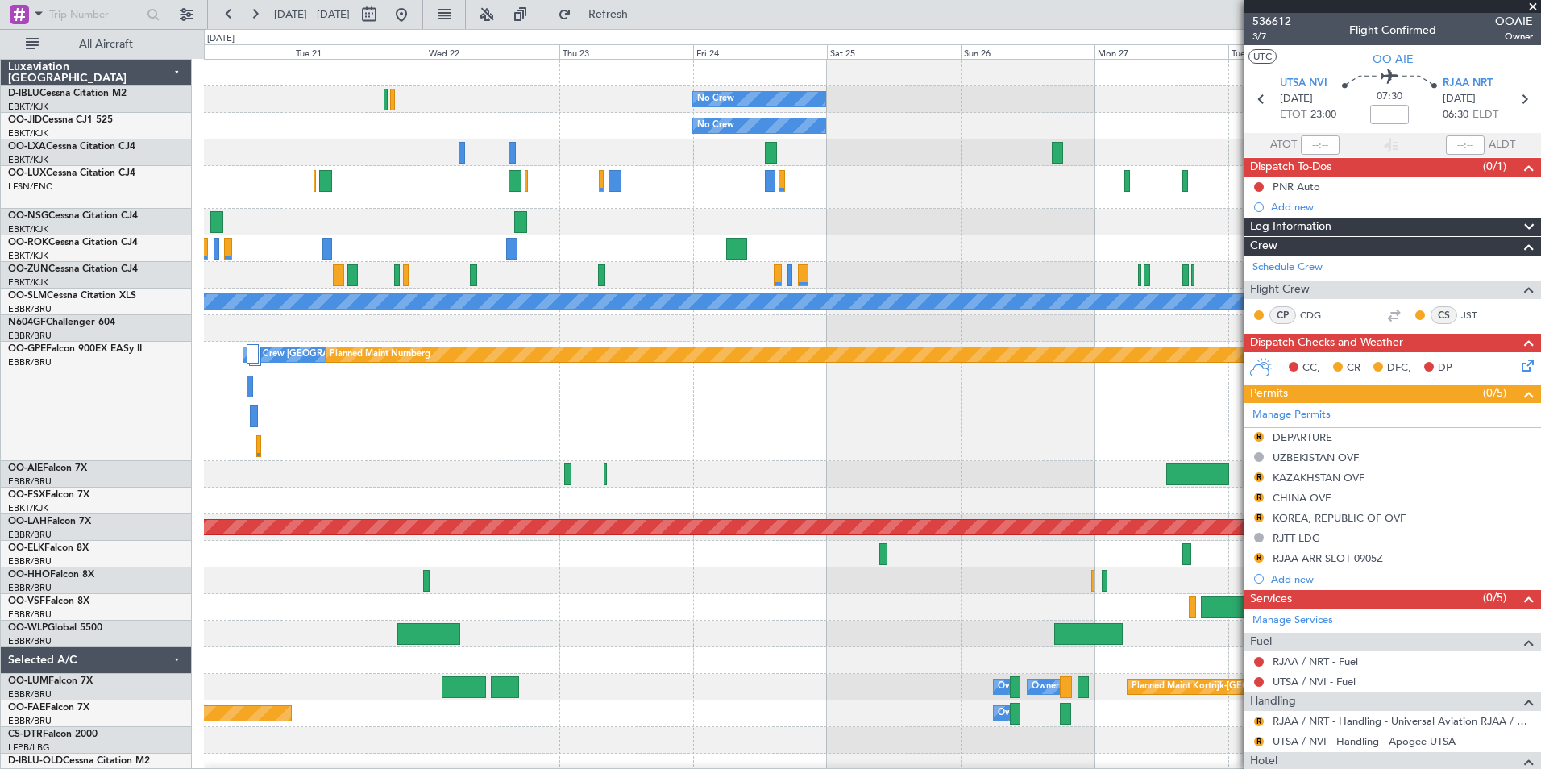
click at [235, 490] on div "No Crew No Crew Planned Maint [GEOGRAPHIC_DATA] ([GEOGRAPHIC_DATA]) A/C Unavail…" at bounding box center [872, 659] width 1336 height 1199
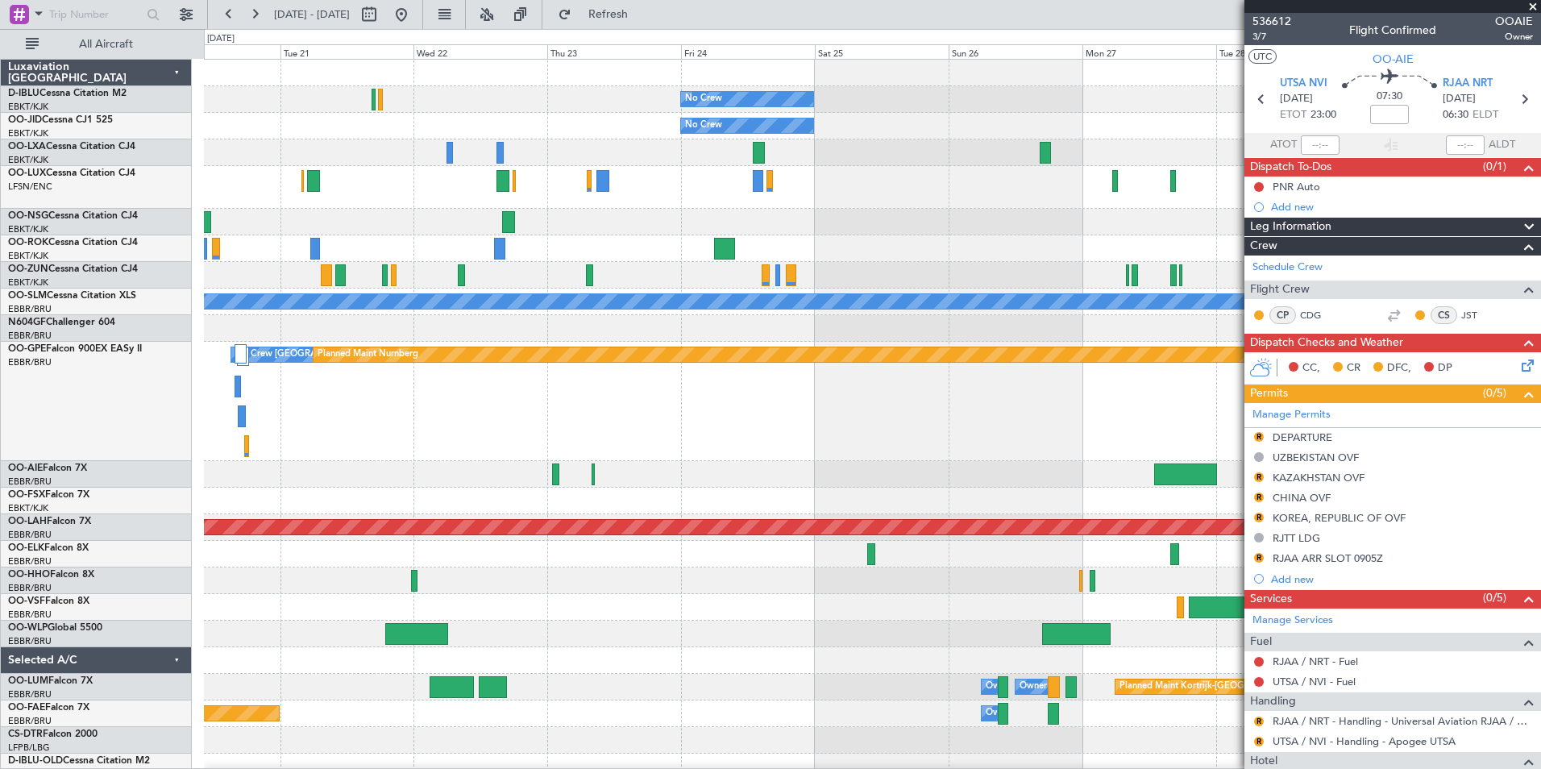
click at [833, 473] on div at bounding box center [872, 474] width 1336 height 27
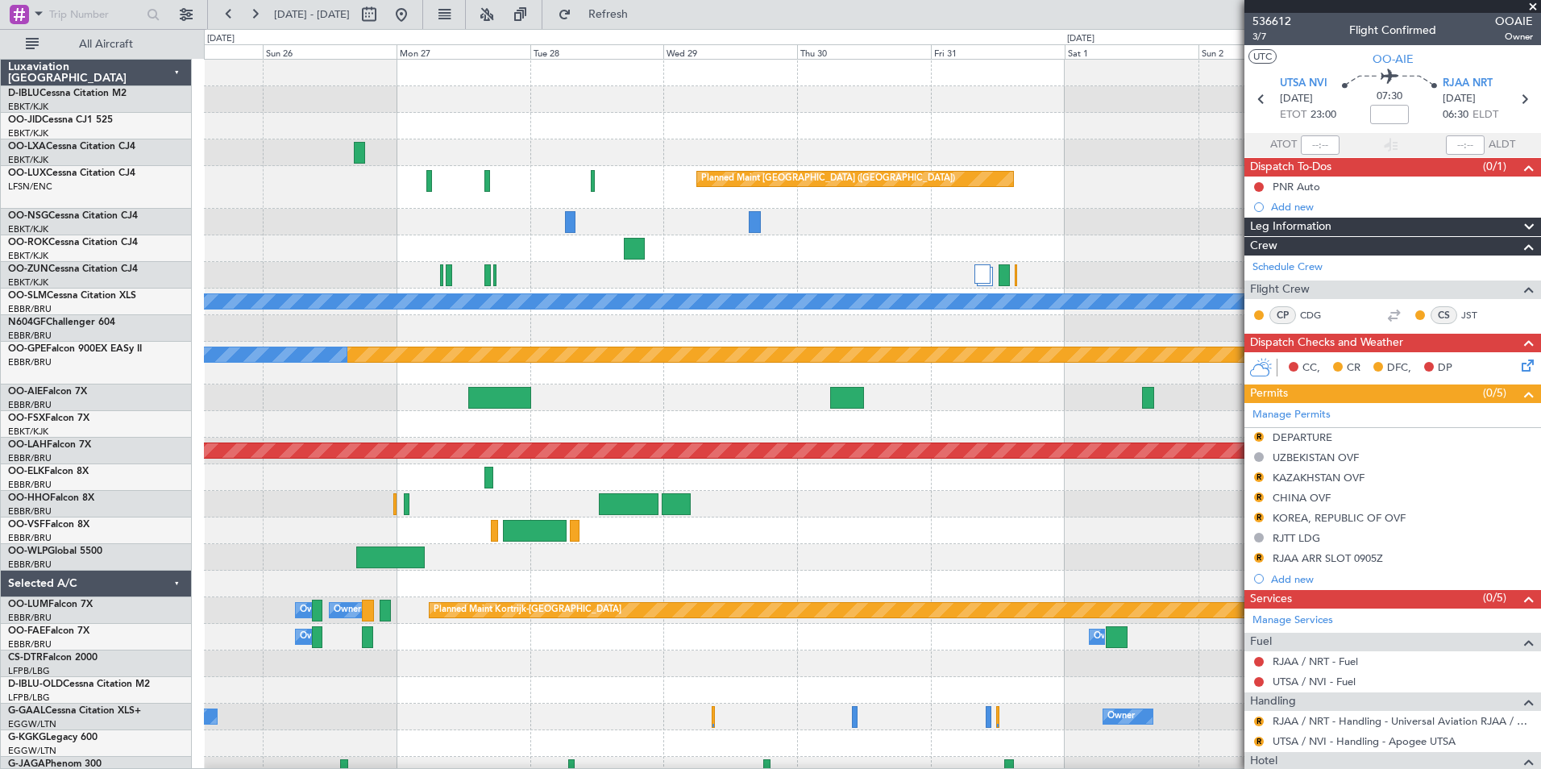
click at [360, 529] on div at bounding box center [872, 530] width 1336 height 27
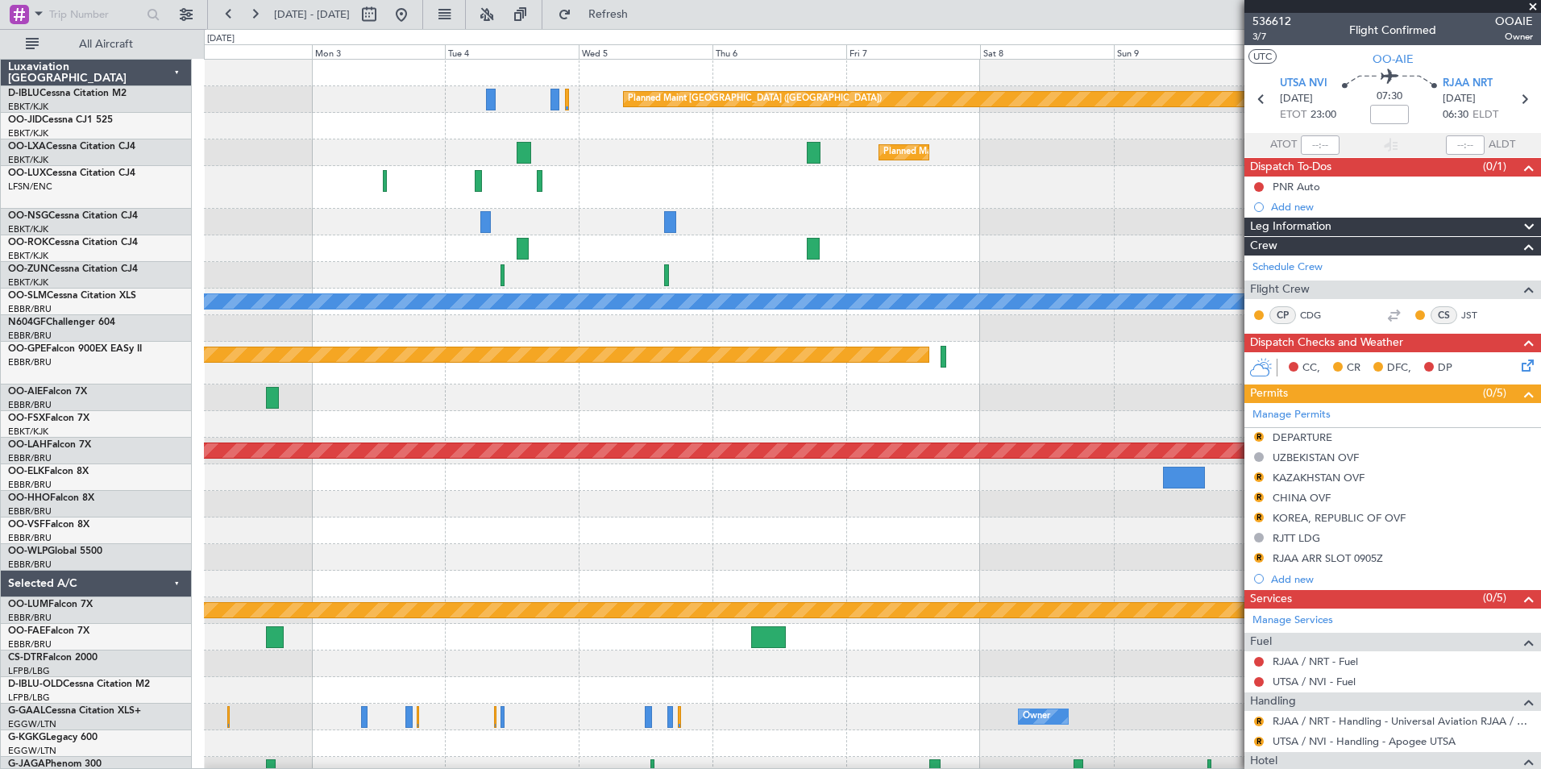
click at [138, 541] on div "Planned Maint [GEOGRAPHIC_DATA] ([GEOGRAPHIC_DATA]) Planned Maint [GEOGRAPHIC_D…" at bounding box center [770, 399] width 1541 height 740
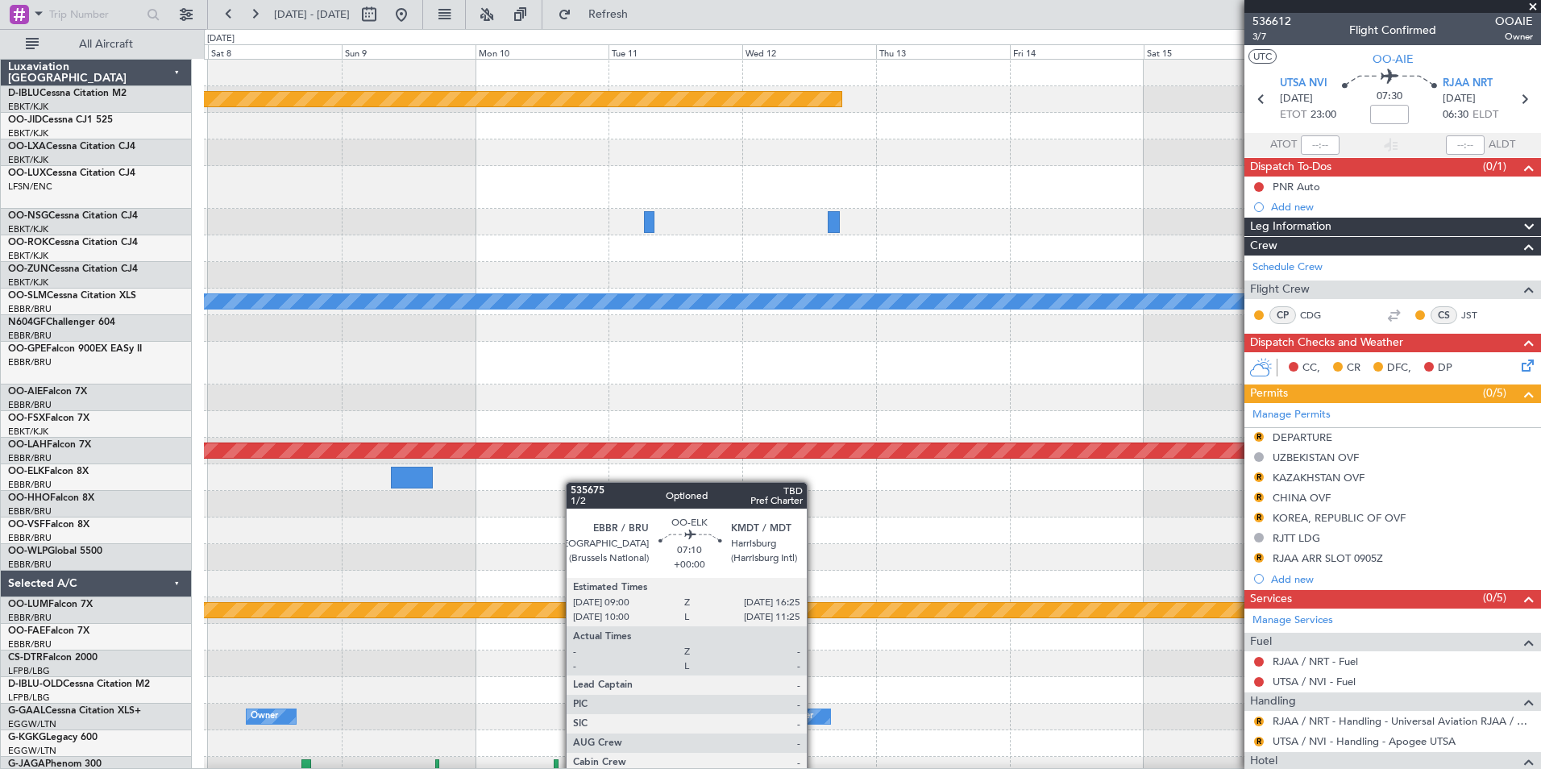
click at [453, 488] on div "Planned Maint [GEOGRAPHIC_DATA] ([GEOGRAPHIC_DATA]) Planned Maint [GEOGRAPHIC_D…" at bounding box center [872, 608] width 1336 height 1096
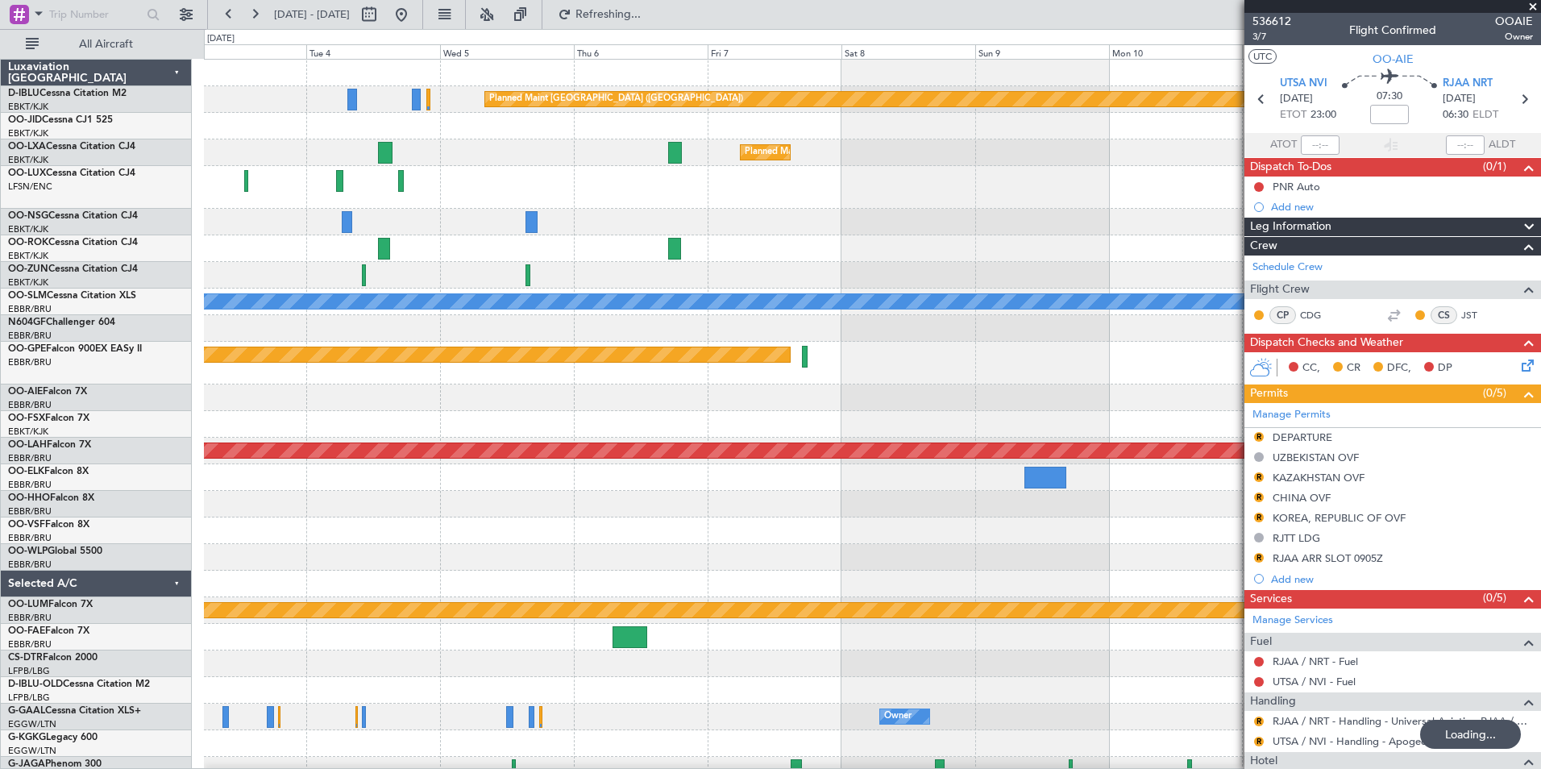
click at [1147, 496] on div at bounding box center [872, 504] width 1336 height 27
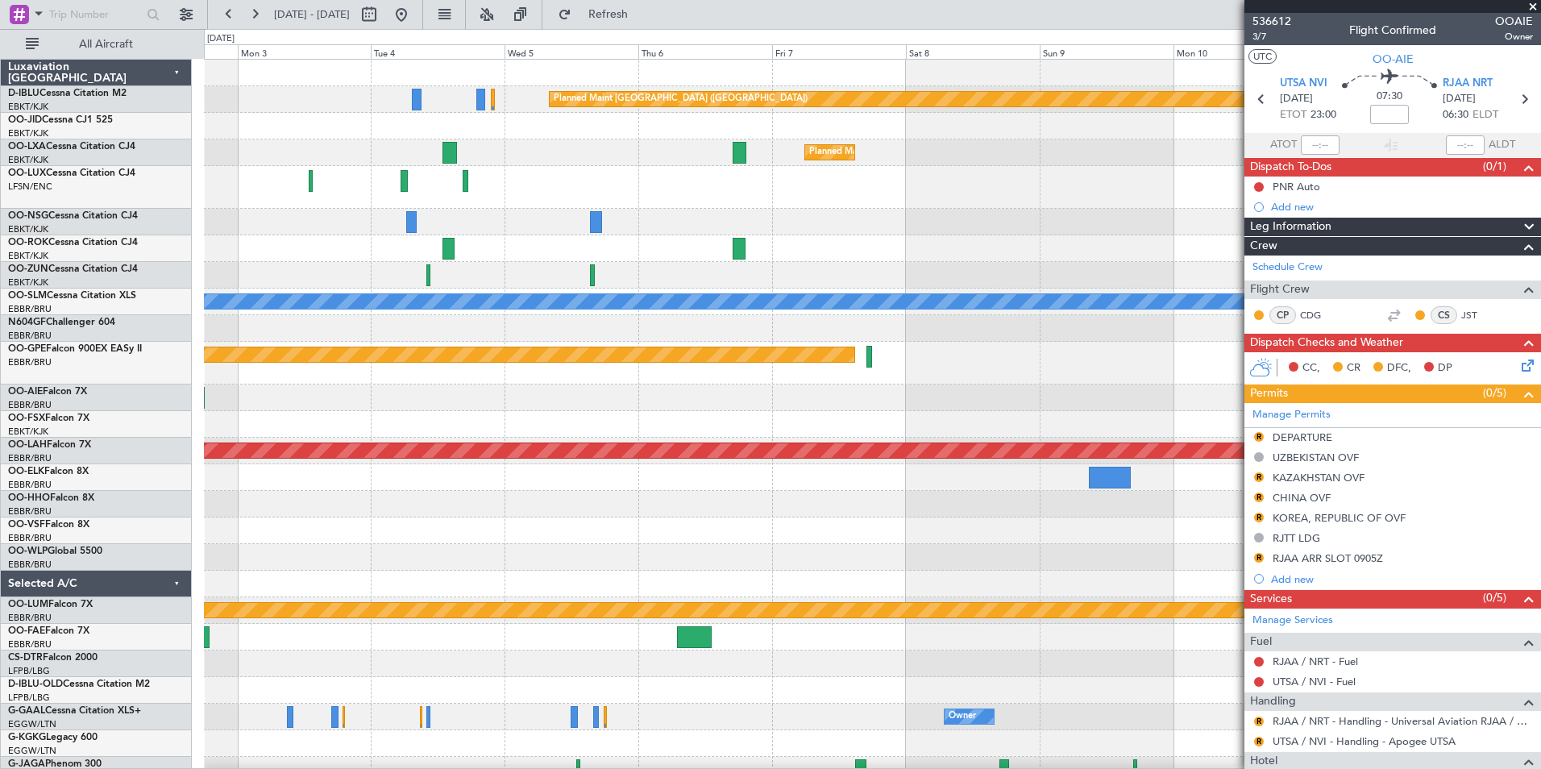
click at [1377, 484] on fb-app "[DATE] - [DATE] Refresh Quick Links All Aircraft Planned Maint [GEOGRAPHIC_DATA…" at bounding box center [770, 390] width 1541 height 757
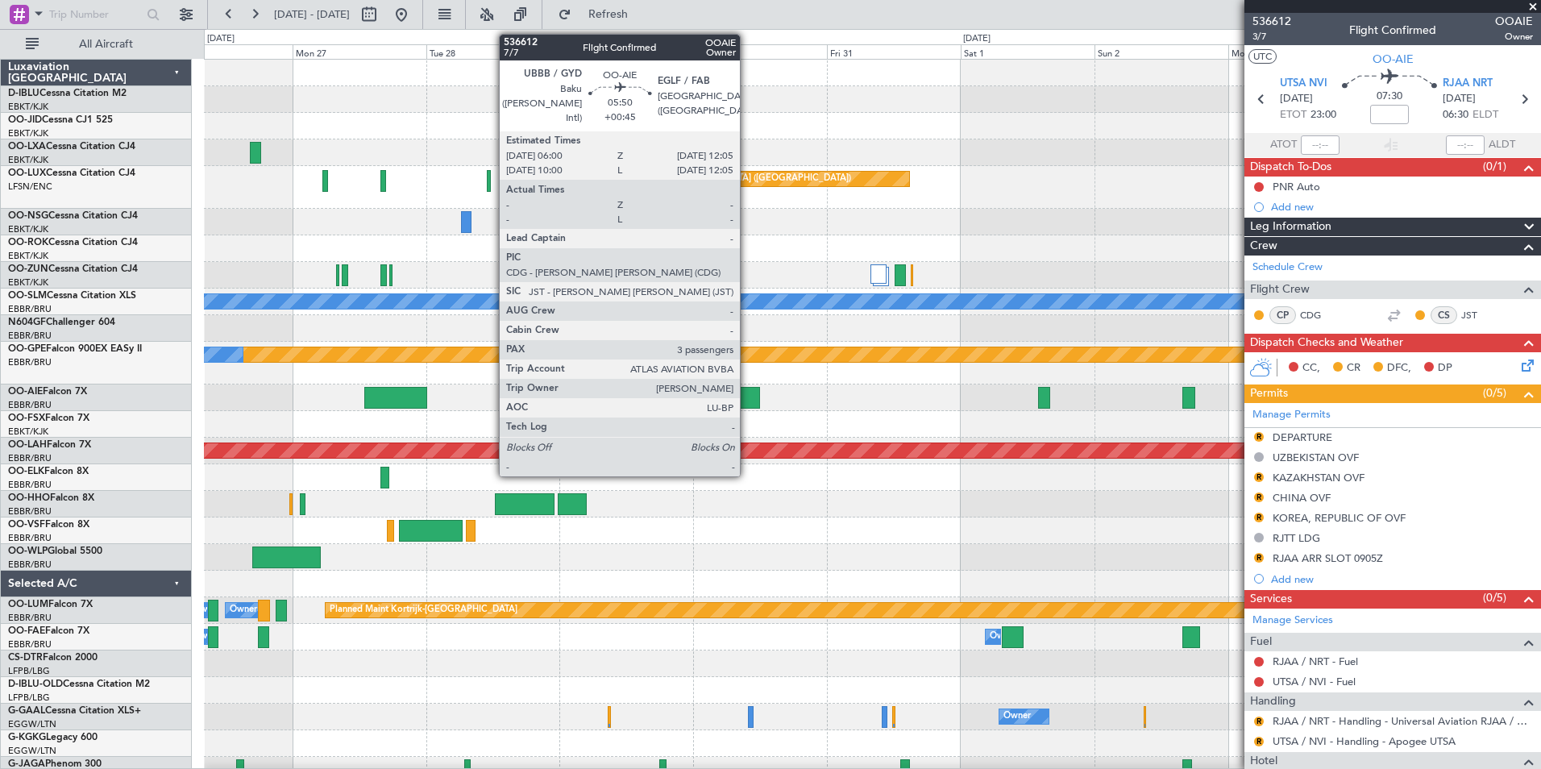
click at [747, 402] on div at bounding box center [743, 398] width 35 height 22
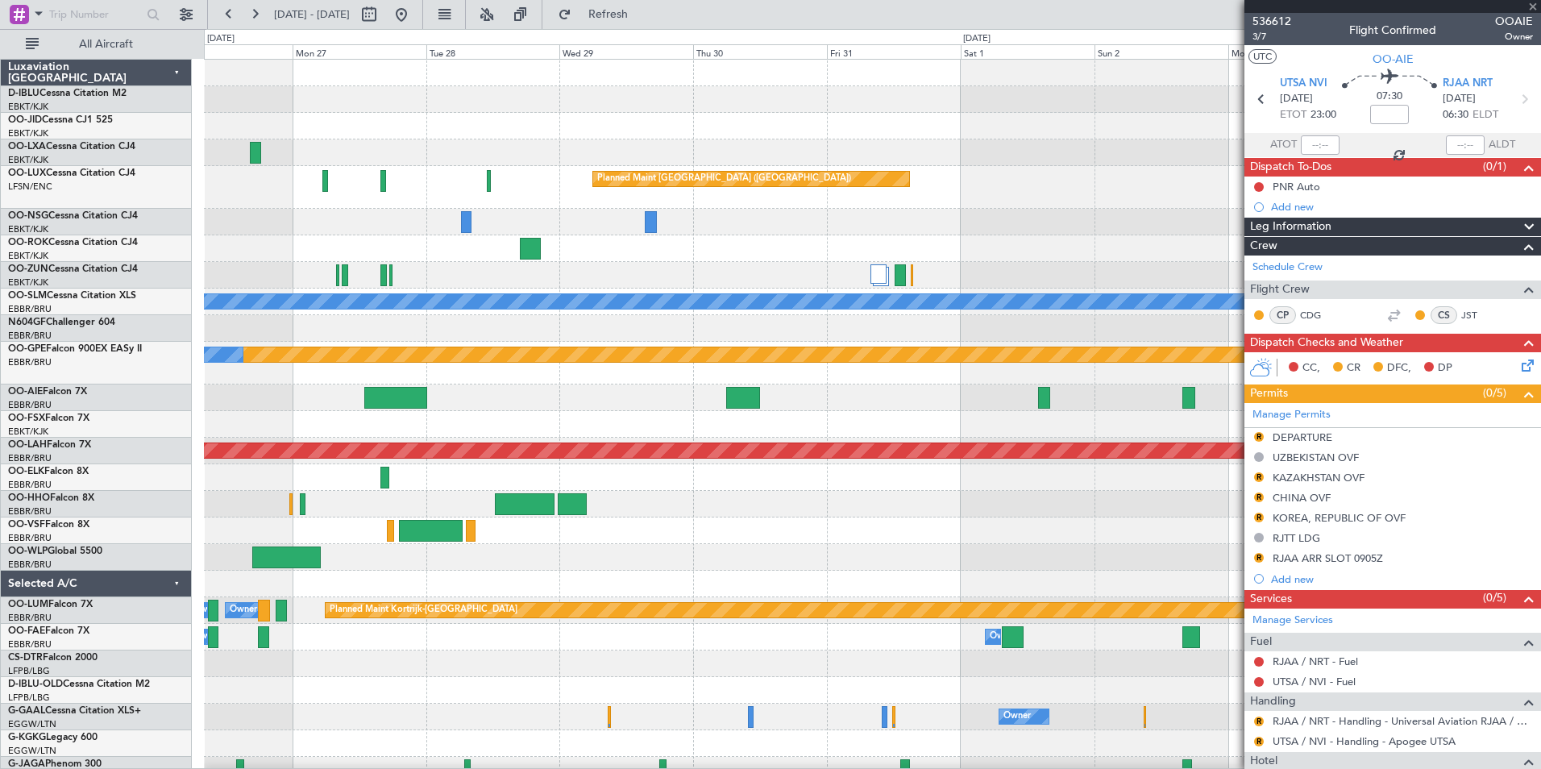
type input "+00:45"
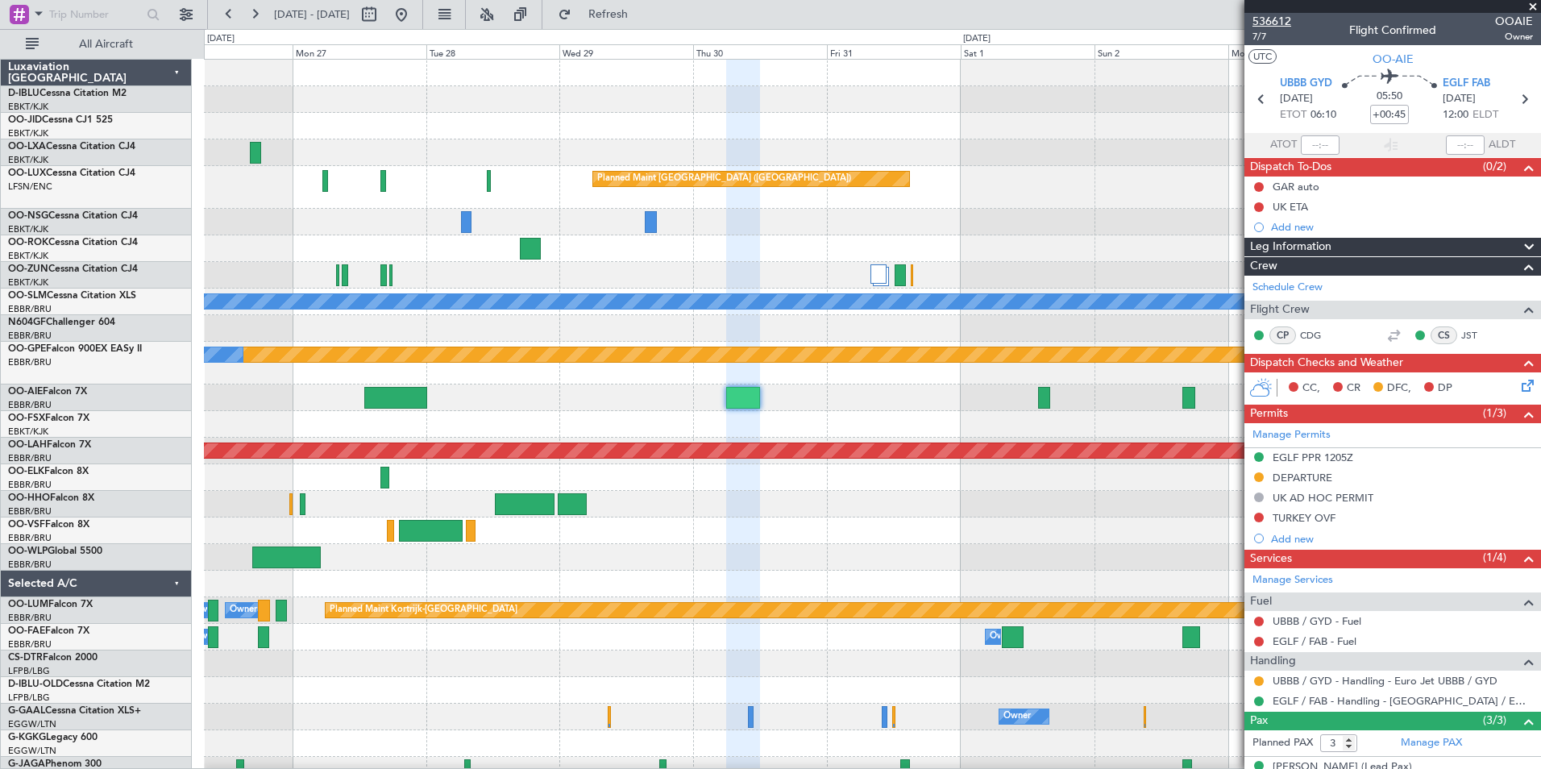
click at [1287, 21] on span "536612" at bounding box center [1272, 21] width 39 height 17
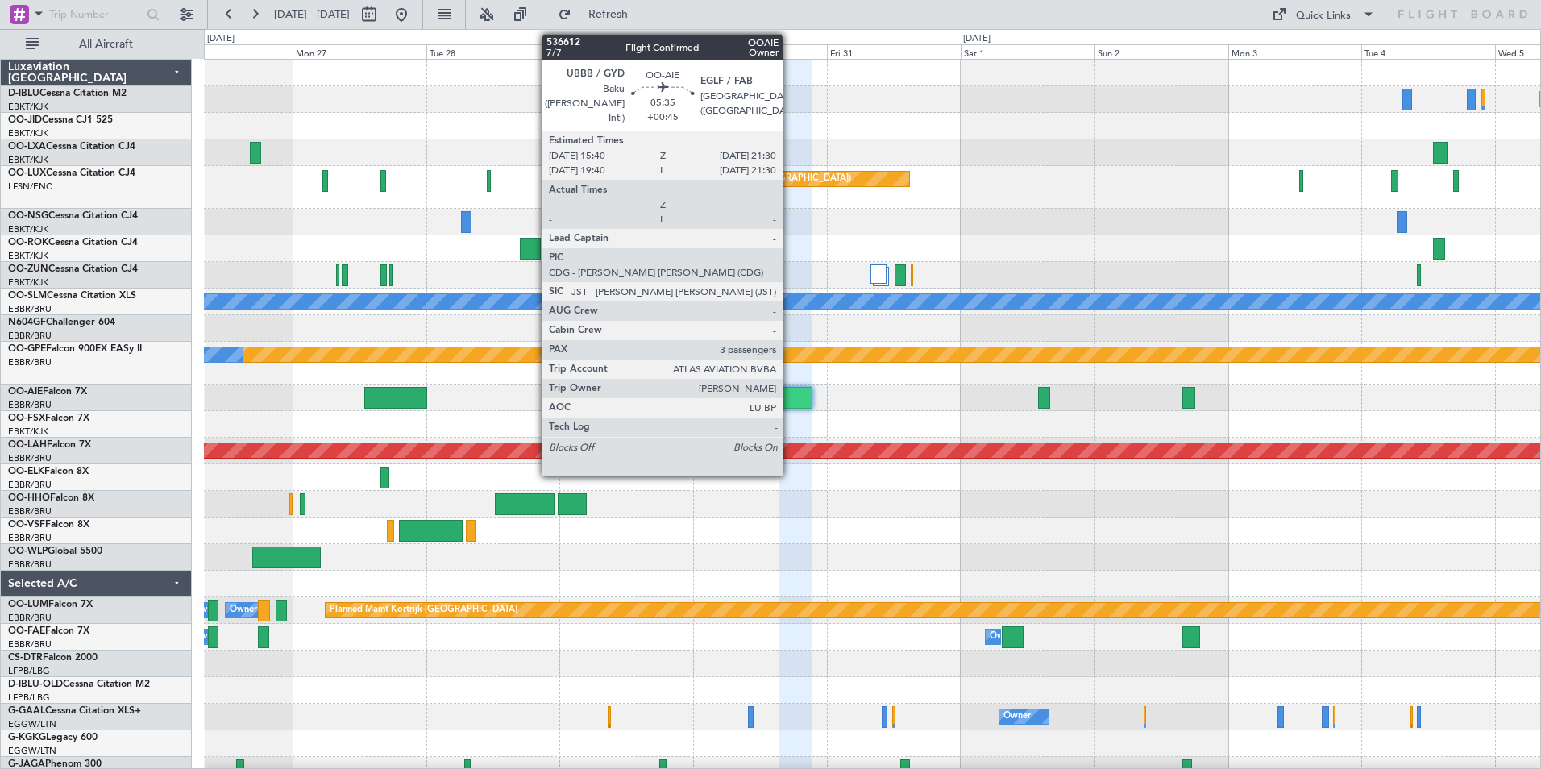
click at [790, 401] on div at bounding box center [795, 398] width 33 height 22
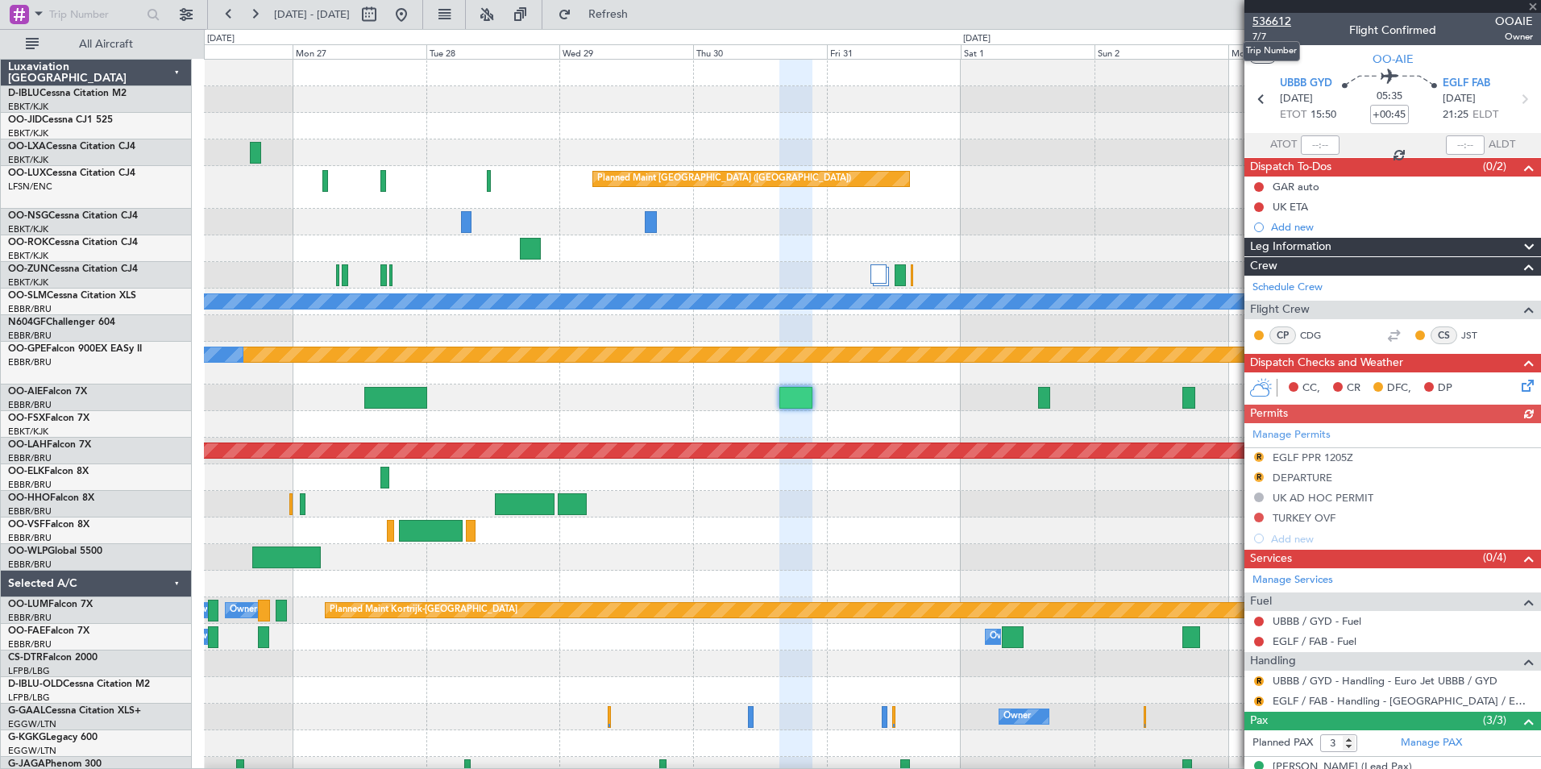
click at [1268, 23] on span "536612" at bounding box center [1272, 21] width 39 height 17
click at [1454, 82] on span "EGLF FAB" at bounding box center [1467, 84] width 48 height 16
click at [414, 19] on button at bounding box center [401, 15] width 26 height 26
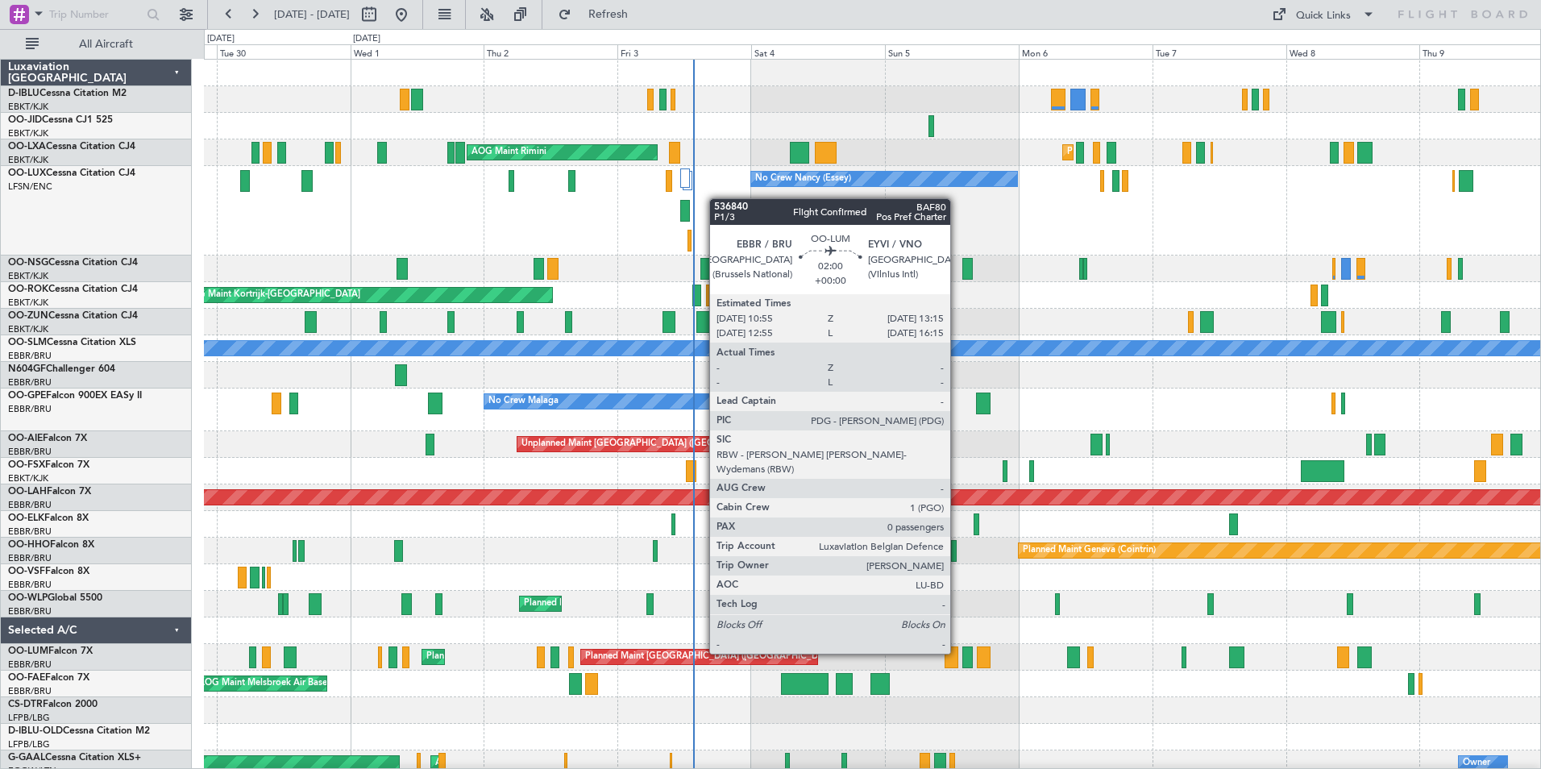
click at [958, 654] on div at bounding box center [952, 657] width 14 height 22
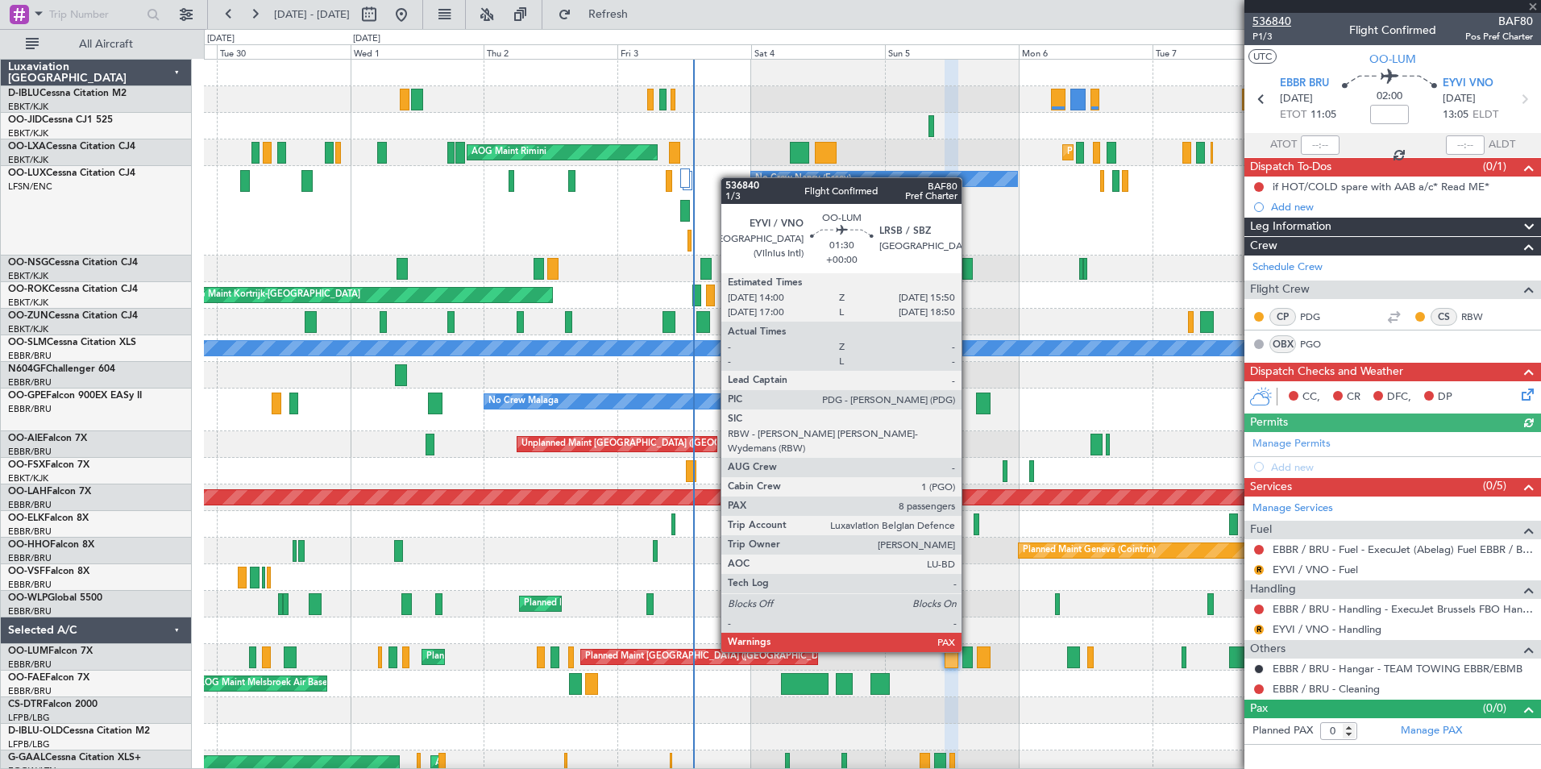
click at [1273, 20] on span "536840" at bounding box center [1272, 21] width 39 height 17
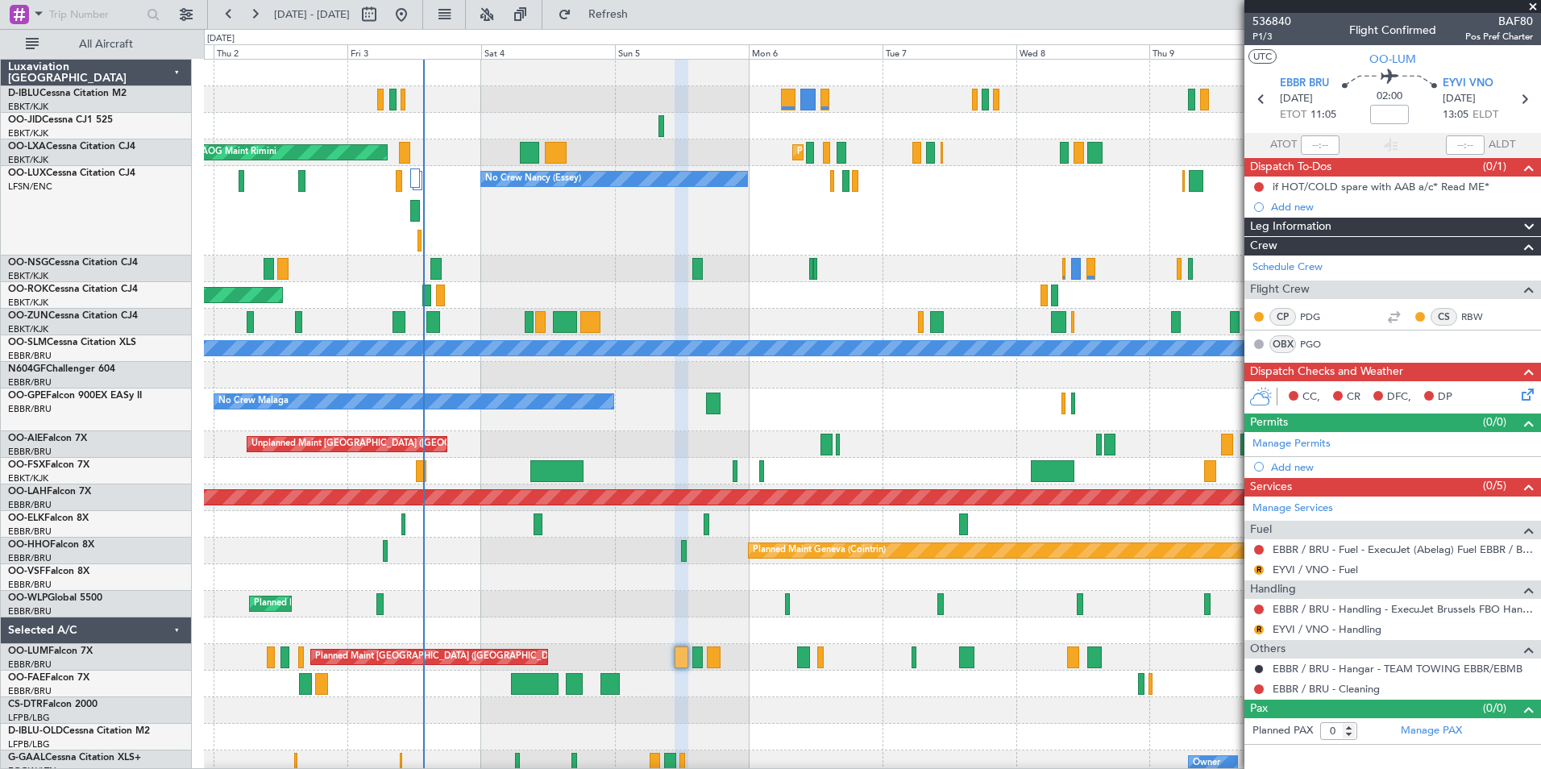
click at [640, 582] on div "Planned Maint Kortrijk-Wevelgem Planned Maint Kortrijk-Wevelgem AOG Maint Rimin…" at bounding box center [872, 605] width 1336 height 1090
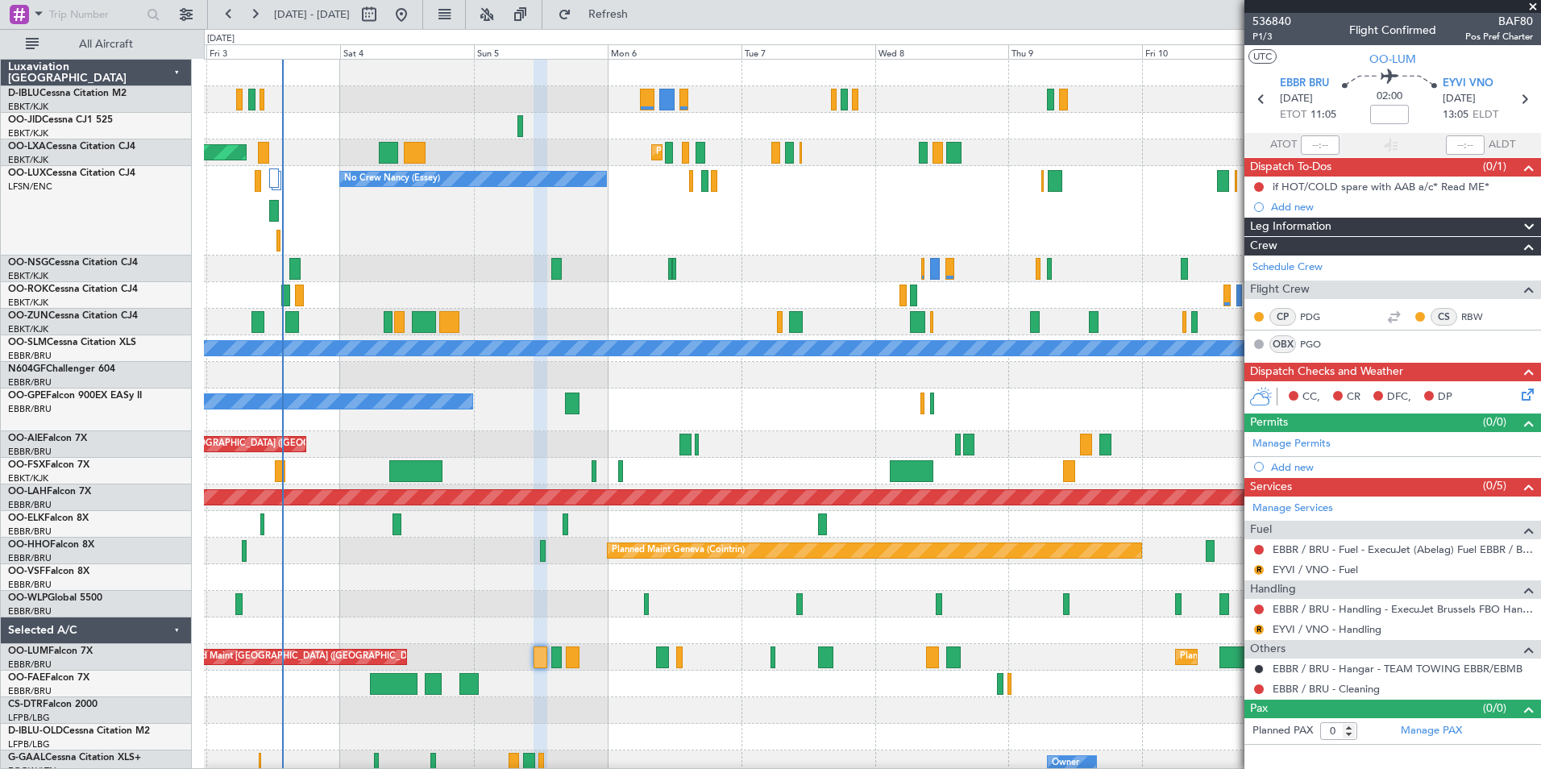
click at [756, 439] on div "Planned Maint Kortrijk-Wevelgem AOG Maint Rimini No Crew Nancy (Essey) AOG Main…" at bounding box center [872, 605] width 1336 height 1090
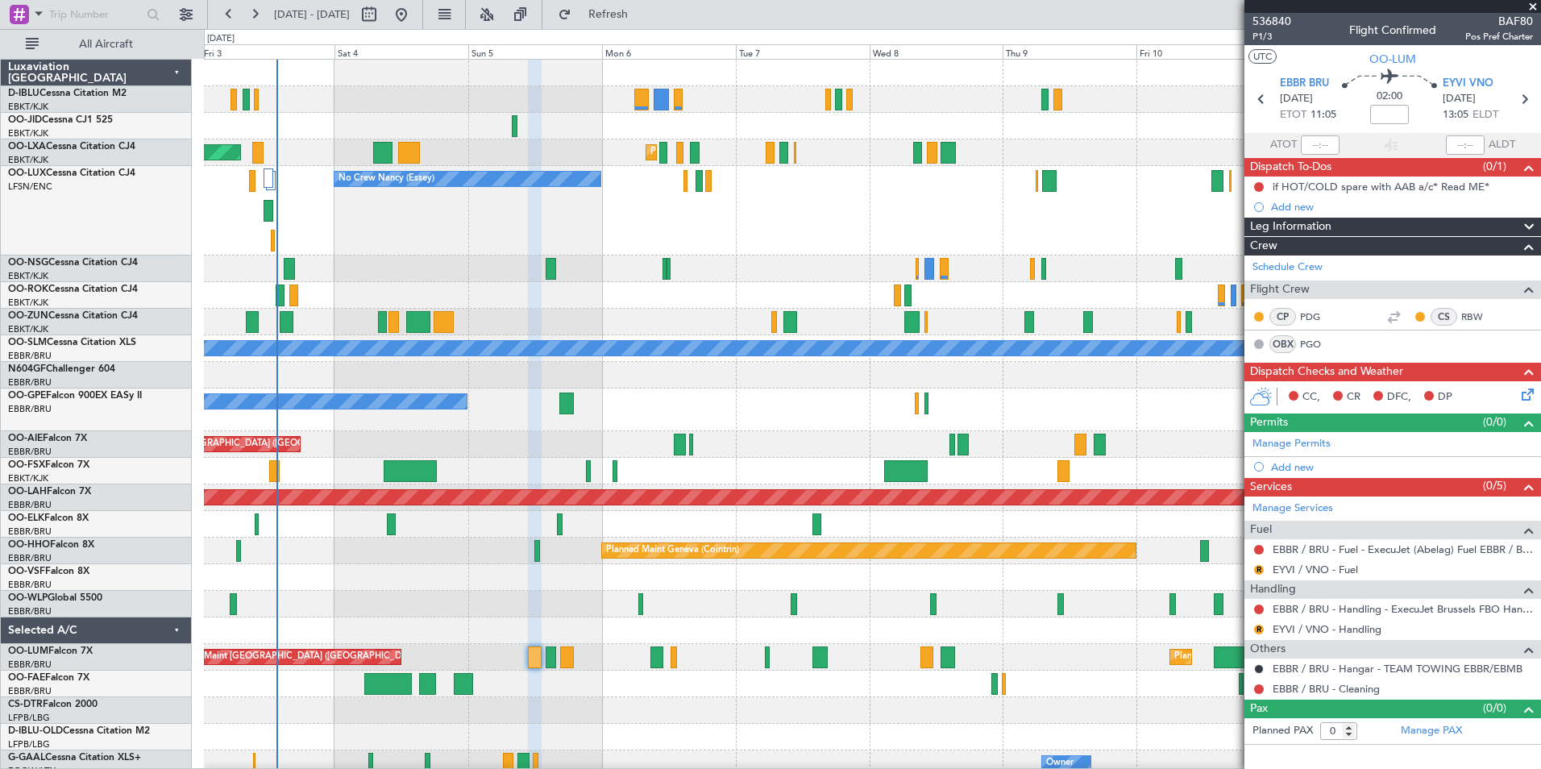
click at [786, 447] on div "Unplanned Maint [GEOGRAPHIC_DATA] ([GEOGRAPHIC_DATA])" at bounding box center [872, 444] width 1336 height 27
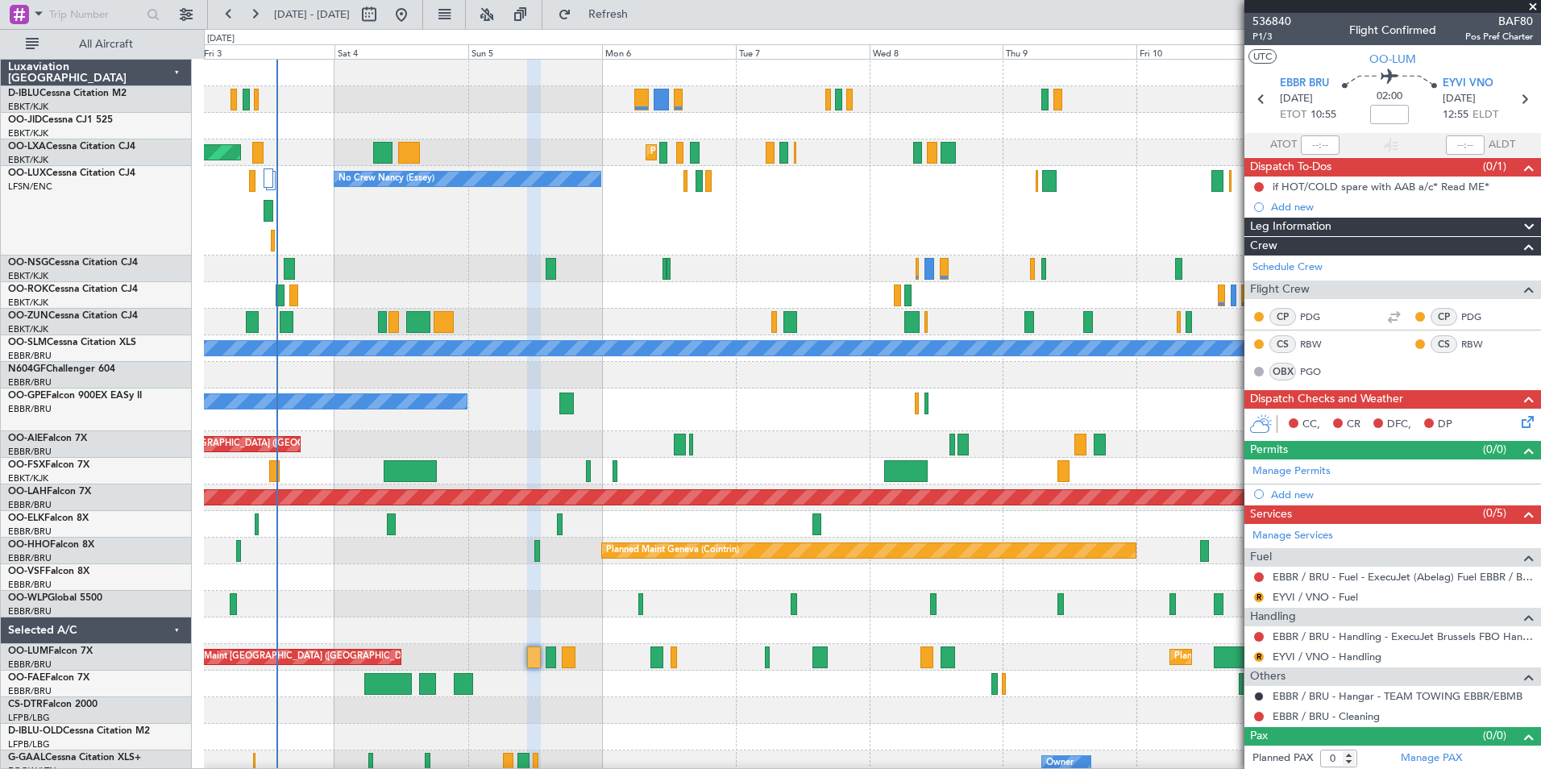
click at [535, 472] on div "Planned Maint Kortrijk-Wevelgem AOG Maint Rimini No Crew Nancy (Essey) AOG Main…" at bounding box center [872, 605] width 1336 height 1090
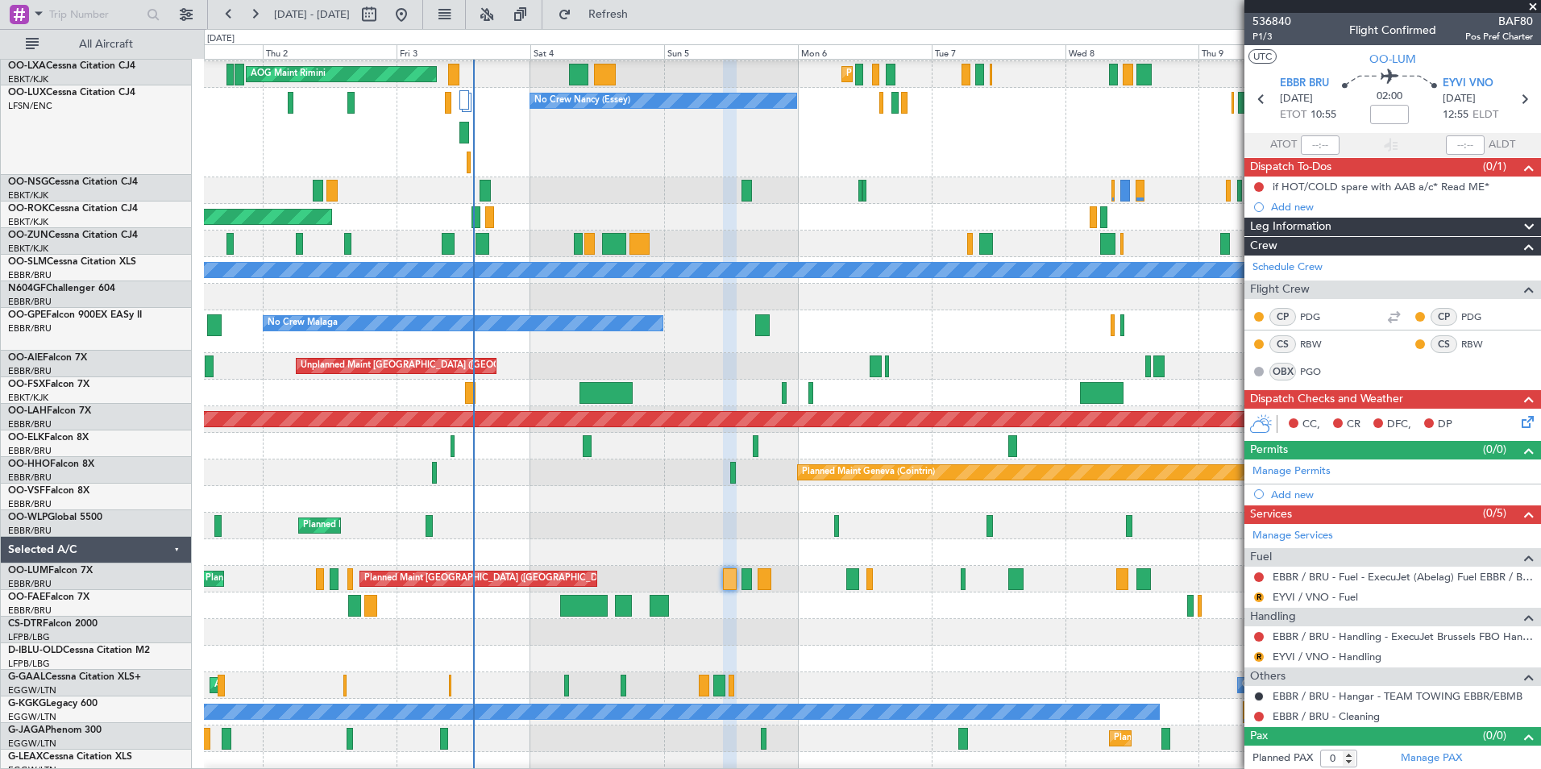
scroll to position [78, 0]
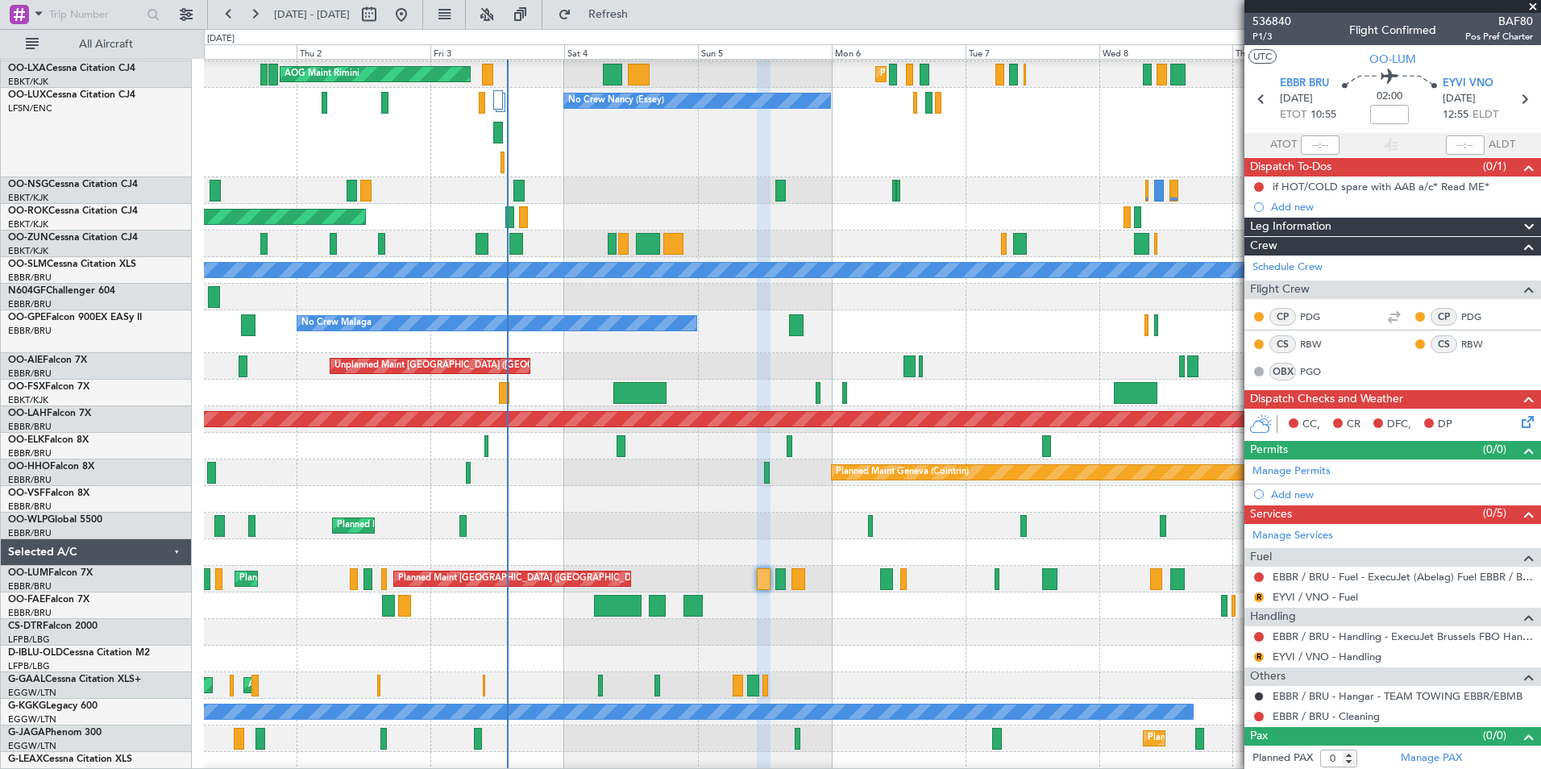
click at [749, 611] on div "AOG Maint Melsbroek Air Base Owner Melsbroek Air Base Owner Melsbroek Air Base …" at bounding box center [872, 605] width 1336 height 27
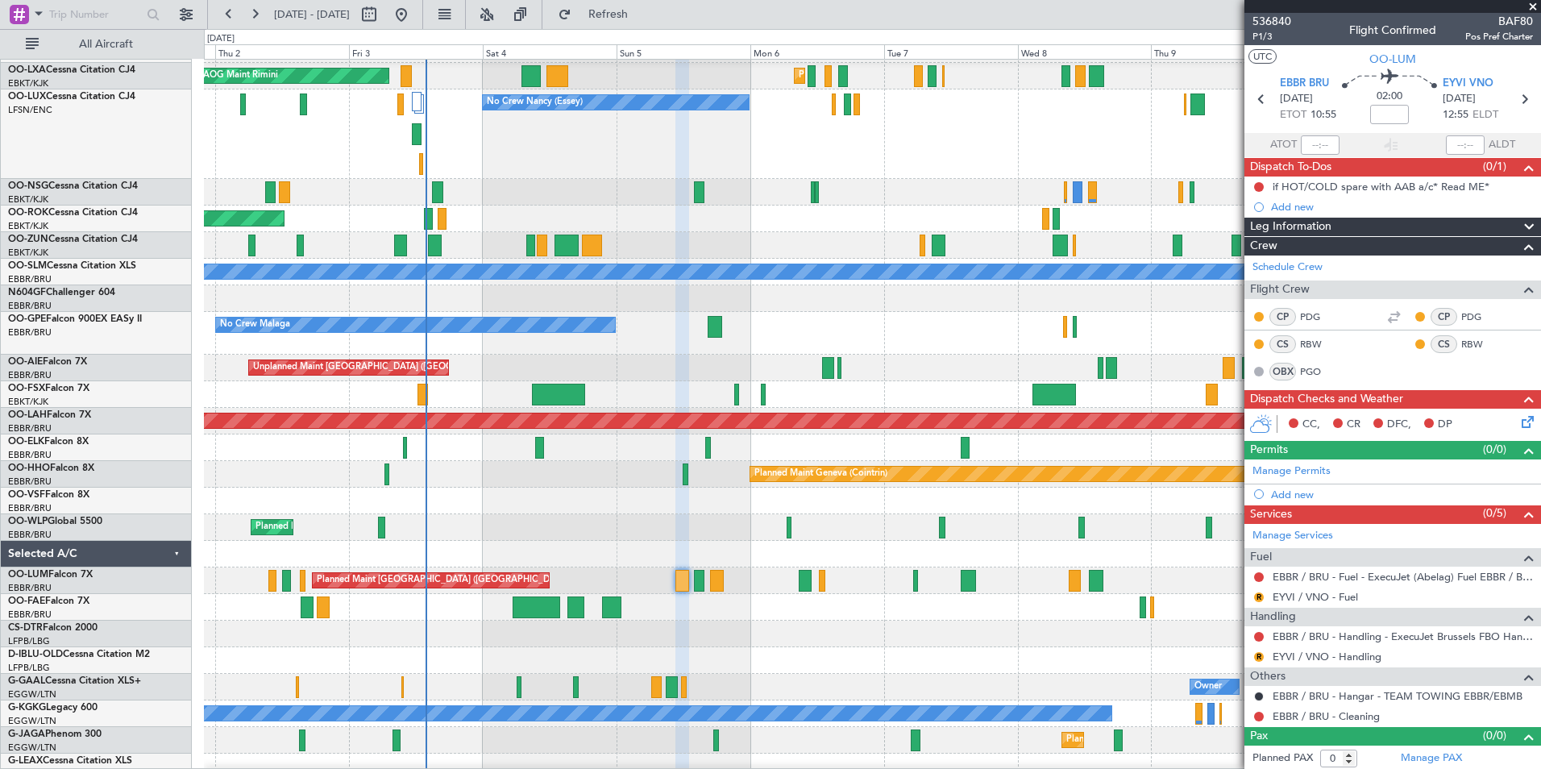
click at [717, 620] on div "AOG Maint Melsbroek Air Base Owner Melsbroek Air Base Planned Maint Melsbroek A…" at bounding box center [872, 607] width 1336 height 27
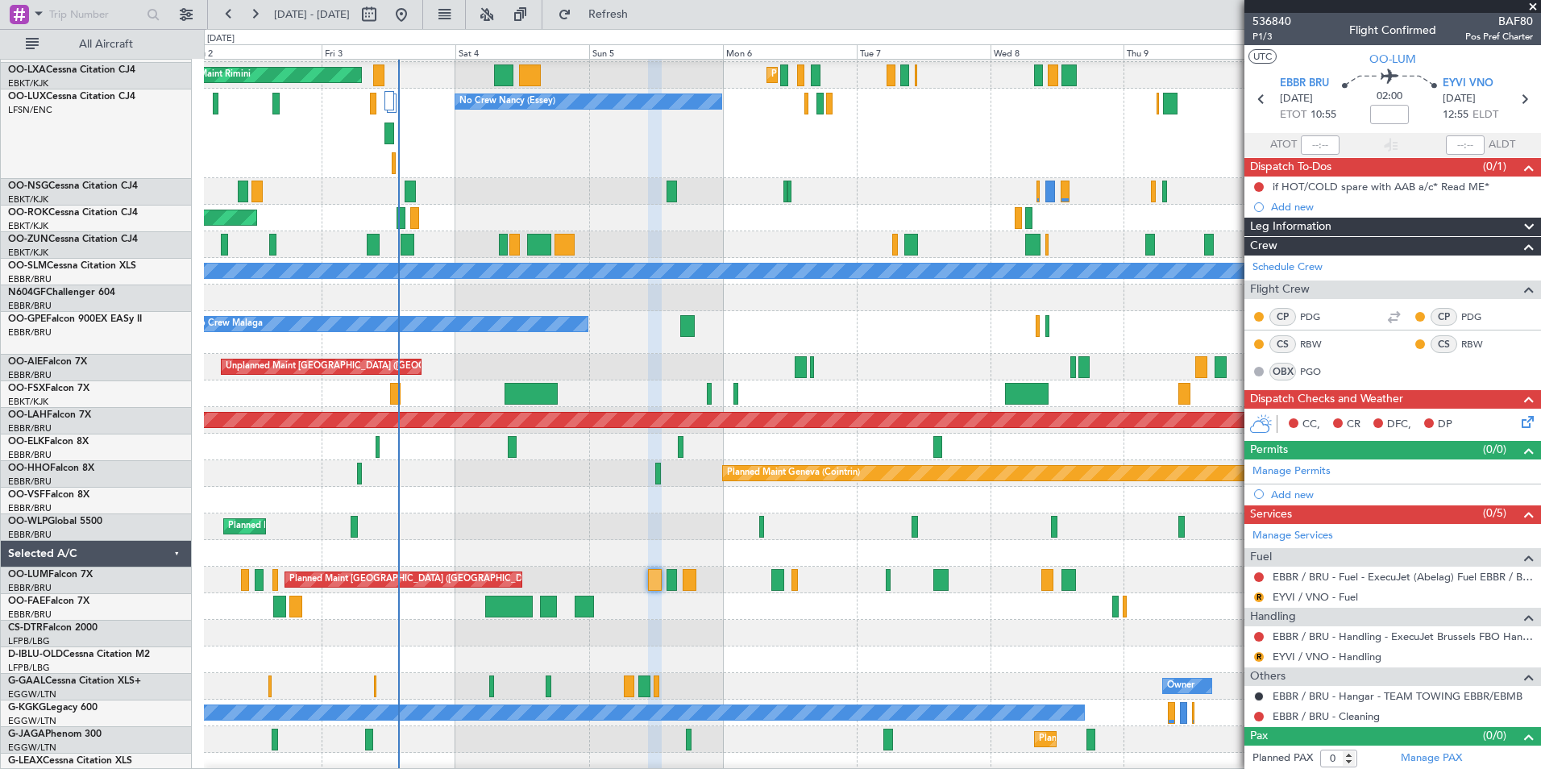
scroll to position [77, 0]
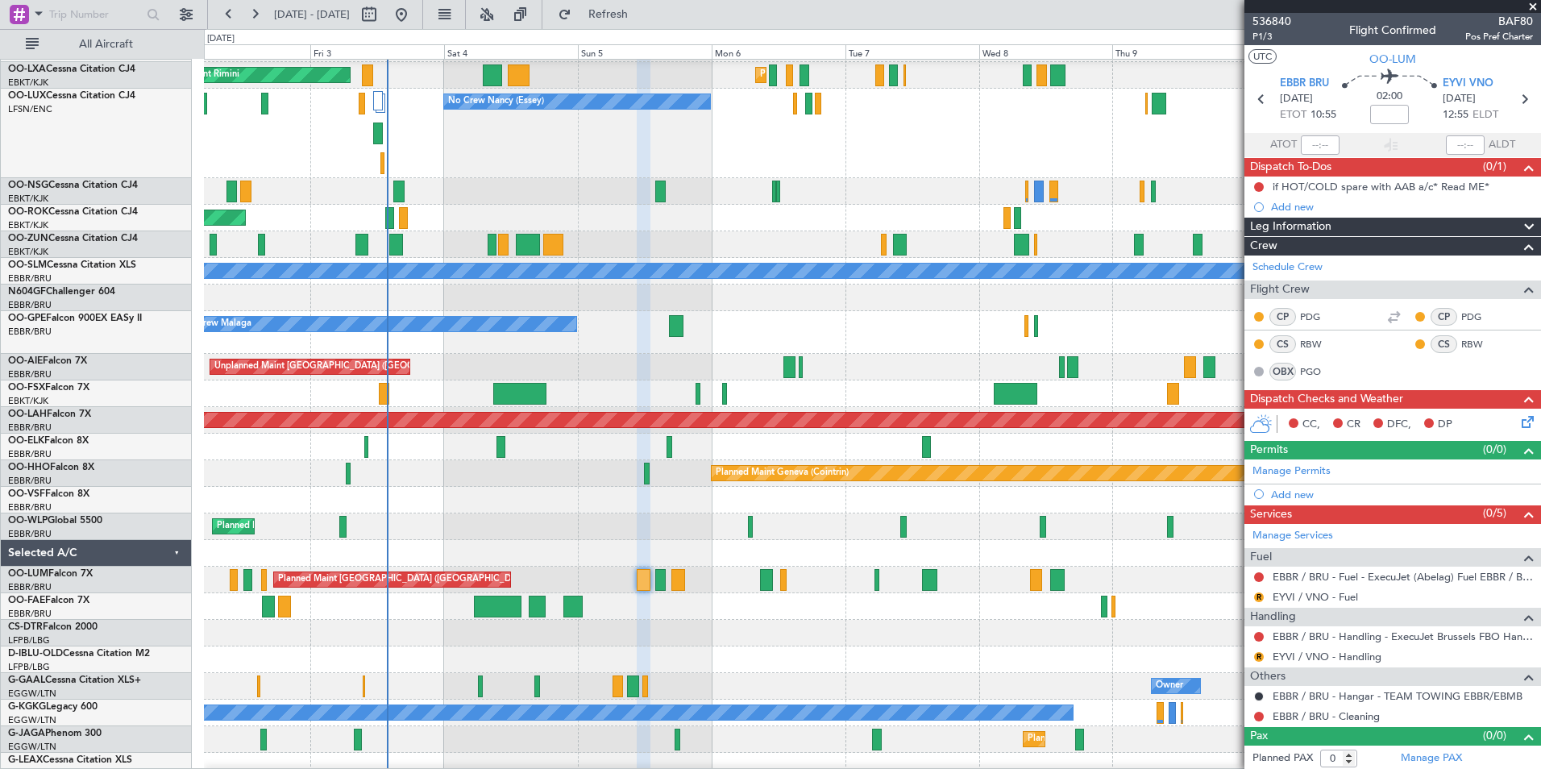
click at [669, 623] on div at bounding box center [872, 633] width 1336 height 27
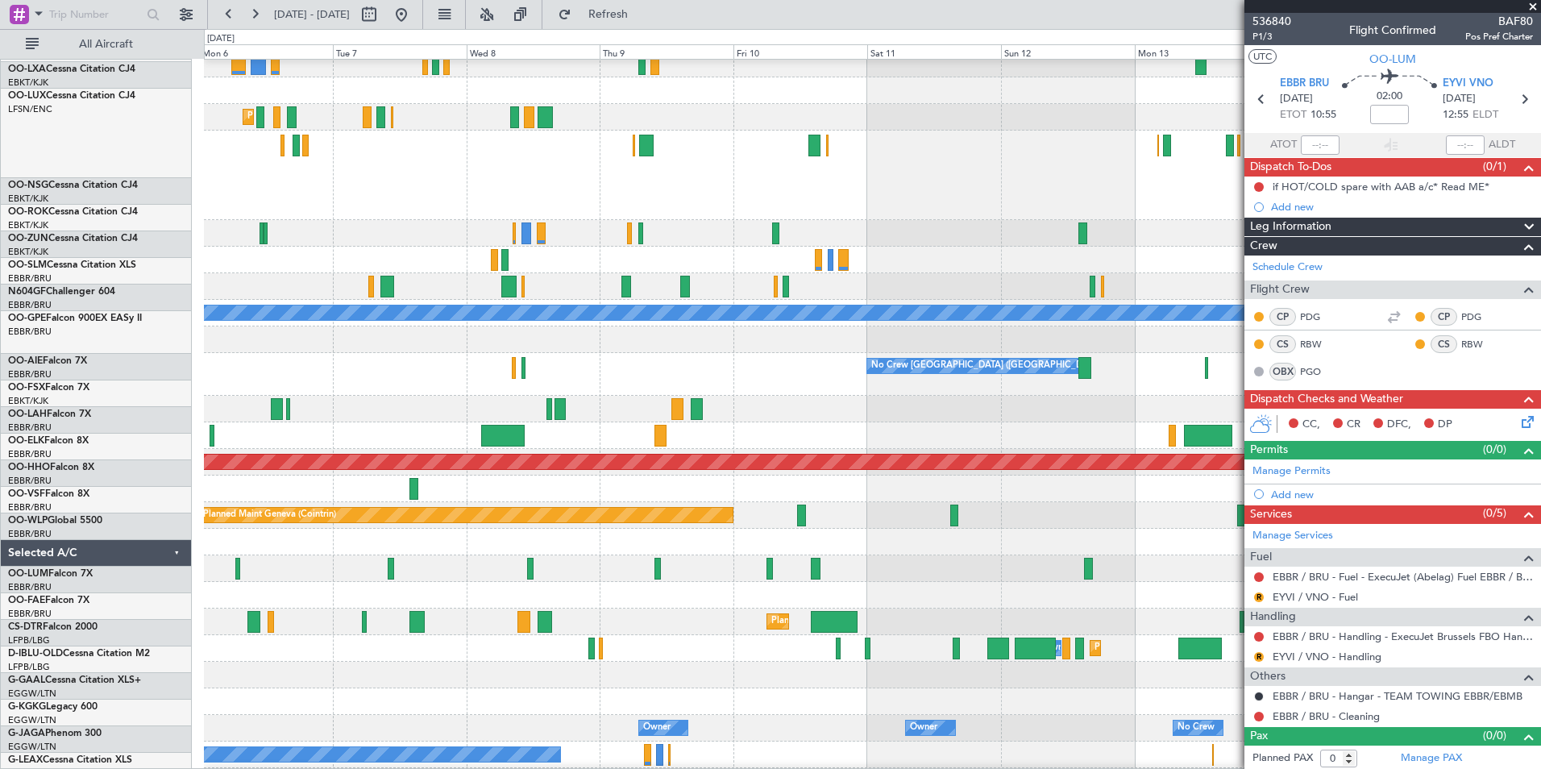
click at [418, 425] on div at bounding box center [872, 435] width 1336 height 27
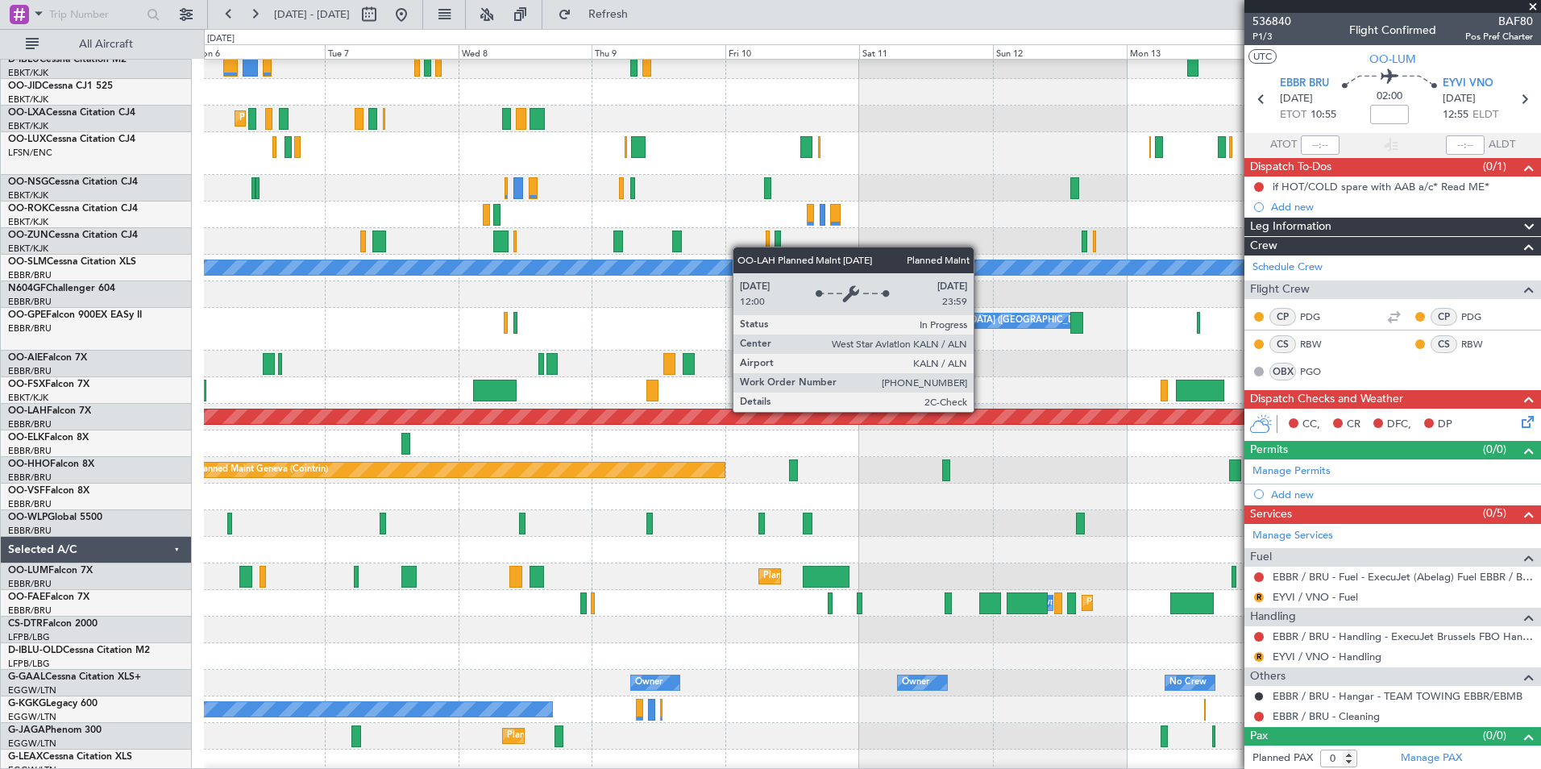
click at [560, 481] on div "No Crew Kortrijk-Wevelgem Planned Maint Kortrijk-Wevelgem No Crew Nancy (Essey)…" at bounding box center [872, 547] width 1336 height 1043
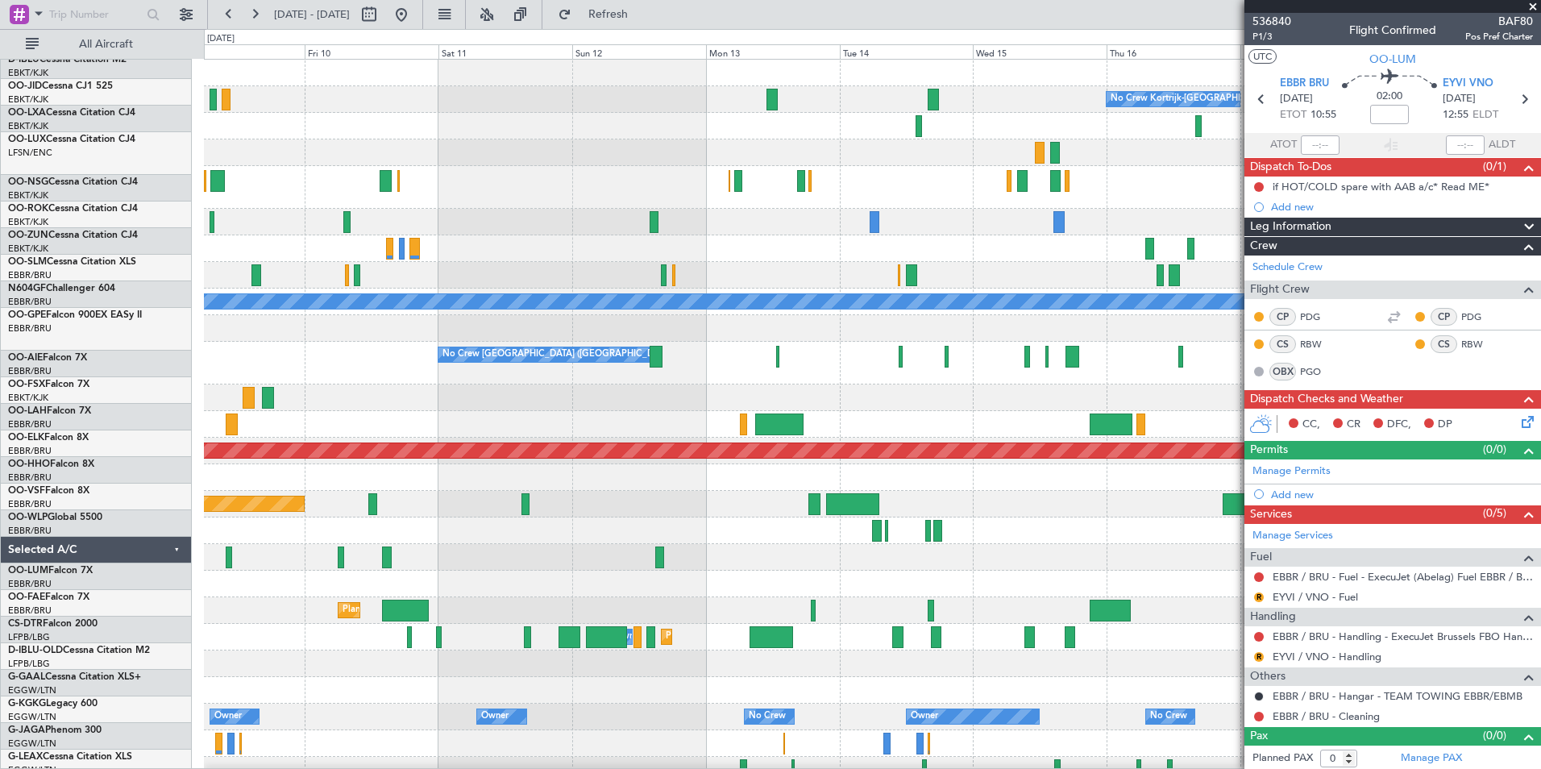
scroll to position [0, 0]
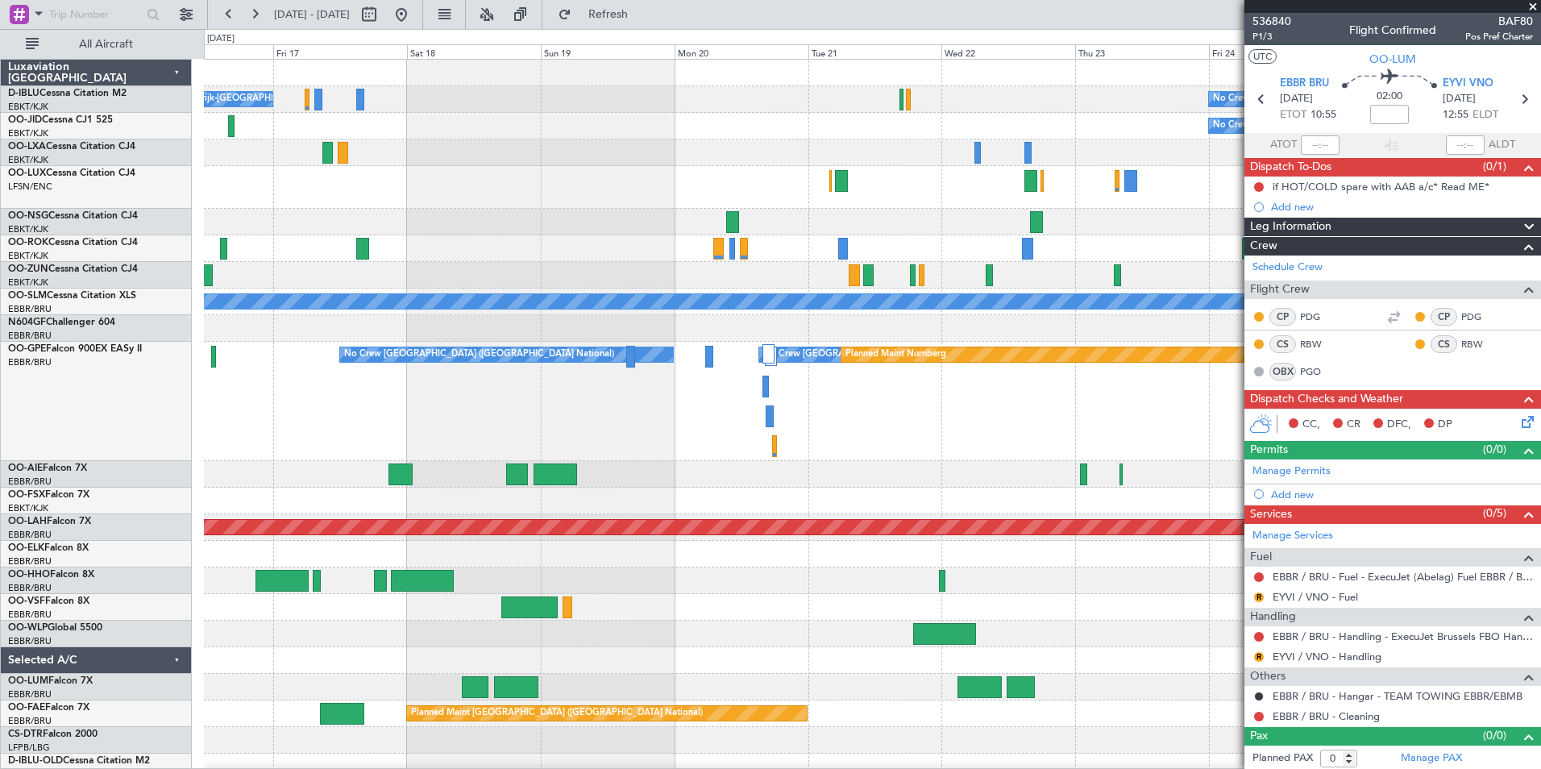
click at [553, 451] on div "No Crew Brussels (Brussels National) No Crew Brussels (Brussels National) Plann…" at bounding box center [872, 401] width 1336 height 119
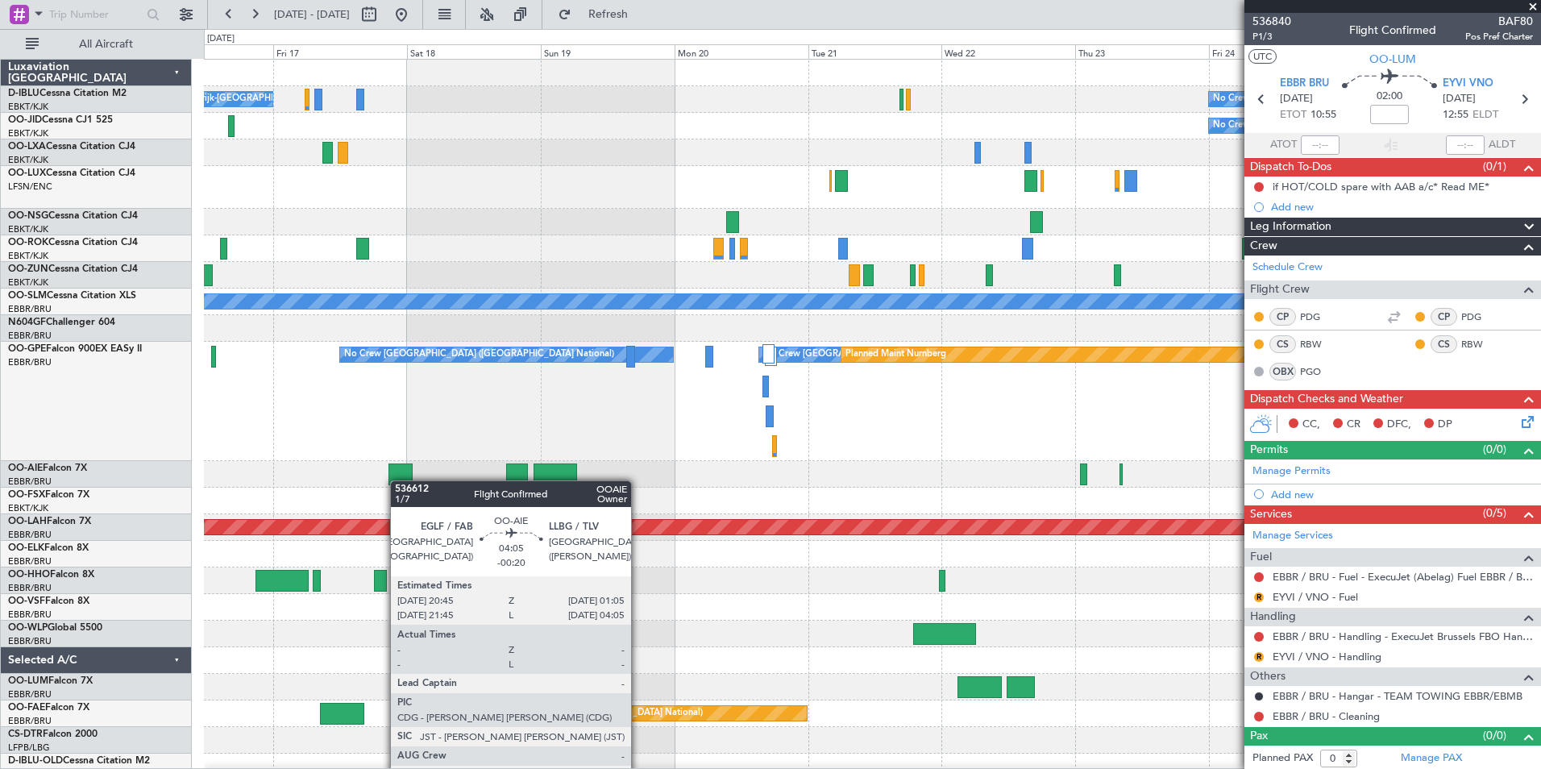
click at [398, 480] on div at bounding box center [400, 474] width 24 height 22
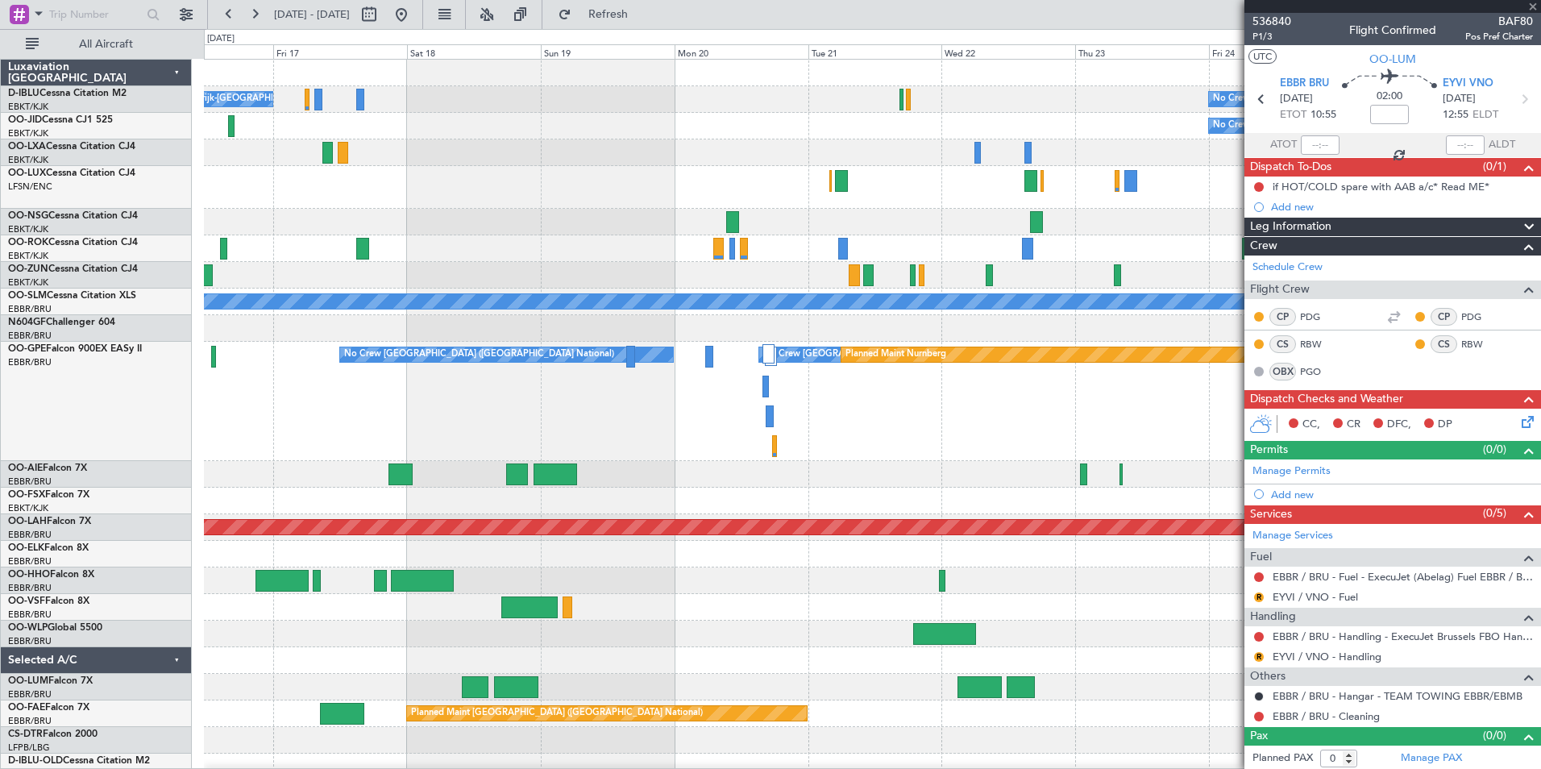
type input "-00:20"
type input "3"
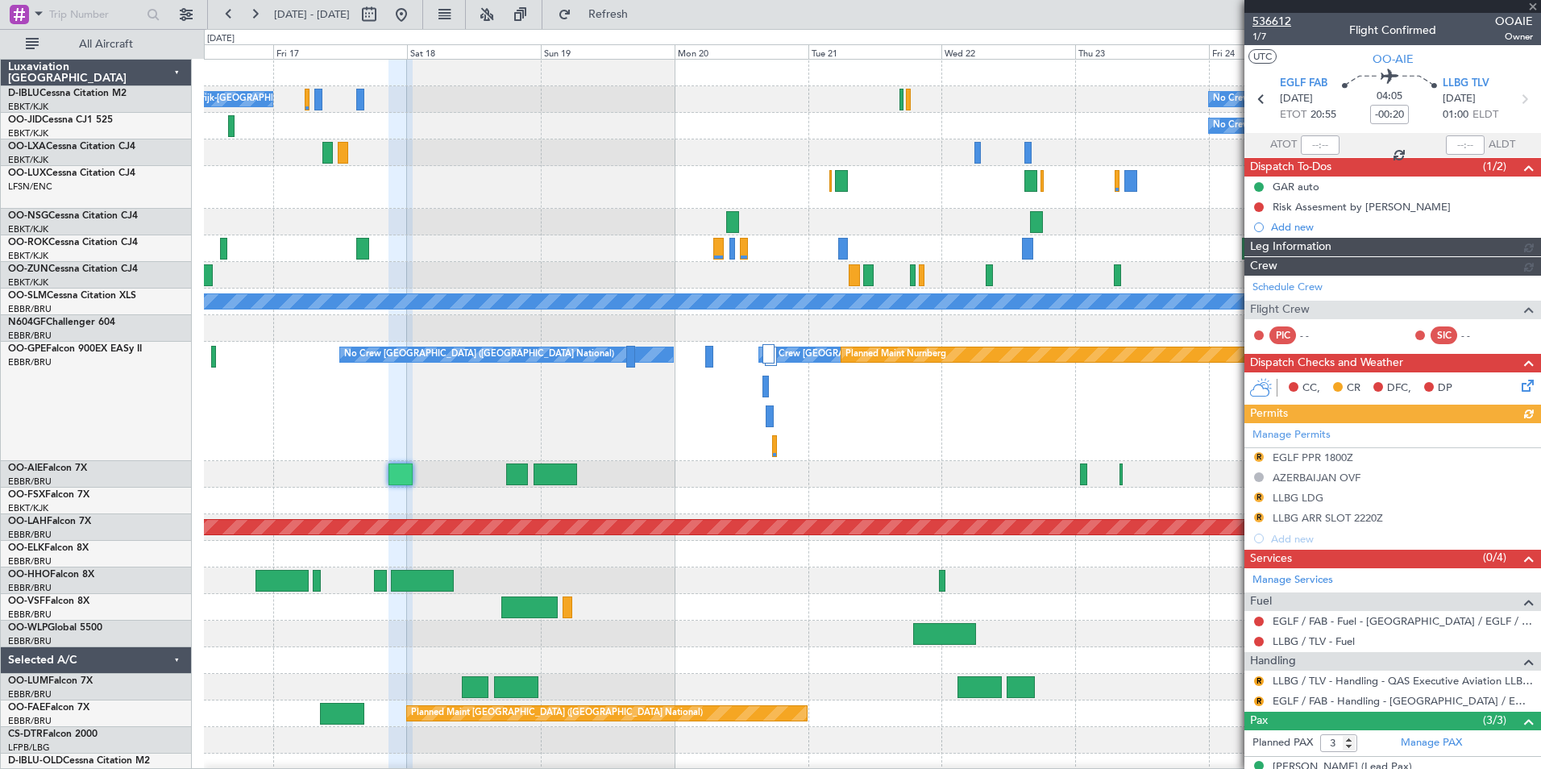
click at [1270, 21] on span "536612" at bounding box center [1272, 21] width 39 height 17
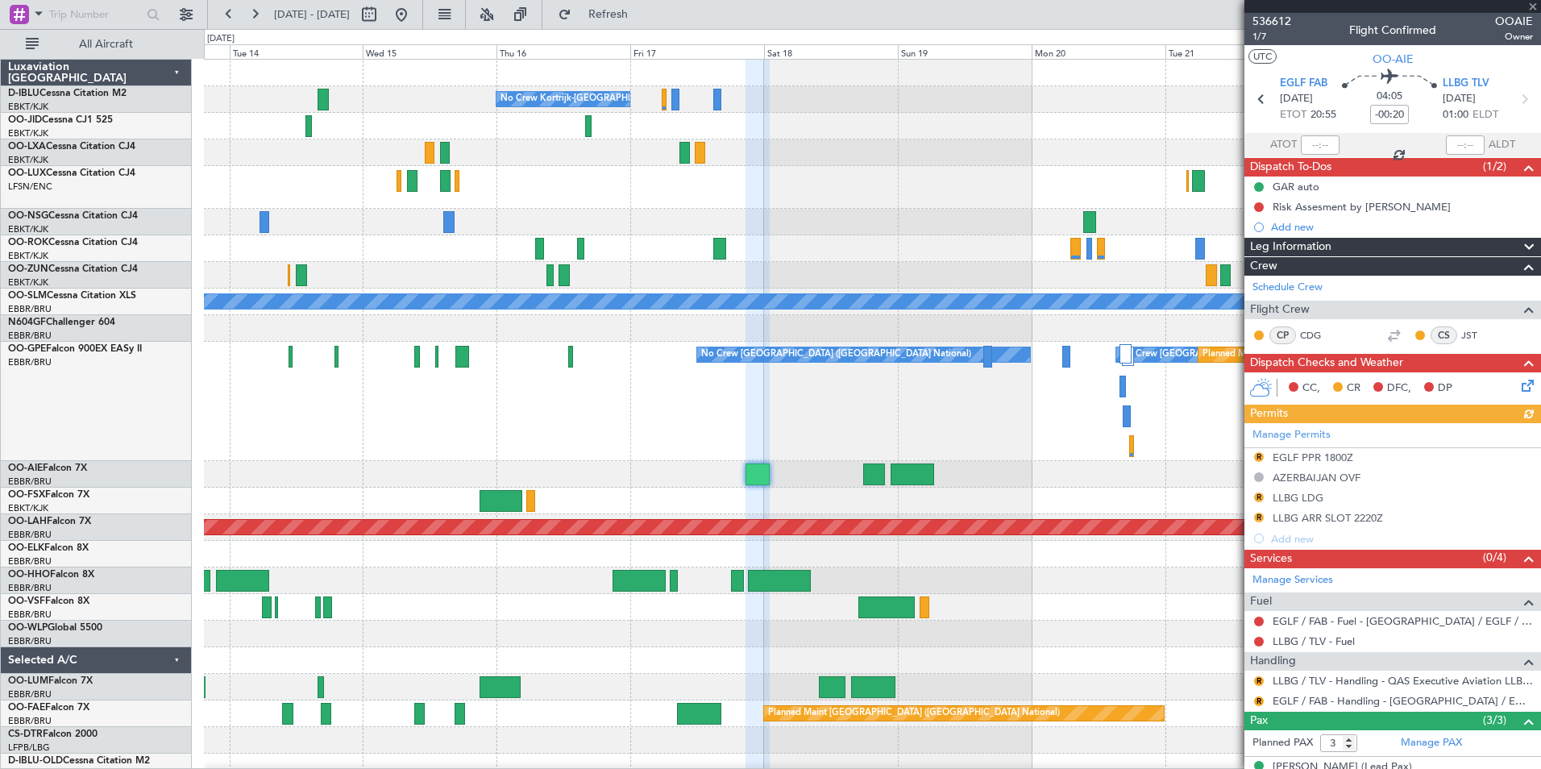
click at [1008, 452] on div "No Crew Brussels (Brussels National) No Crew Brussels (Brussels National) Plann…" at bounding box center [872, 401] width 1336 height 119
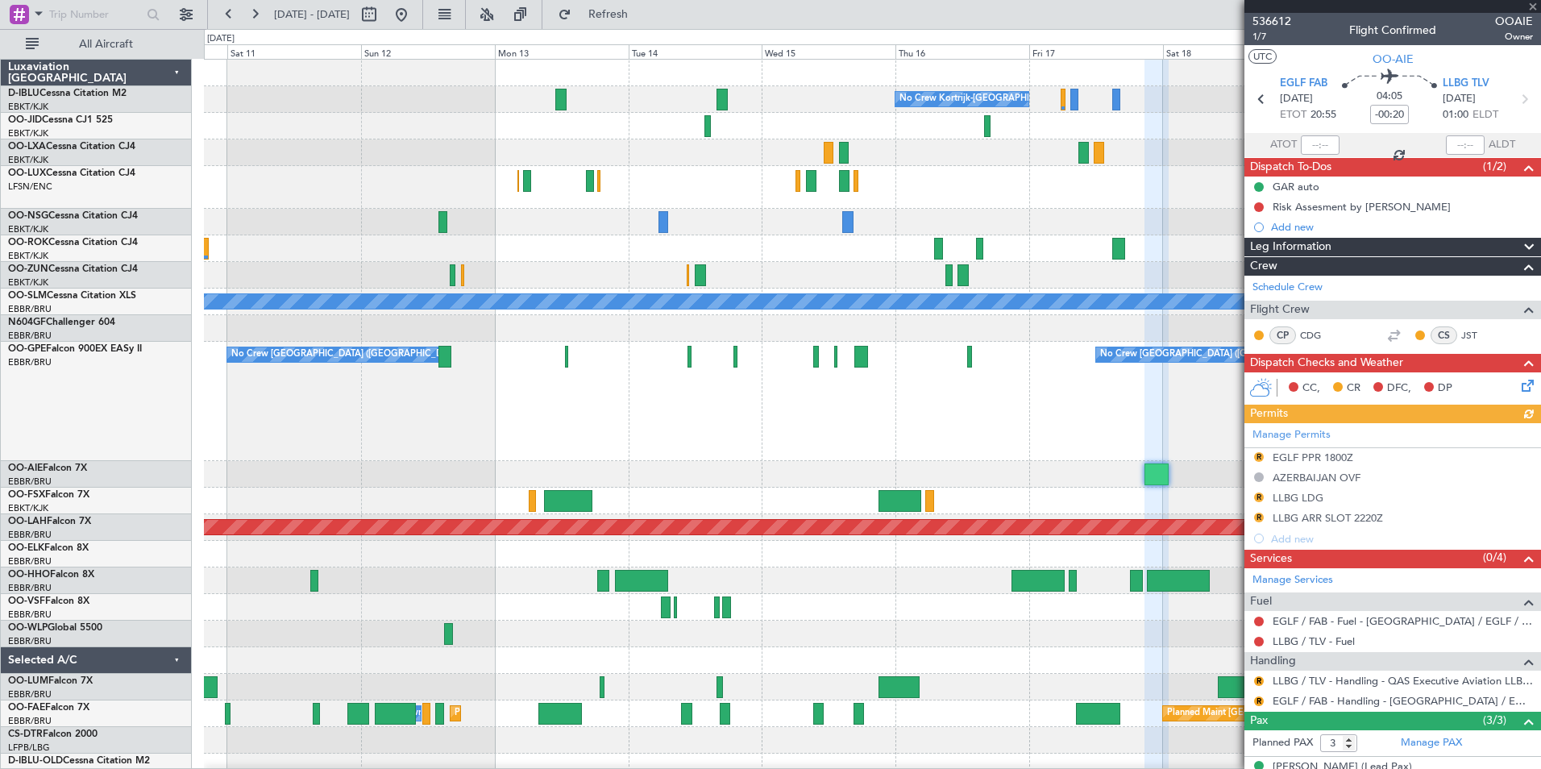
click at [1100, 422] on div "No Crew Brussels (Brussels National) No Crew Brussels (Brussels National) No Cr…" at bounding box center [872, 401] width 1336 height 119
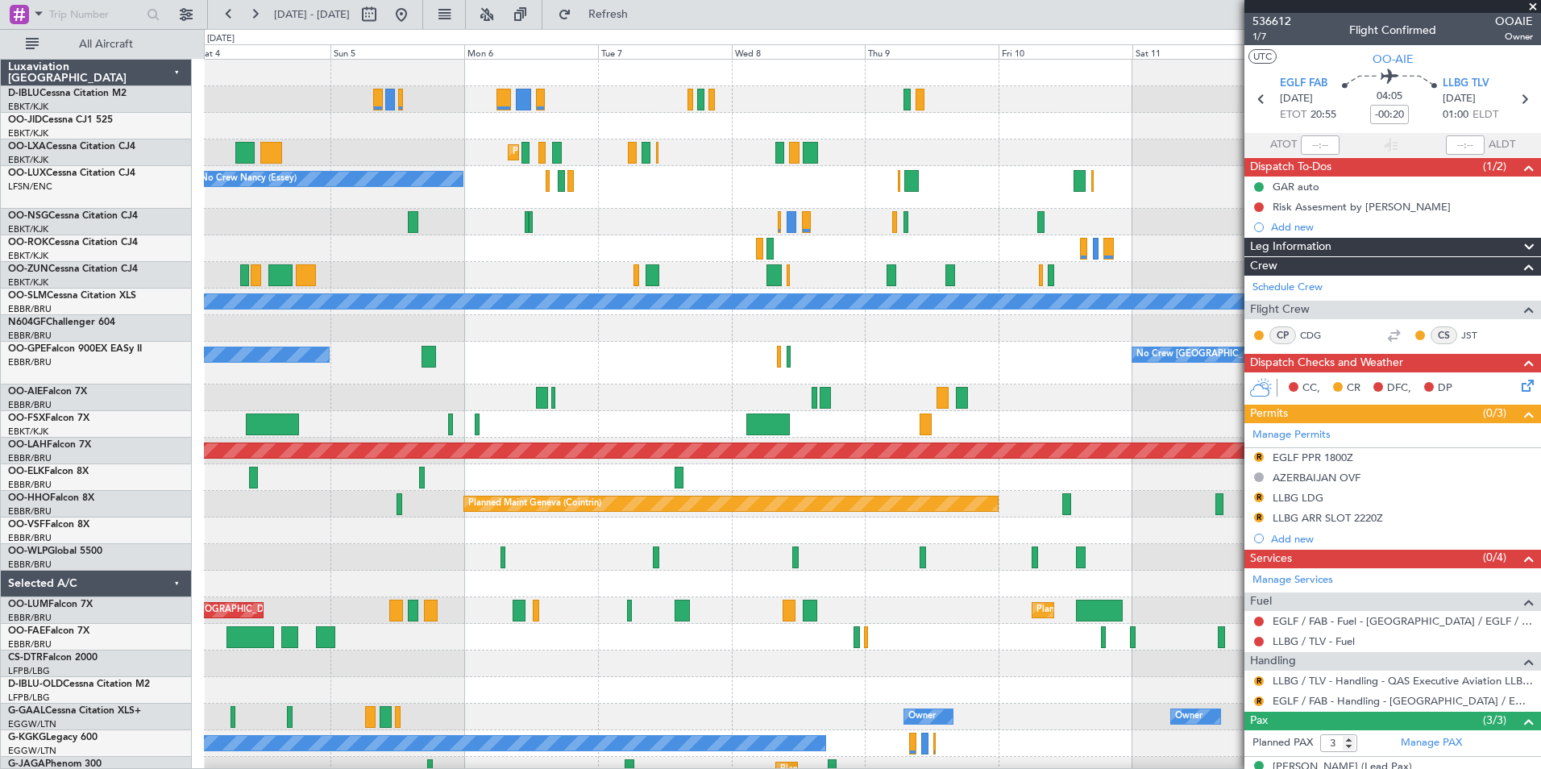
click at [947, 422] on div at bounding box center [872, 424] width 1336 height 27
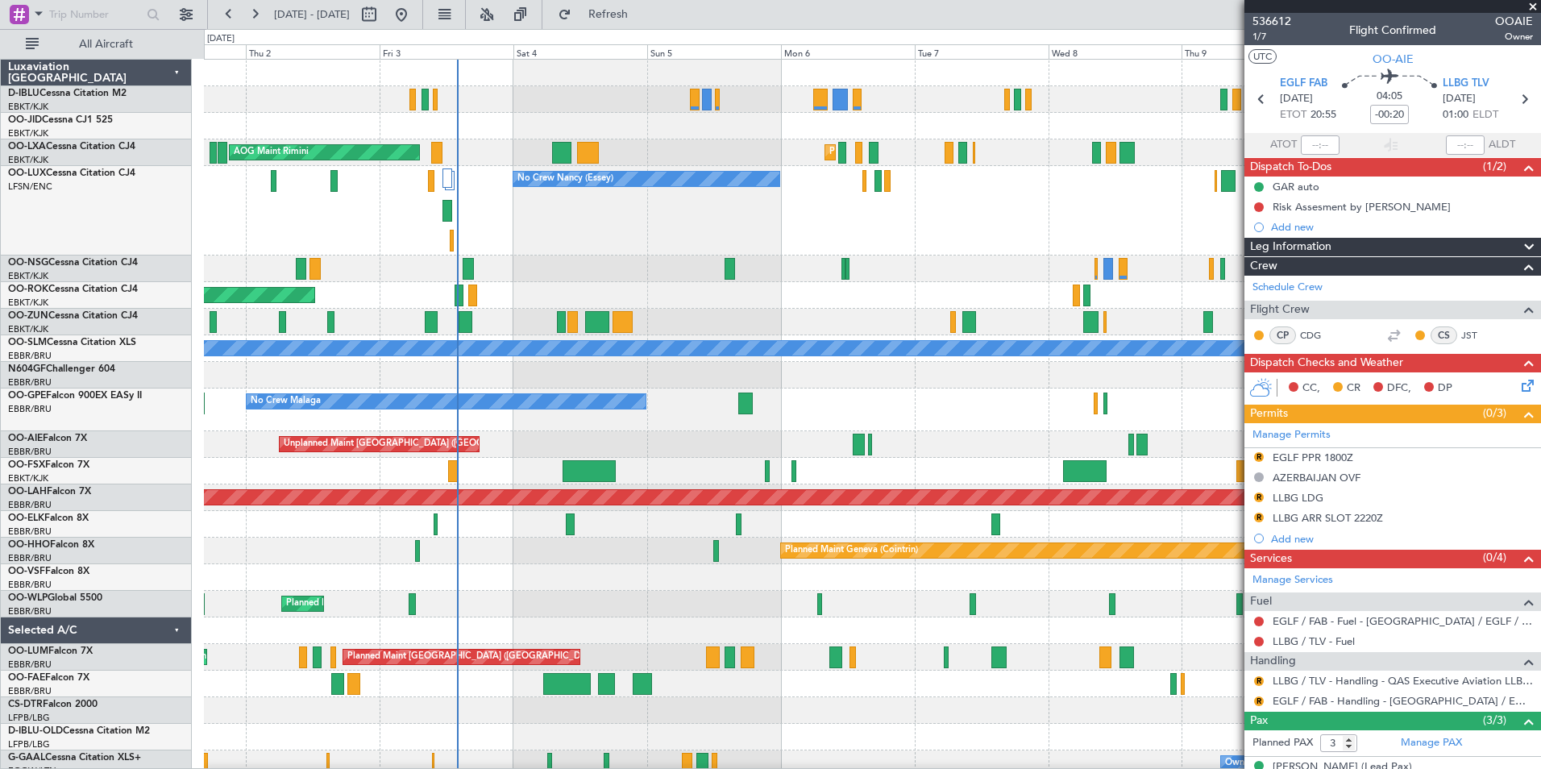
click at [266, 472] on div "Planned Maint Kortrijk-[GEOGRAPHIC_DATA] Planned Maint [GEOGRAPHIC_DATA]-[GEOGR…" at bounding box center [872, 605] width 1336 height 1090
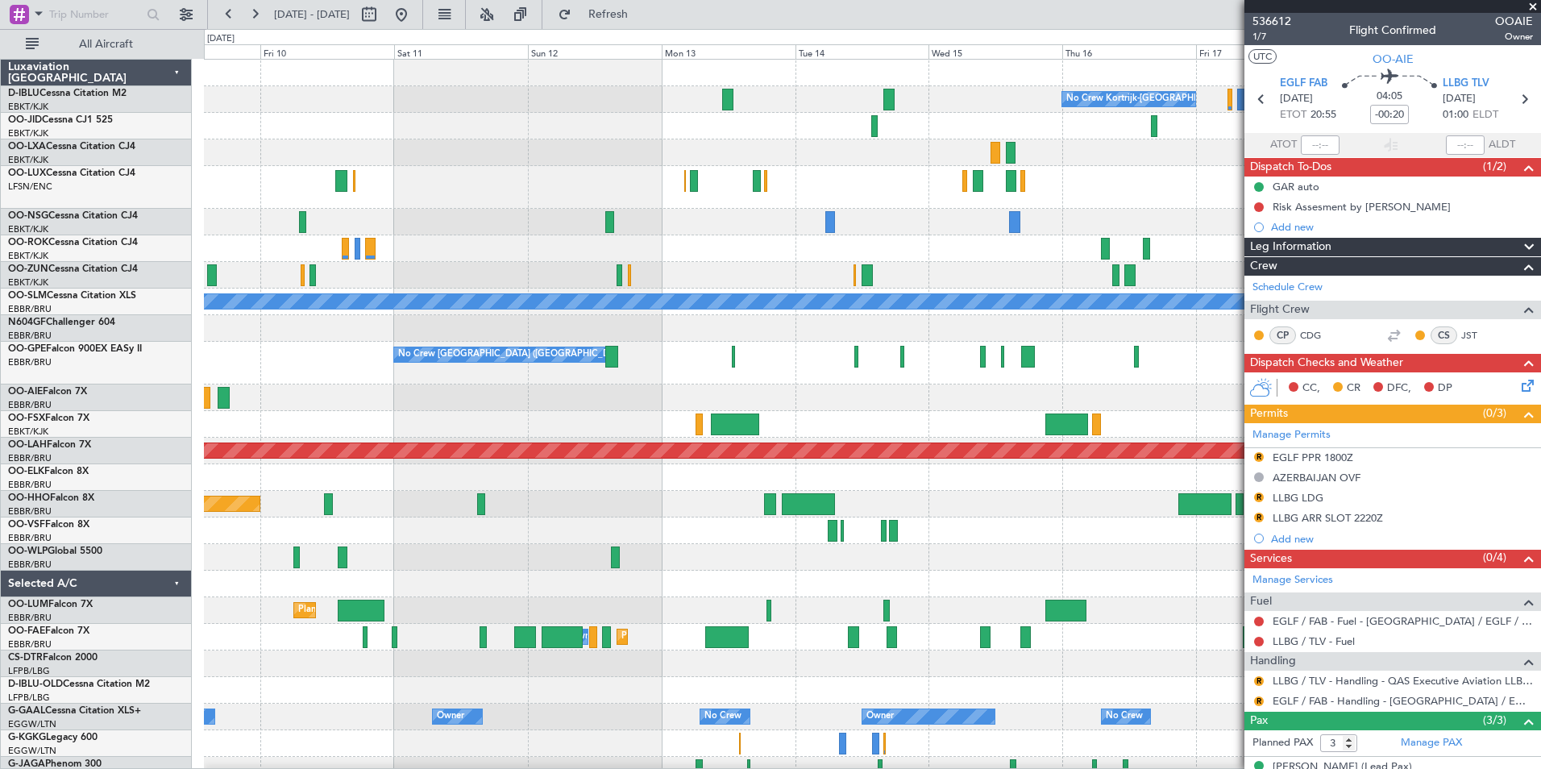
click at [207, 464] on div "Planned Maint [PERSON_NAME]-[GEOGRAPHIC_DATA][PERSON_NAME] ([GEOGRAPHIC_DATA][P…" at bounding box center [872, 451] width 1336 height 27
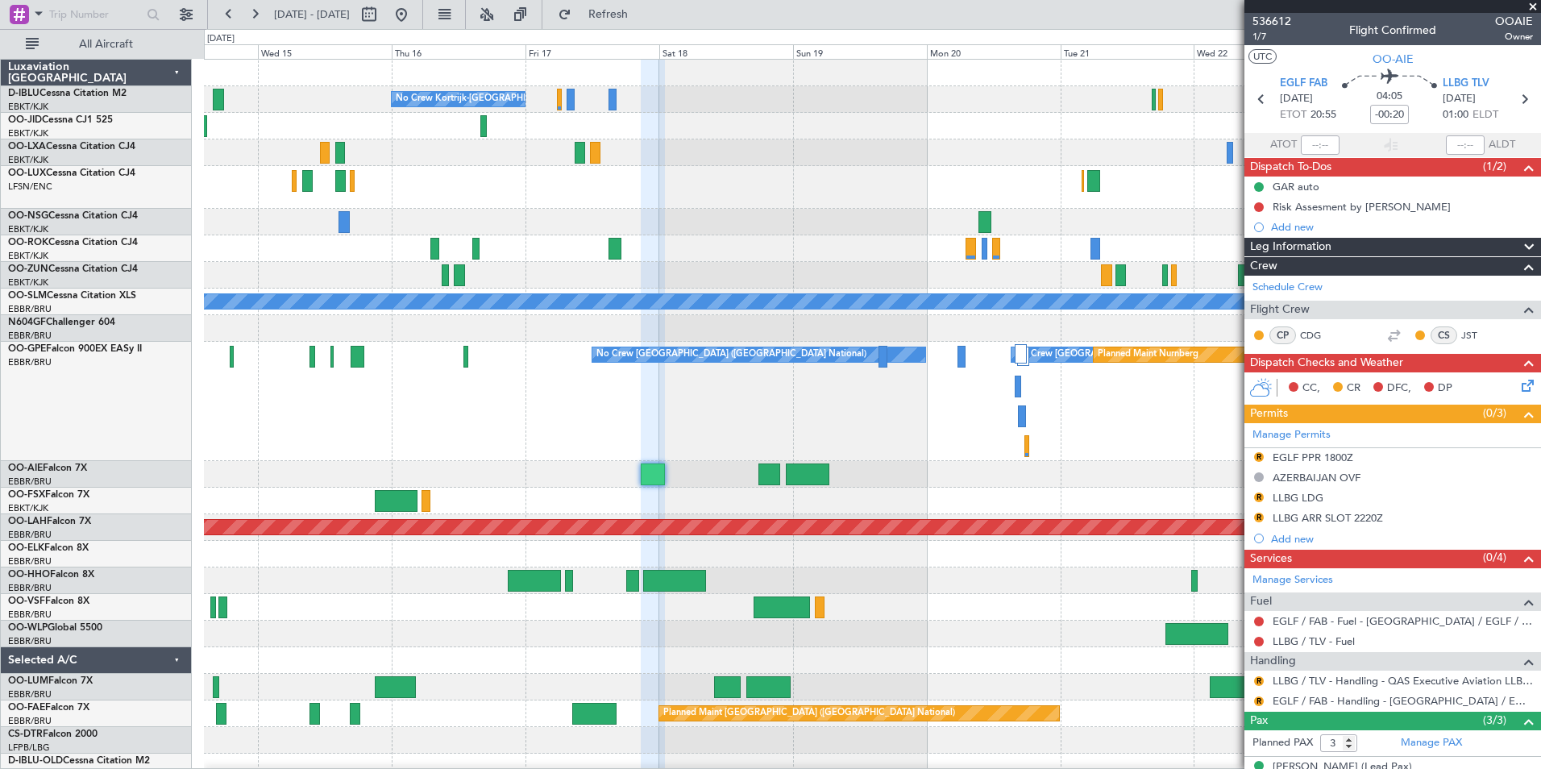
click at [437, 471] on div "No Crew Kortrijk-Wevelgem No Crew No Crew A/C Unavailable Monchengladbach No Cr…" at bounding box center [872, 659] width 1336 height 1199
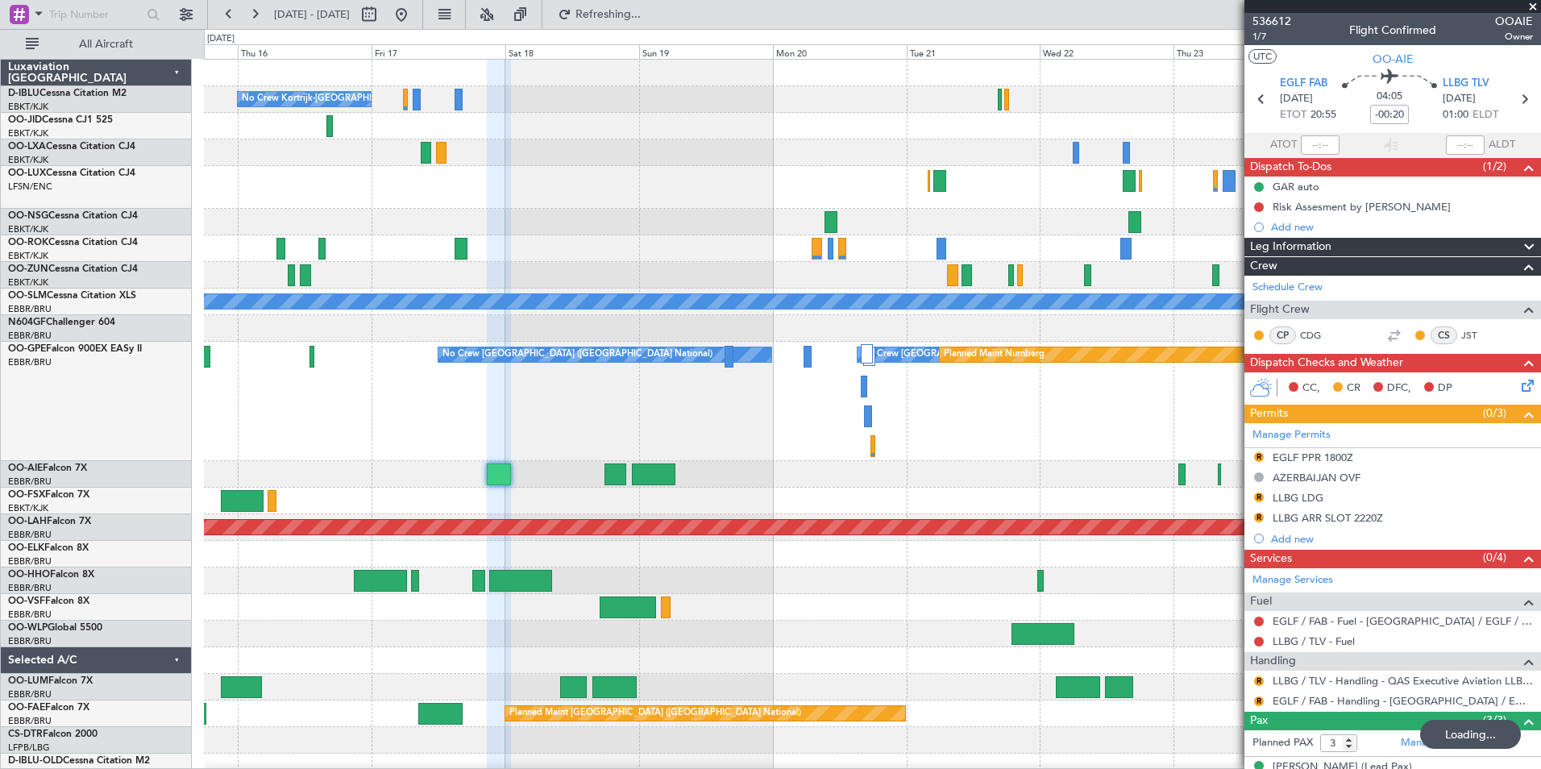
click at [802, 481] on div at bounding box center [872, 474] width 1336 height 27
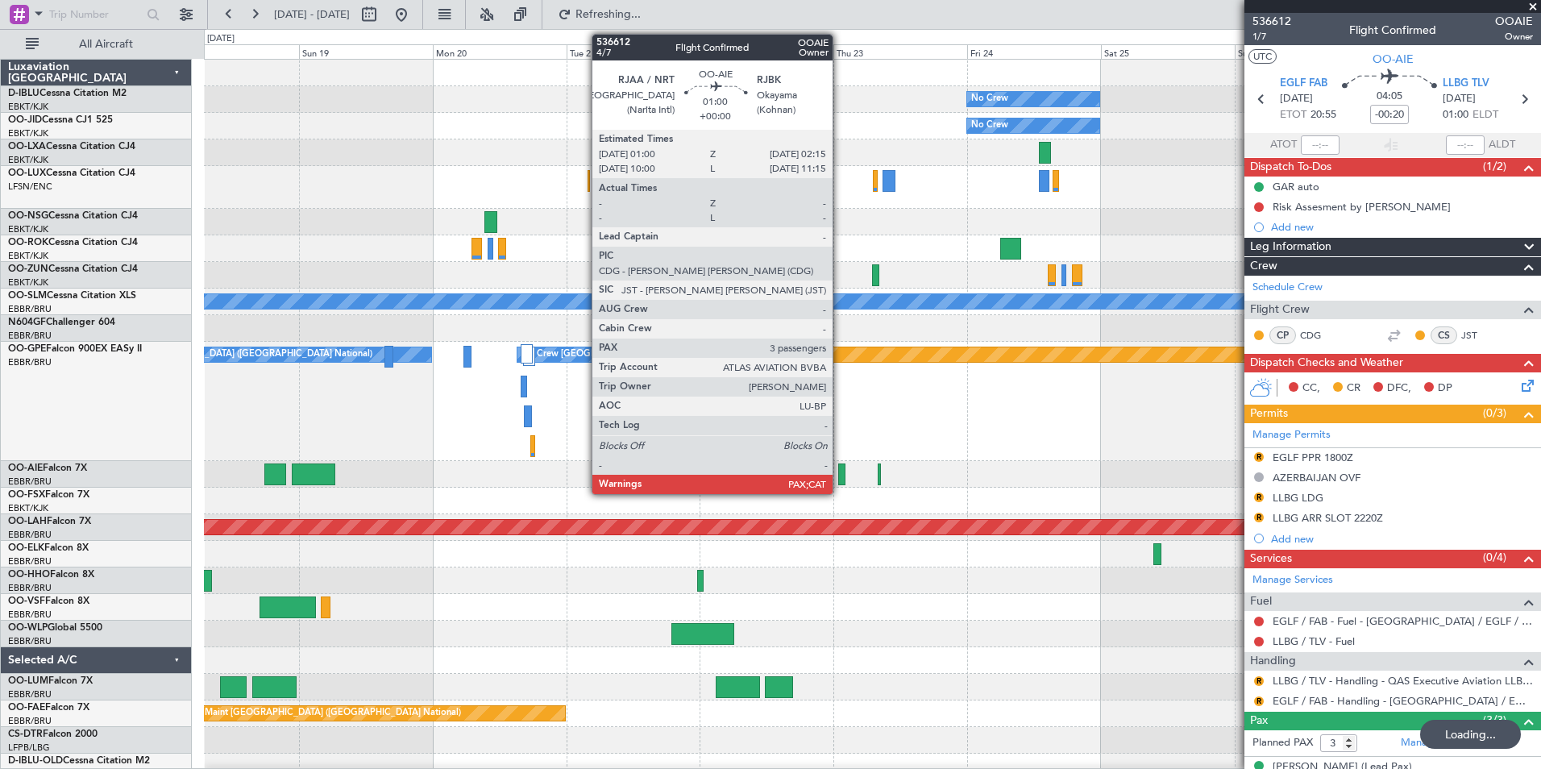
click at [840, 468] on div at bounding box center [841, 474] width 7 height 22
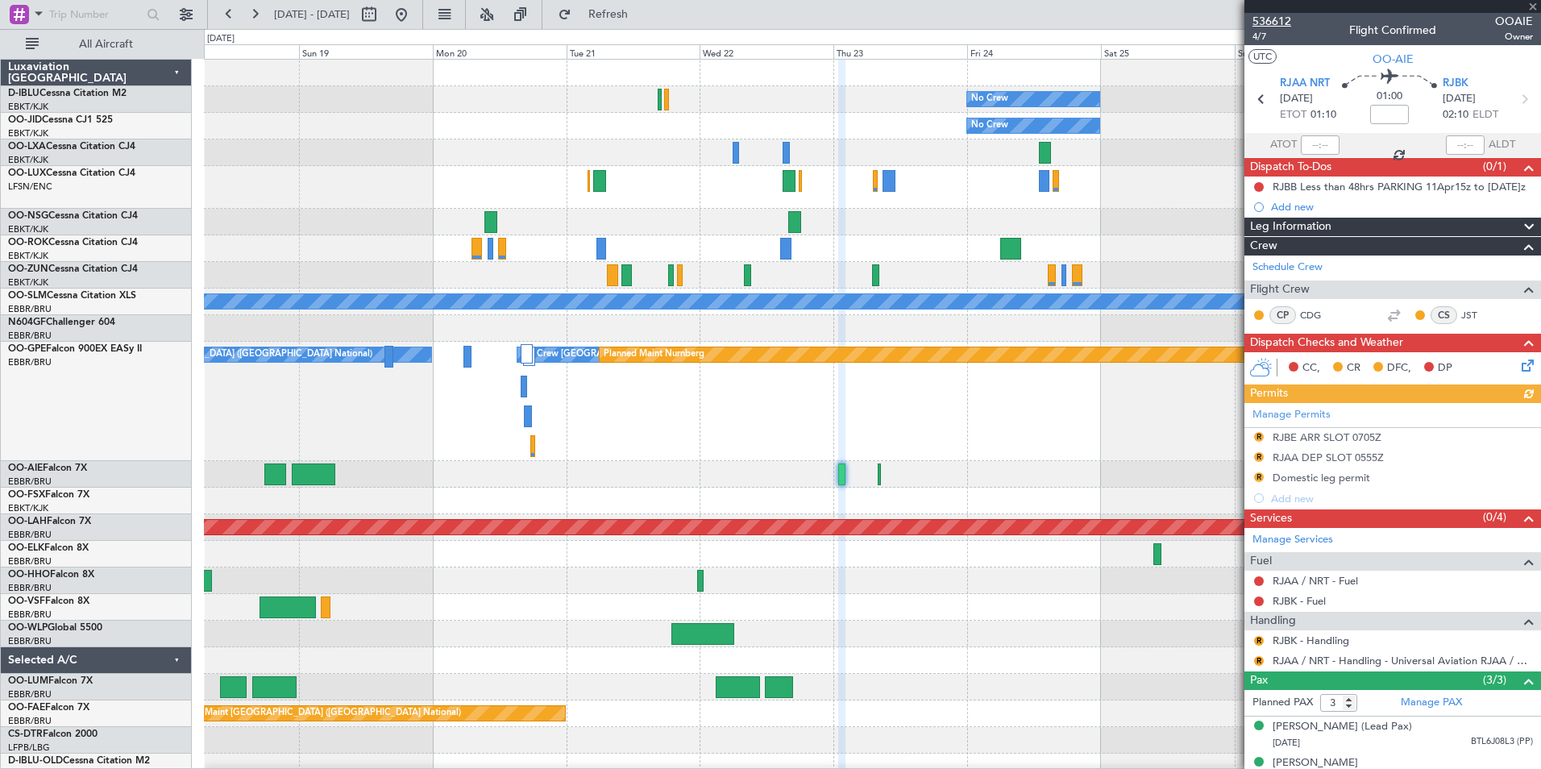
click at [1275, 19] on span "536612" at bounding box center [1272, 21] width 39 height 17
click at [1062, 456] on div "No Crew Brussels (Brussels National) No Crew Brussels (Brussels National) Plann…" at bounding box center [872, 401] width 1336 height 119
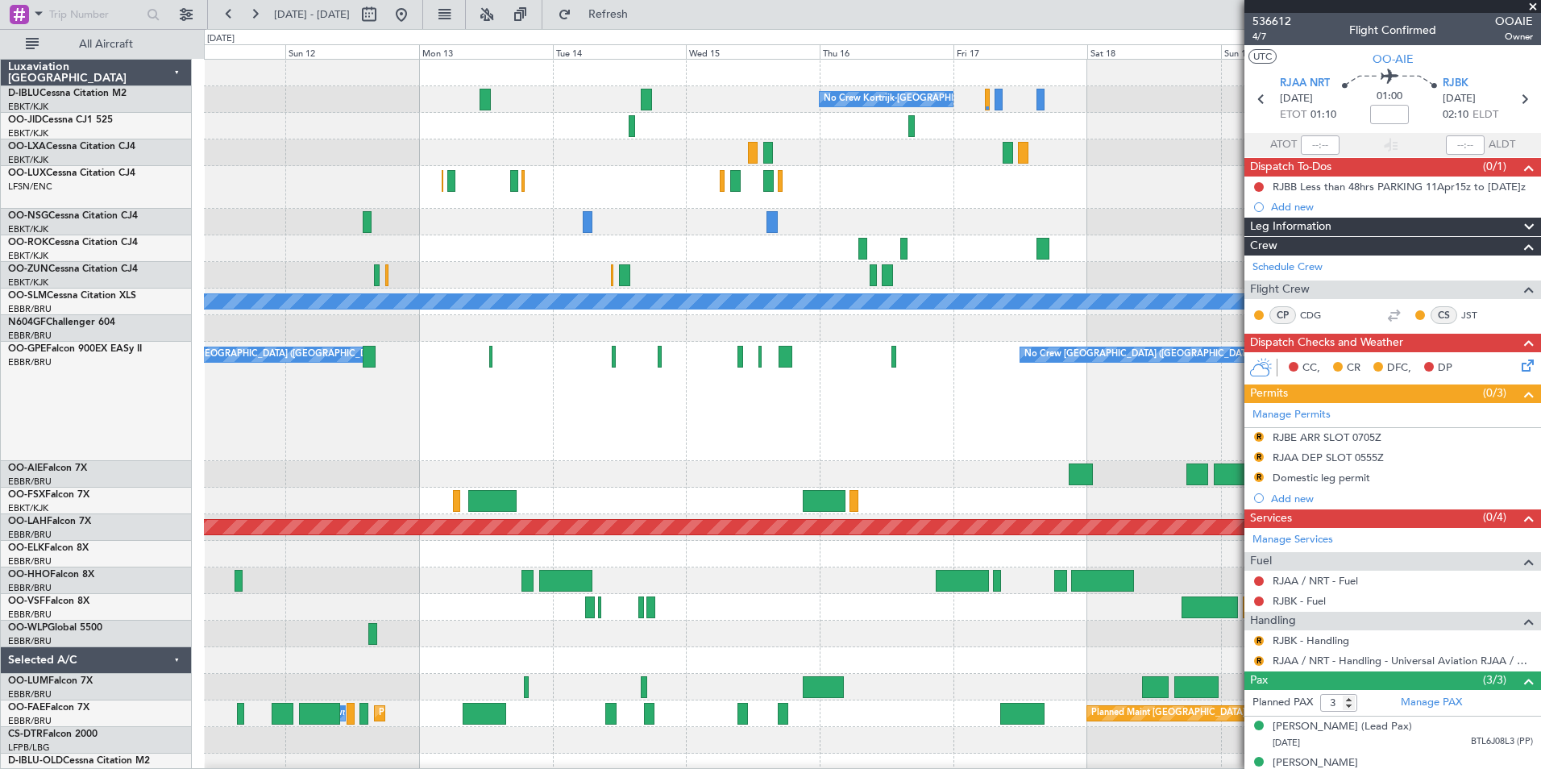
click at [1015, 427] on div "No Crew Brussels (Brussels National) No Crew Brussels (Brussels National) Plann…" at bounding box center [872, 401] width 1336 height 119
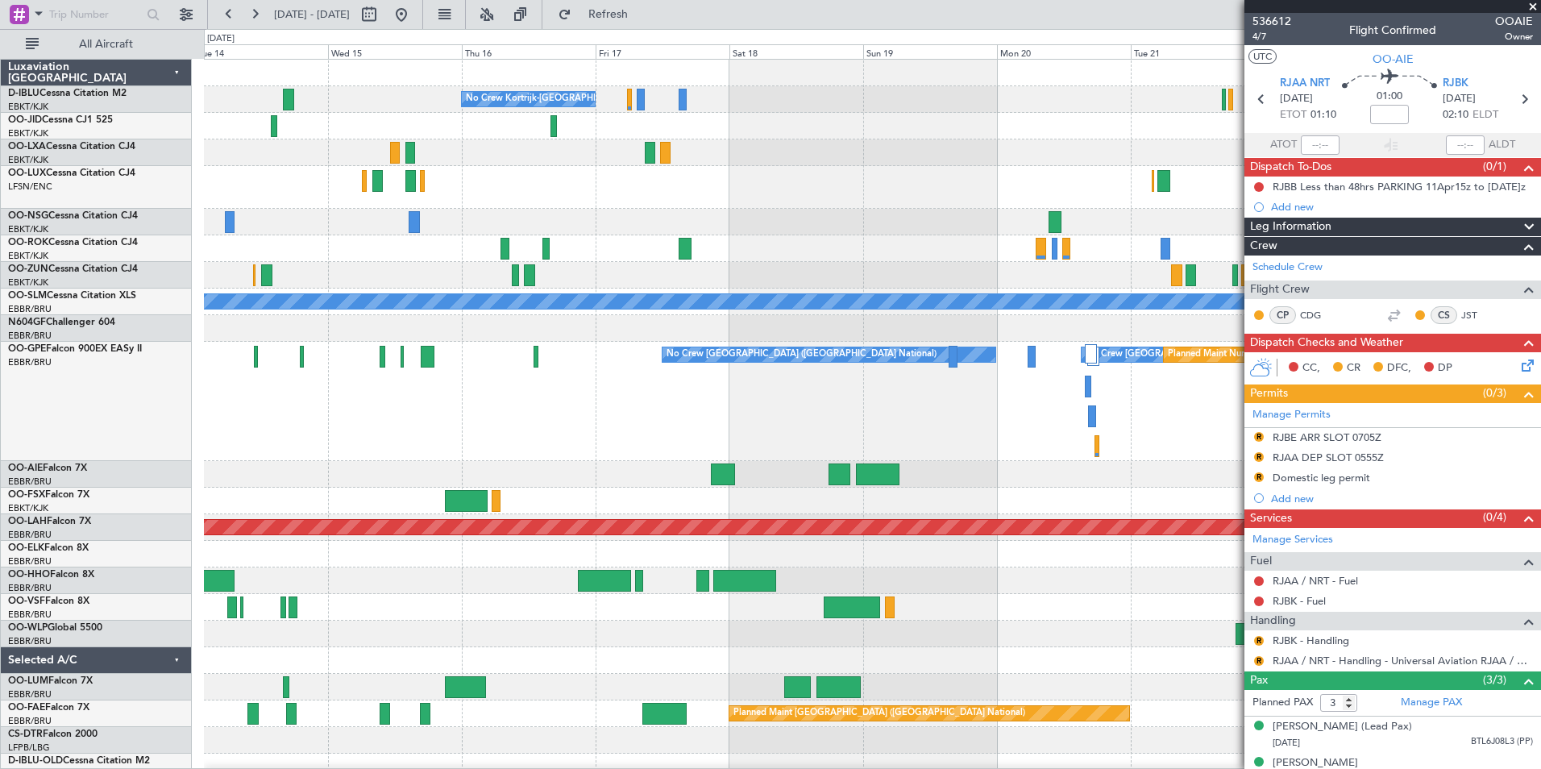
click at [692, 430] on div "No Crew Brussels (Brussels National) No Crew Brussels (Brussels National) Plann…" at bounding box center [872, 401] width 1336 height 119
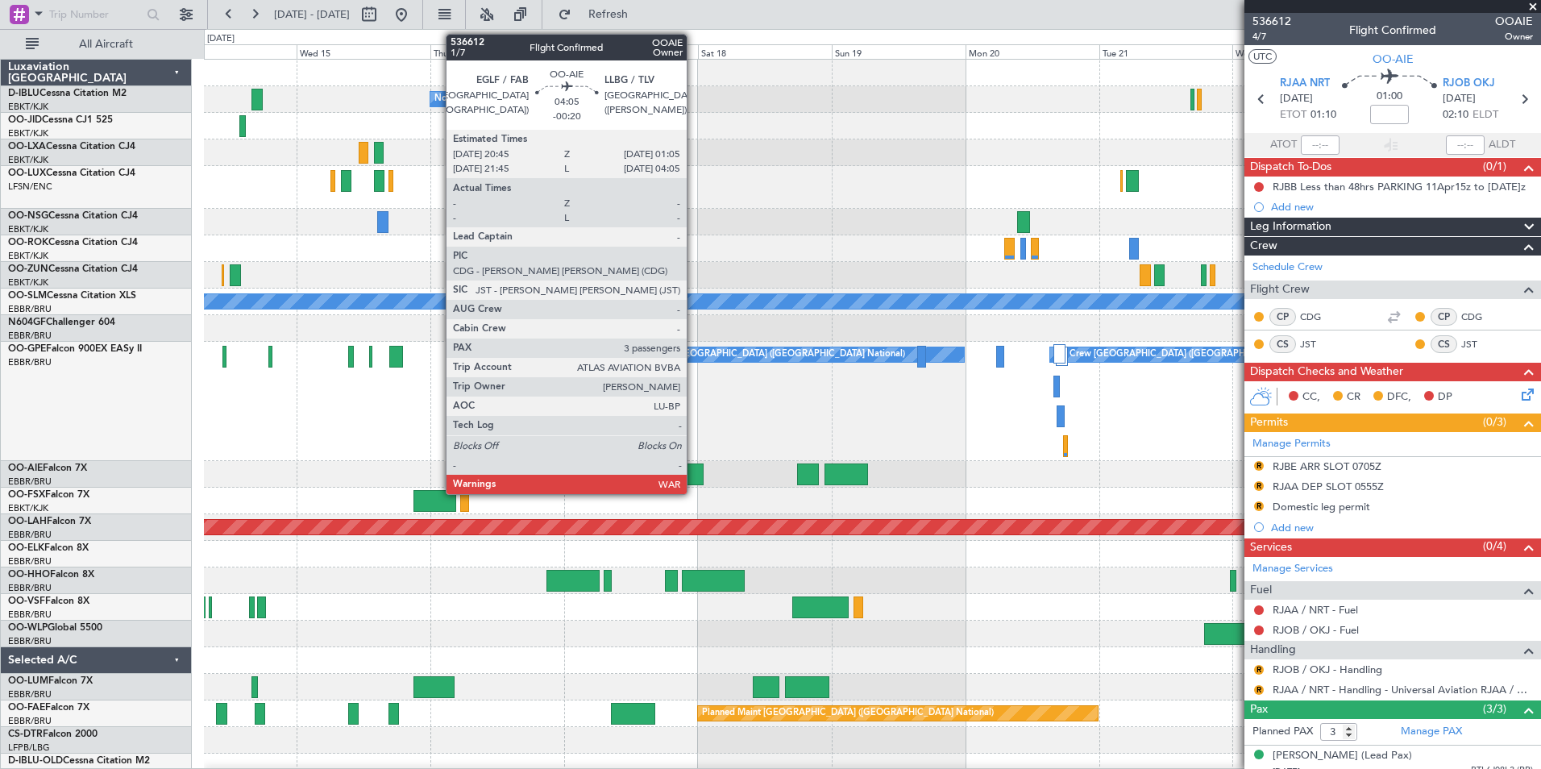
click at [694, 476] on div at bounding box center [691, 474] width 24 height 22
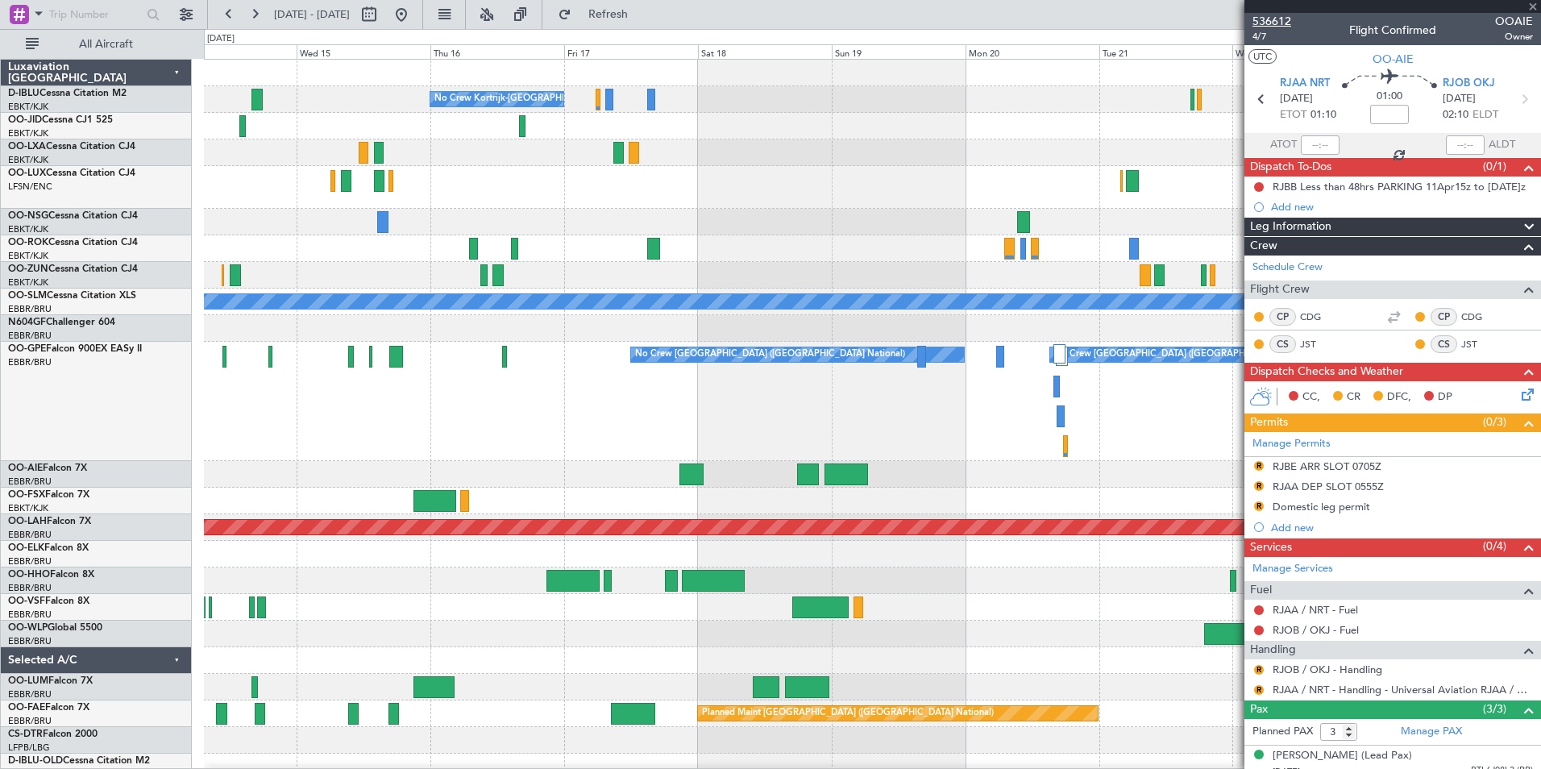
click at [1272, 23] on span "536612" at bounding box center [1272, 21] width 39 height 17
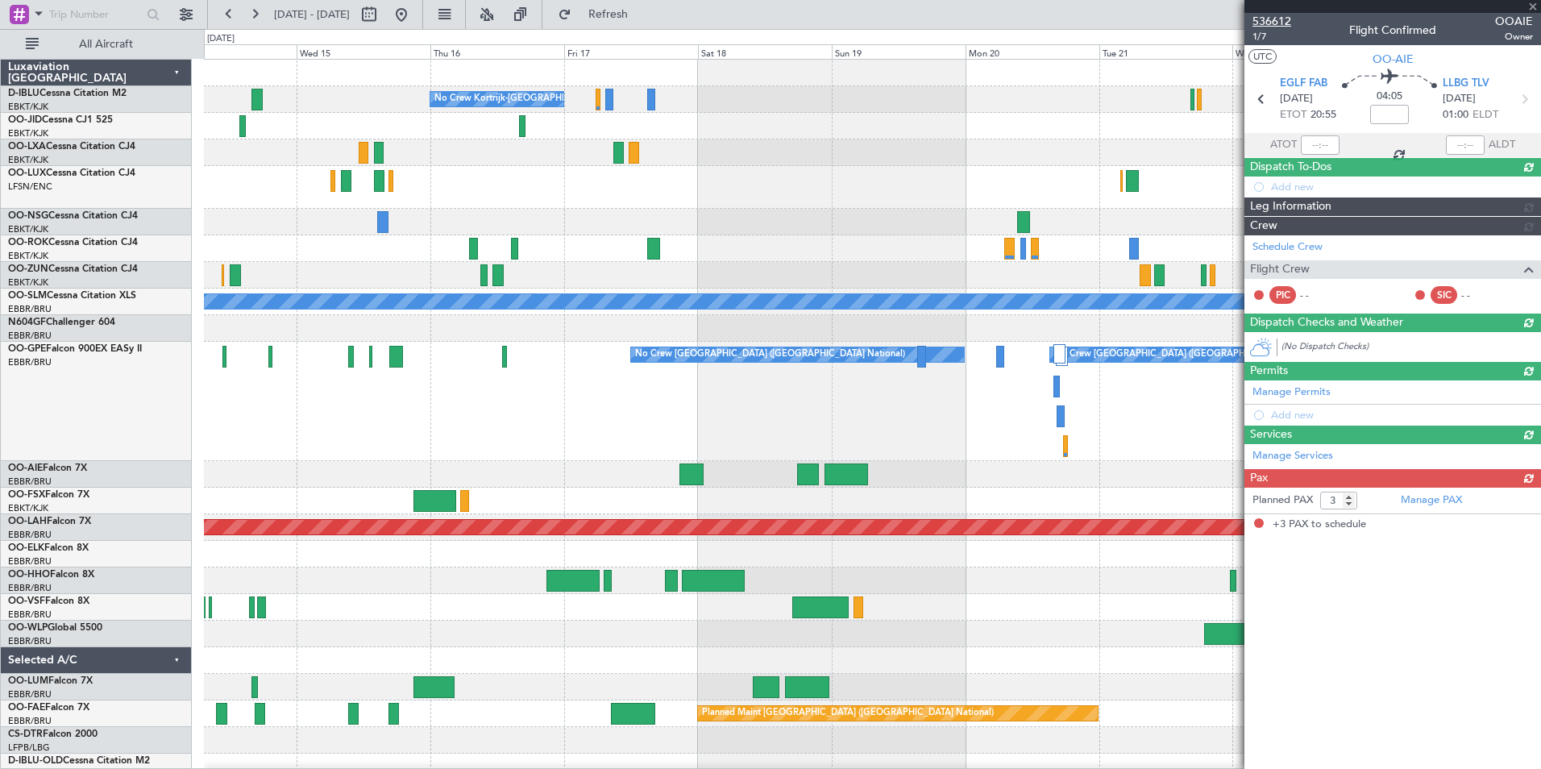
type input "-00:20"
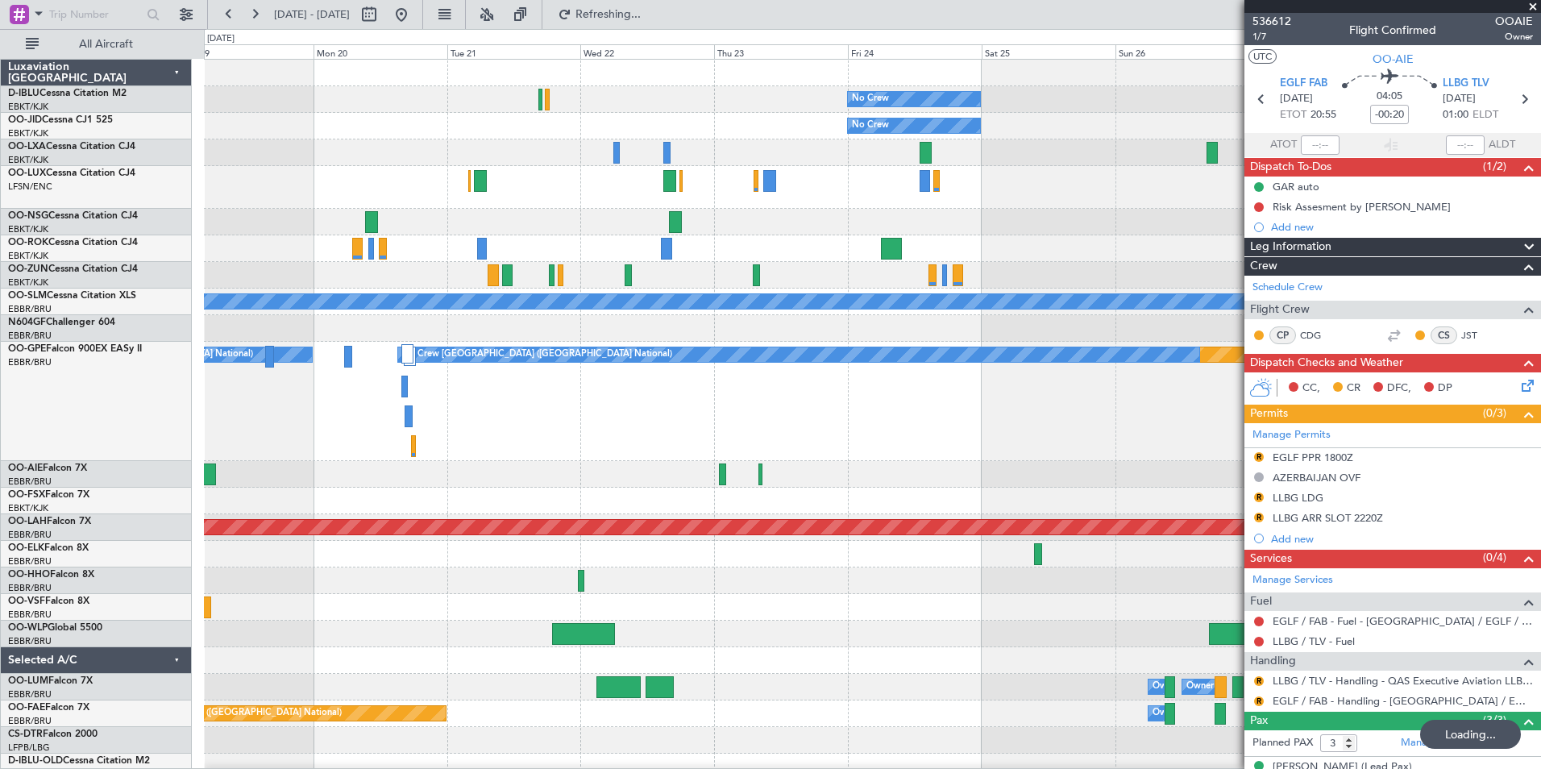
click at [295, 485] on div at bounding box center [872, 474] width 1336 height 27
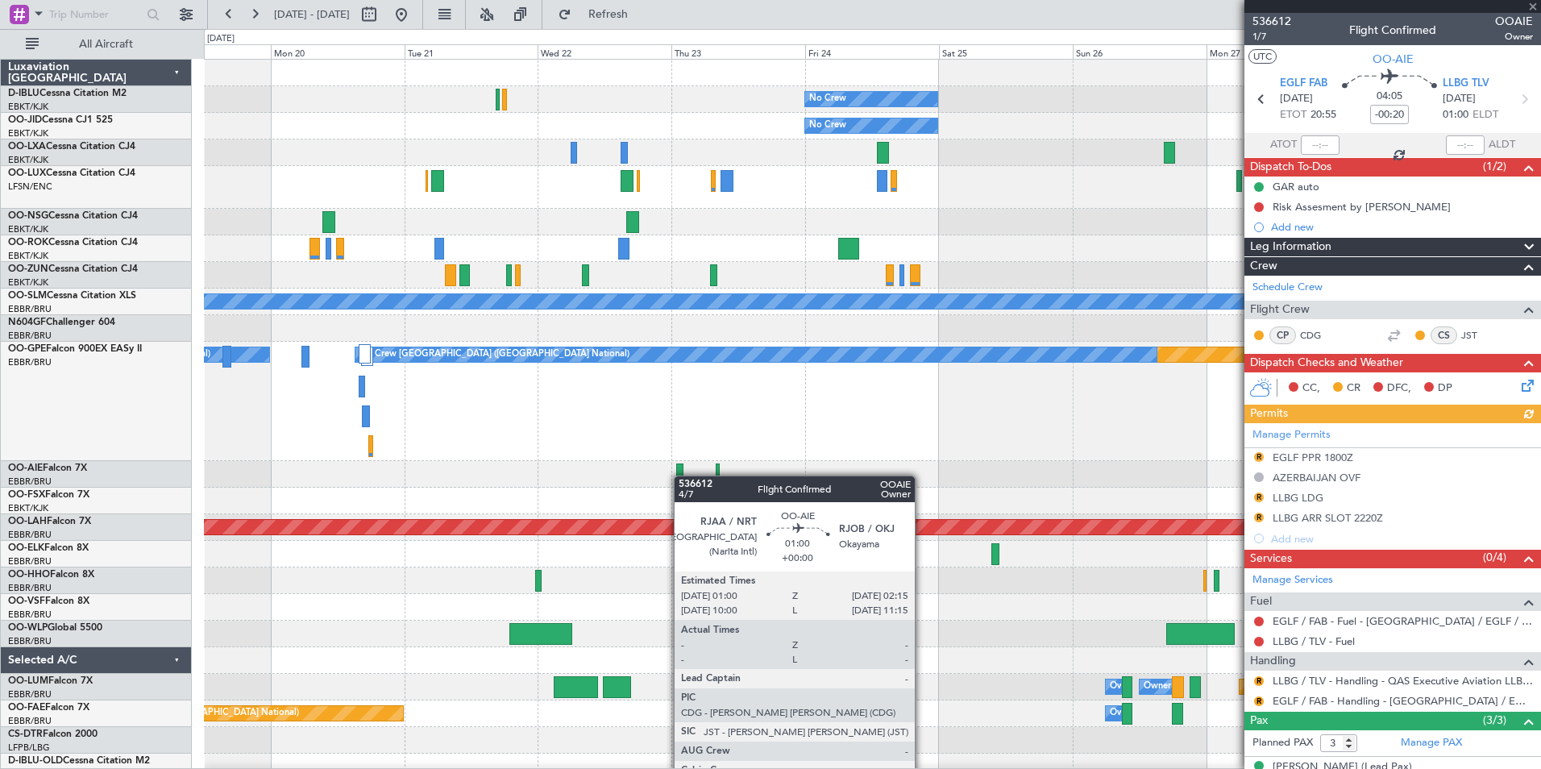
click at [682, 476] on div at bounding box center [679, 474] width 7 height 22
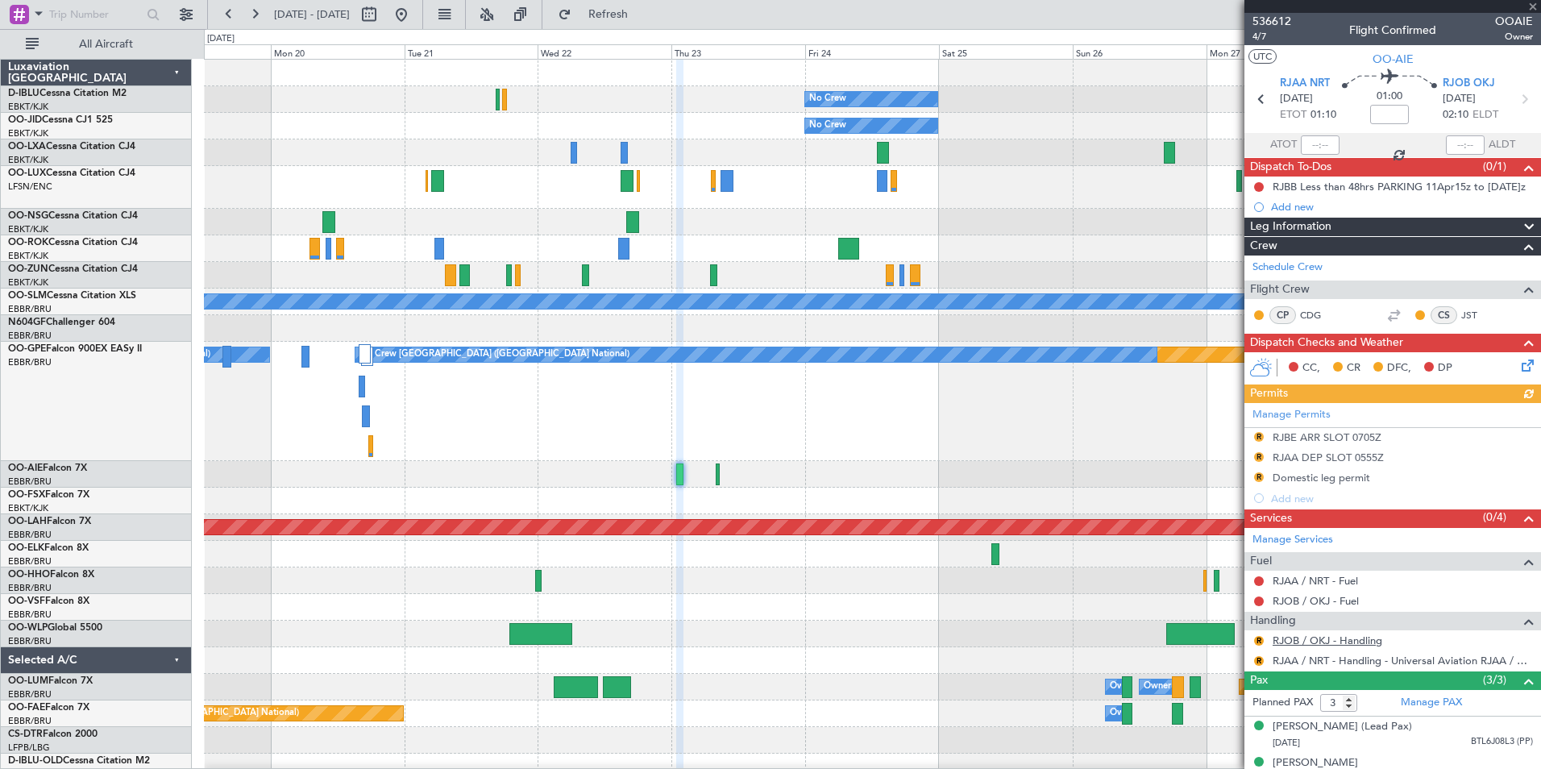
click at [1326, 645] on link "RJOB / OKJ - Handling" at bounding box center [1328, 641] width 110 height 14
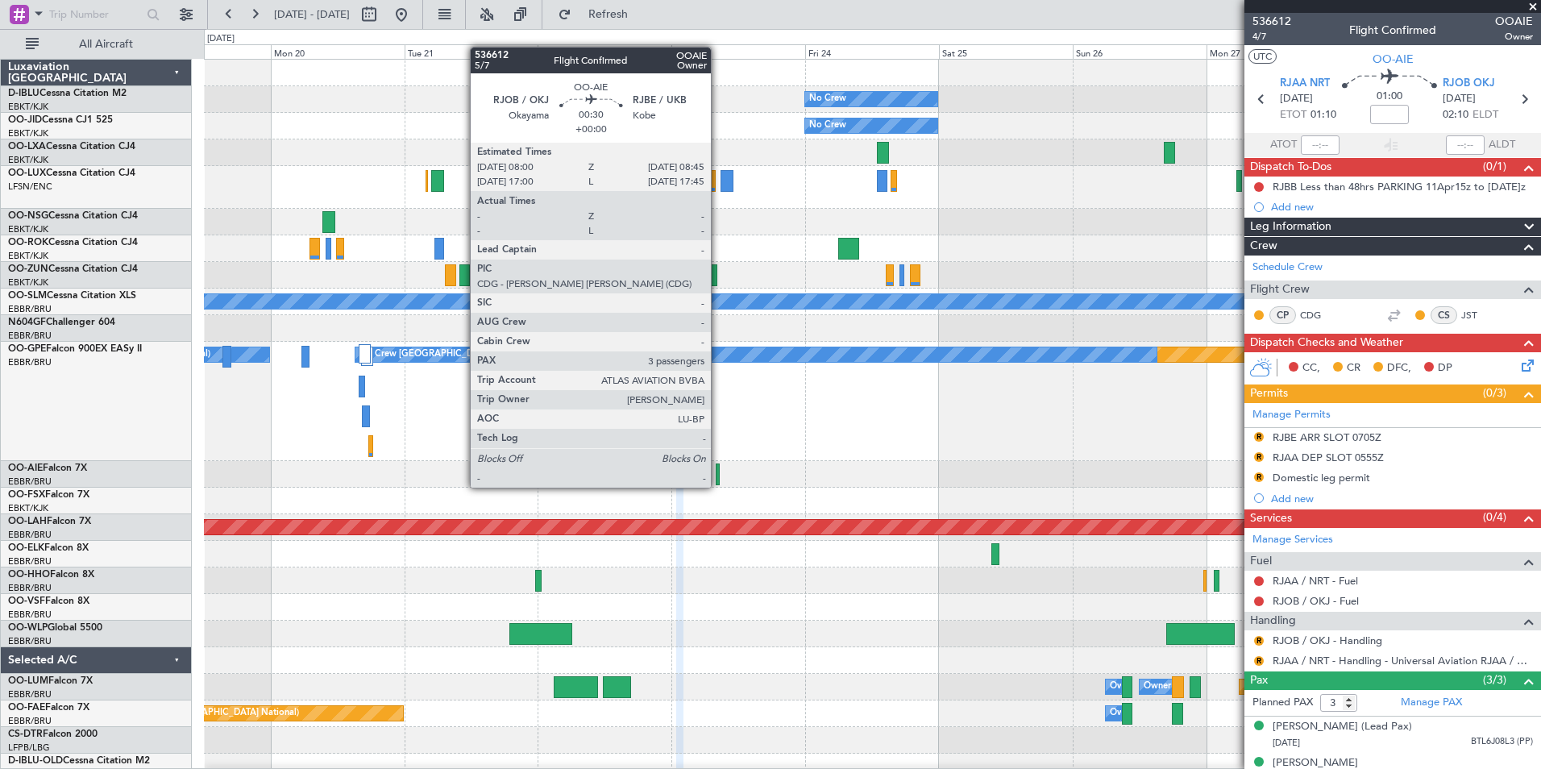
click at [718, 472] on div at bounding box center [718, 474] width 5 height 22
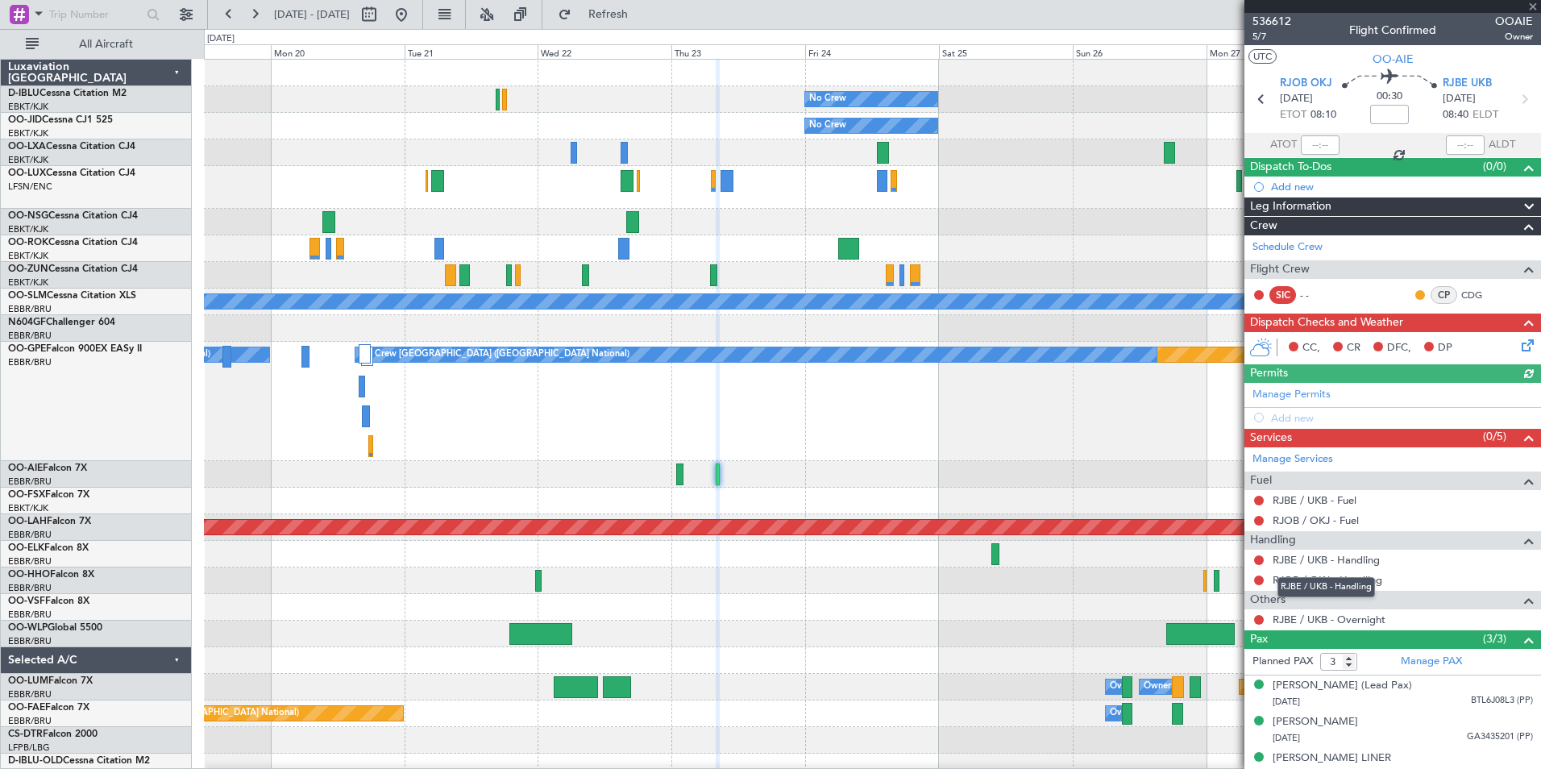
click at [1323, 566] on mat-tooltip-component "RJBE / UKB - Handling" at bounding box center [1326, 587] width 120 height 43
click at [1307, 555] on link "RJBE / UKB - Handling" at bounding box center [1326, 560] width 107 height 14
click at [1312, 577] on link "RJOB / OKJ - Handling" at bounding box center [1328, 580] width 110 height 14
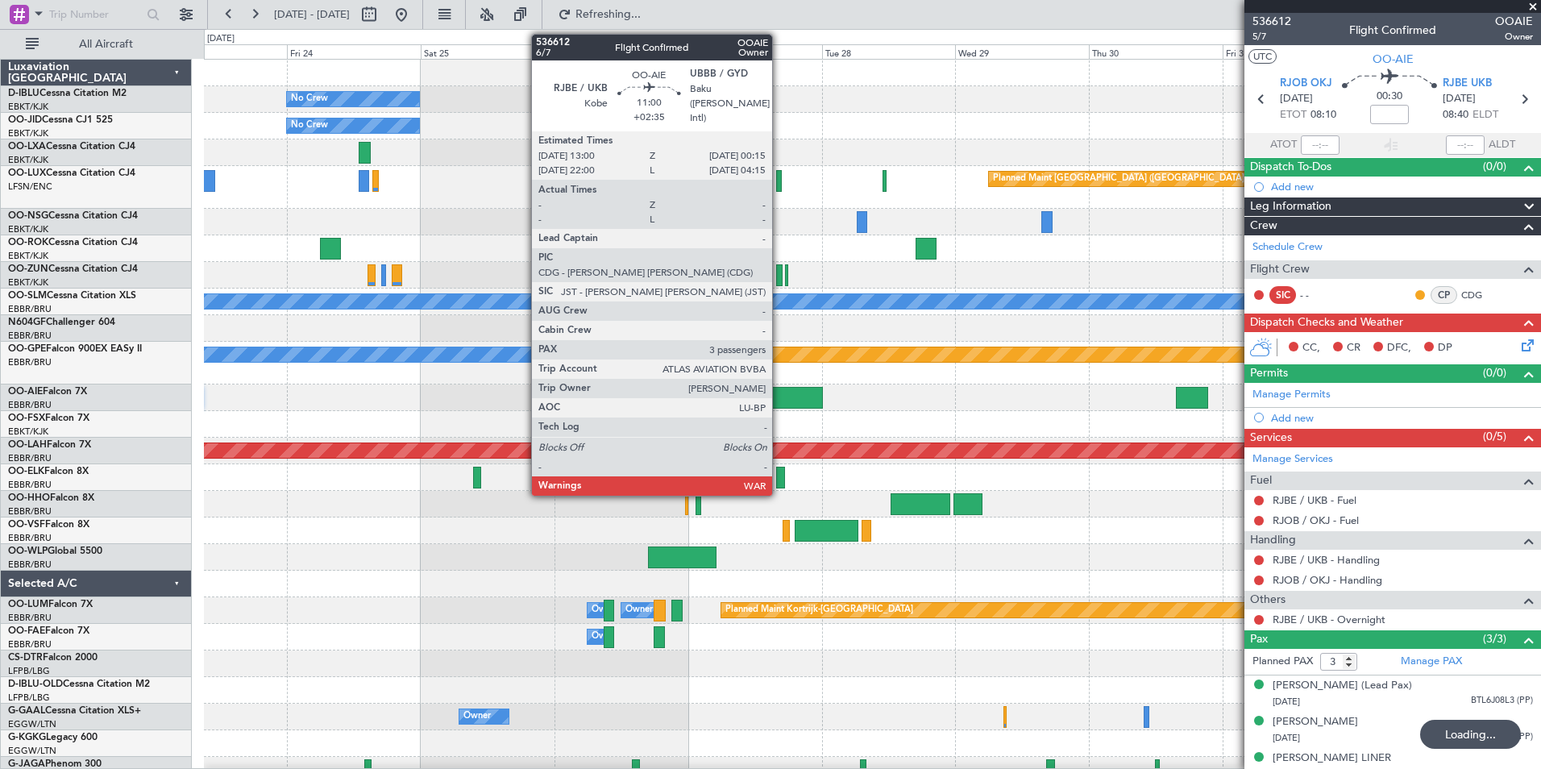
click at [779, 403] on div at bounding box center [791, 398] width 63 height 22
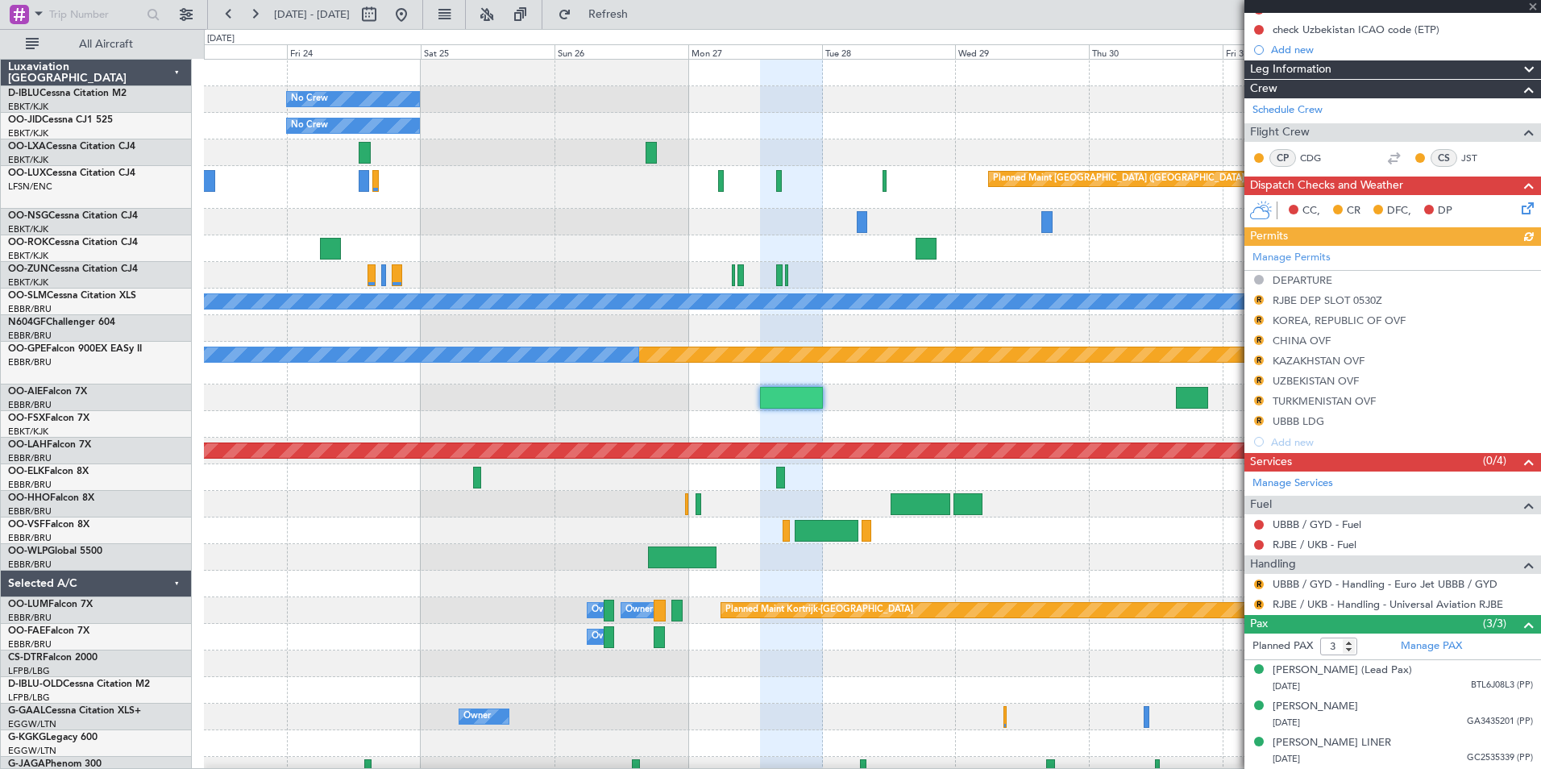
scroll to position [193, 0]
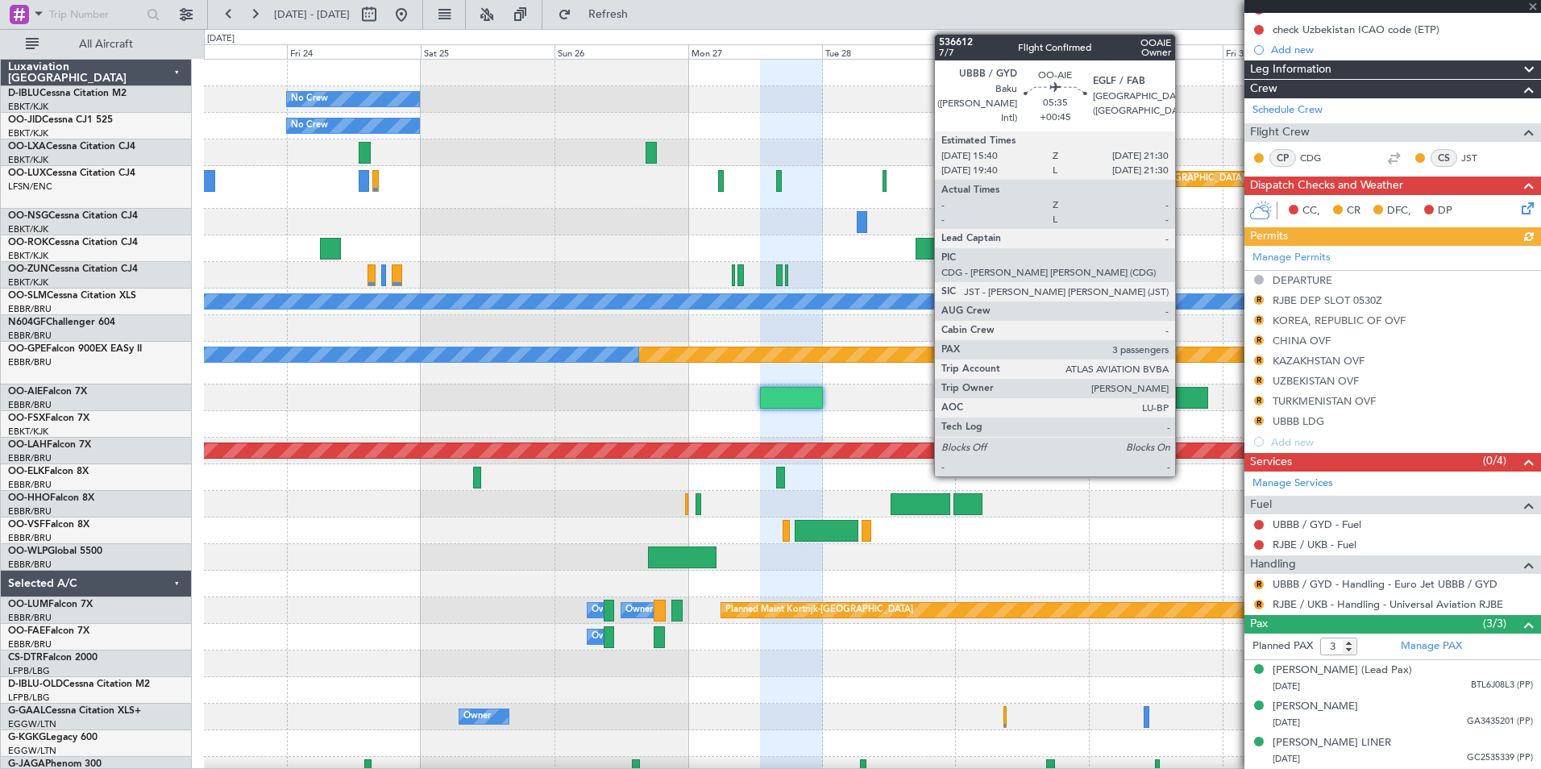
click at [1182, 397] on div at bounding box center [1192, 398] width 33 height 22
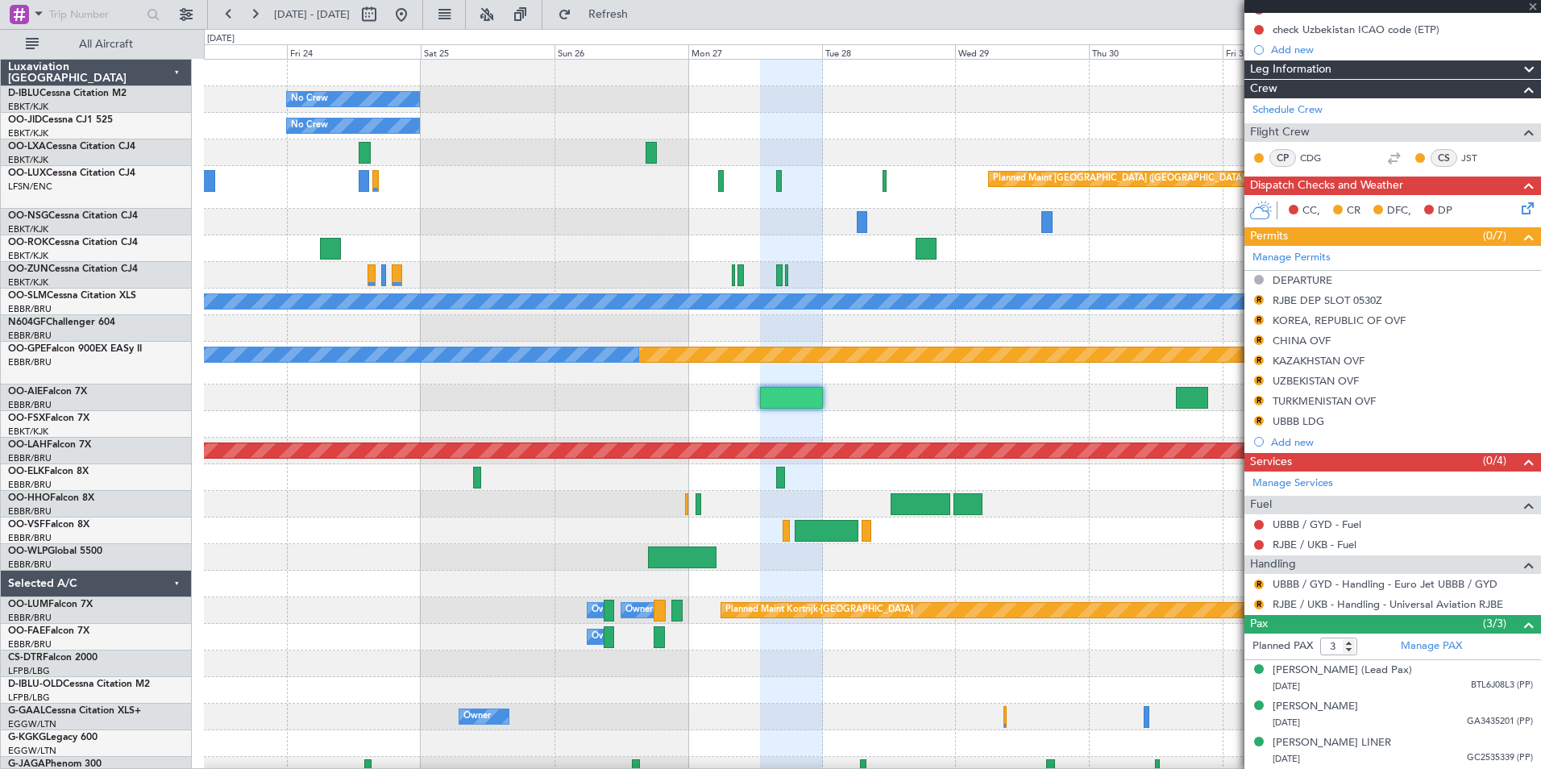
type input "+00:45"
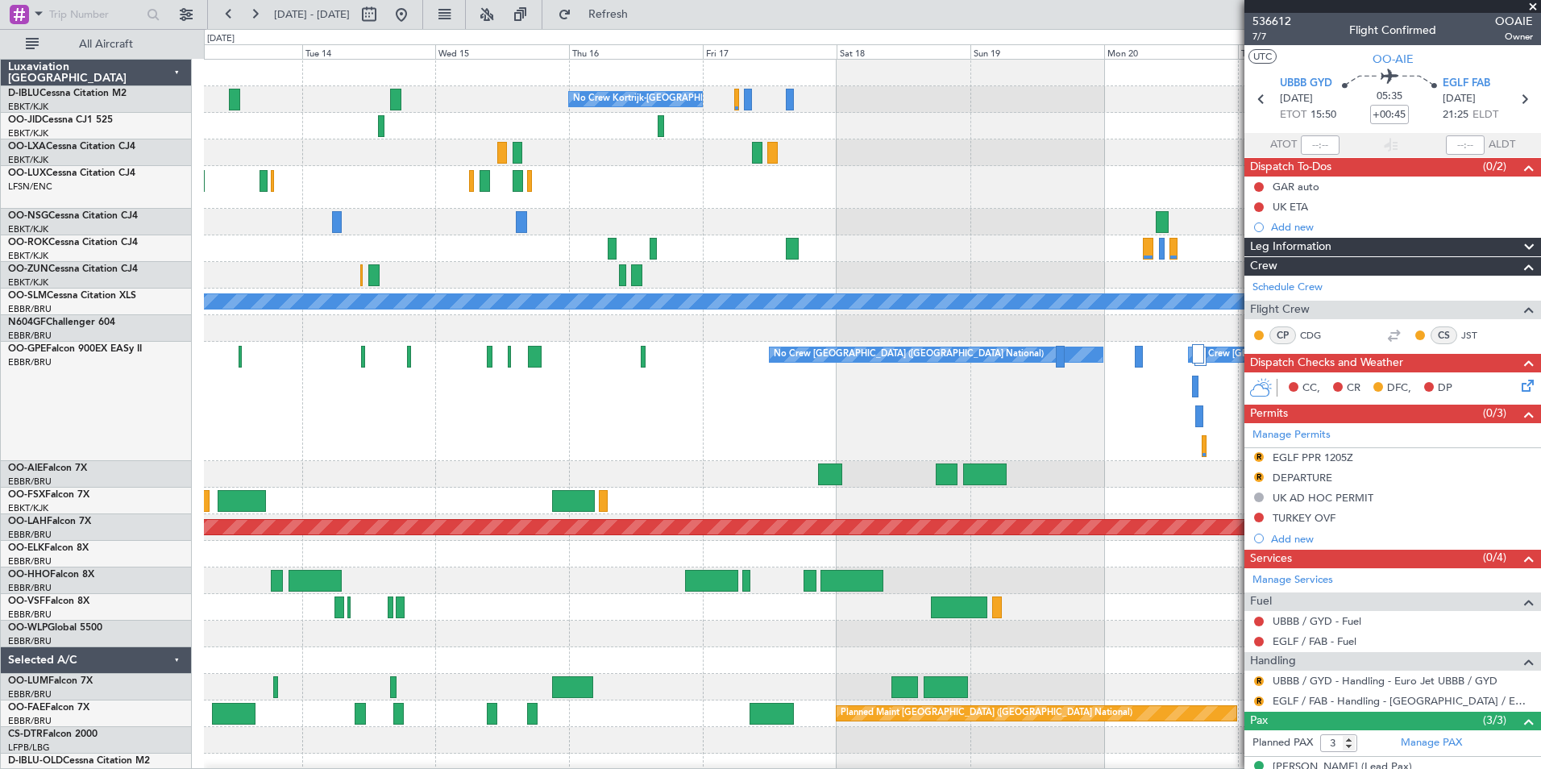
click at [1253, 491] on fb-app "23 Oct 2025 - 02 Nov 2025 Refresh Quick Links All Aircraft No Crew Kortrijk-Wev…" at bounding box center [770, 390] width 1541 height 757
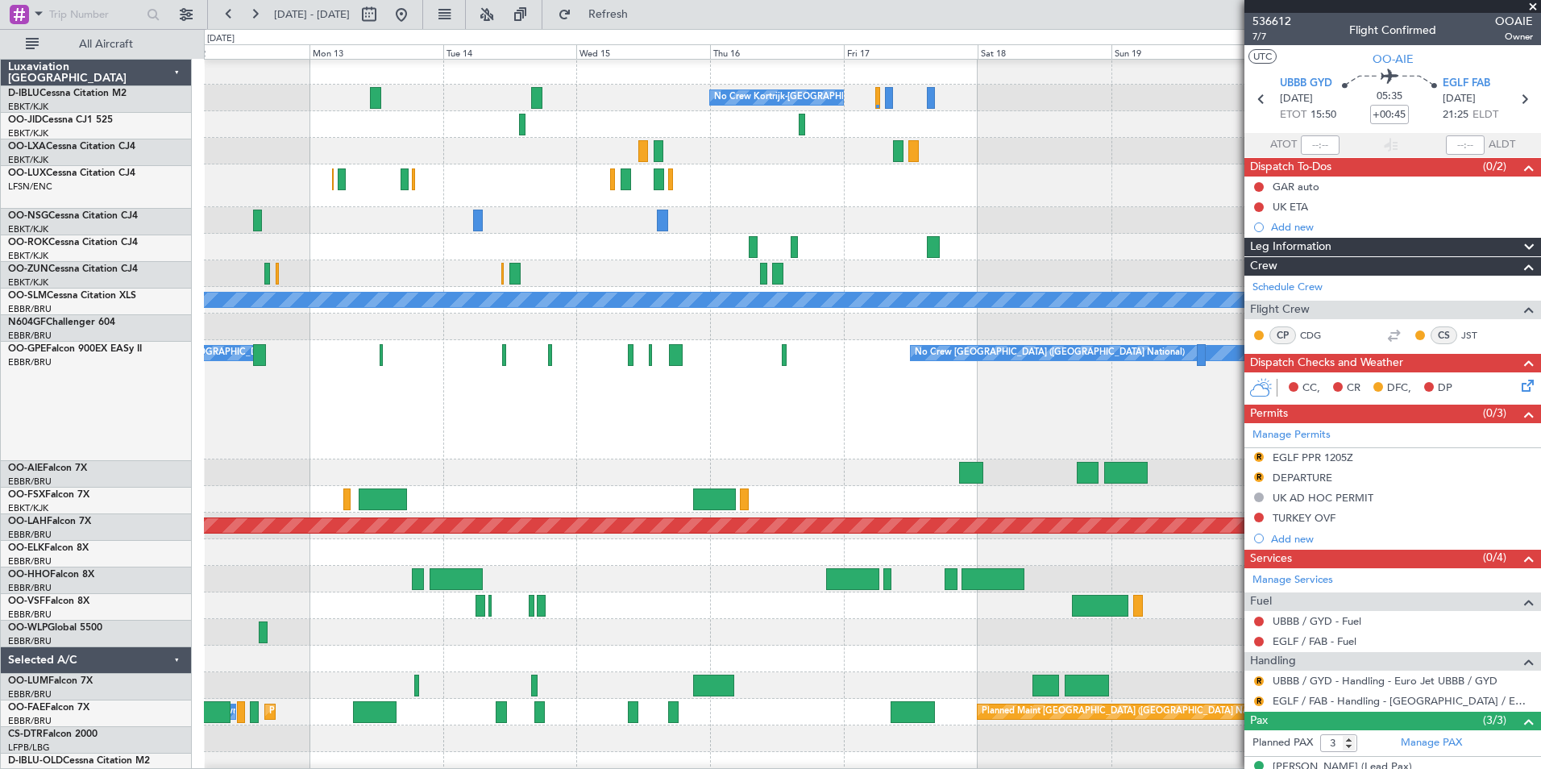
scroll to position [2, 0]
click at [1043, 438] on div "Planned Maint Nurnberg No Crew Brussels (Brussels National) No Crew Brussels (B…" at bounding box center [872, 399] width 1336 height 119
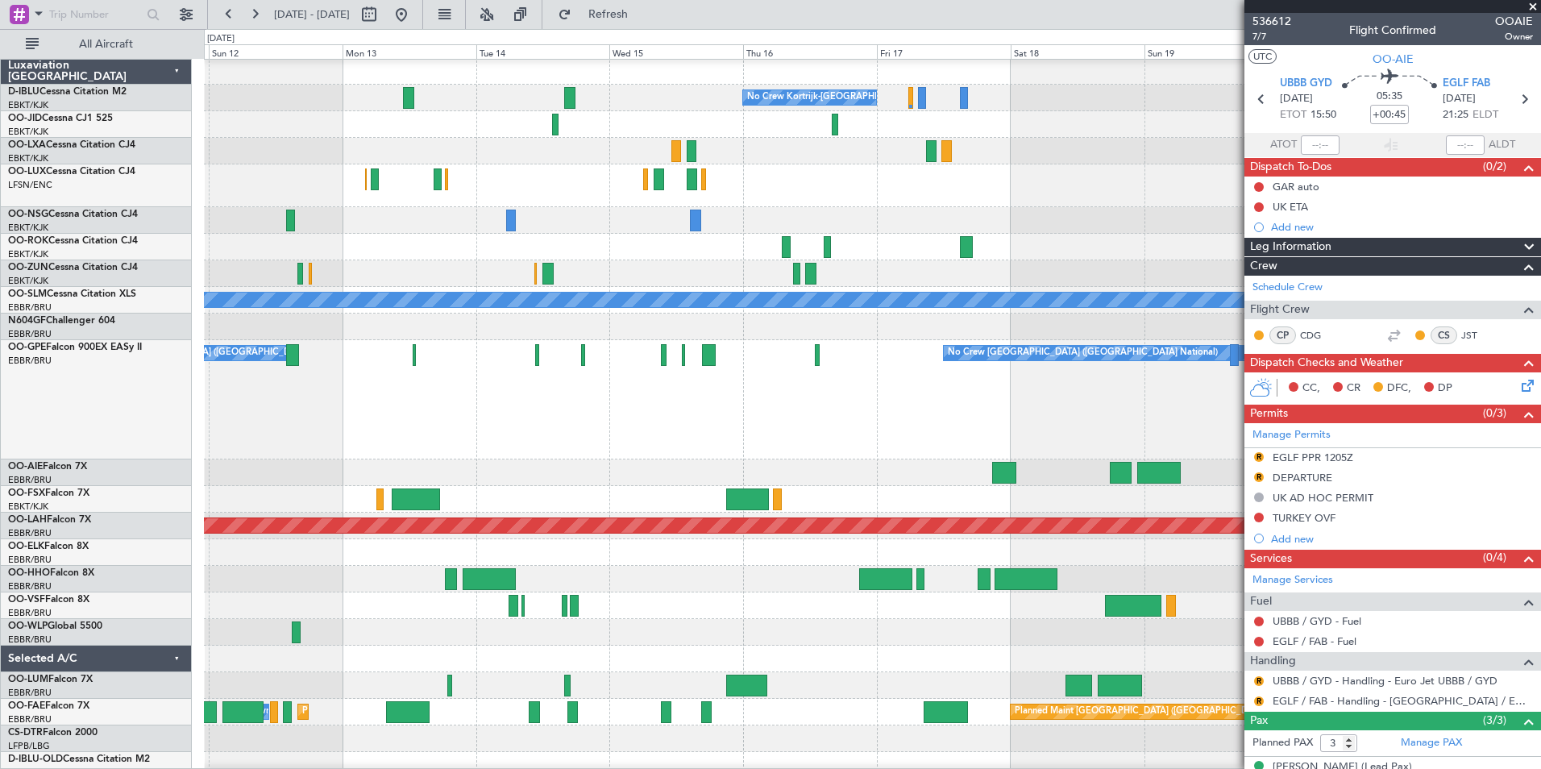
scroll to position [0, 0]
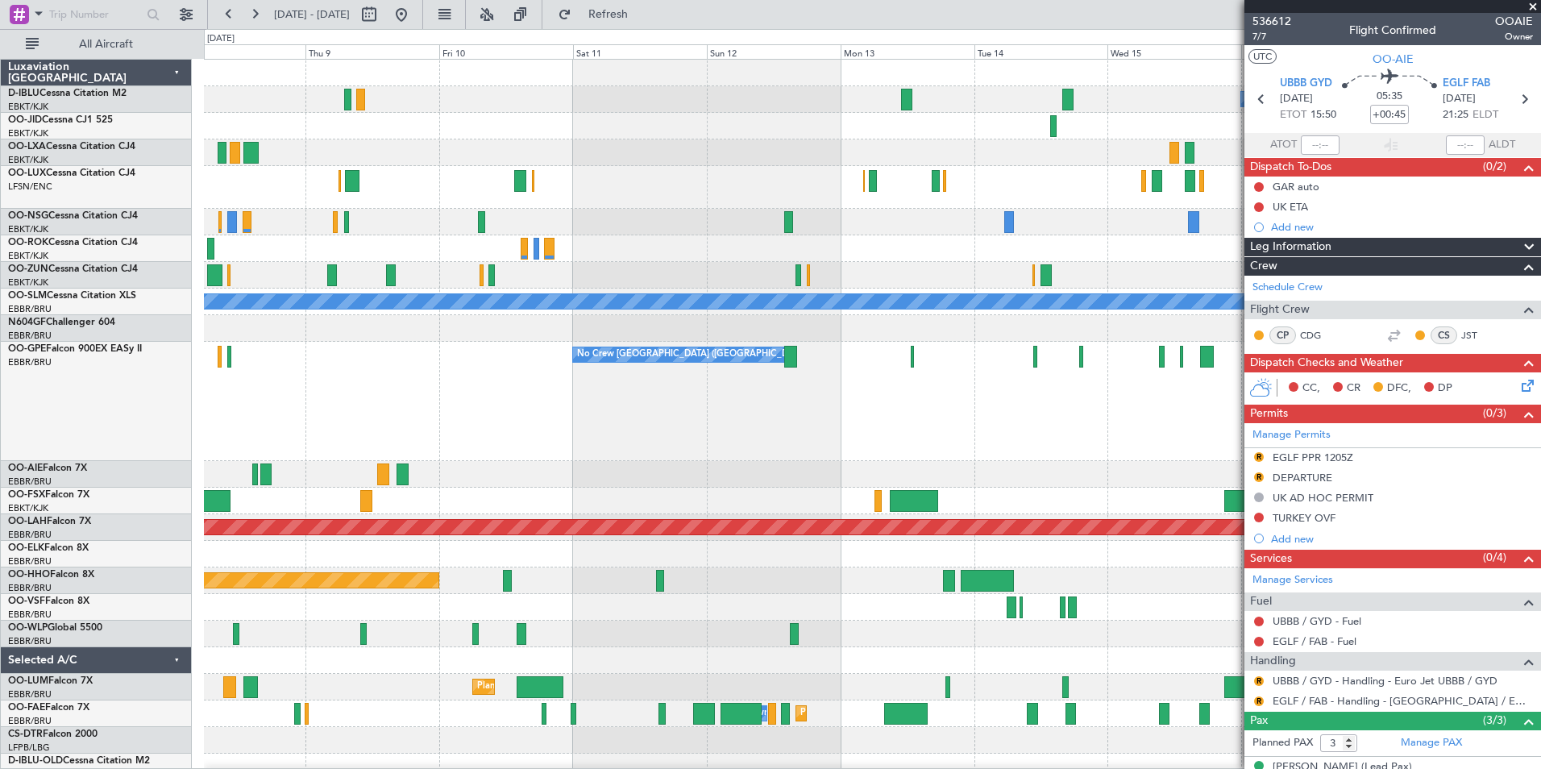
click at [1020, 456] on div "No Crew Kortrijk-Wevelgem Planned Maint Kortrijk-Wevelgem No Crew Nancy (Essey)…" at bounding box center [872, 659] width 1336 height 1199
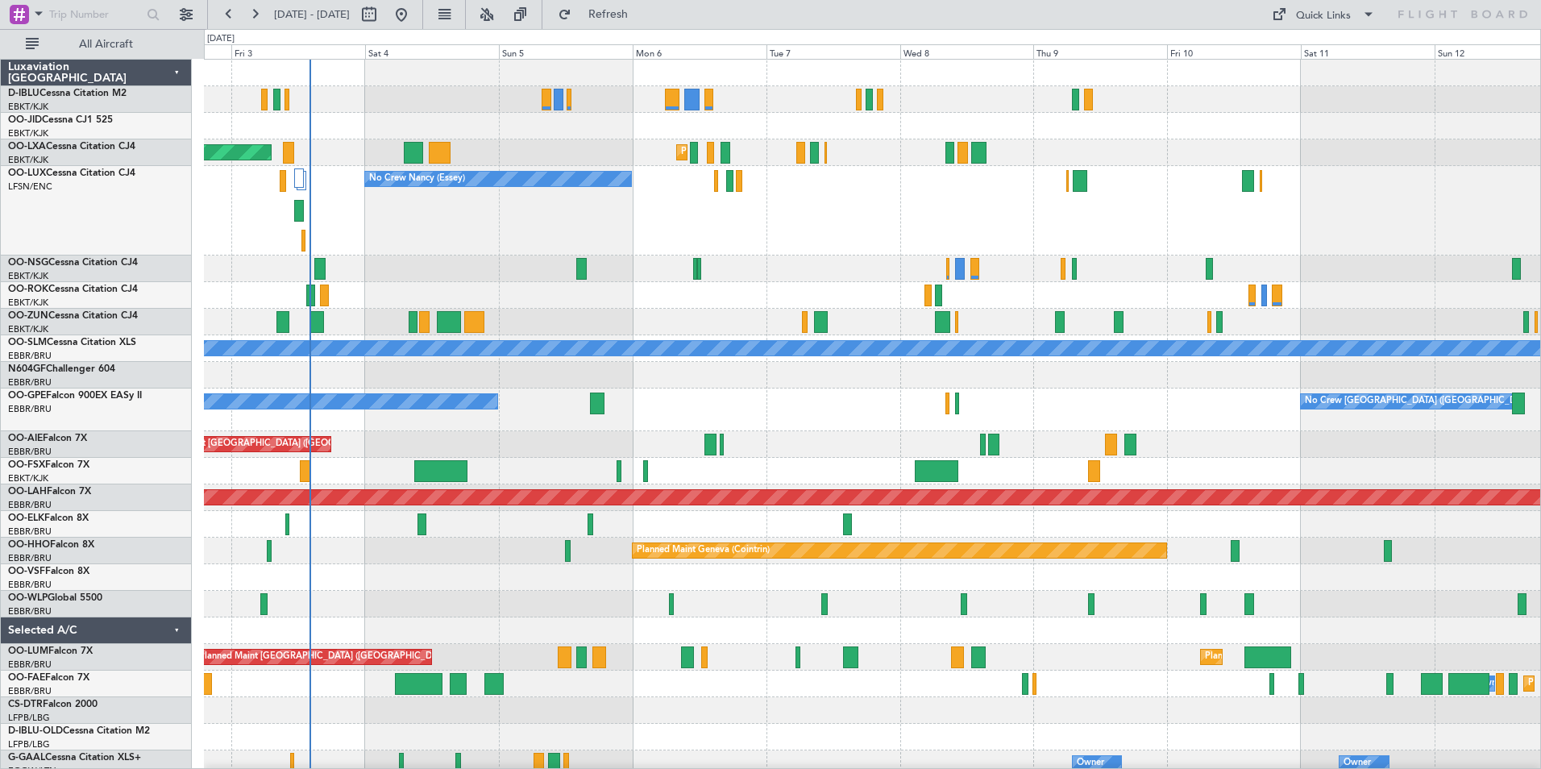
click at [535, 455] on div "Unplanned Maint [GEOGRAPHIC_DATA] ([GEOGRAPHIC_DATA])" at bounding box center [872, 444] width 1336 height 27
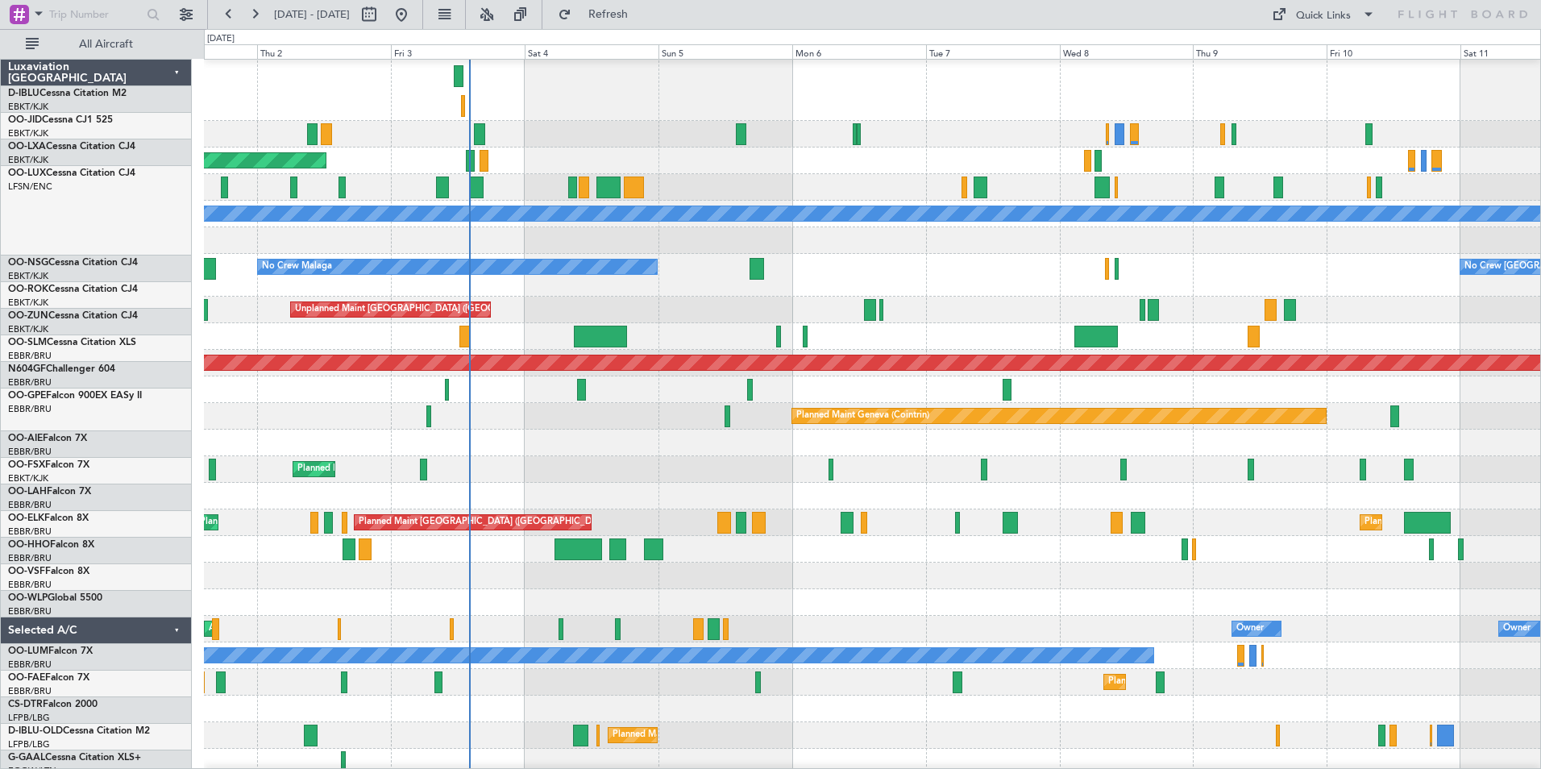
scroll to position [135, 0]
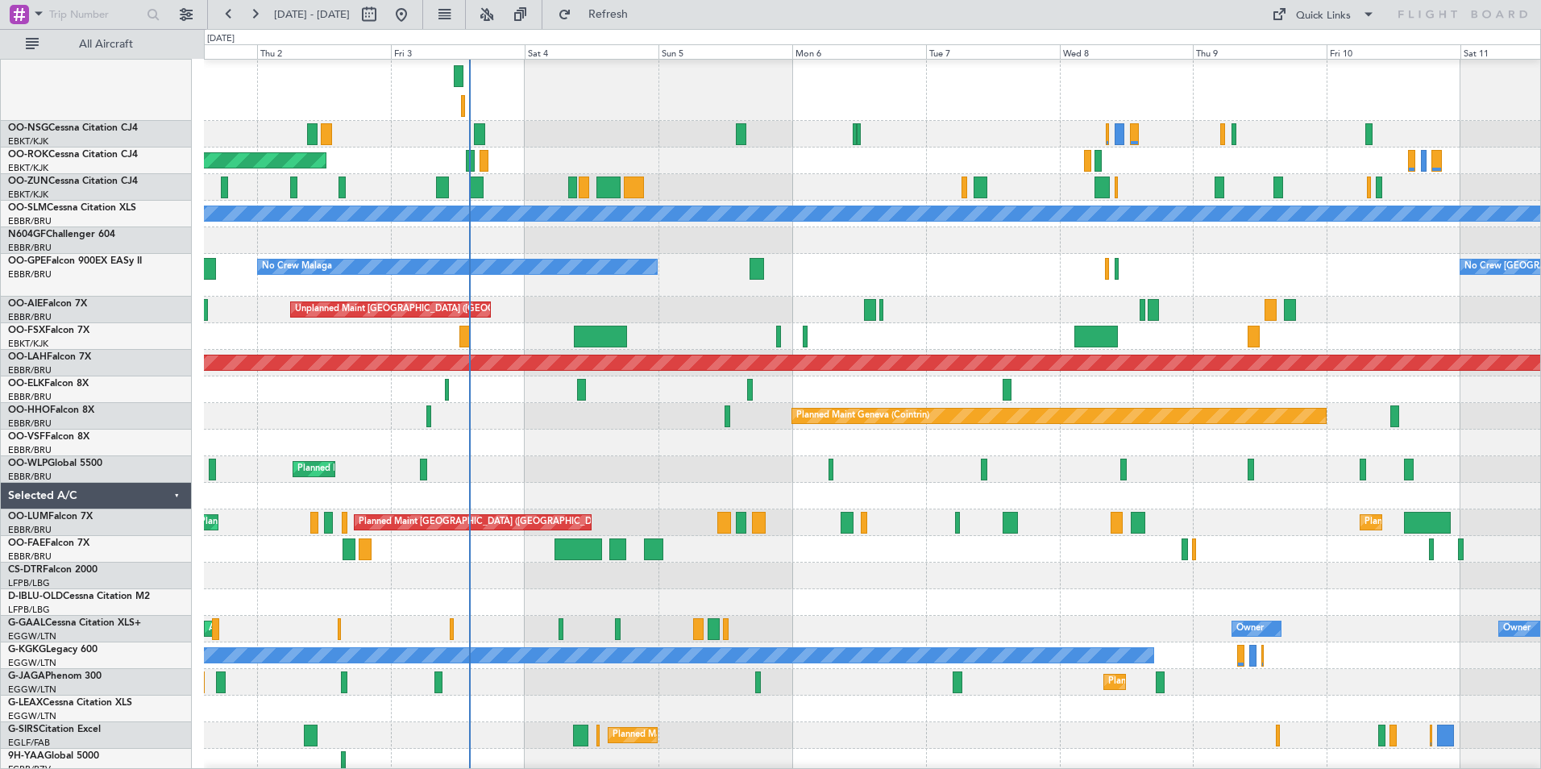
click at [984, 567] on div at bounding box center [872, 576] width 1336 height 27
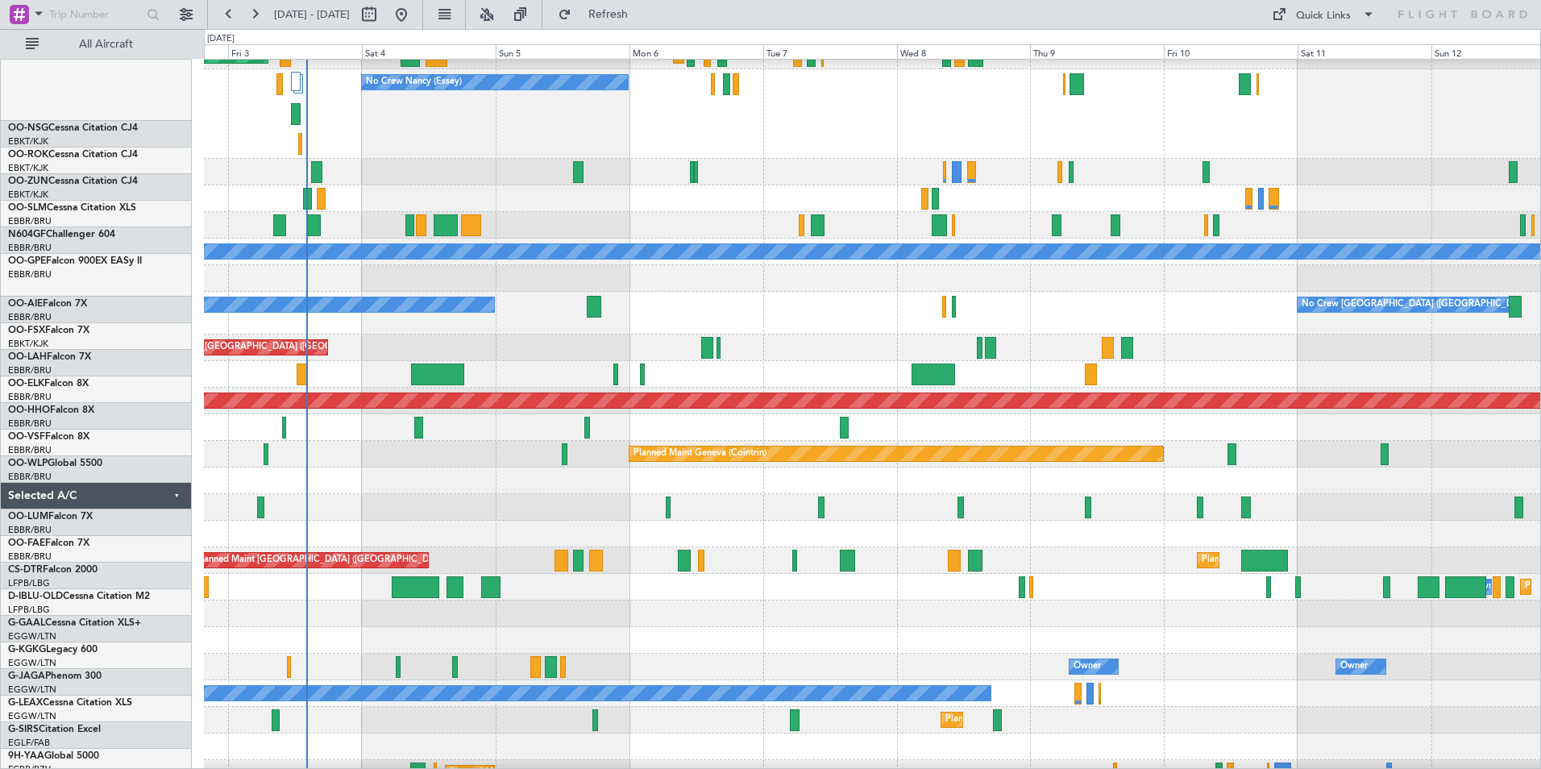
click at [837, 503] on div "Planned Maint Milan (Linate)" at bounding box center [872, 507] width 1336 height 27
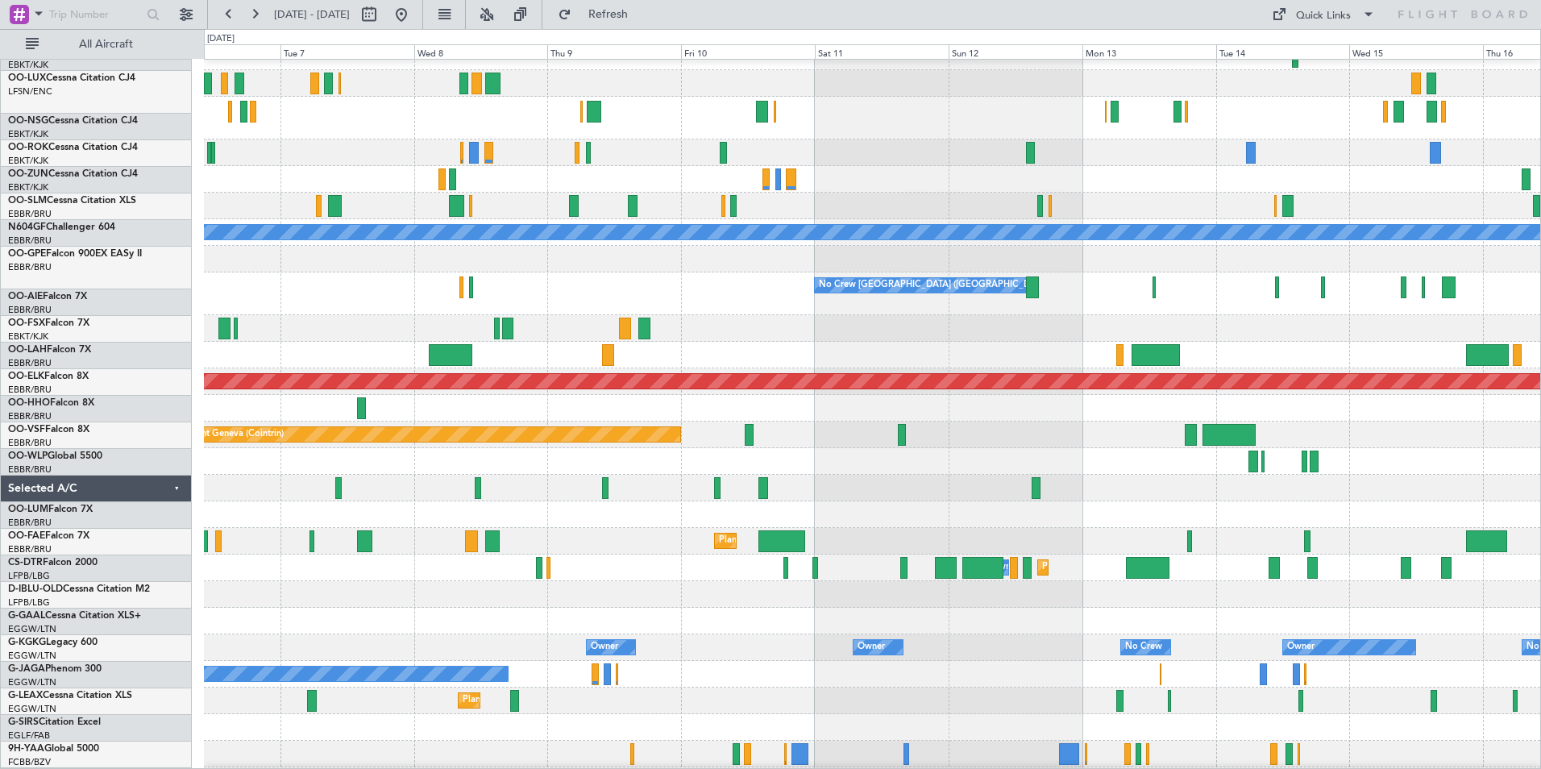
scroll to position [69, 0]
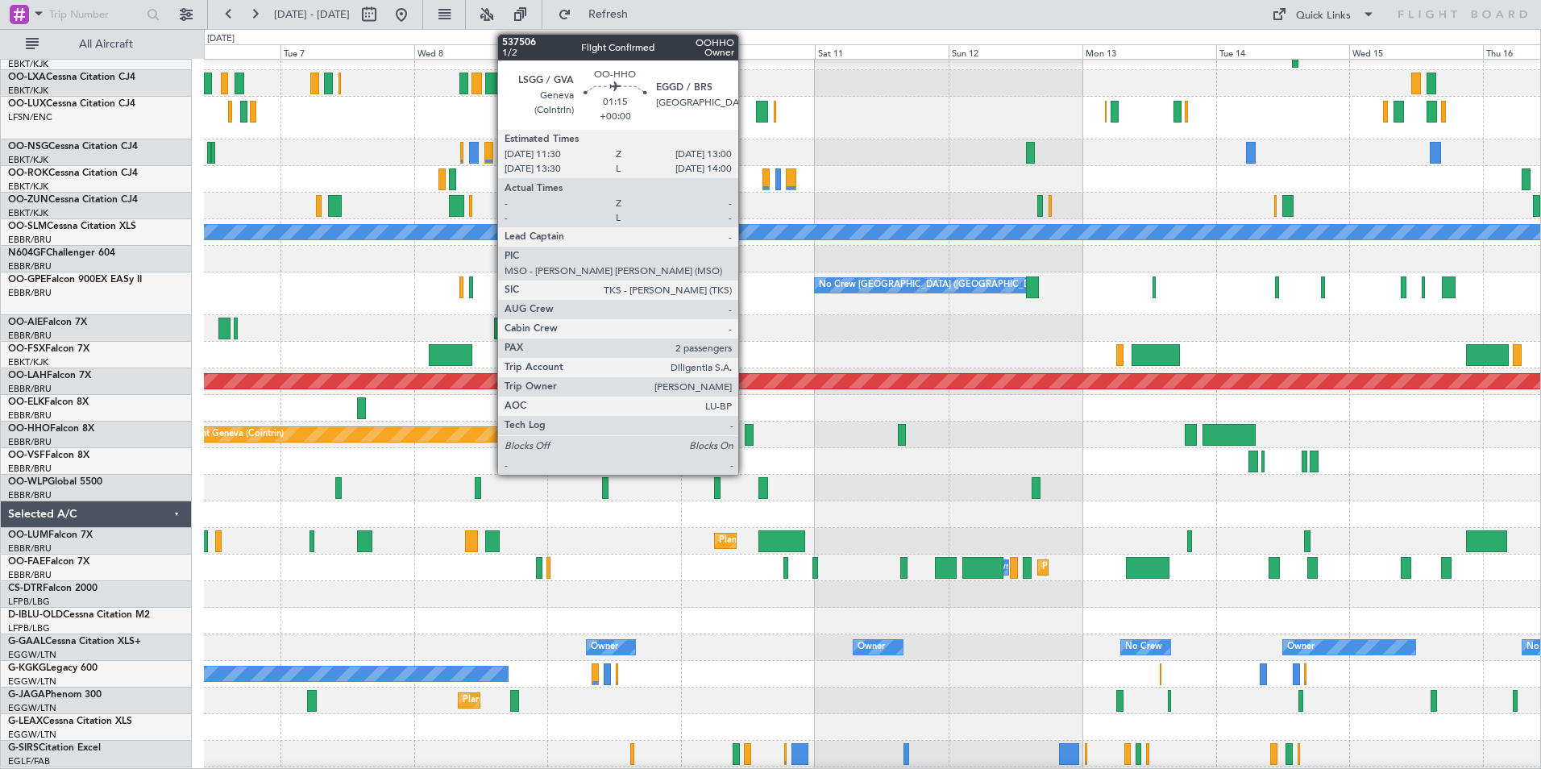
click at [746, 442] on div at bounding box center [749, 435] width 9 height 22
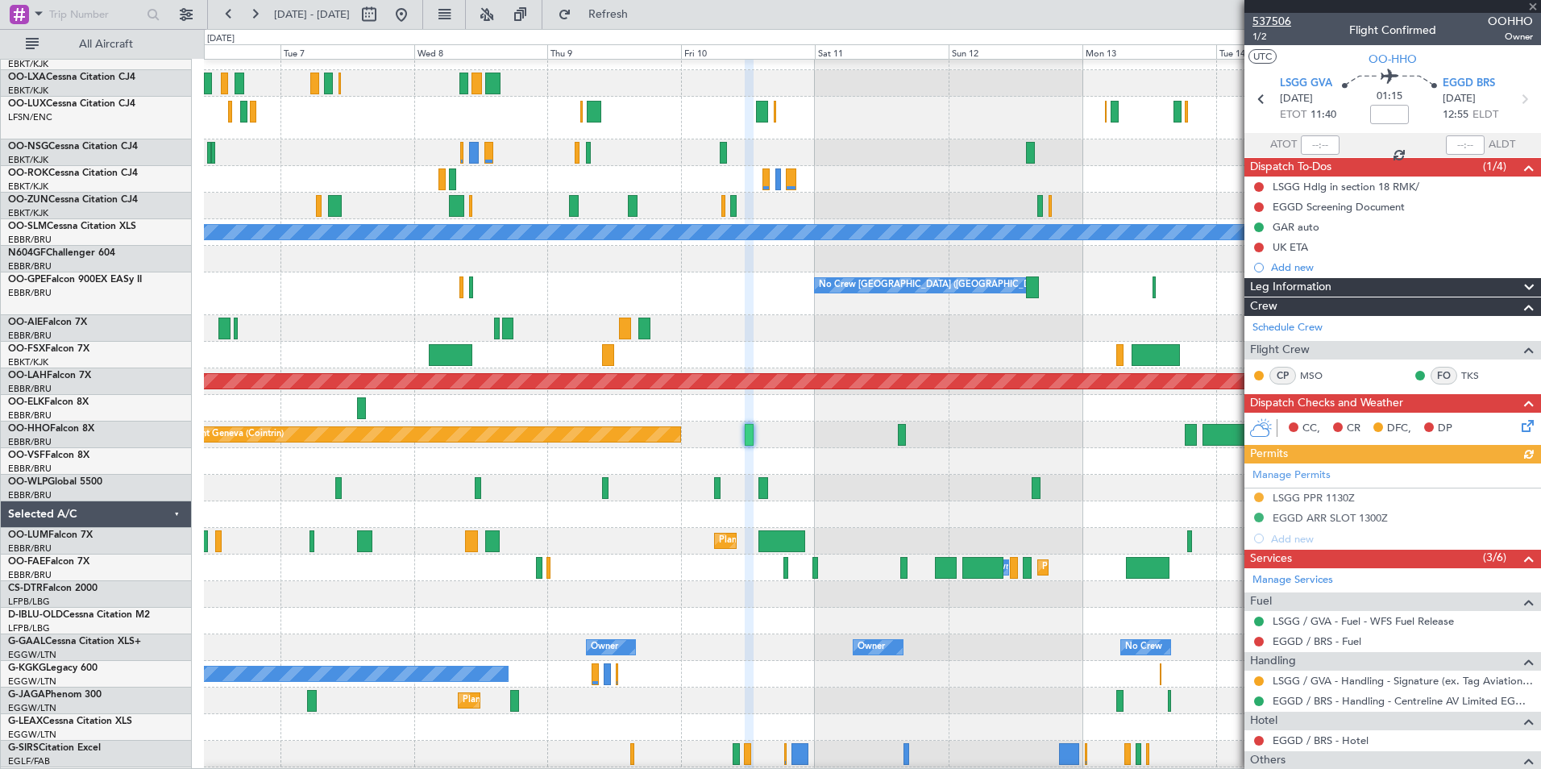
click at [1265, 23] on span "537506" at bounding box center [1272, 21] width 39 height 17
click at [1275, 19] on span "537506" at bounding box center [1272, 21] width 39 height 17
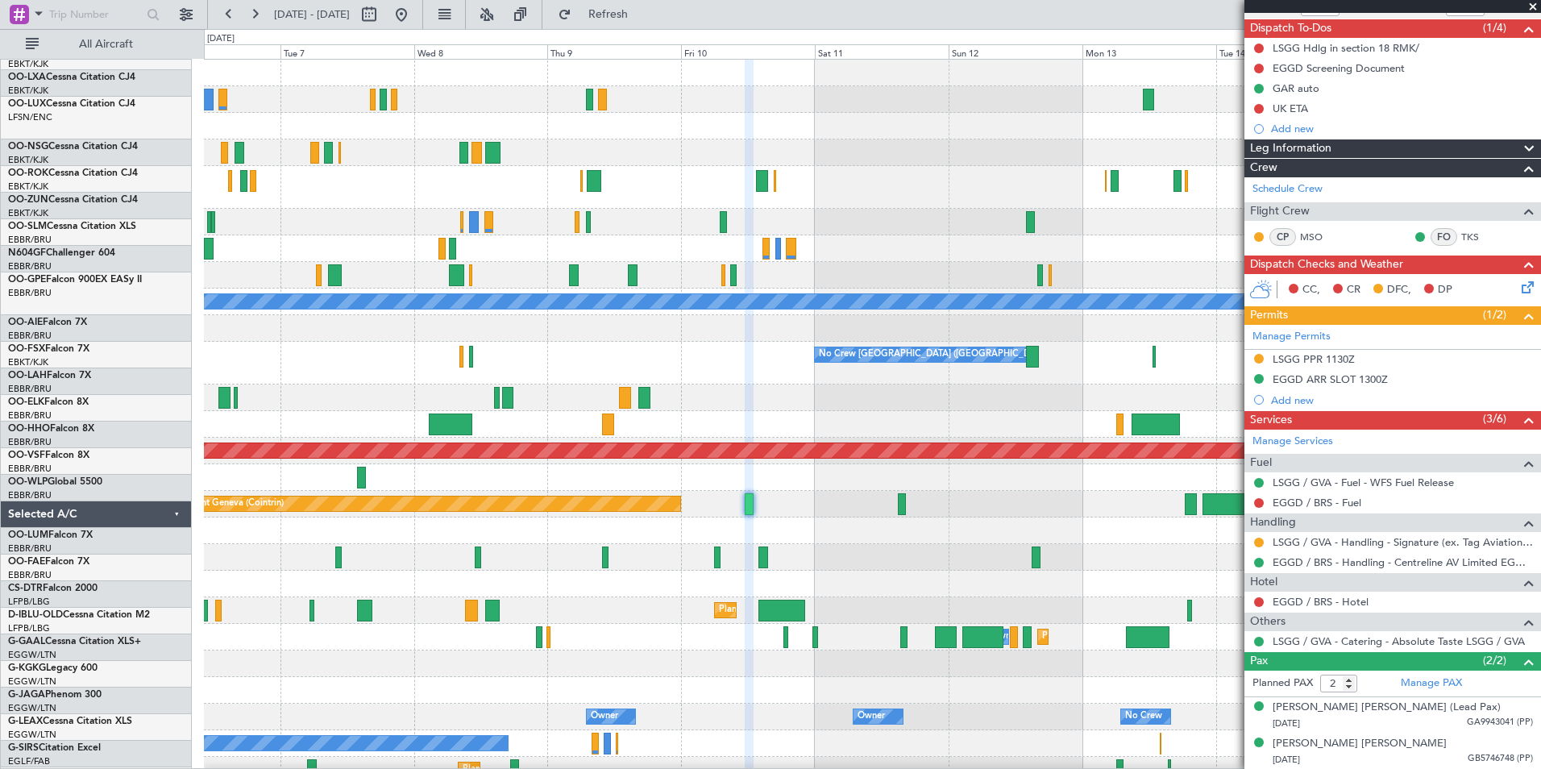
scroll to position [0, 0]
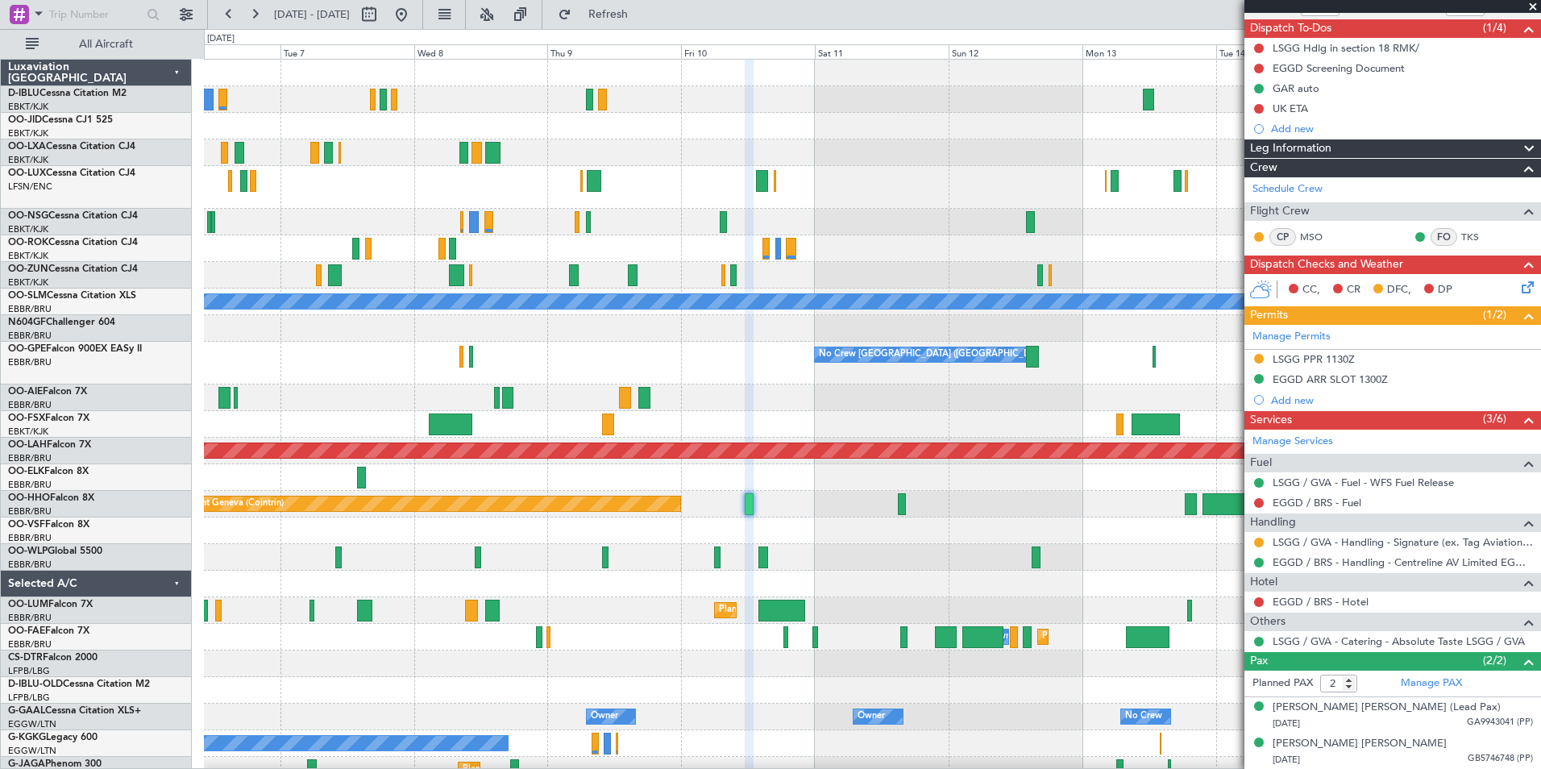
click at [437, 411] on div "No Crew Kortrijk-Wevelgem Planned Maint Kortrijk-Wevelgem No Crew Nancy (Essey)…" at bounding box center [872, 608] width 1336 height 1096
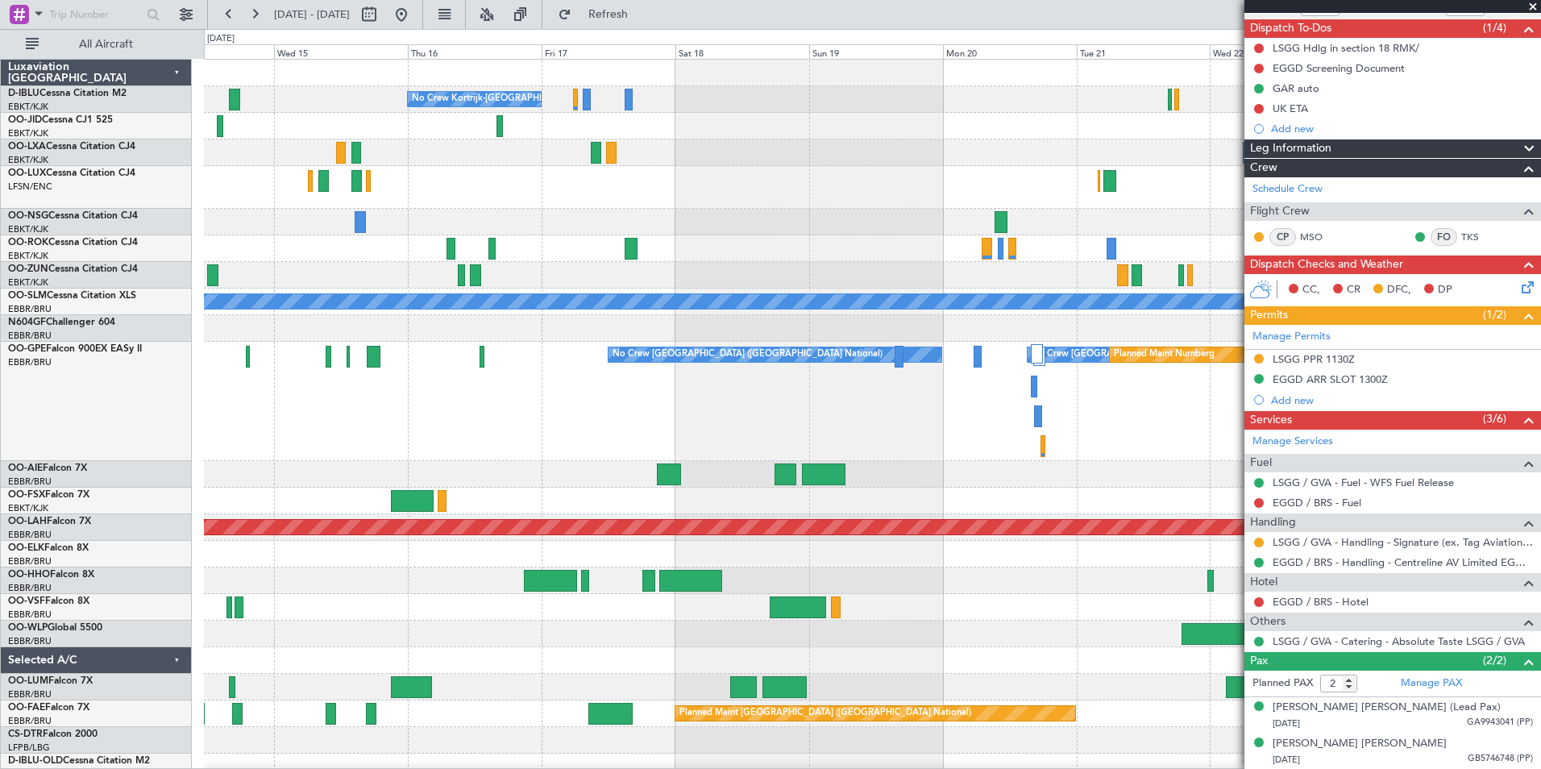
click at [518, 418] on div "No Crew Brussels (Brussels National) No Crew Brussels (Brussels National) Plann…" at bounding box center [872, 401] width 1336 height 119
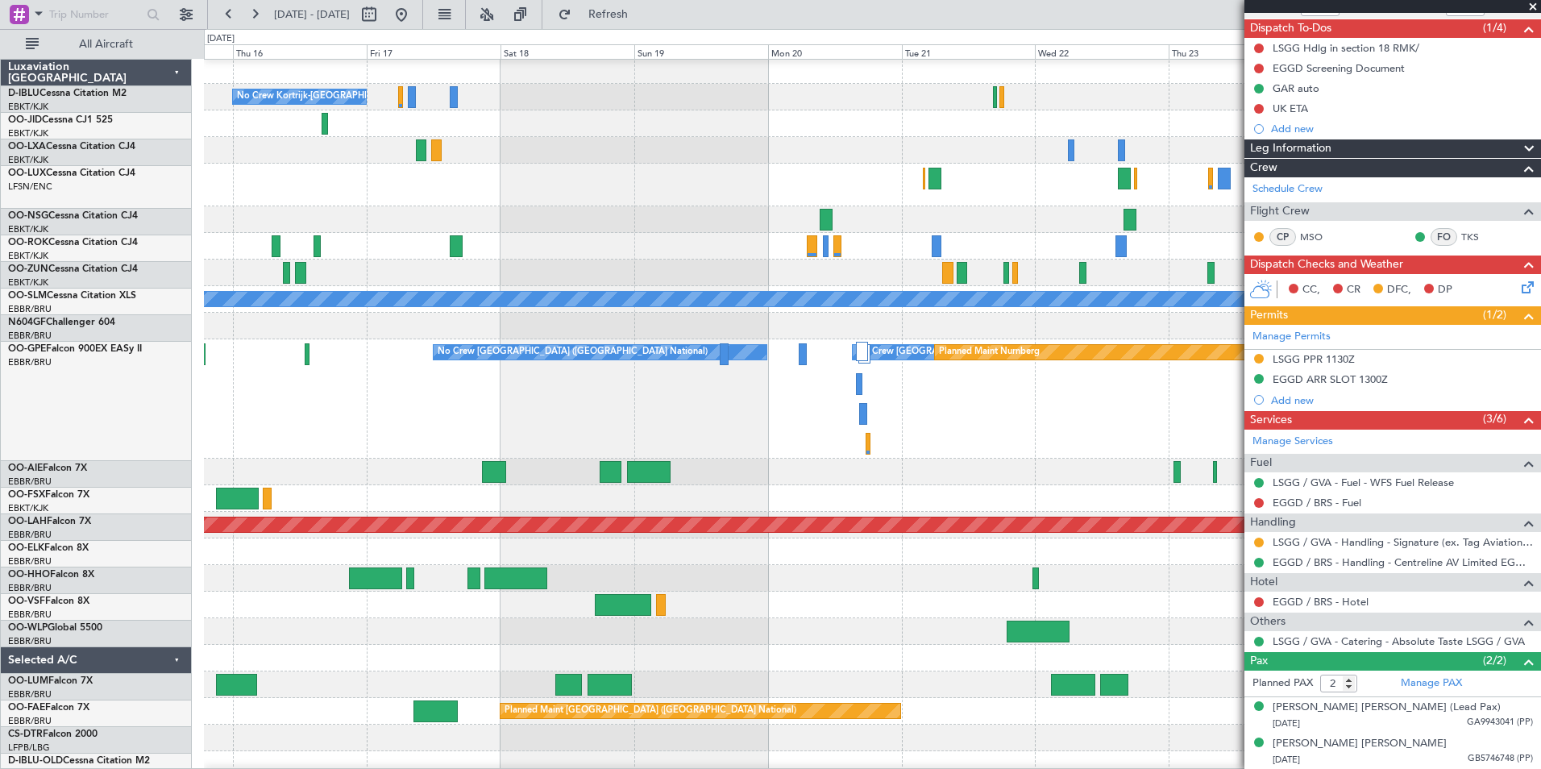
click at [359, 473] on div "No Crew Kortrijk-Wevelgem No Crew No Crew A/C Unavailable Monchengladbach No Cr…" at bounding box center [872, 656] width 1336 height 1199
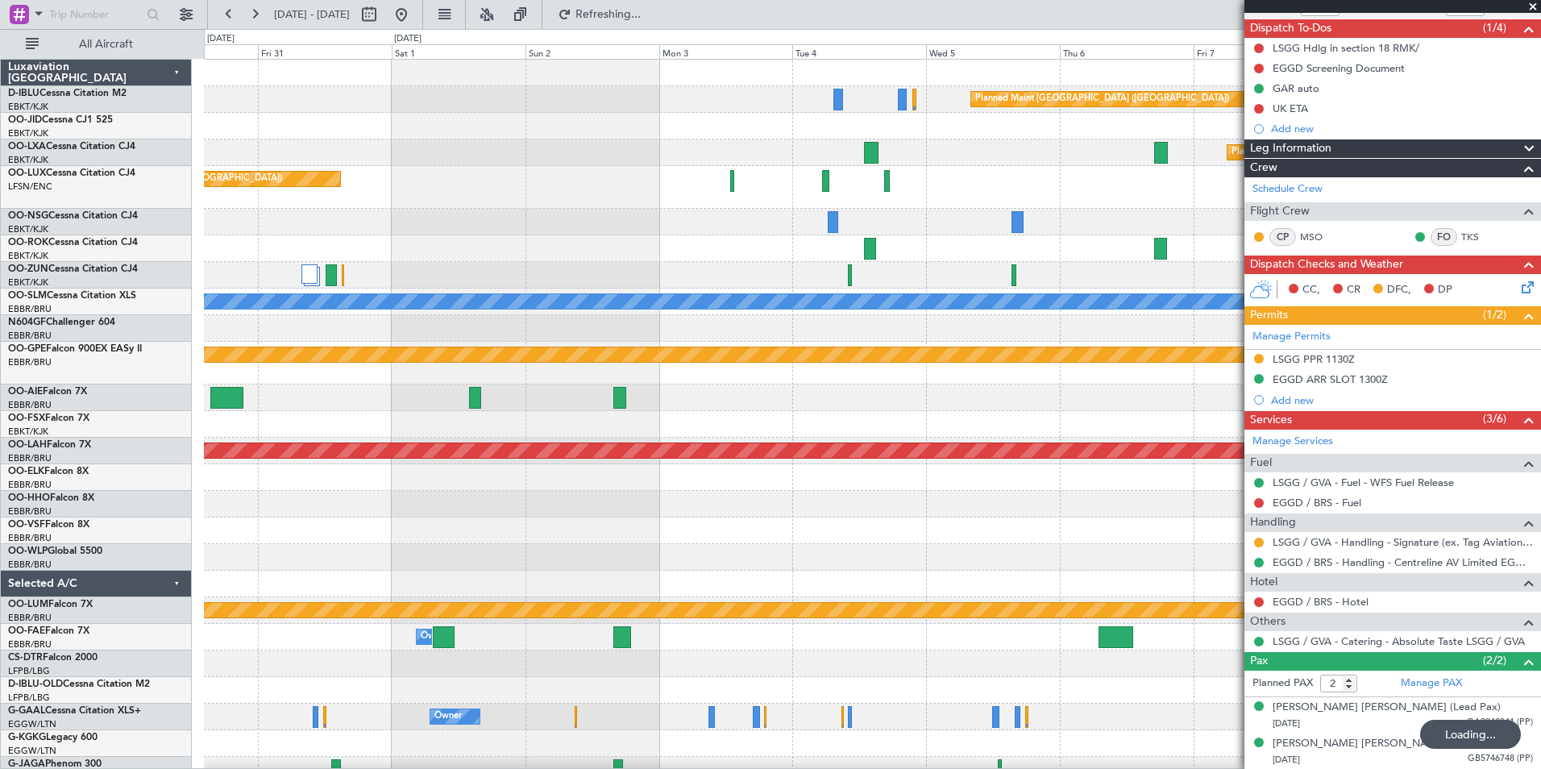
click at [1240, 552] on div "Planned Maint Paris (Le Bourget) Planned Maint Kortrijk-Wevelgem Planned Maint …" at bounding box center [872, 621] width 1336 height 1123
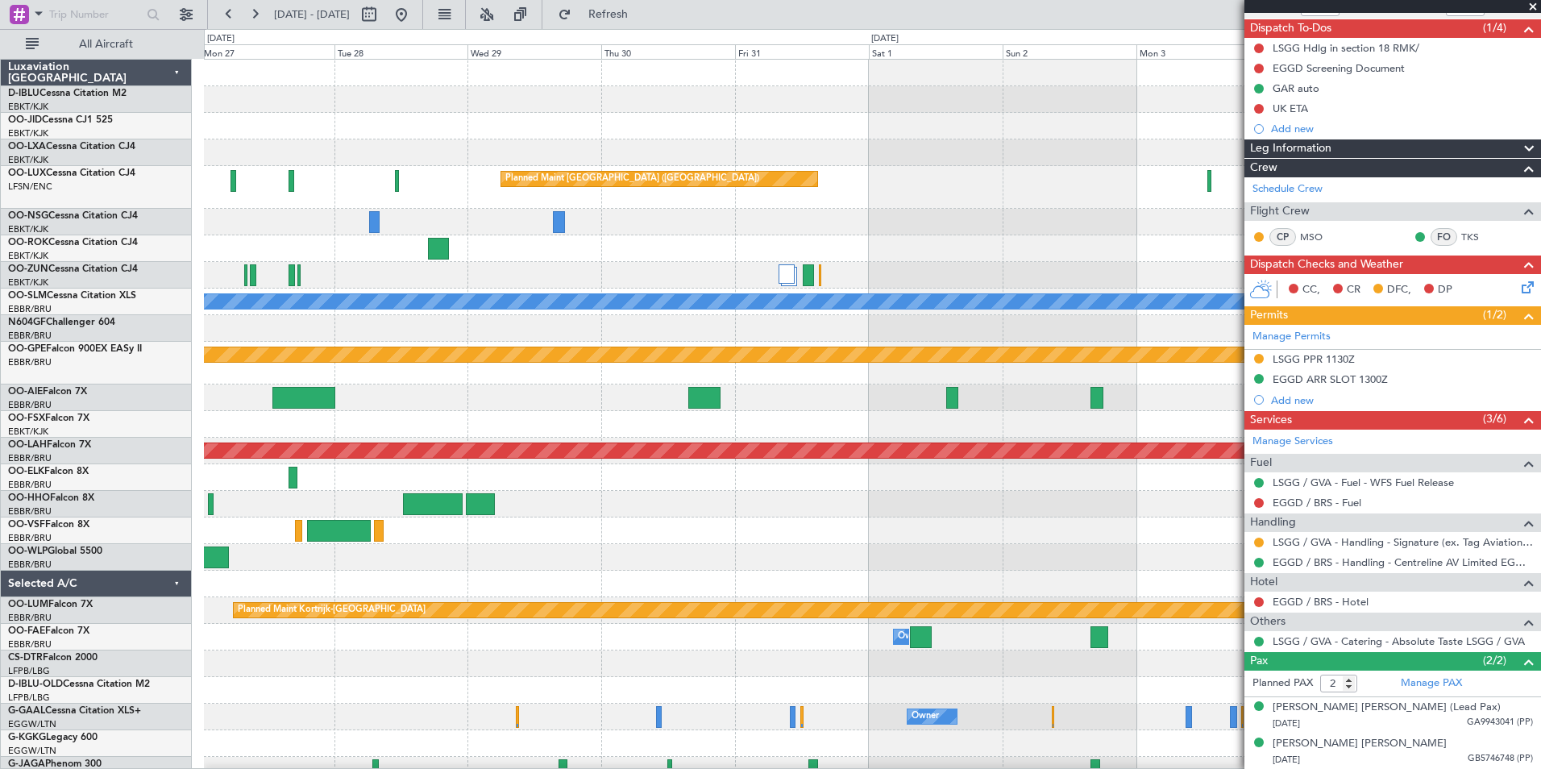
click at [1145, 544] on div "Planned Maint Paris (Le Bourget) No Crew No Crew Planned Maint Kortrijk-Wevelge…" at bounding box center [872, 621] width 1336 height 1123
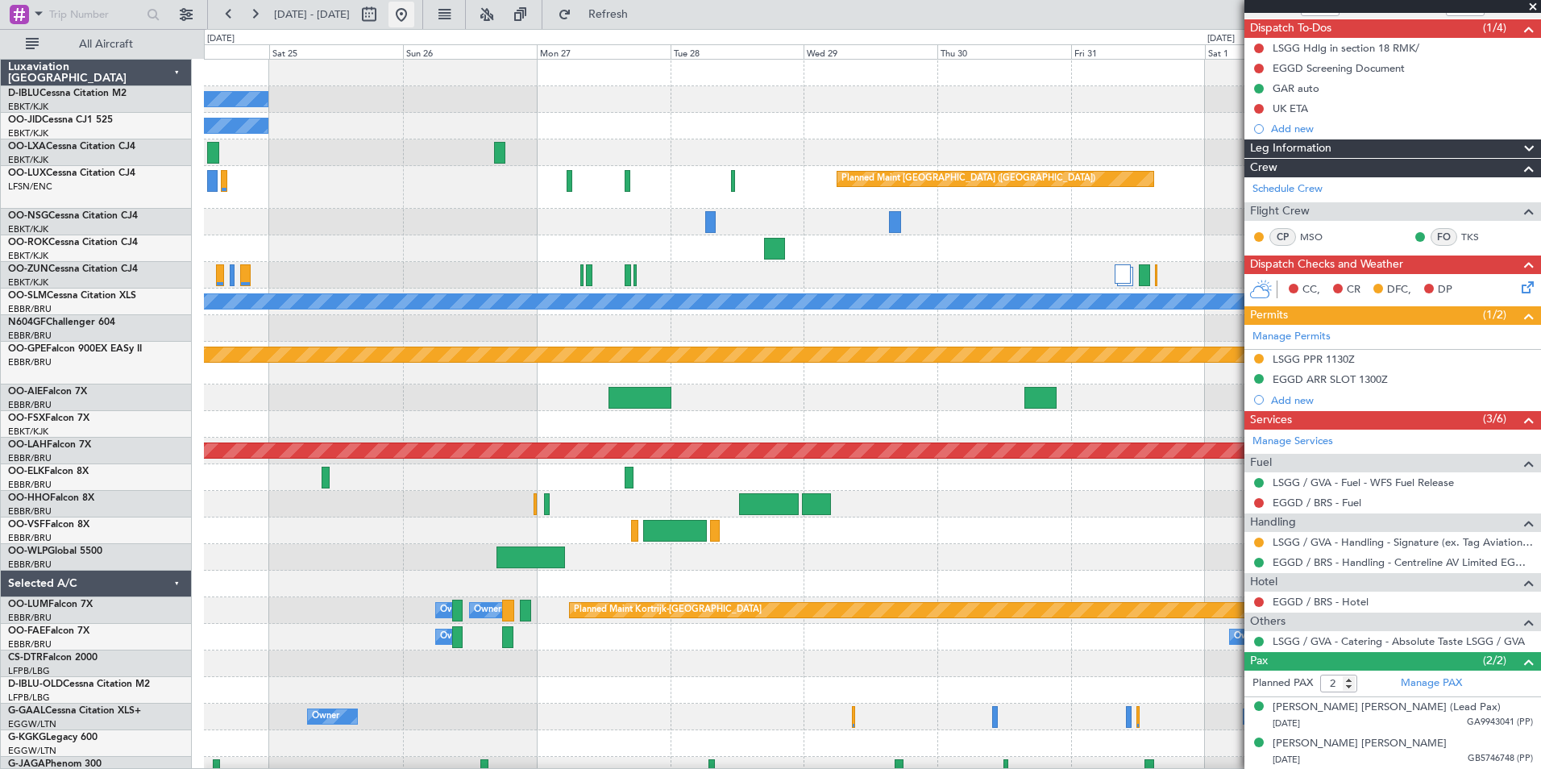
click at [414, 13] on button at bounding box center [401, 15] width 26 height 26
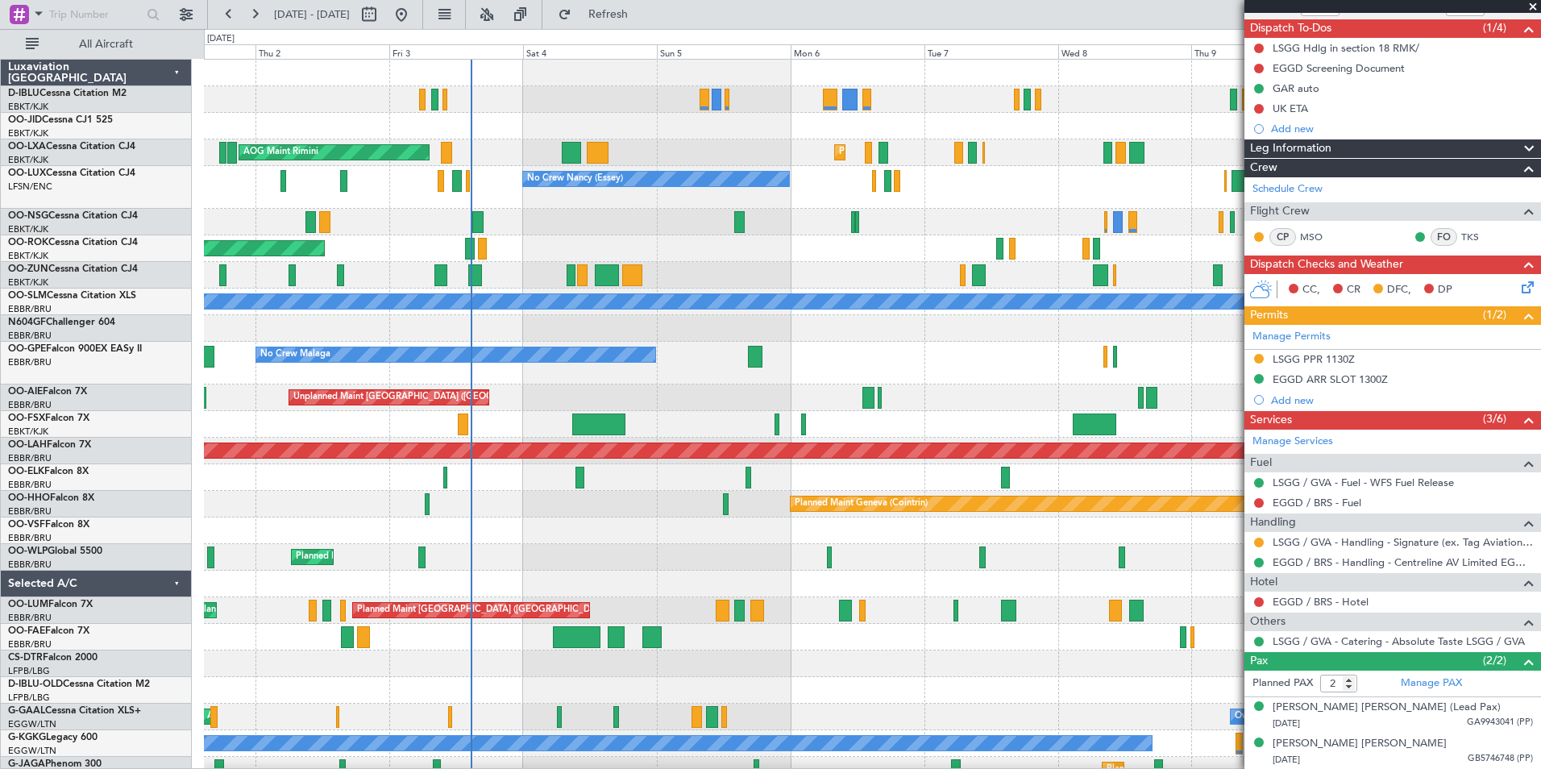
click at [609, 580] on div "Planned Maint Kortrijk-Wevelgem Planned Maint Kortrijk-Wevelgem AOG Maint Rimin…" at bounding box center [872, 581] width 1336 height 1043
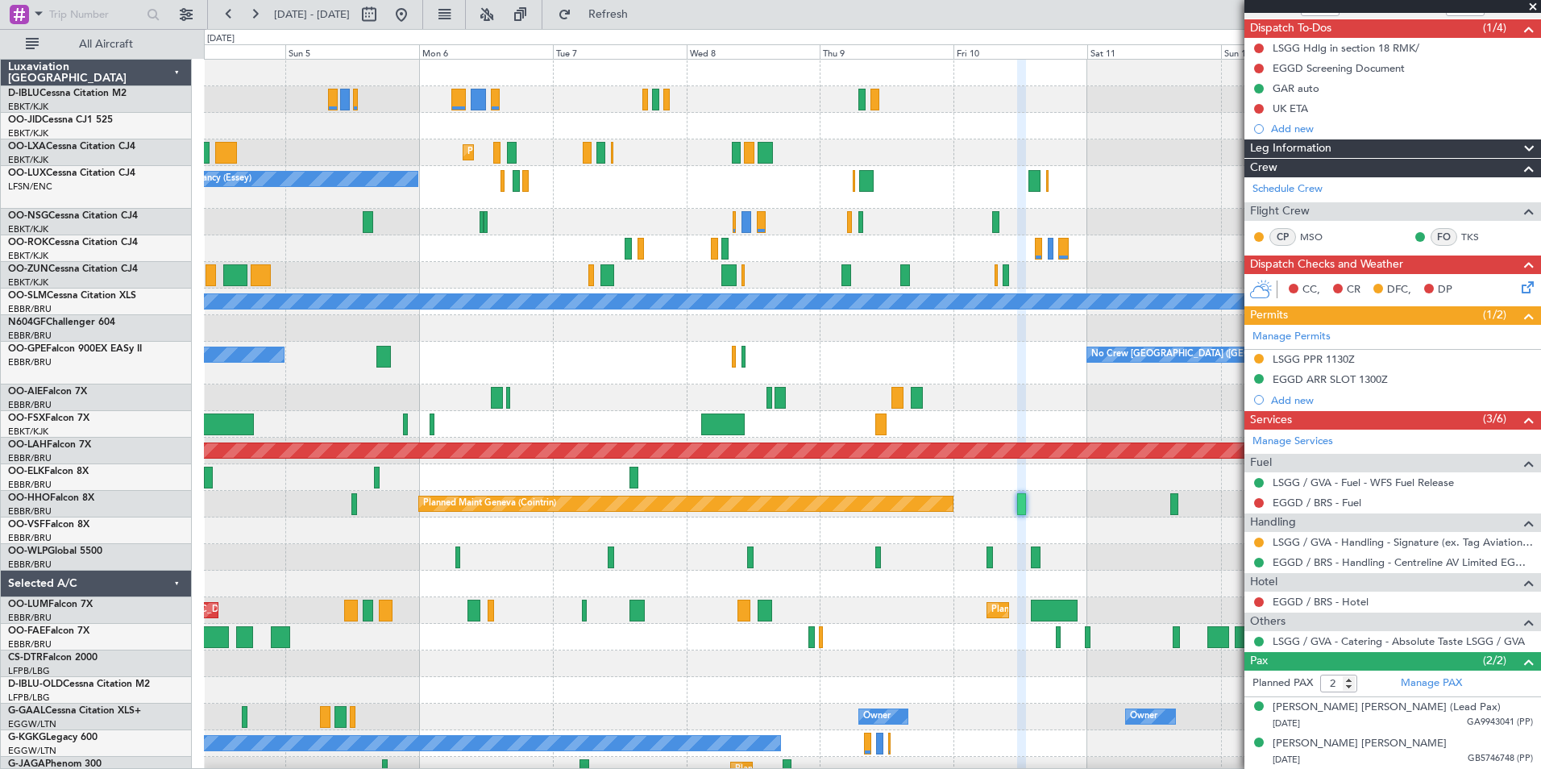
click at [840, 361] on div "No Crew Kortrijk-Wevelgem Planned Maint Kortrijk-Wevelgem AOG Maint Rimini No C…" at bounding box center [872, 581] width 1336 height 1043
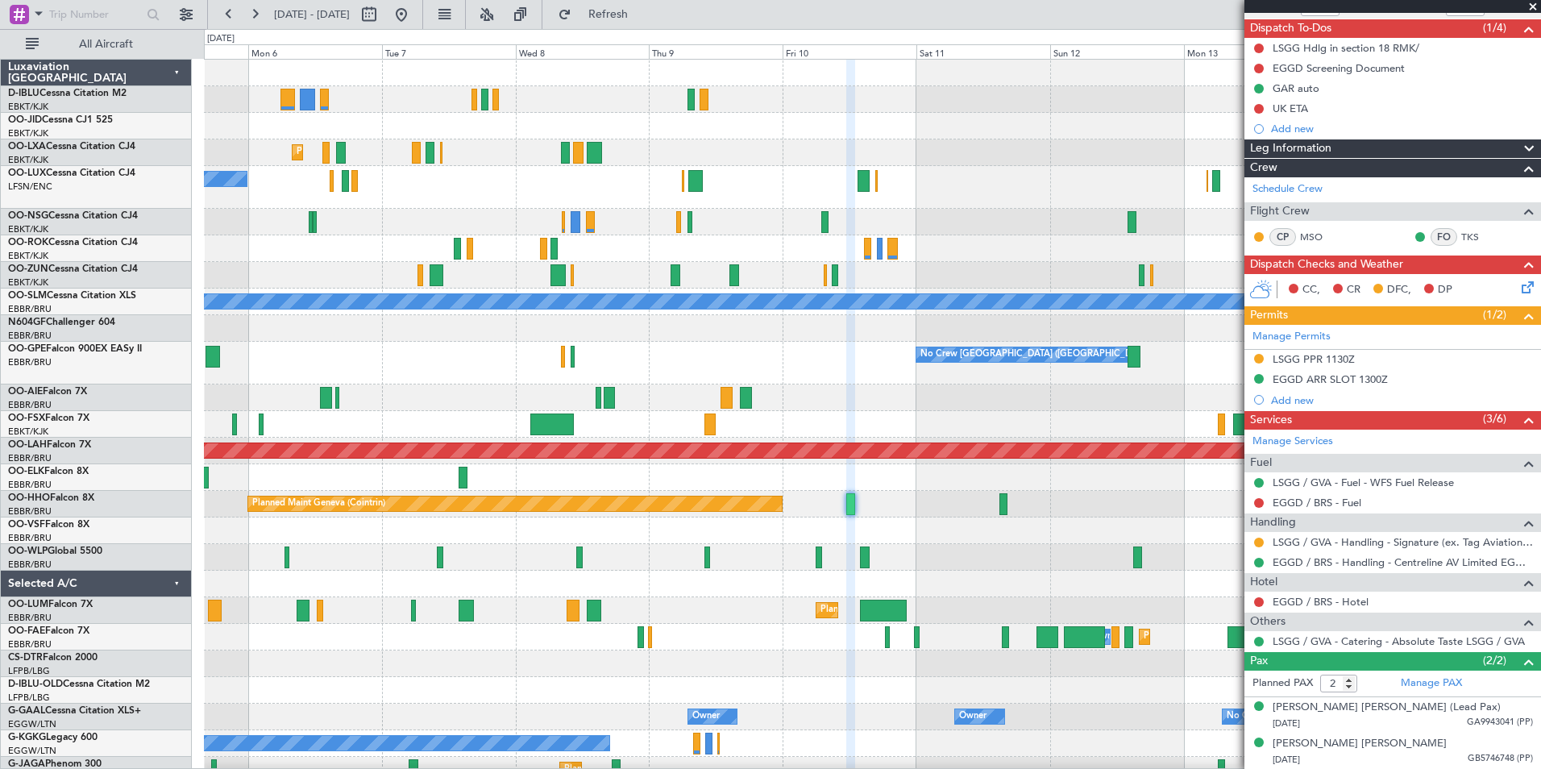
click at [950, 197] on div "No Crew Nancy (Essey)" at bounding box center [872, 187] width 1336 height 43
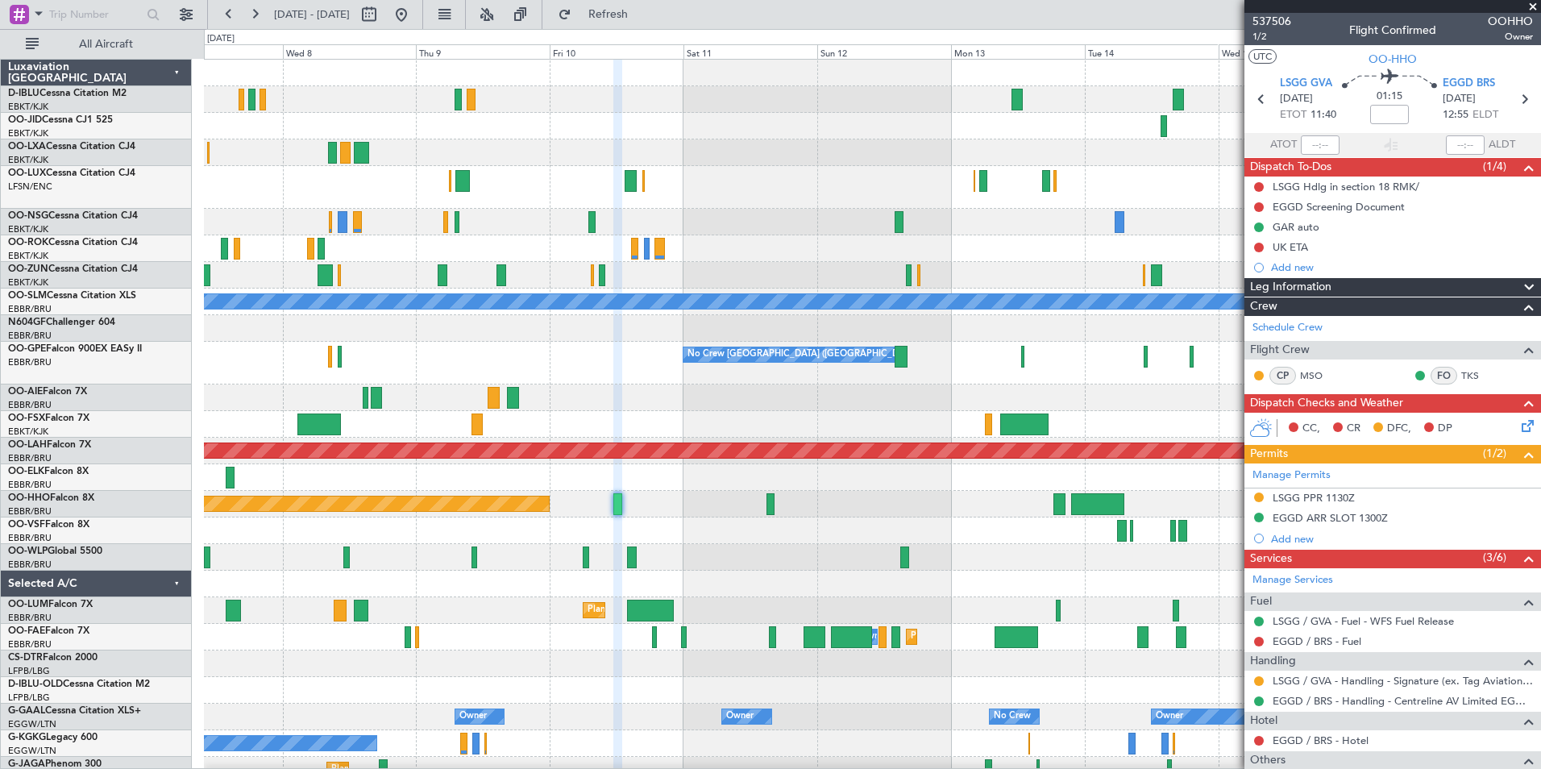
scroll to position [139, 0]
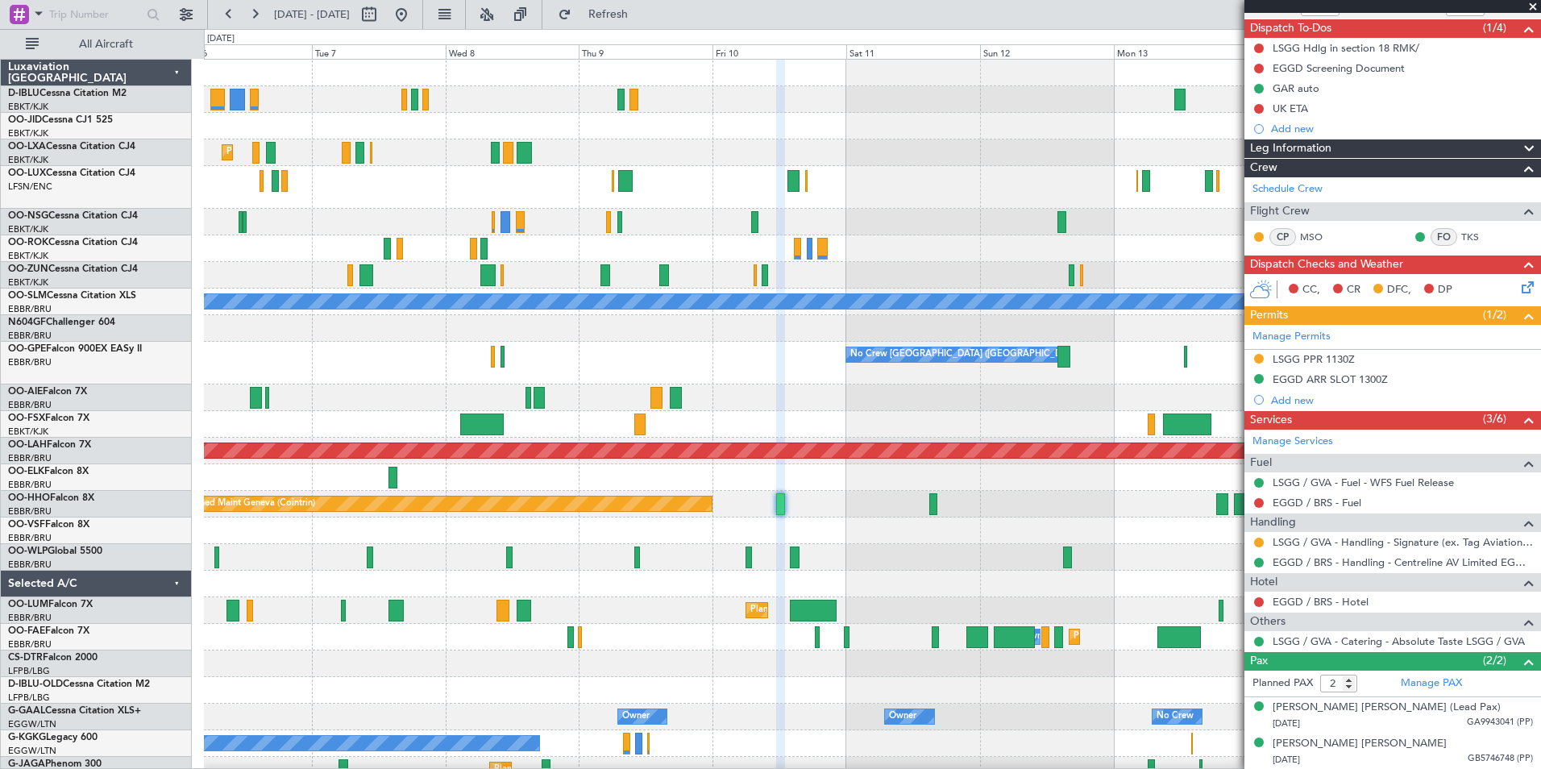
click at [959, 251] on div "No Crew Kortrijk-[GEOGRAPHIC_DATA] Planned Maint [GEOGRAPHIC_DATA]-[GEOGRAPHIC_…" at bounding box center [872, 621] width 1336 height 1123
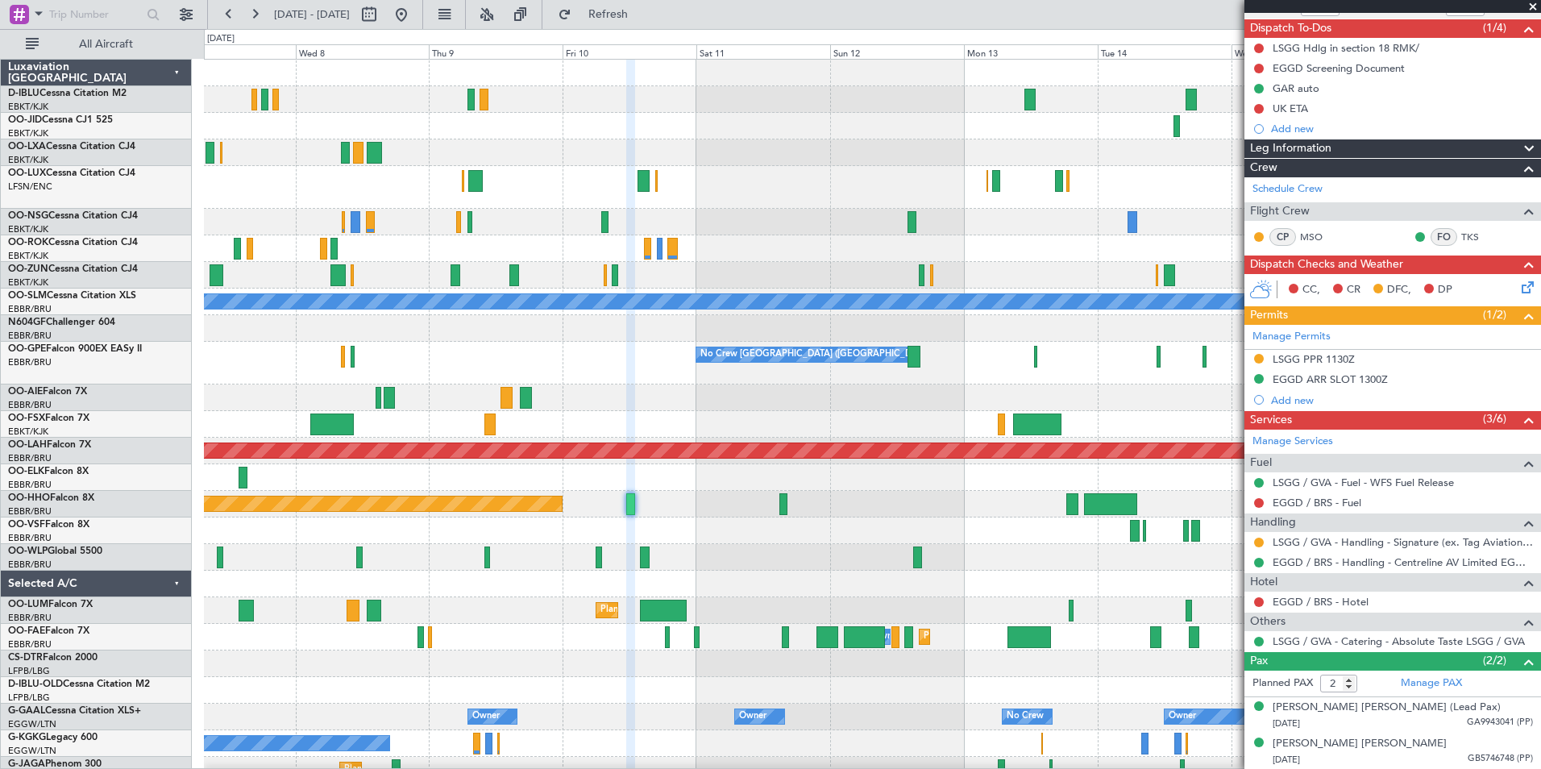
click at [778, 241] on div "No Crew Kortrijk-[GEOGRAPHIC_DATA] Planned Maint [GEOGRAPHIC_DATA]-[GEOGRAPHIC_…" at bounding box center [872, 608] width 1336 height 1096
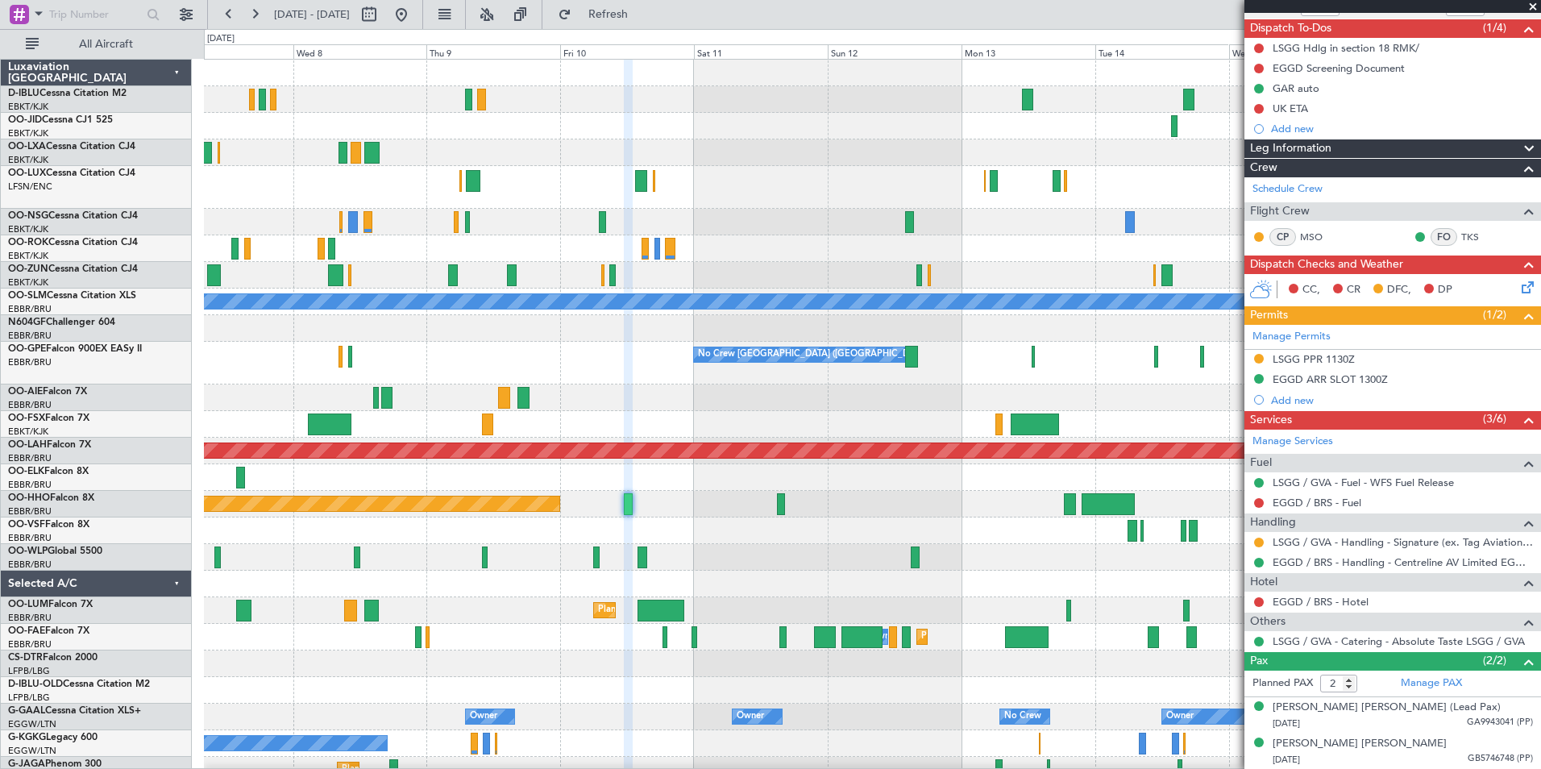
click at [1528, 3] on span at bounding box center [1533, 7] width 16 height 15
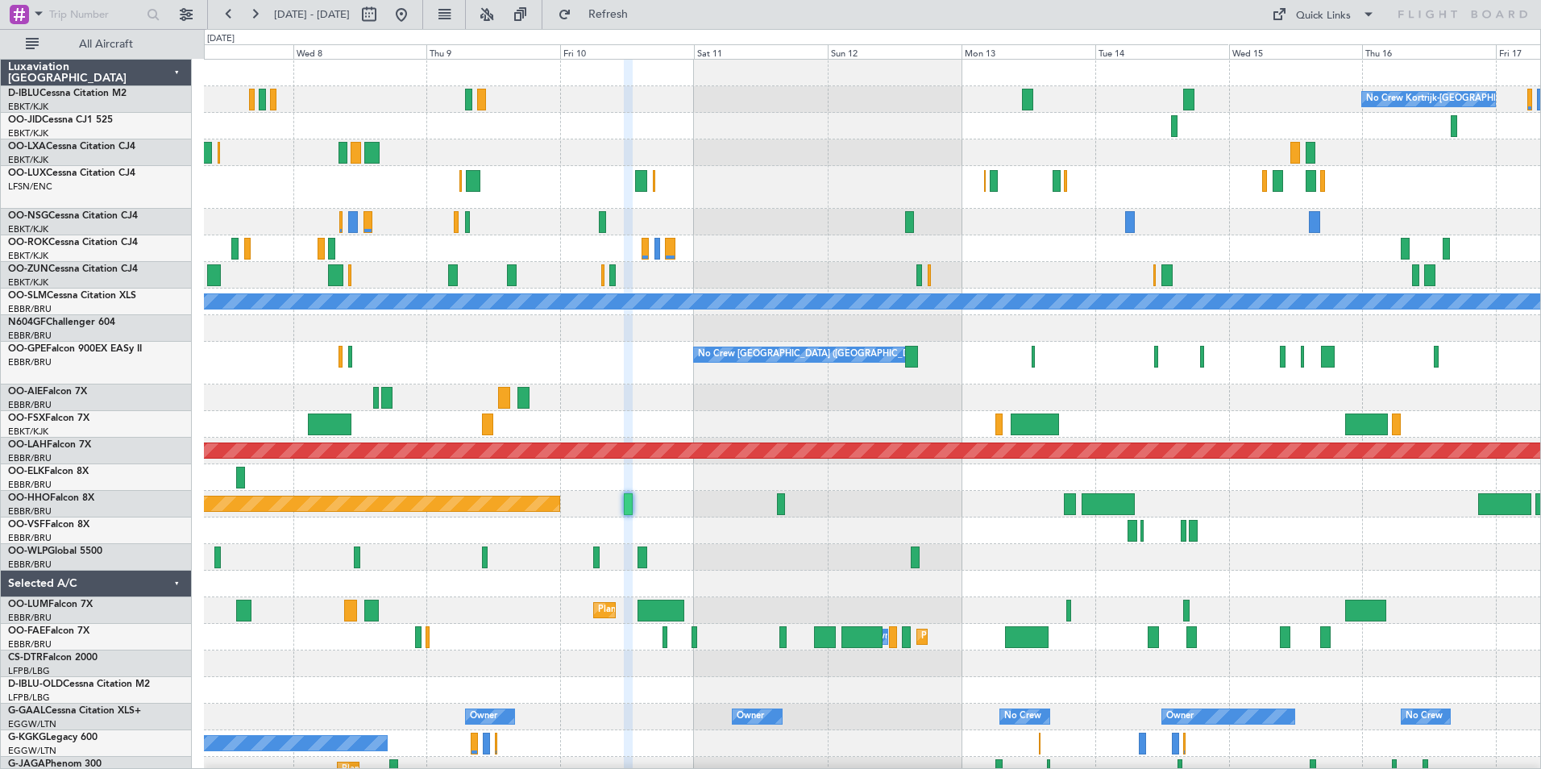
type input "0"
click at [1304, 23] on div "Quick Links" at bounding box center [1323, 16] width 55 height 16
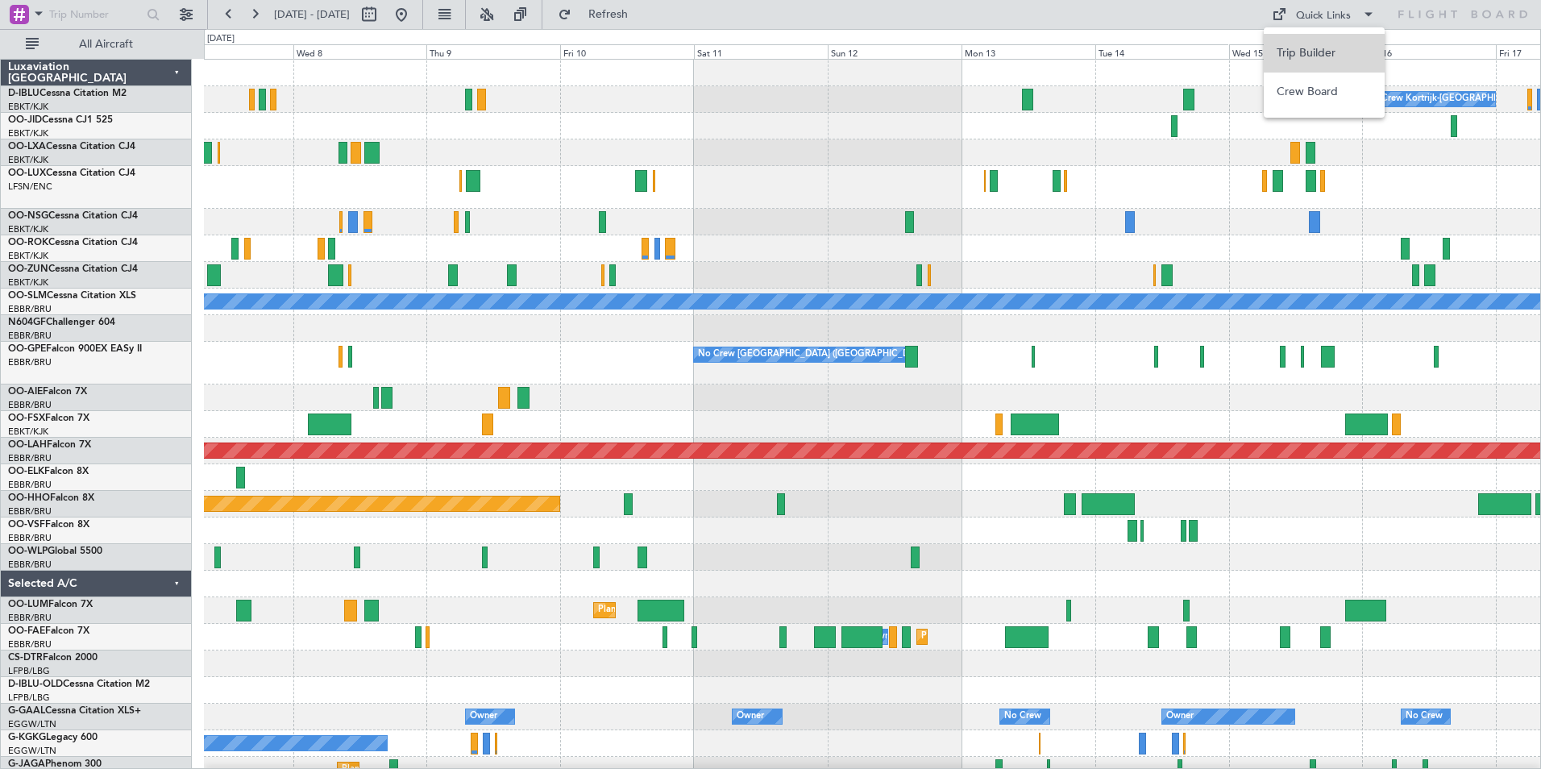
click at [1311, 42] on button "Trip Builder" at bounding box center [1324, 53] width 121 height 39
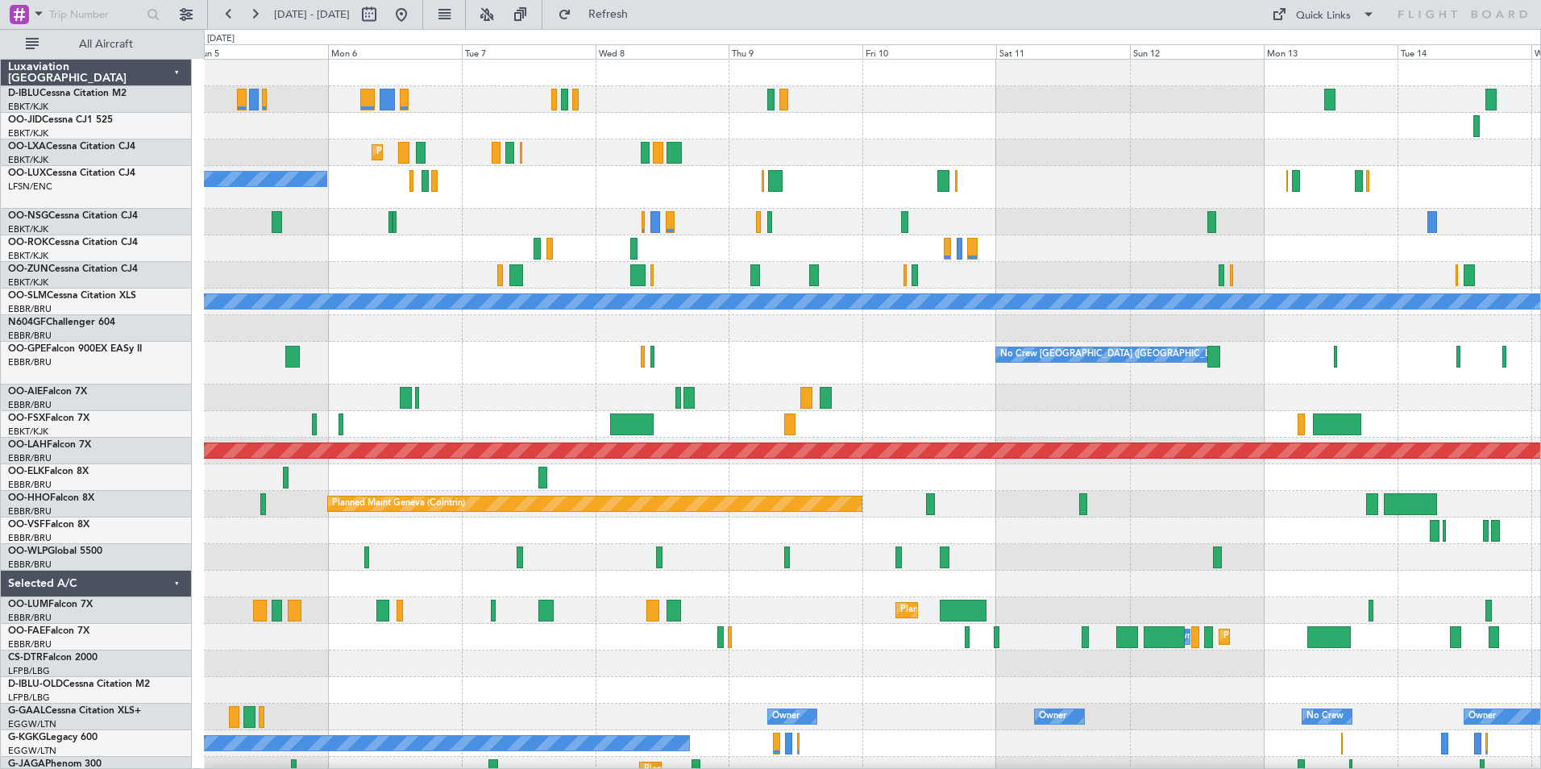
click at [833, 384] on div "No Crew Kortrijk-[GEOGRAPHIC_DATA] Planned Maint [GEOGRAPHIC_DATA]-[GEOGRAPHIC_…" at bounding box center [872, 621] width 1336 height 1123
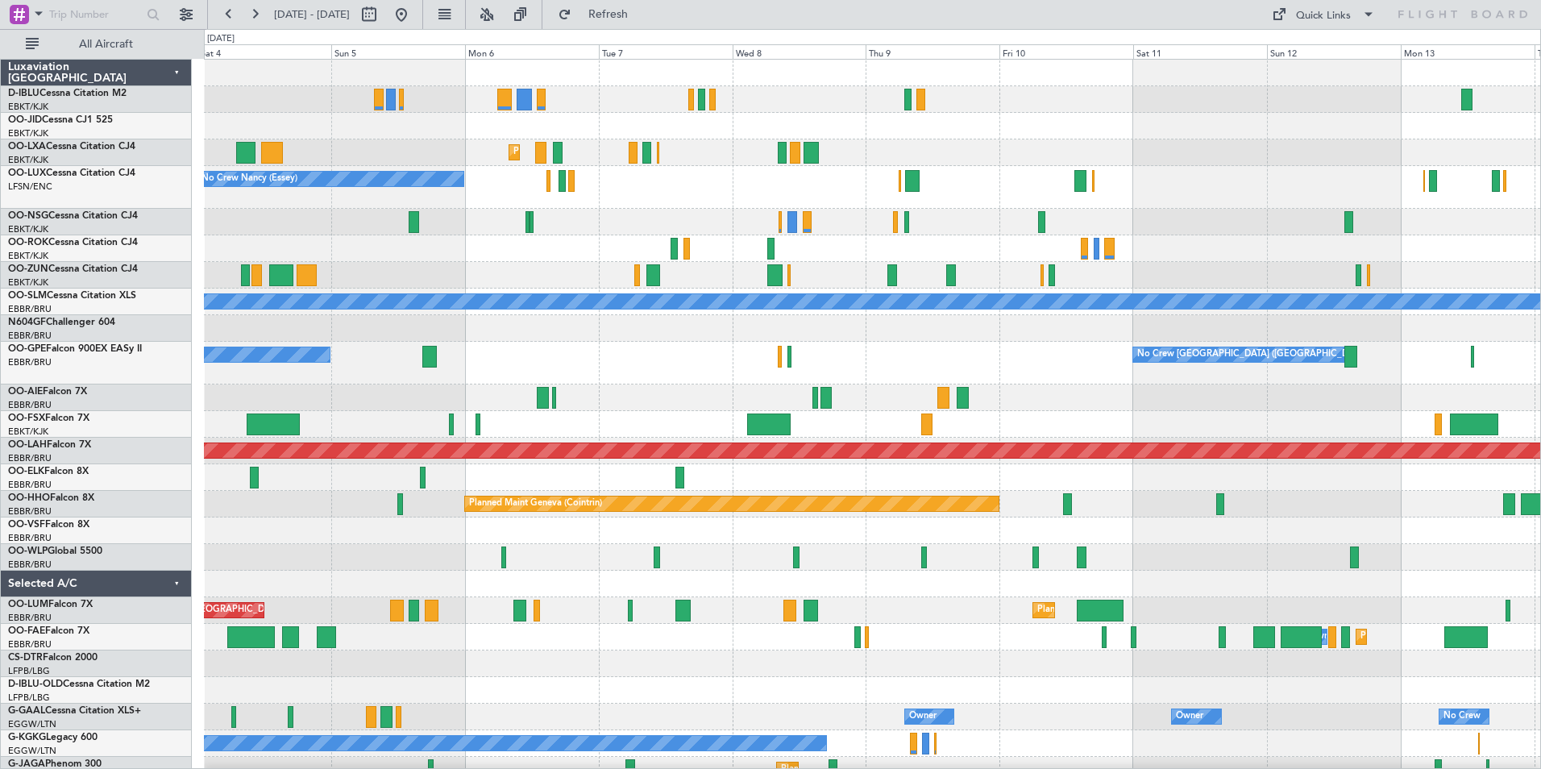
click at [912, 388] on div "No Crew Kortrijk-[GEOGRAPHIC_DATA] Planned Maint [GEOGRAPHIC_DATA]-[GEOGRAPHIC_…" at bounding box center [872, 621] width 1336 height 1123
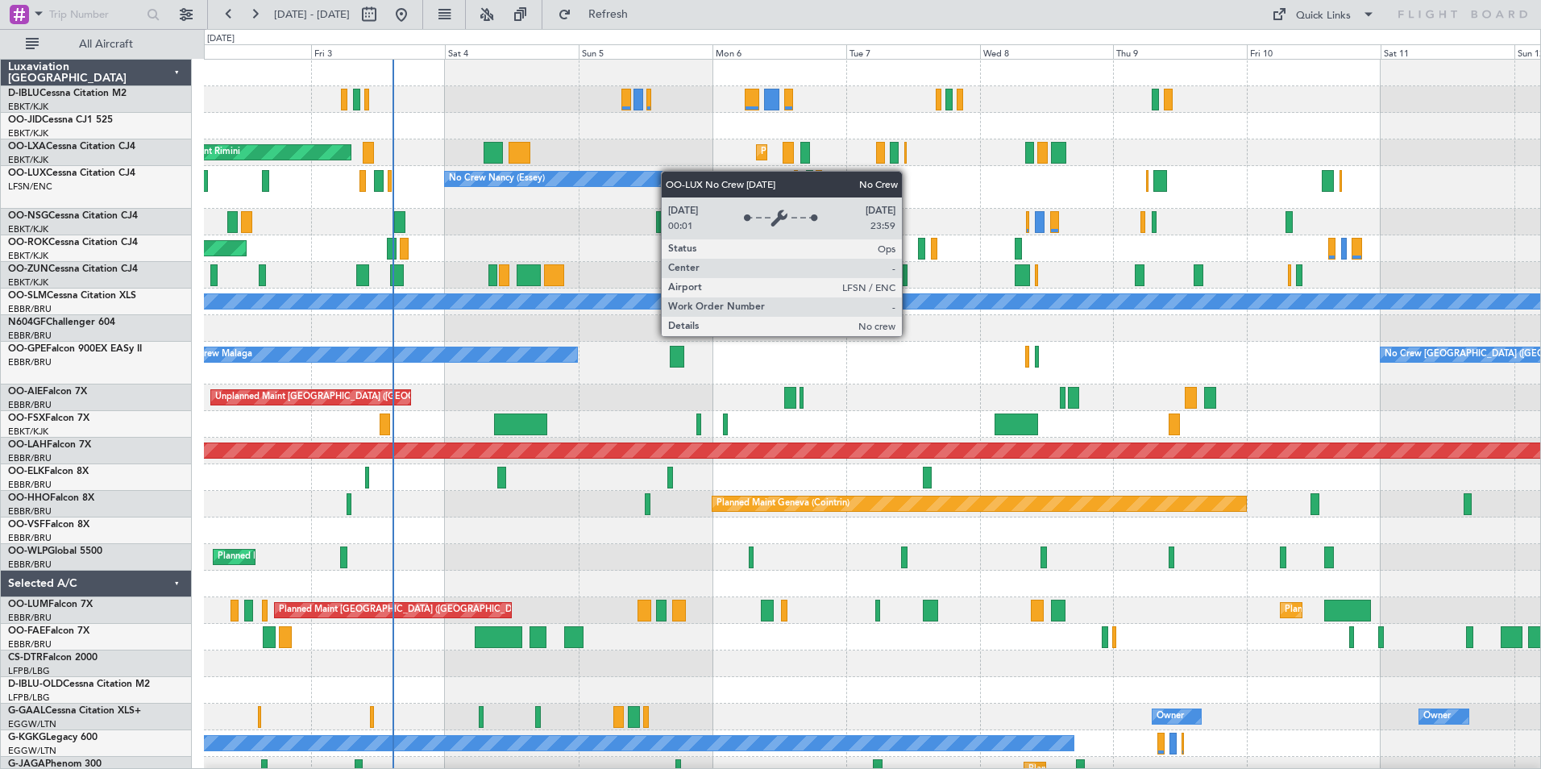
click at [692, 175] on div "Planned Maint Kortrijk-[GEOGRAPHIC_DATA] AOG Maint [GEOGRAPHIC_DATA] No Crew [P…" at bounding box center [872, 581] width 1336 height 1043
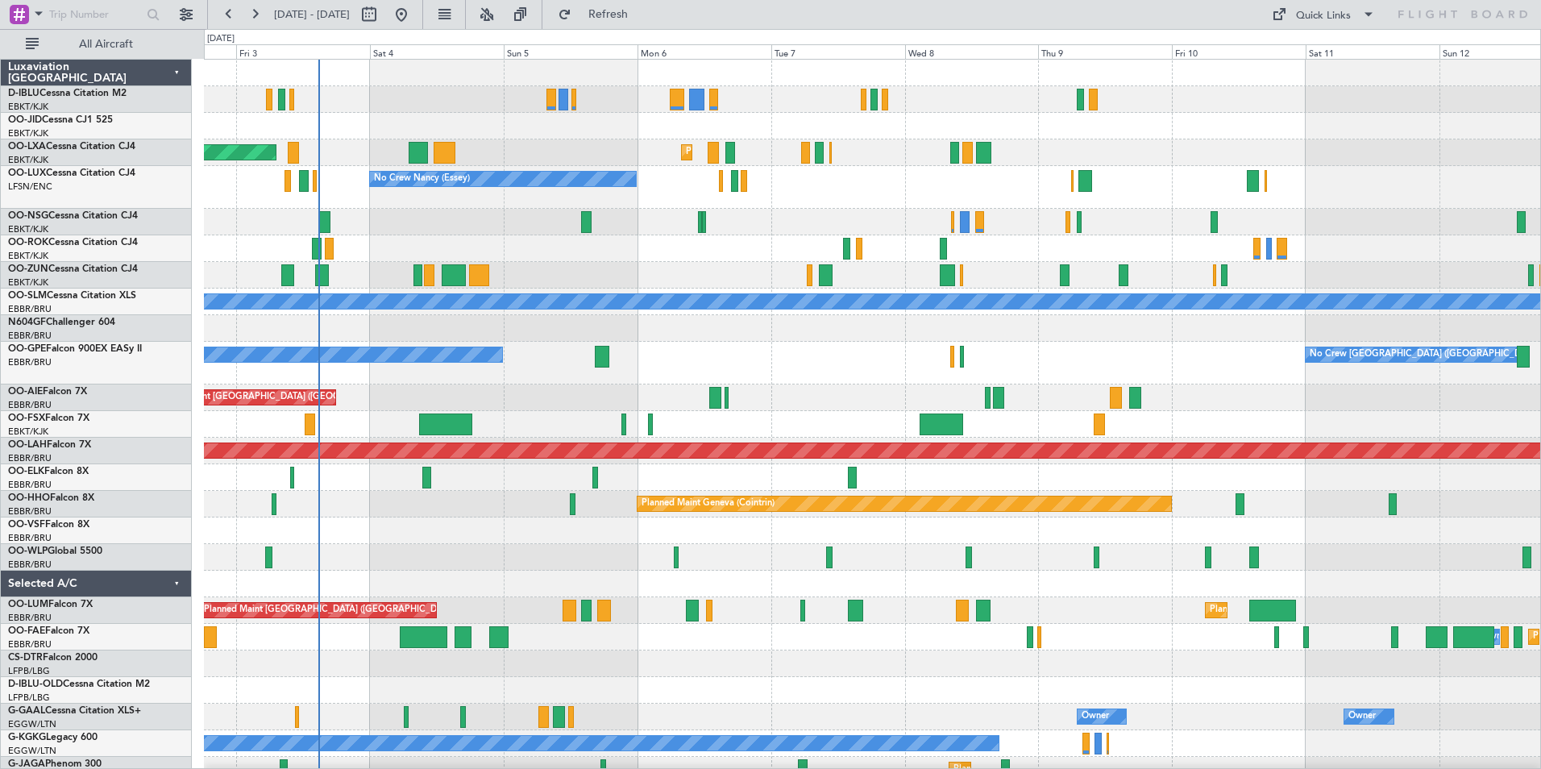
click at [1140, 247] on div "AOG Maint Kortrijk-[GEOGRAPHIC_DATA]" at bounding box center [872, 248] width 1336 height 27
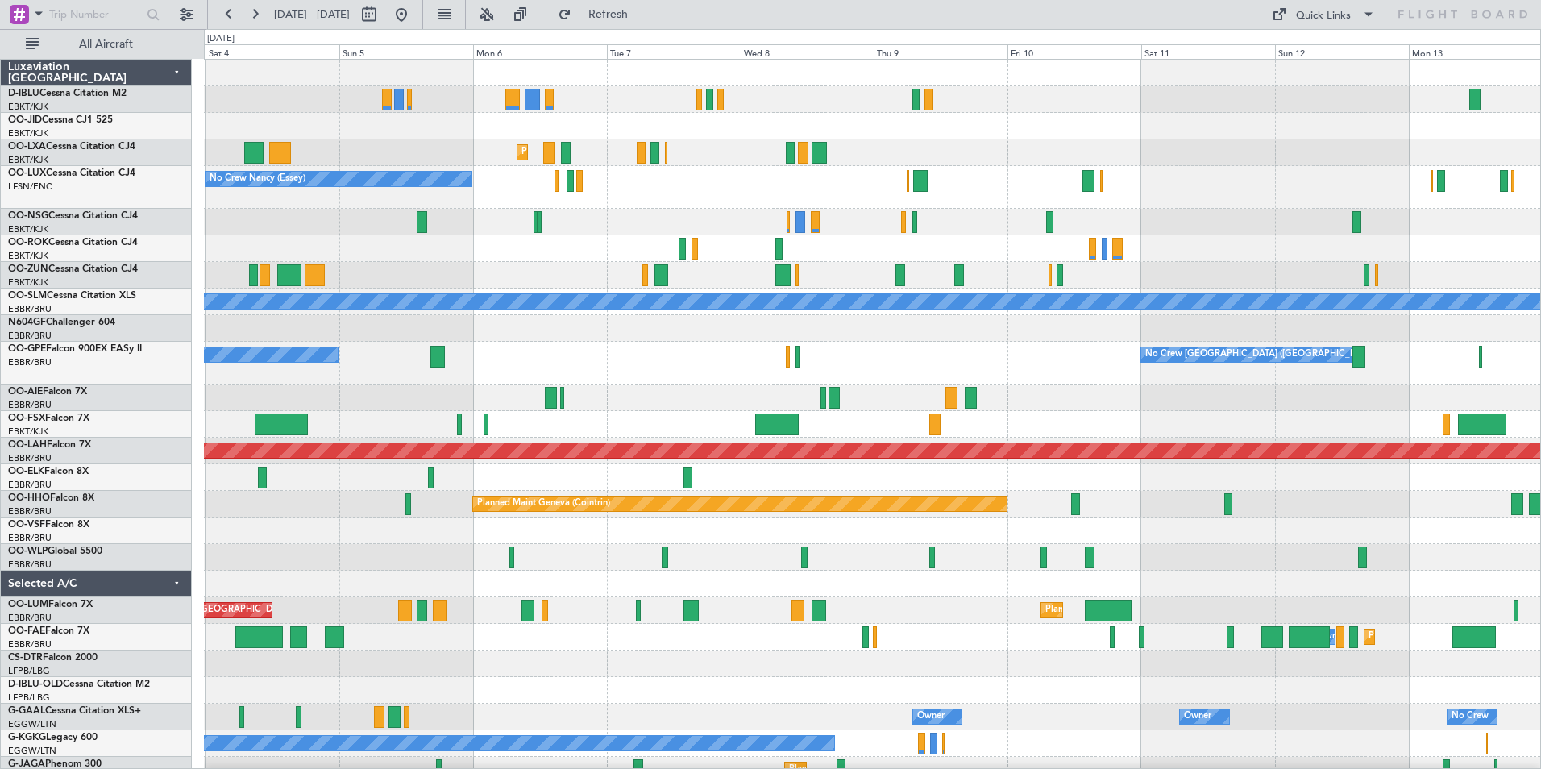
click at [887, 234] on div at bounding box center [872, 222] width 1336 height 27
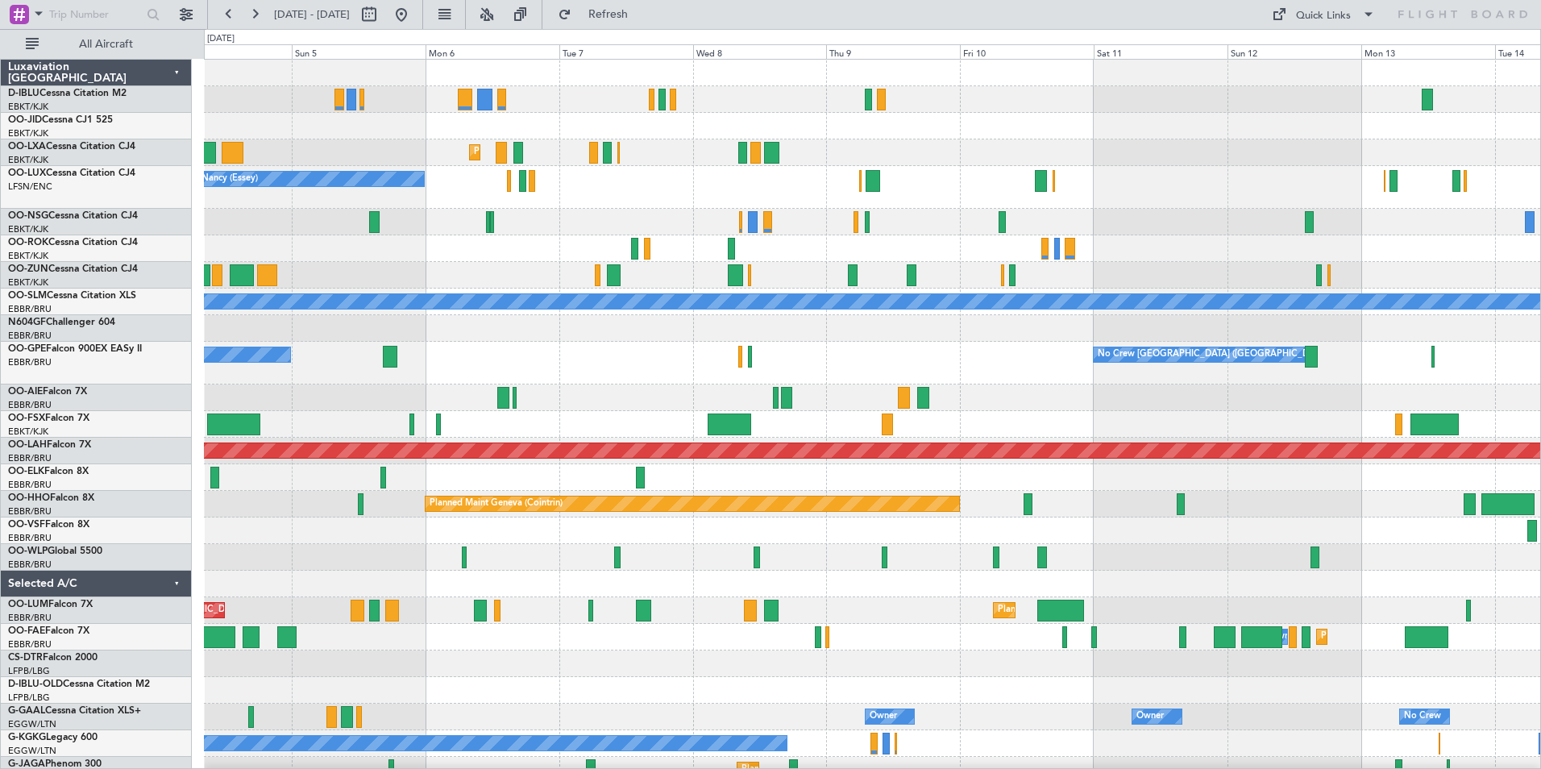
click at [951, 216] on div at bounding box center [872, 222] width 1336 height 27
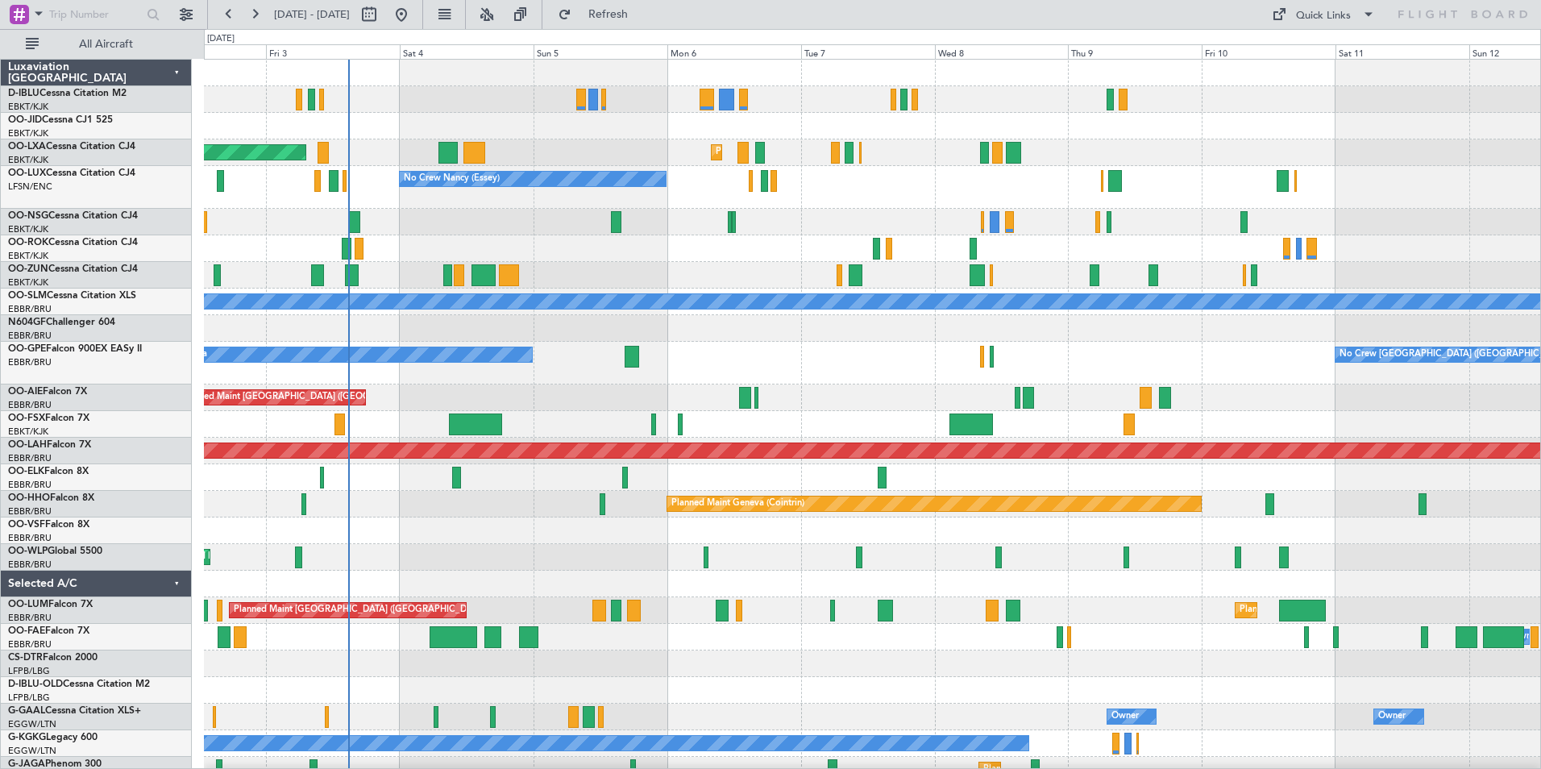
click at [1203, 207] on div "No Crew Nancy (Essey)" at bounding box center [872, 187] width 1336 height 43
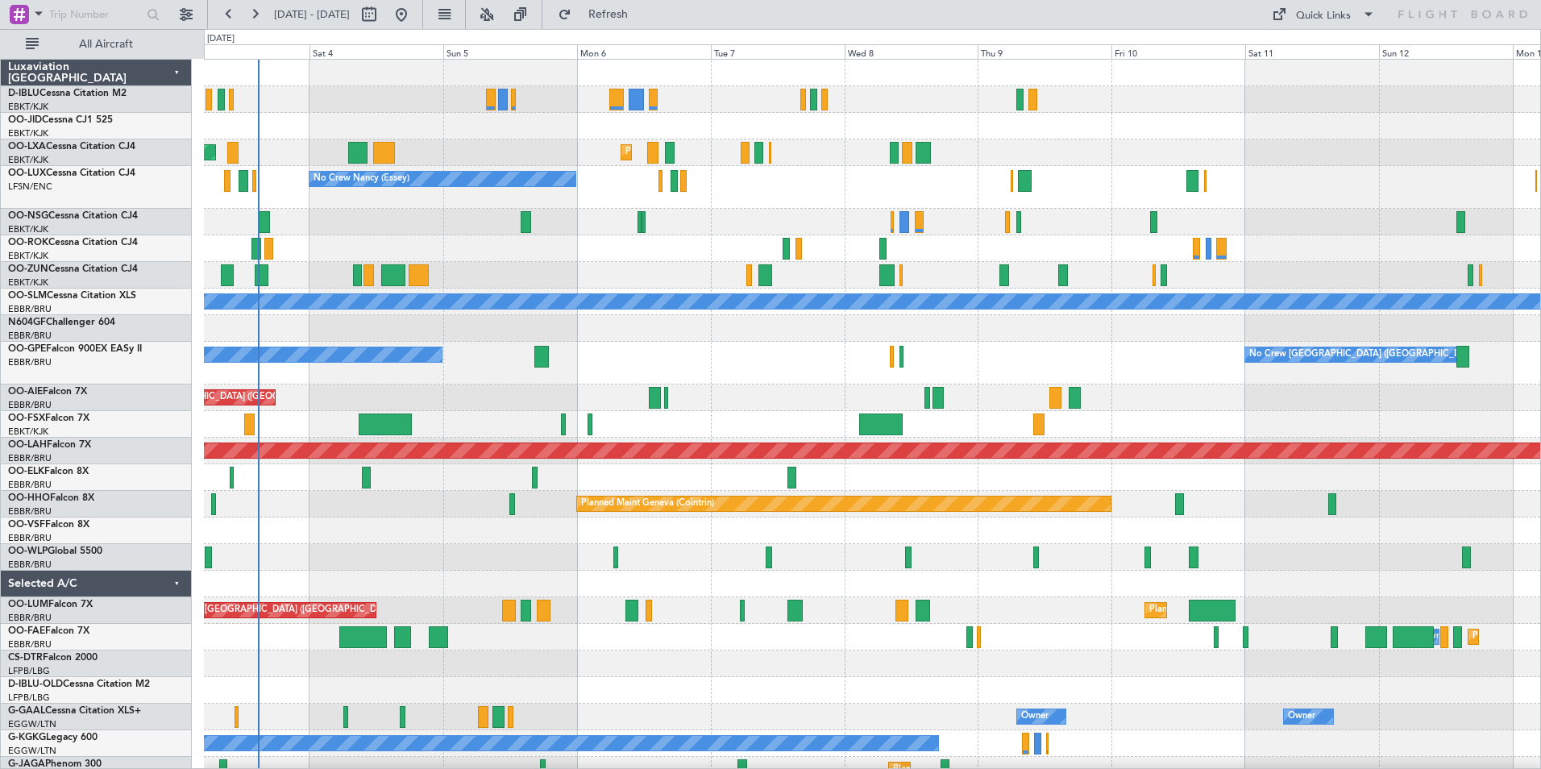
click at [1152, 368] on div "No Crew [GEOGRAPHIC_DATA] ([GEOGRAPHIC_DATA] National) No Crew Malaga" at bounding box center [872, 363] width 1336 height 43
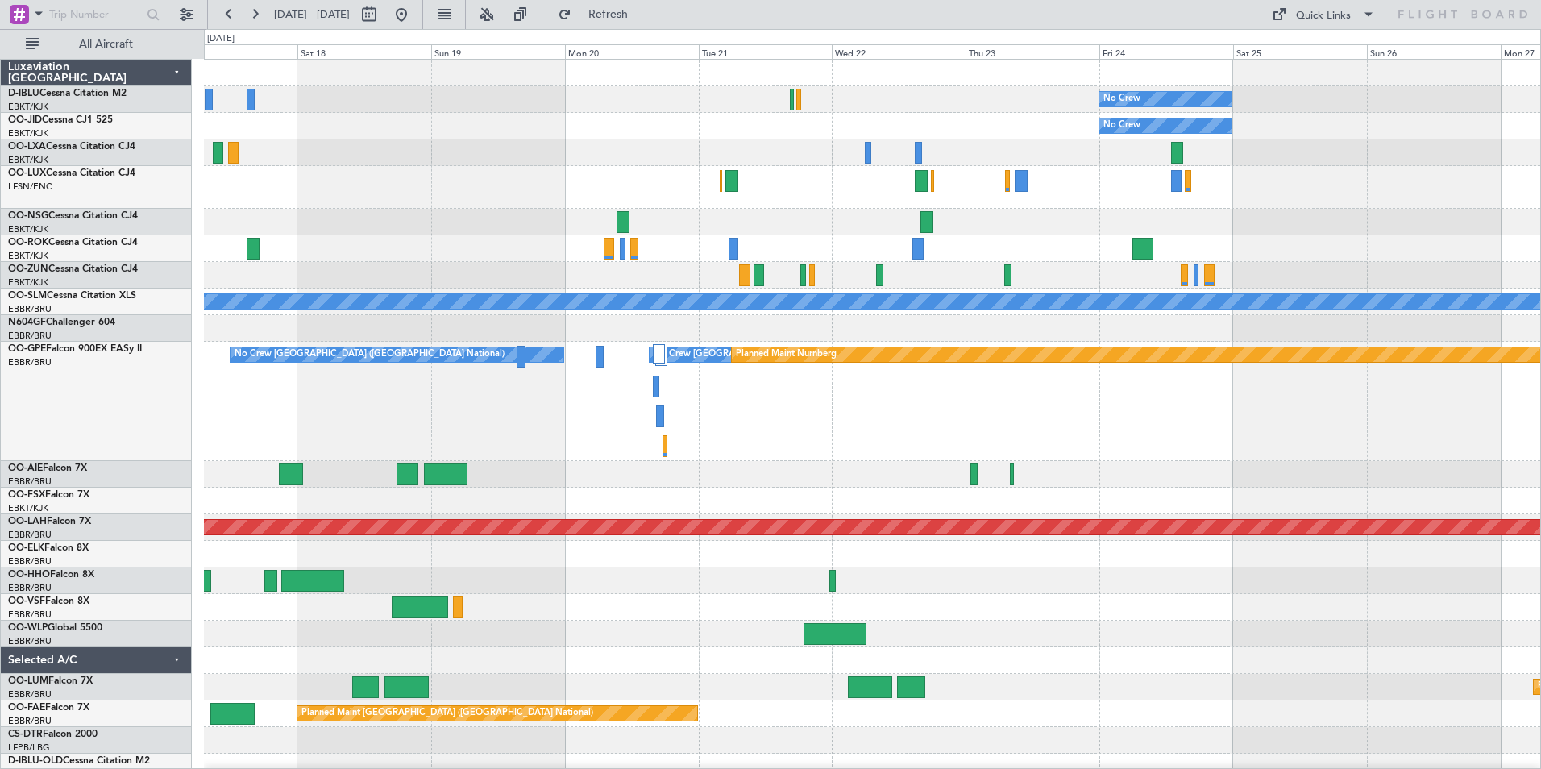
click at [688, 209] on div "No Crew No Crew Kortrijk-[GEOGRAPHIC_DATA] No Crew Planned Maint [GEOGRAPHIC_DA…" at bounding box center [872, 620] width 1336 height 1120
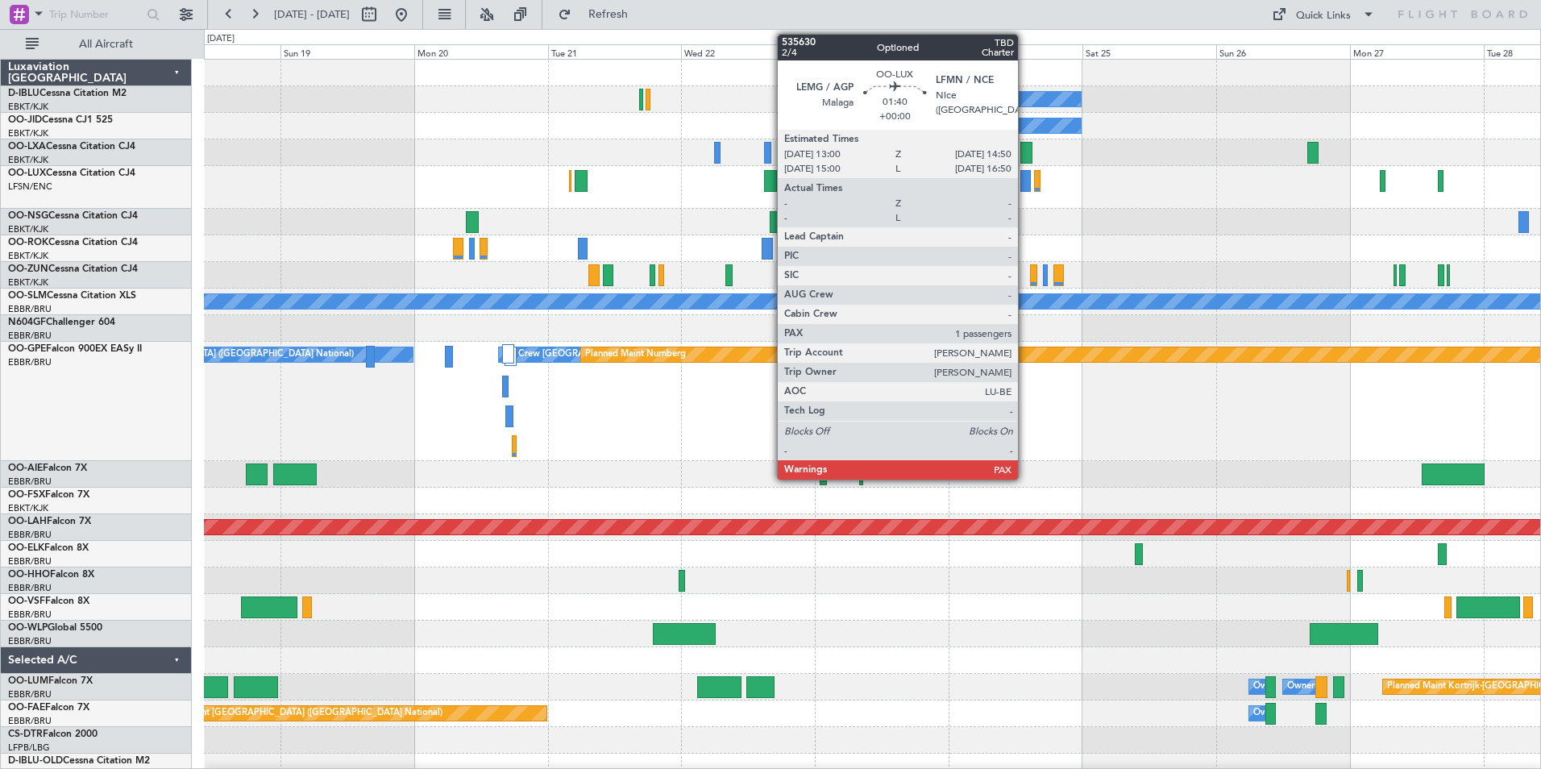
click at [1025, 174] on div at bounding box center [1025, 181] width 10 height 22
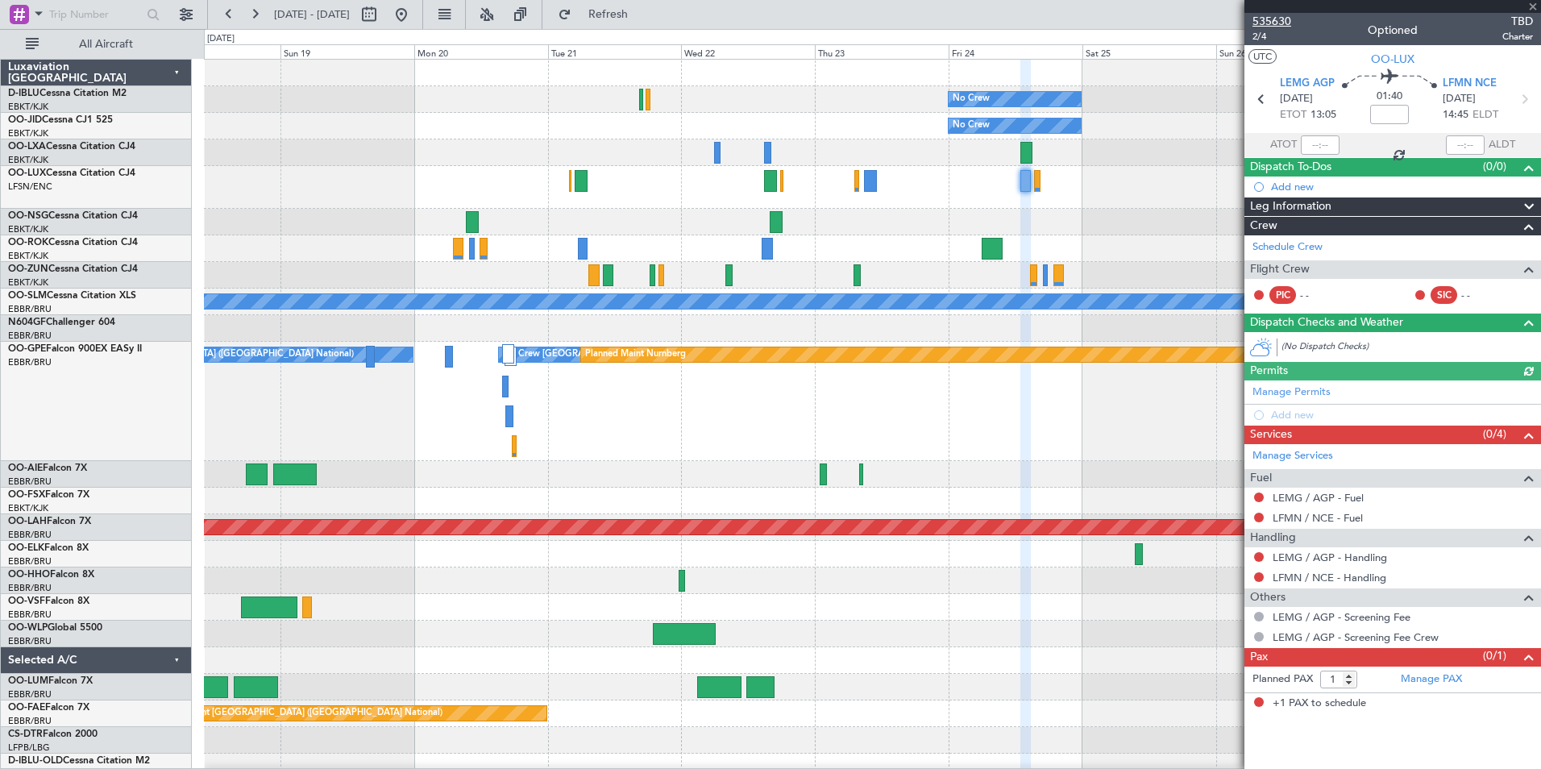
click at [1273, 18] on span "535630" at bounding box center [1272, 21] width 39 height 17
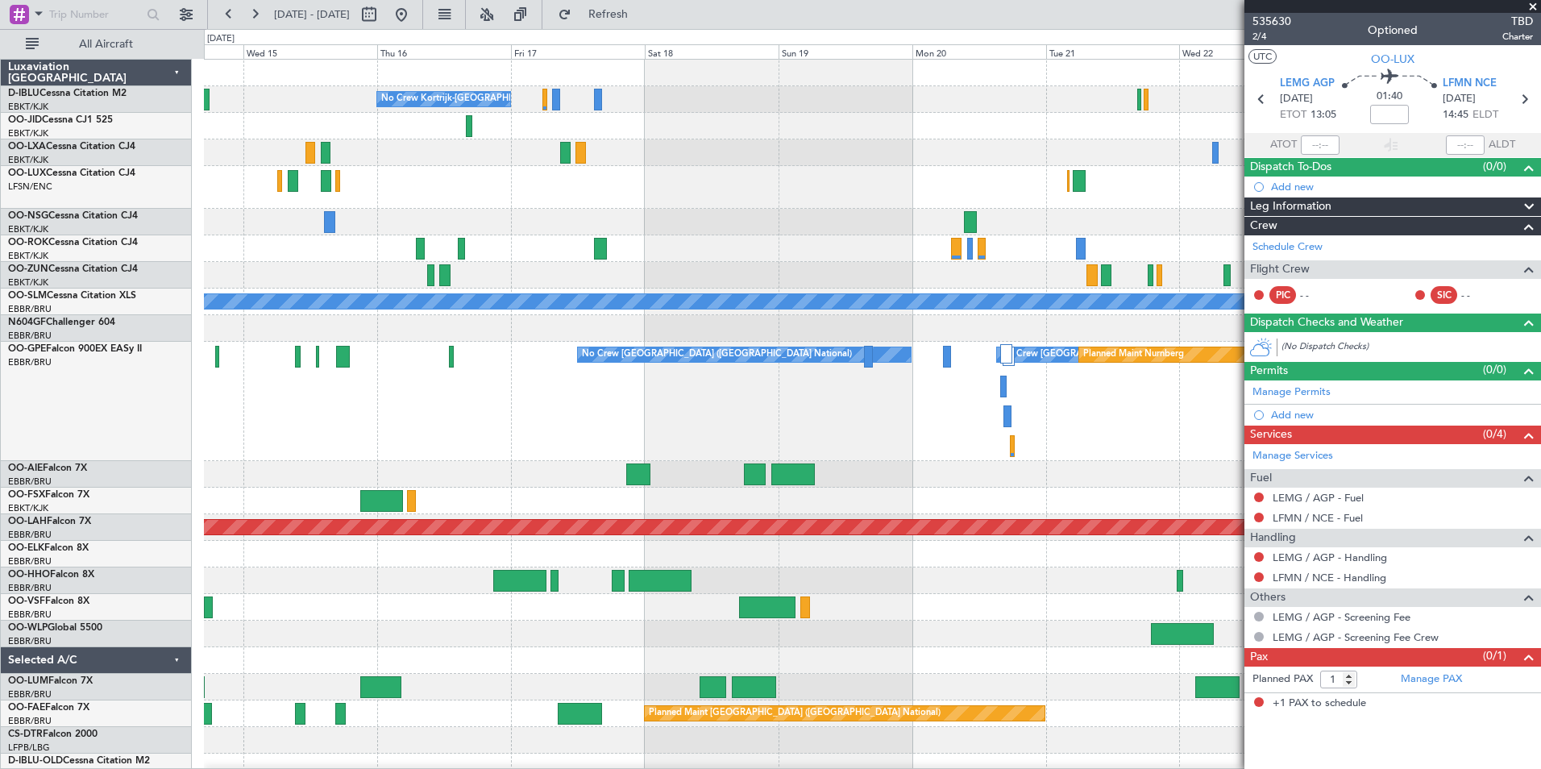
click at [1066, 281] on div "No Crew No Crew Kortrijk-[GEOGRAPHIC_DATA] No Crew A/C Unavailable [GEOGRAPHIC_…" at bounding box center [872, 620] width 1336 height 1120
click at [1218, 330] on div "No Crew No Crew Kortrijk-[GEOGRAPHIC_DATA] No Crew A/C Unavailable [GEOGRAPHIC_…" at bounding box center [872, 620] width 1336 height 1120
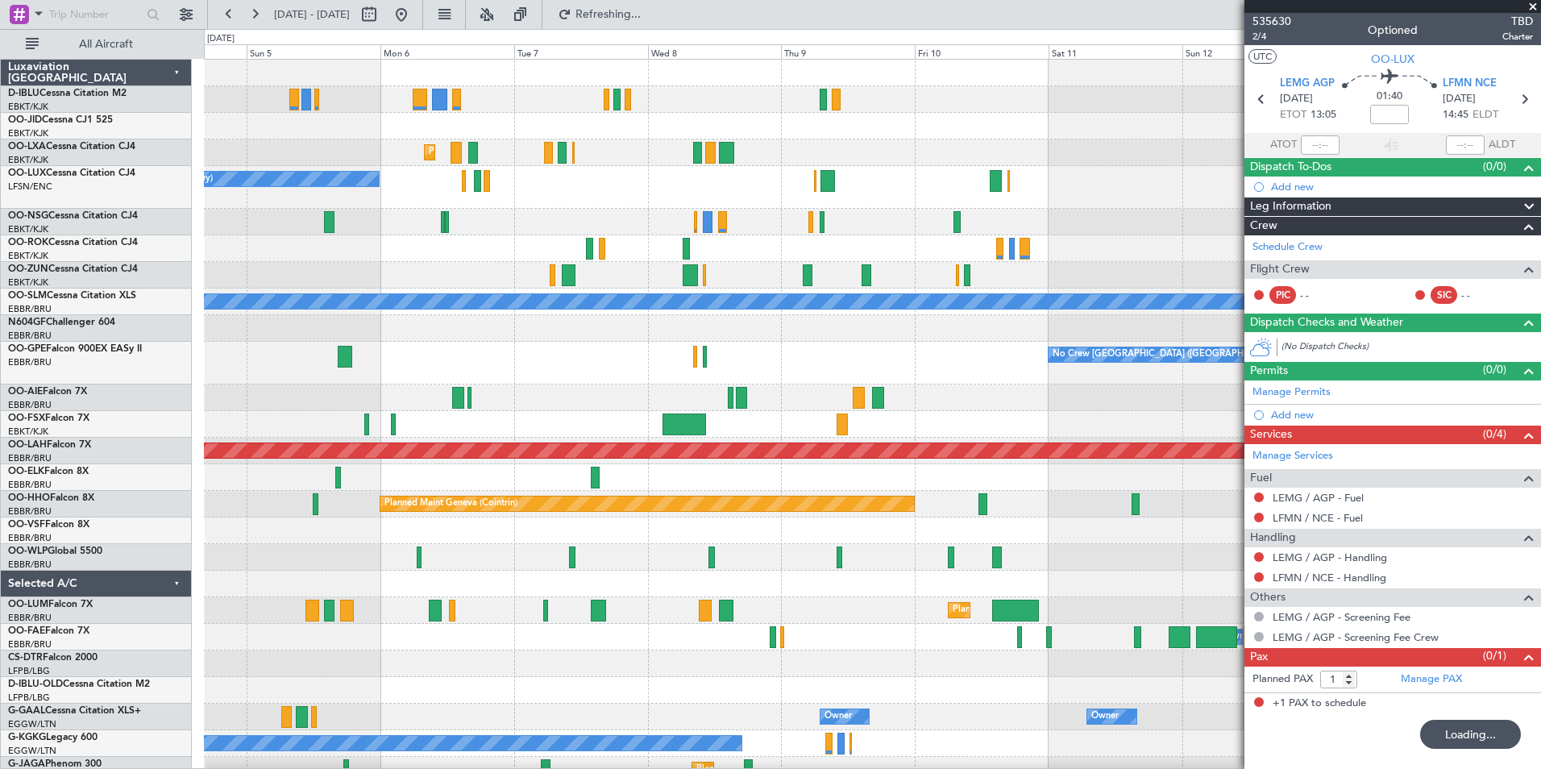
click at [798, 392] on div "No Crew Kortrijk-[GEOGRAPHIC_DATA] Planned Maint [GEOGRAPHIC_DATA]-[GEOGRAPHIC_…" at bounding box center [872, 581] width 1336 height 1043
click at [390, 210] on div "No Crew Kortrijk-[GEOGRAPHIC_DATA] Planned Maint [GEOGRAPHIC_DATA]-[GEOGRAPHIC_…" at bounding box center [872, 581] width 1336 height 1043
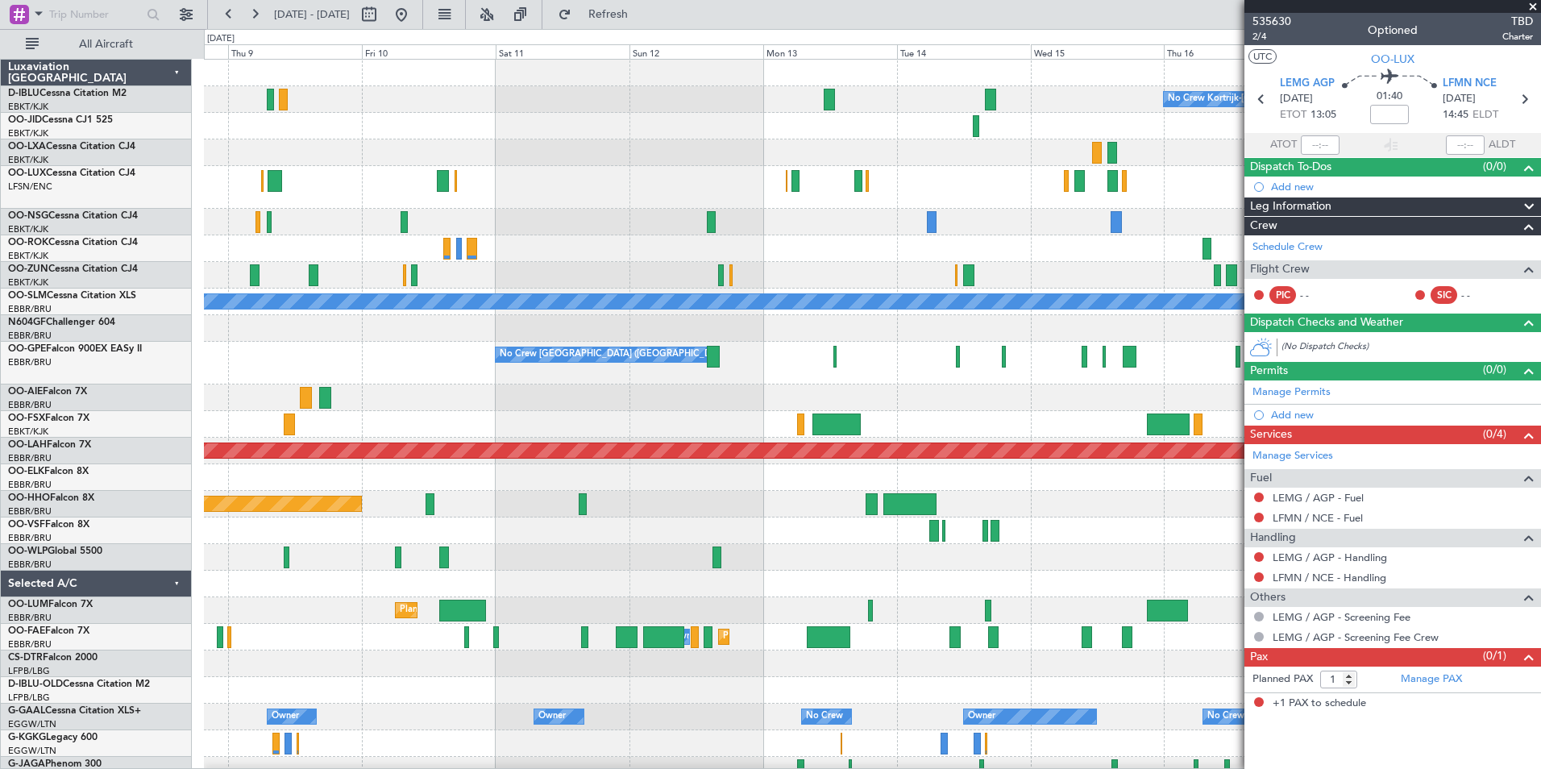
click at [688, 193] on div "No Crew Kortrijk-[GEOGRAPHIC_DATA] Planned Maint [GEOGRAPHIC_DATA]-[GEOGRAPHIC_…" at bounding box center [872, 621] width 1336 height 1123
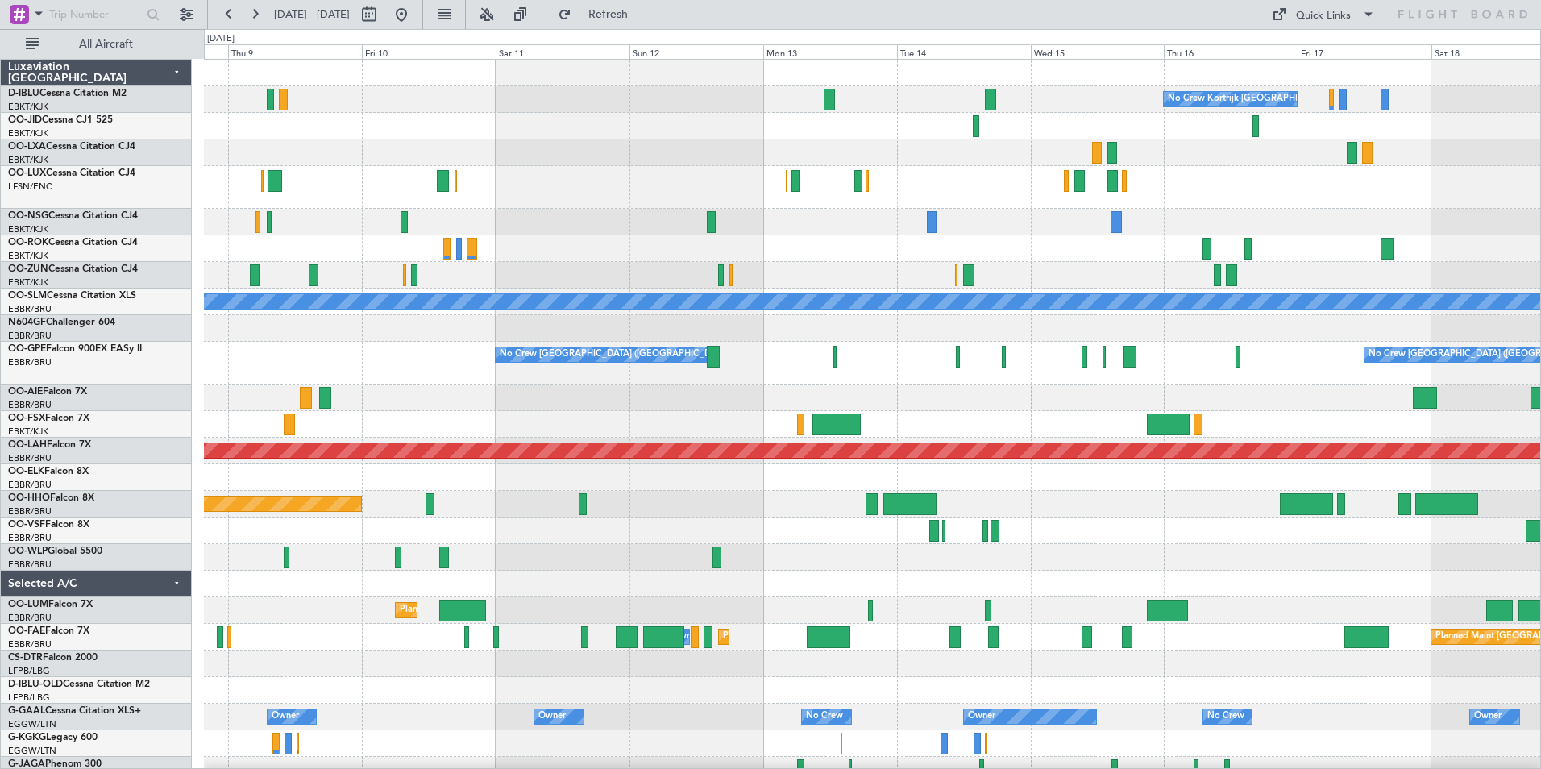
click at [1202, 209] on div "No Crew Kortrijk-[GEOGRAPHIC_DATA] Planned Maint [GEOGRAPHIC_DATA]-[GEOGRAPHIC_…" at bounding box center [872, 621] width 1336 height 1123
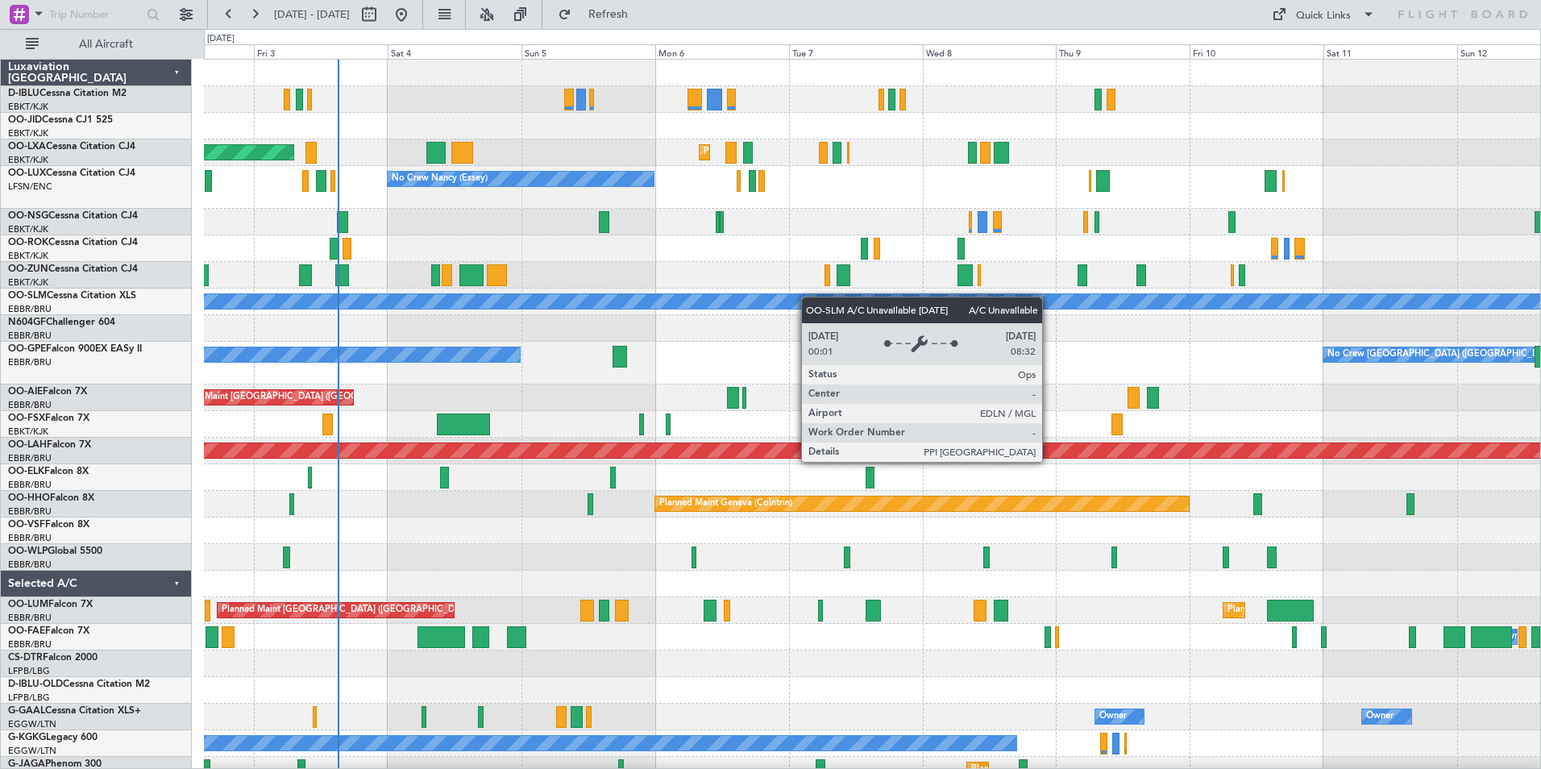
click at [739, 307] on div "Planned Maint Kortrijk-[GEOGRAPHIC_DATA] AOG Maint [GEOGRAPHIC_DATA] No Crew [P…" at bounding box center [872, 581] width 1336 height 1043
